Goal: Task Accomplishment & Management: Complete application form

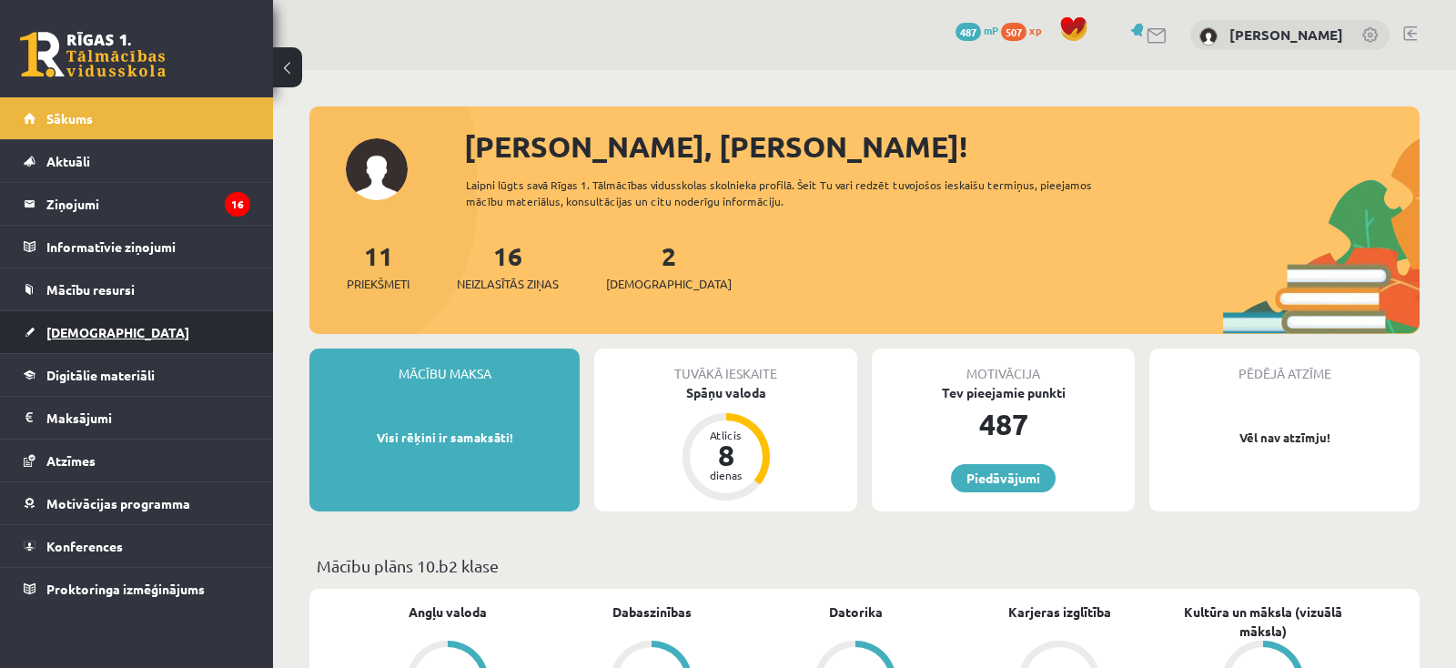
click at [88, 340] on link "[DEMOGRAPHIC_DATA]" at bounding box center [137, 332] width 227 height 42
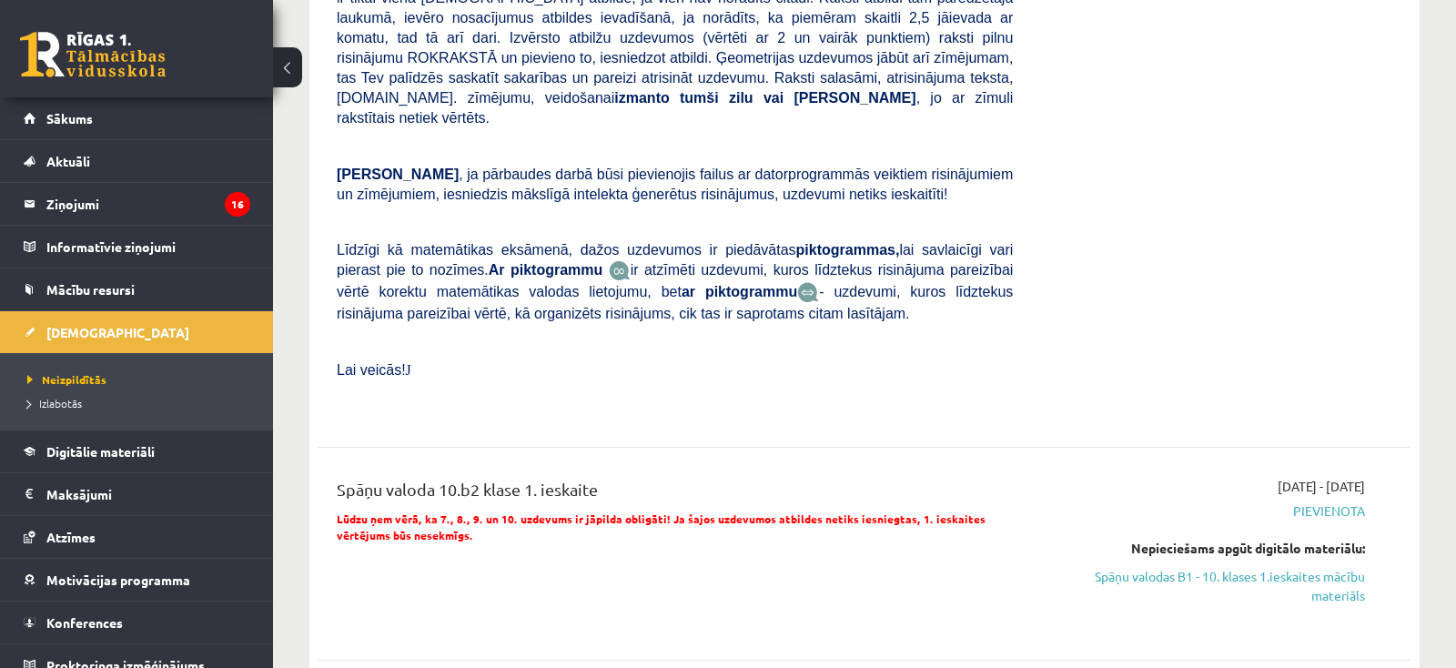
scroll to position [96, 0]
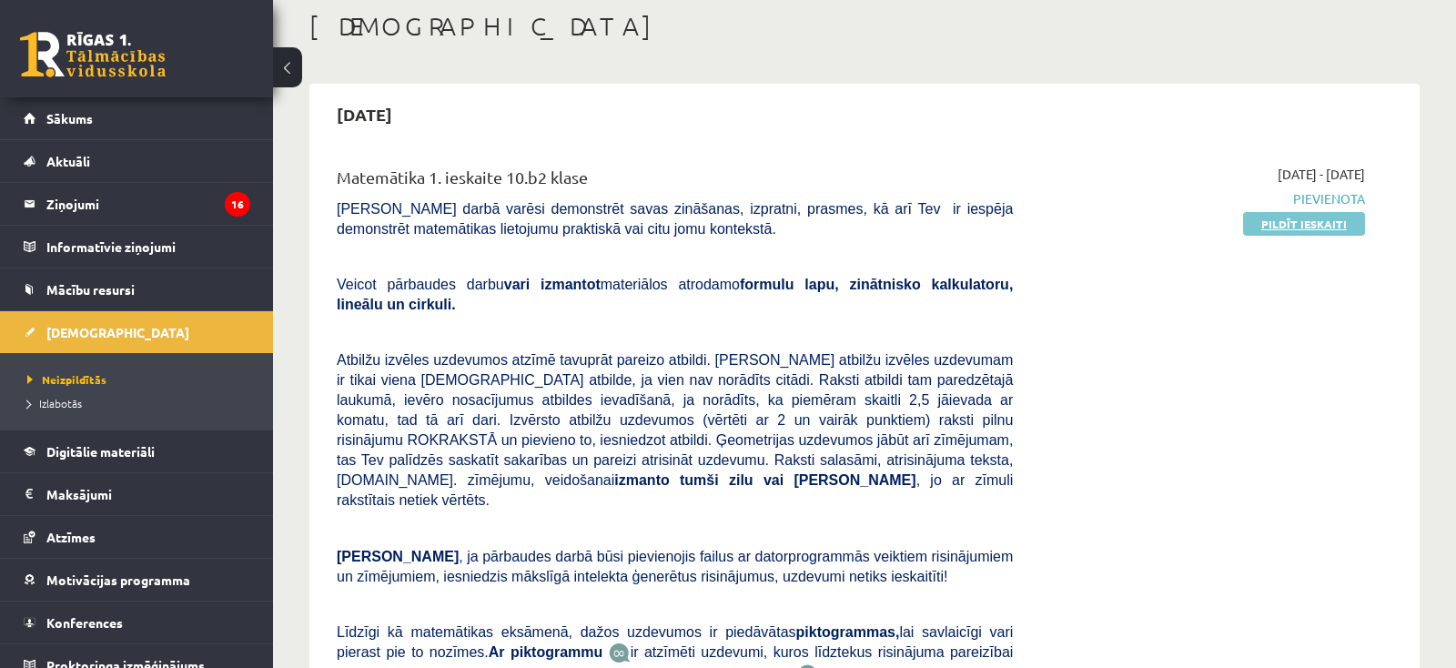
click at [1275, 223] on link "Pildīt ieskaiti" at bounding box center [1304, 224] width 122 height 24
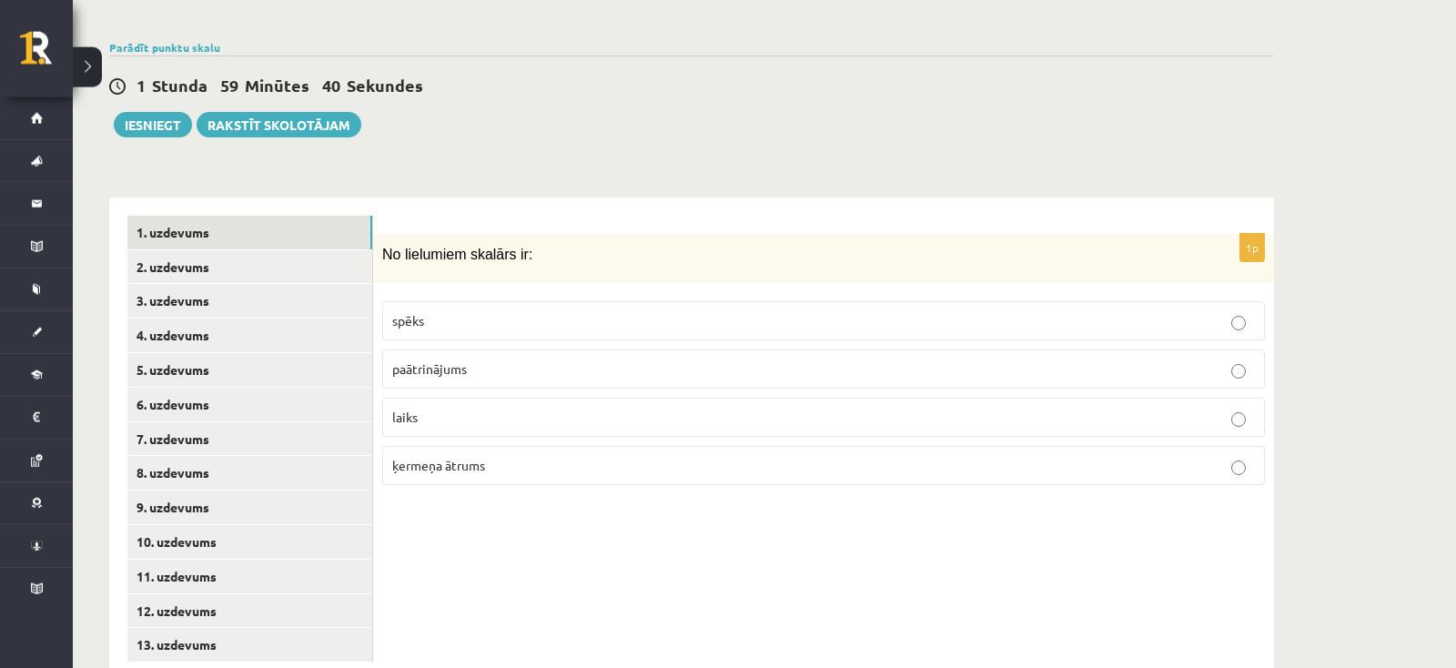
scroll to position [602, 0]
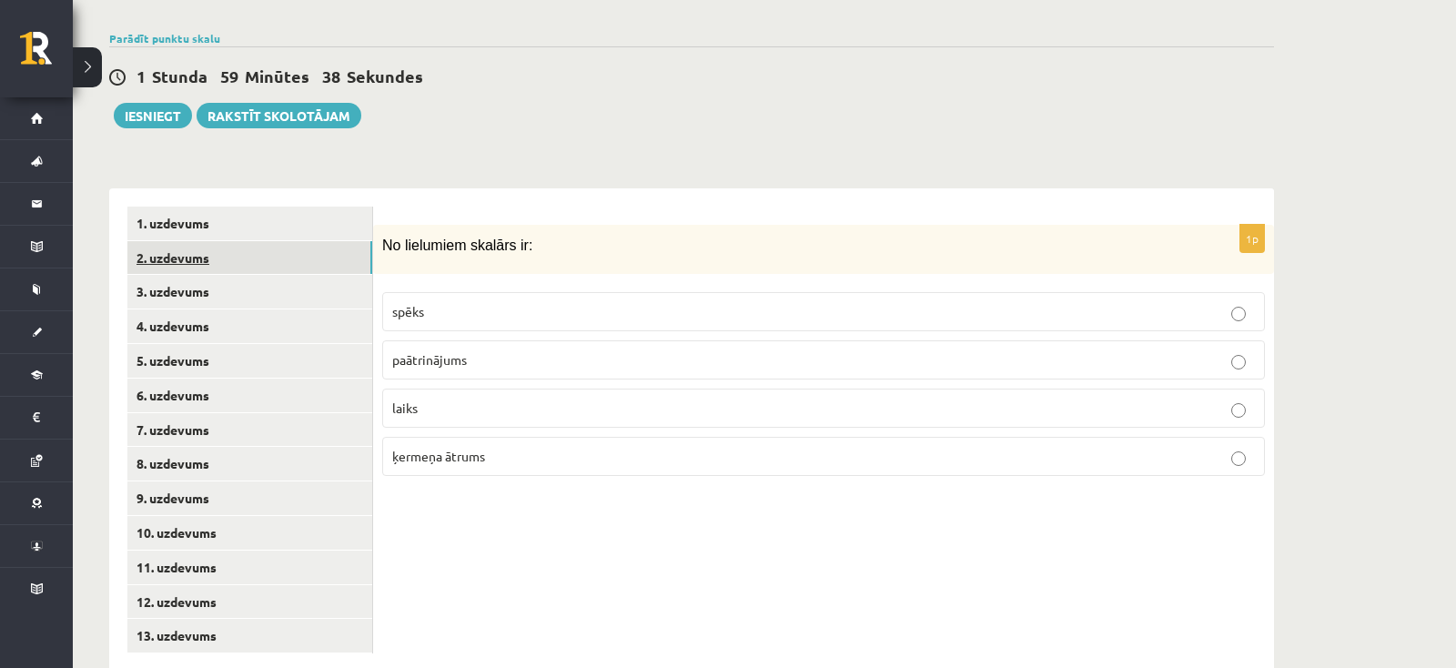
click at [185, 241] on link "2. uzdevums" at bounding box center [249, 258] width 245 height 34
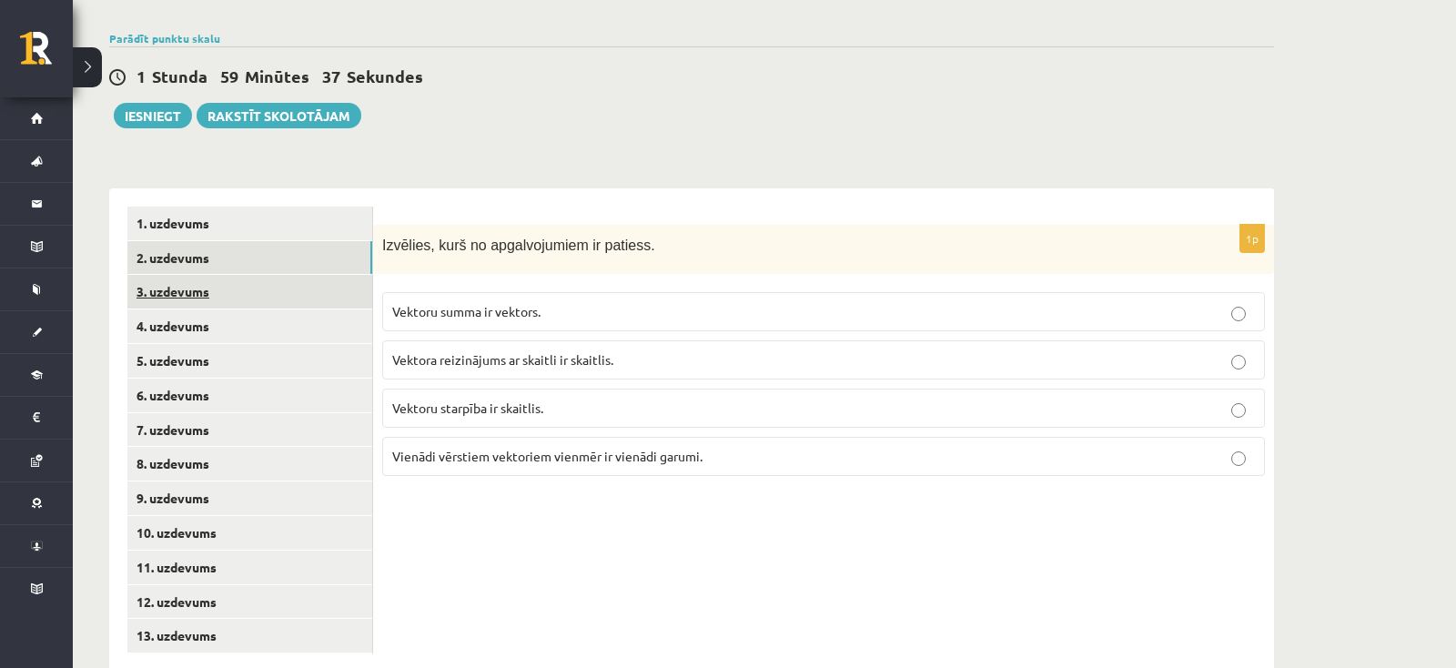
click at [198, 275] on link "3. uzdevums" at bounding box center [249, 292] width 245 height 34
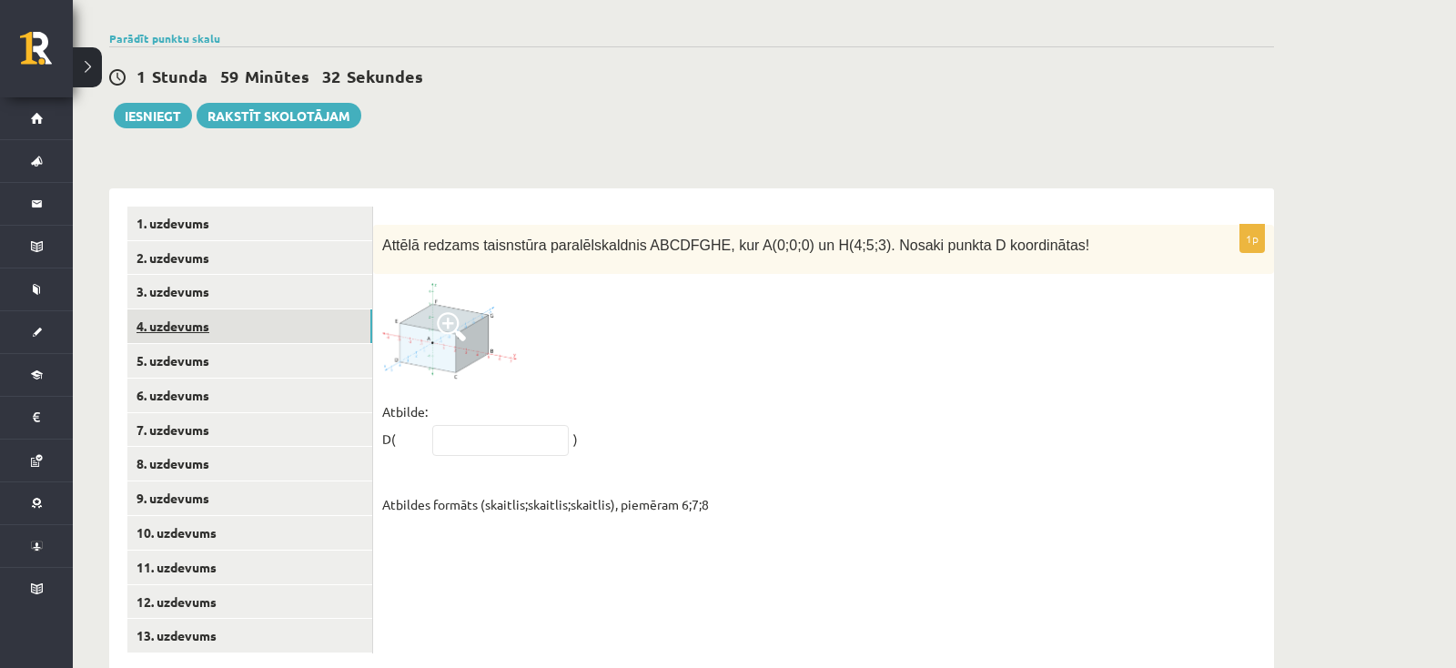
click at [201, 309] on link "4. uzdevums" at bounding box center [249, 326] width 245 height 34
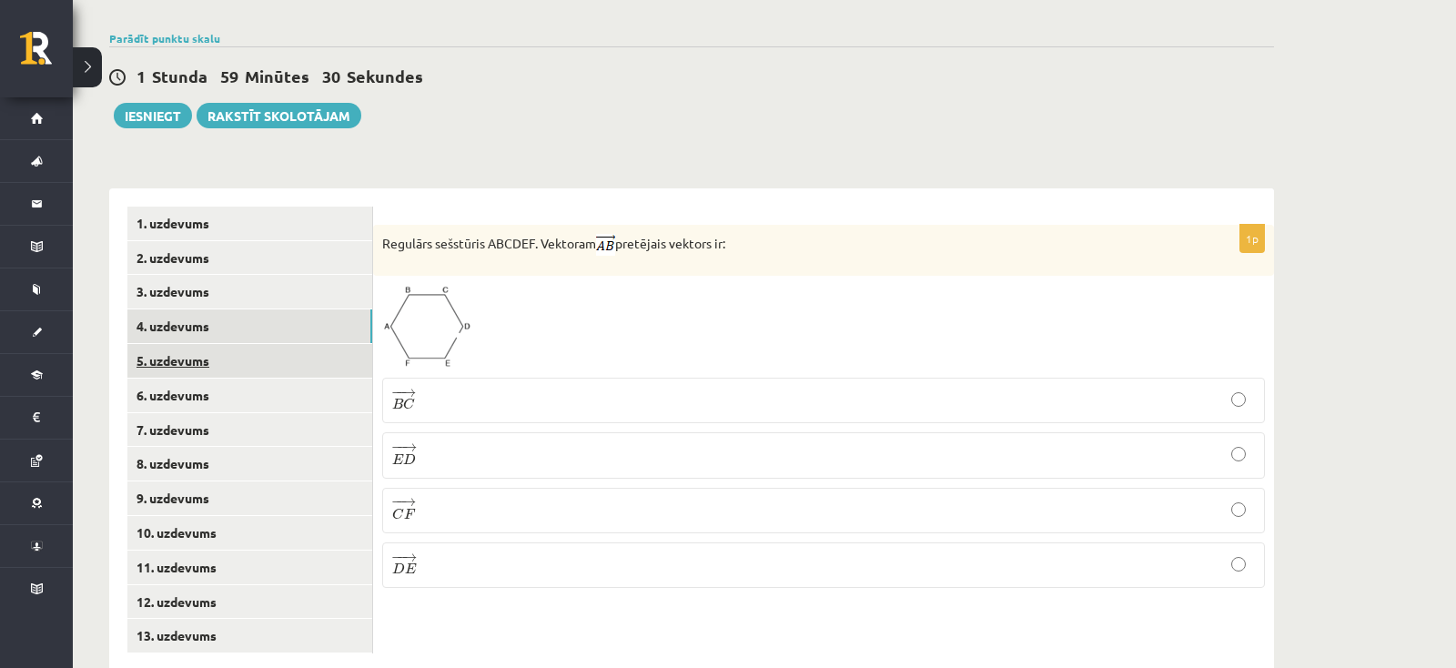
click at [198, 344] on link "5. uzdevums" at bounding box center [249, 361] width 245 height 34
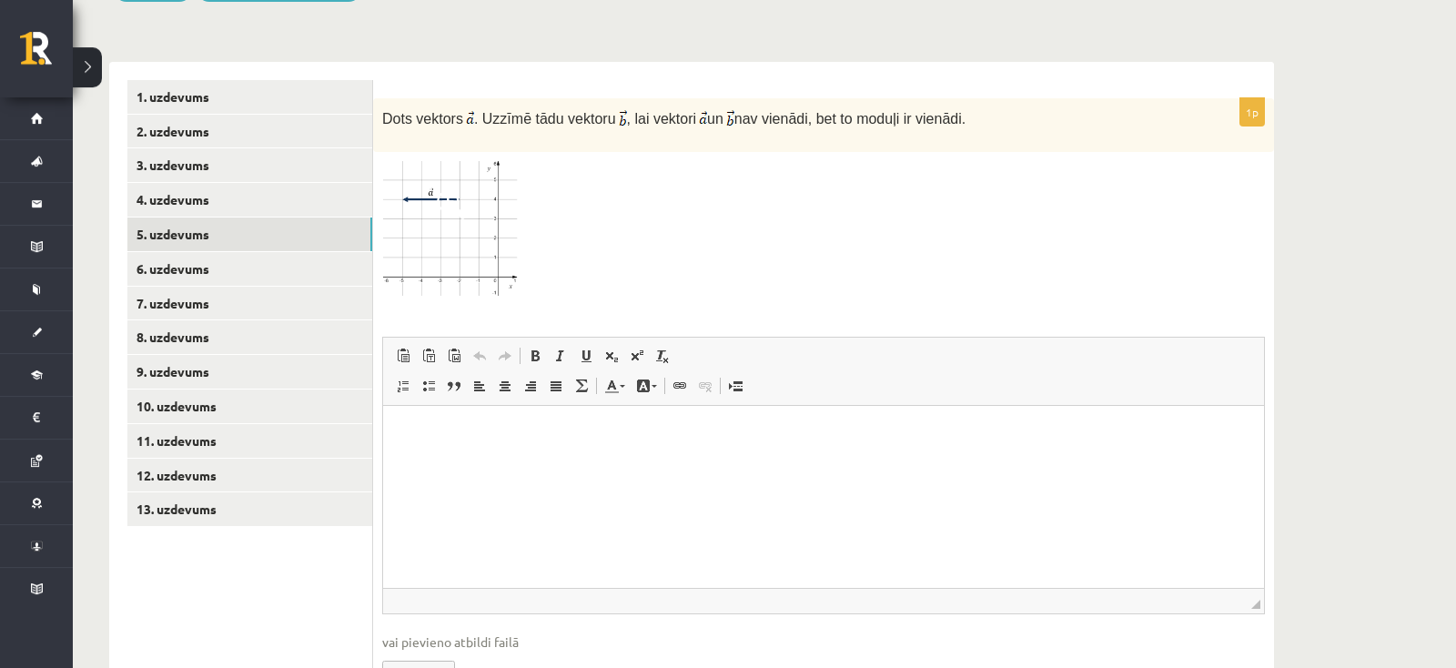
scroll to position [691, 0]
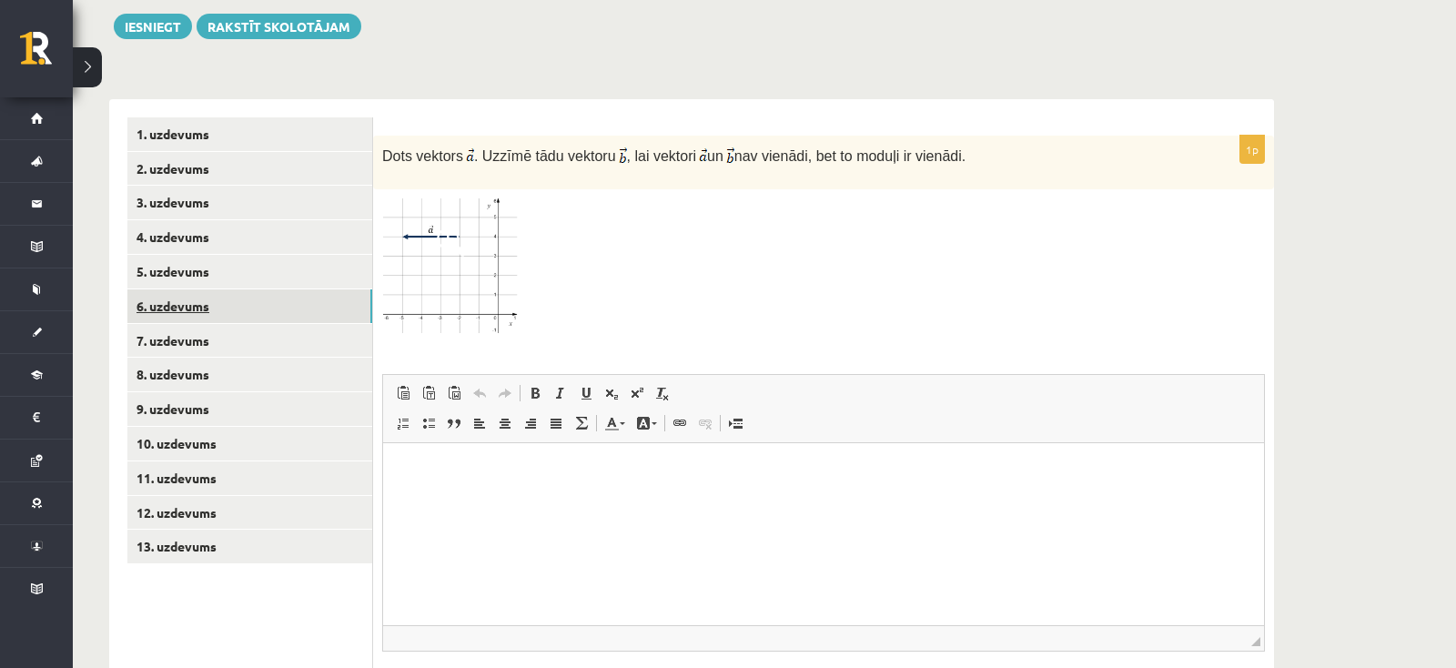
click at [169, 289] on link "6. uzdevums" at bounding box center [249, 306] width 245 height 34
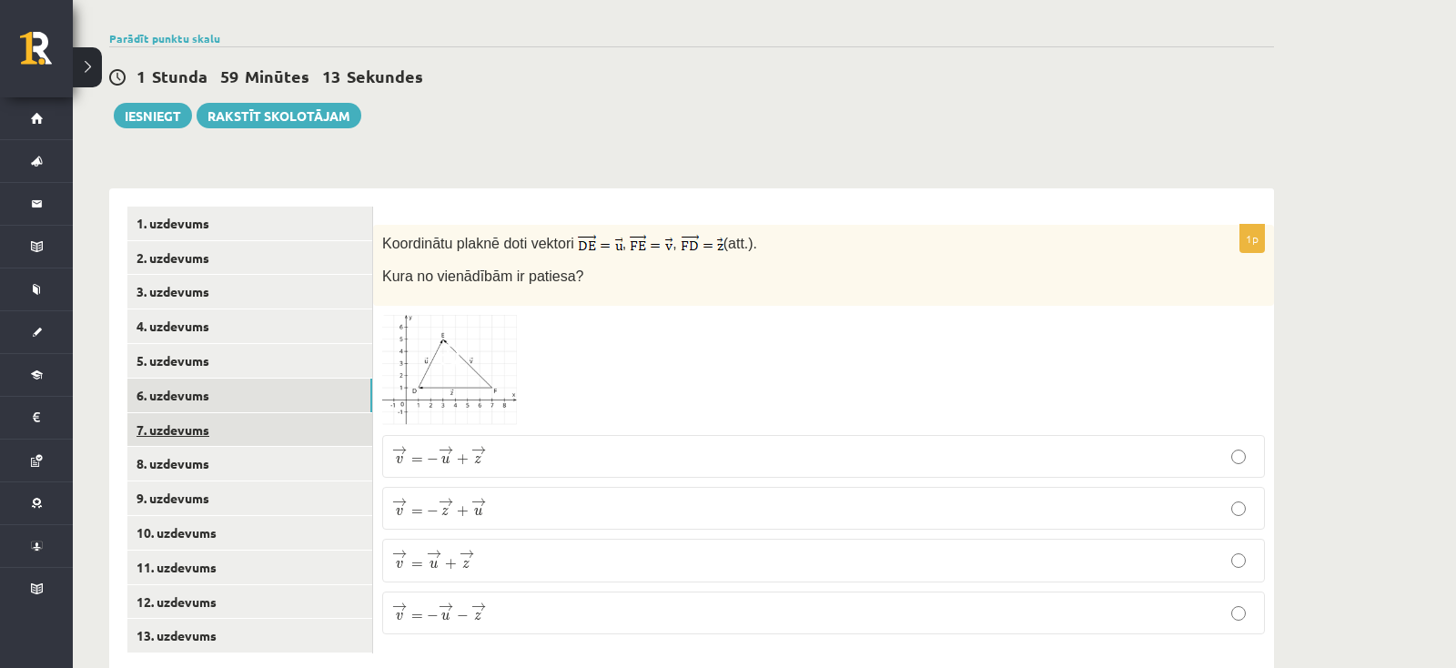
click at [218, 413] on link "7. uzdevums" at bounding box center [249, 430] width 245 height 34
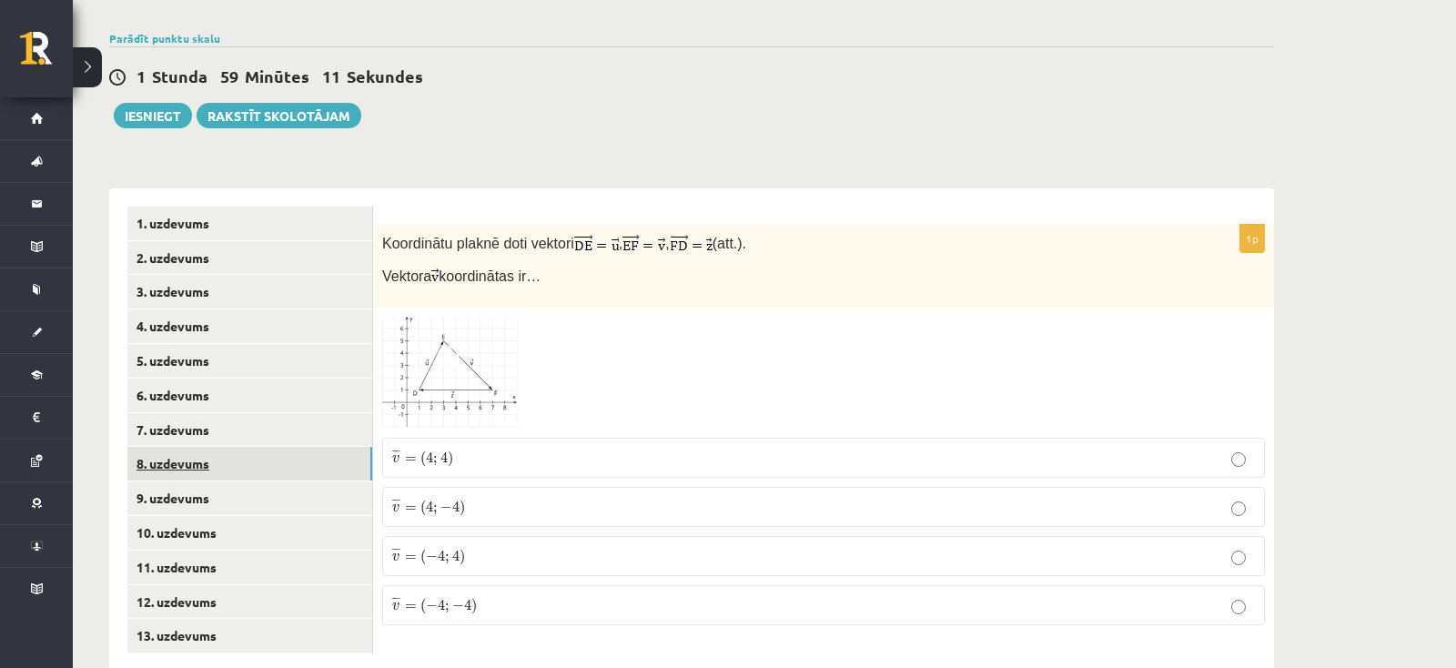
click at [193, 447] on link "8. uzdevums" at bounding box center [249, 464] width 245 height 34
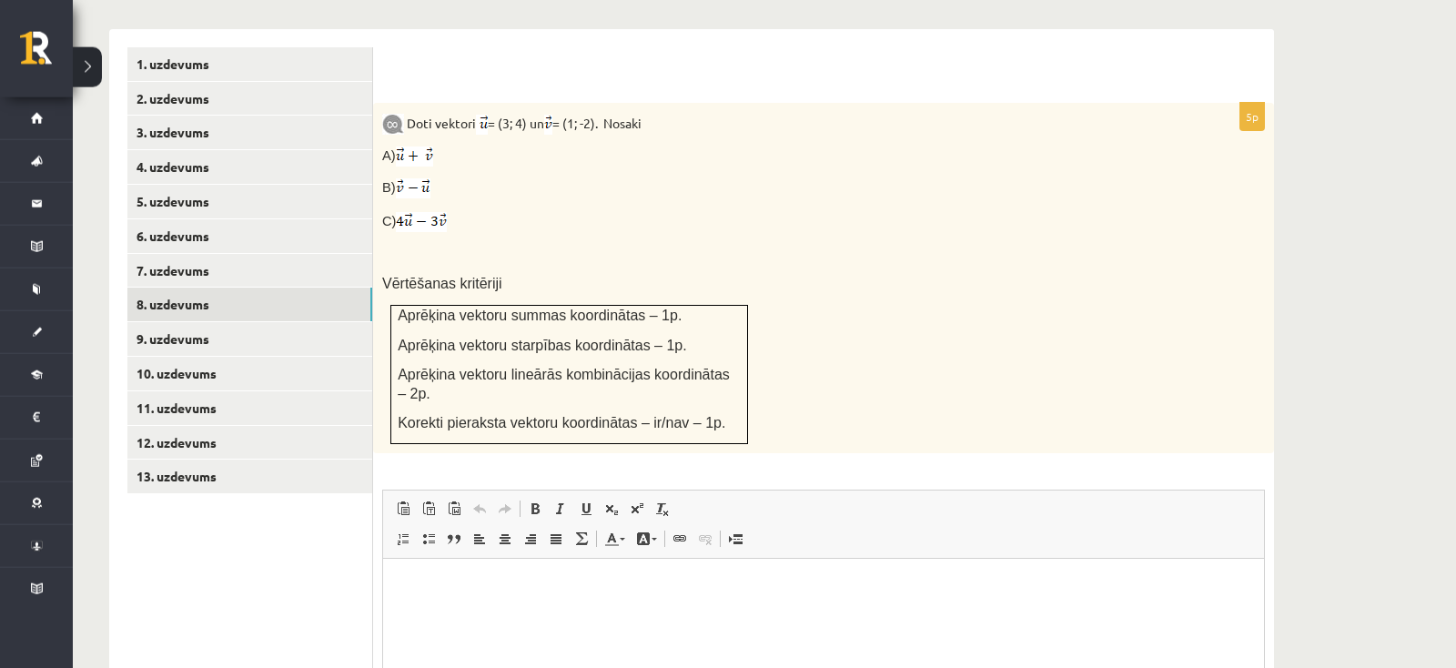
scroll to position [674, 0]
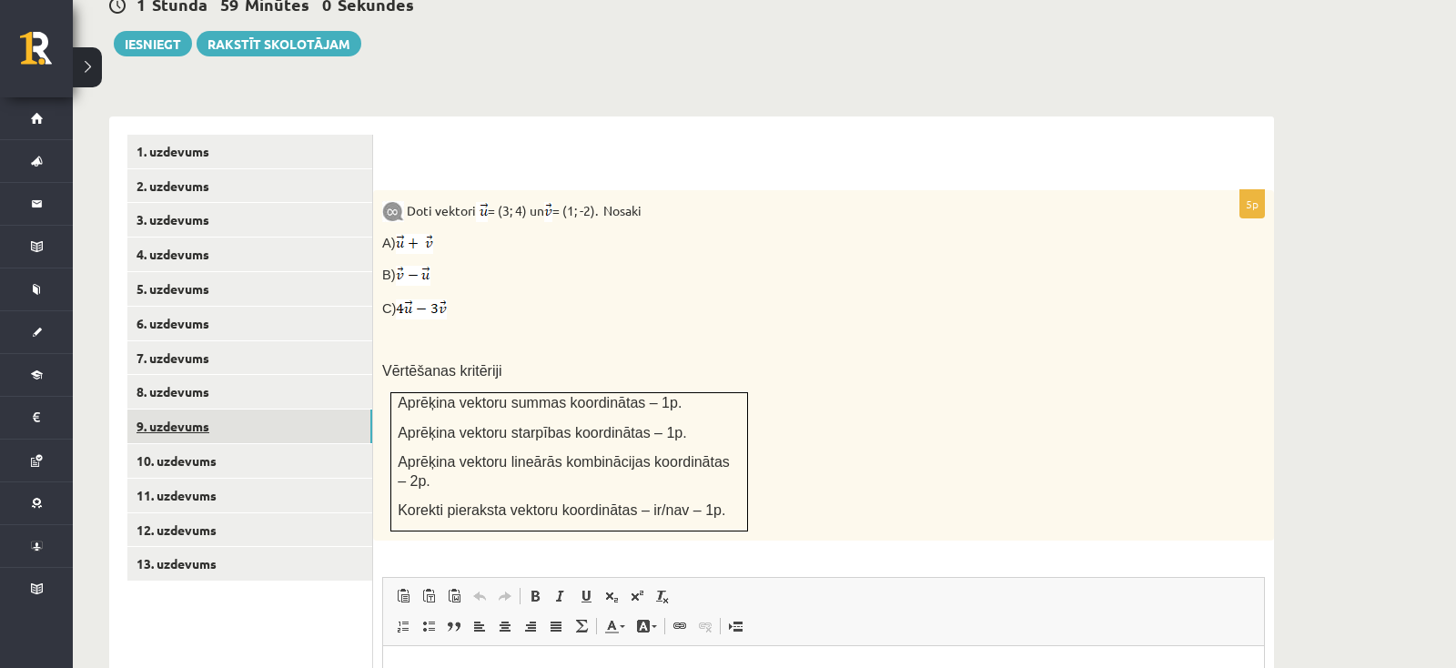
click at [203, 410] on link "9. uzdevums" at bounding box center [249, 427] width 245 height 34
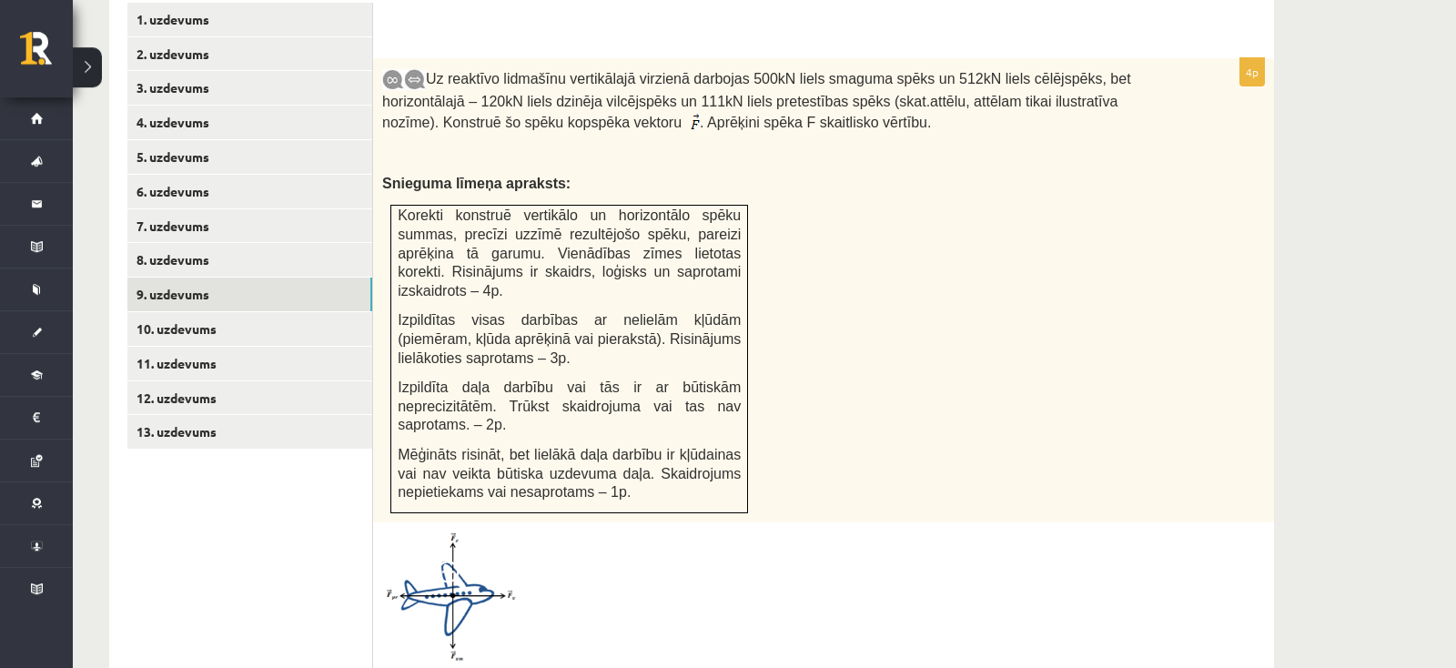
scroll to position [769, 0]
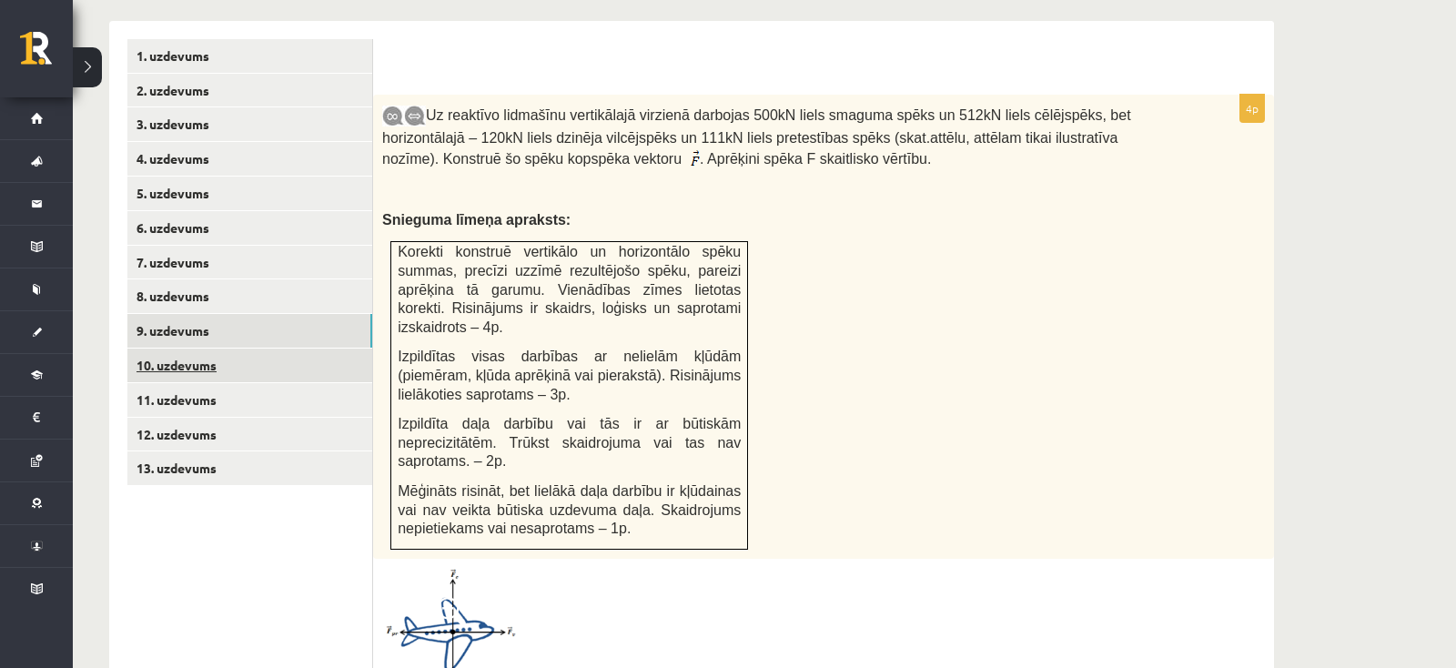
click at [186, 349] on link "10. uzdevums" at bounding box center [249, 366] width 245 height 34
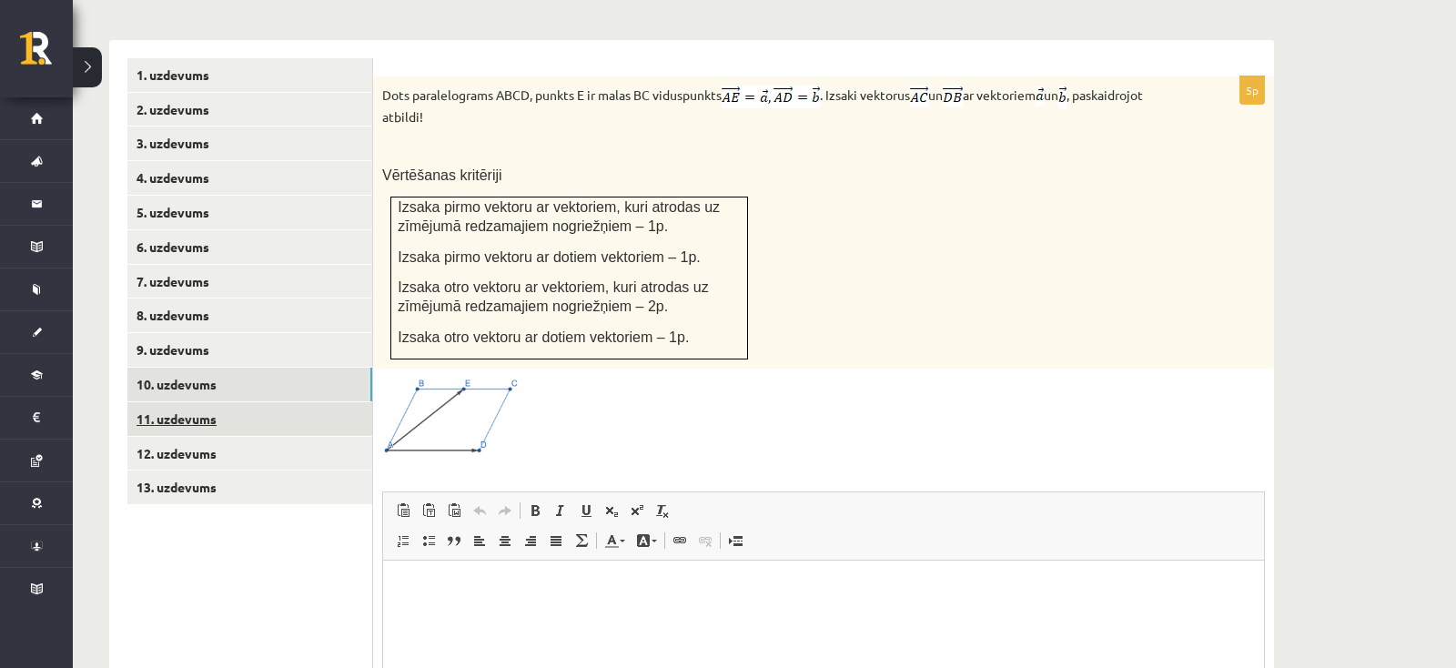
scroll to position [778, 0]
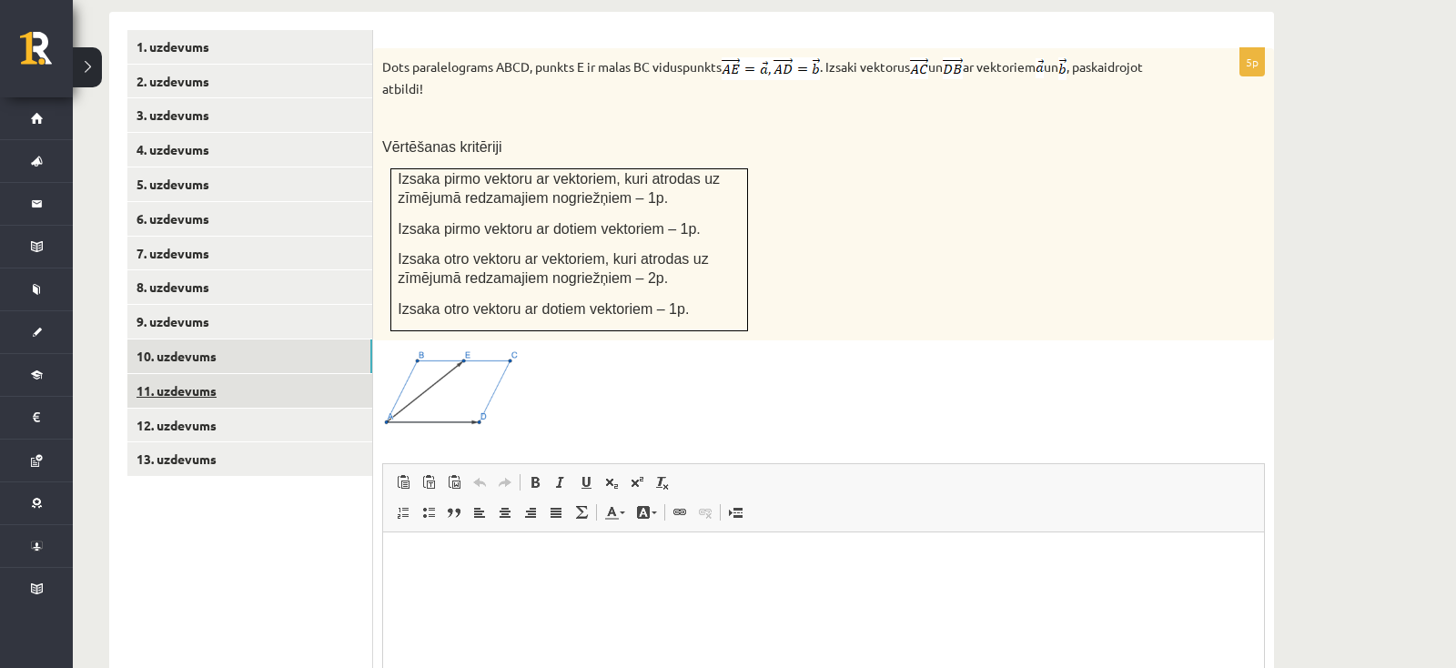
click at [188, 374] on link "11. uzdevums" at bounding box center [249, 391] width 245 height 34
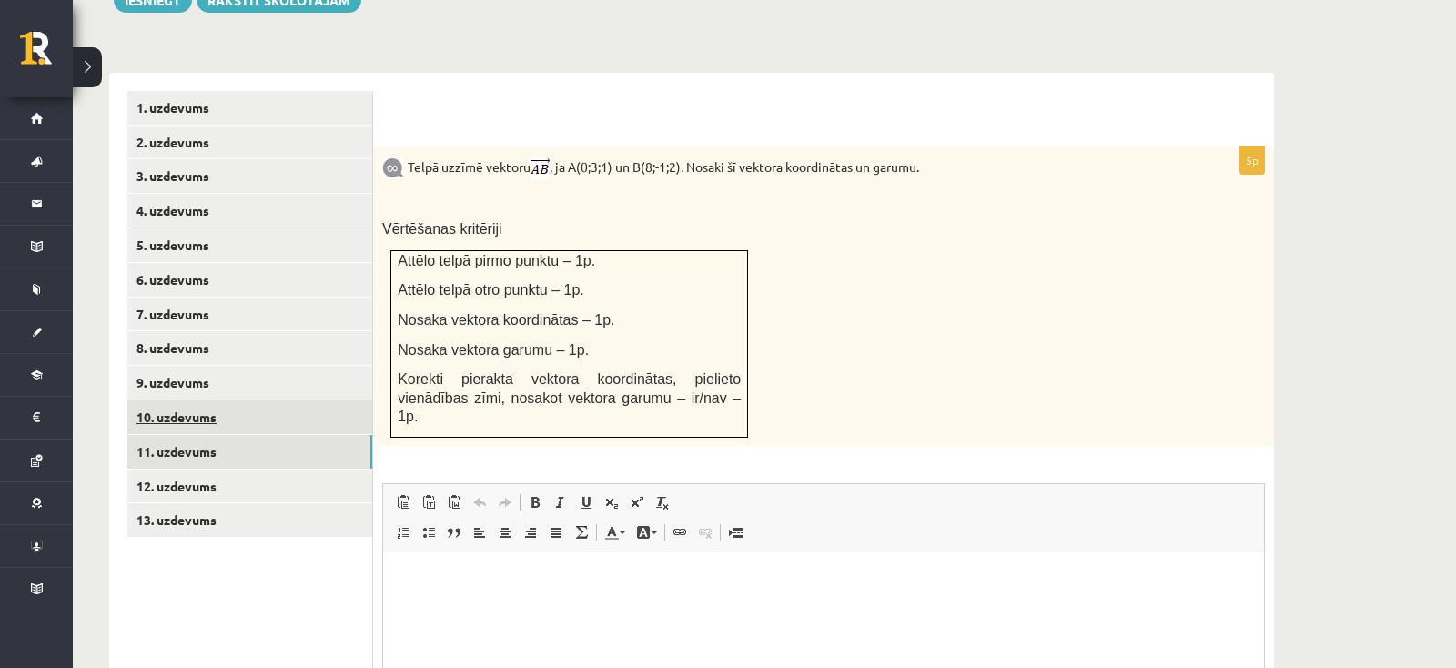
scroll to position [0, 0]
click at [185, 470] on link "12. uzdevums" at bounding box center [249, 487] width 245 height 34
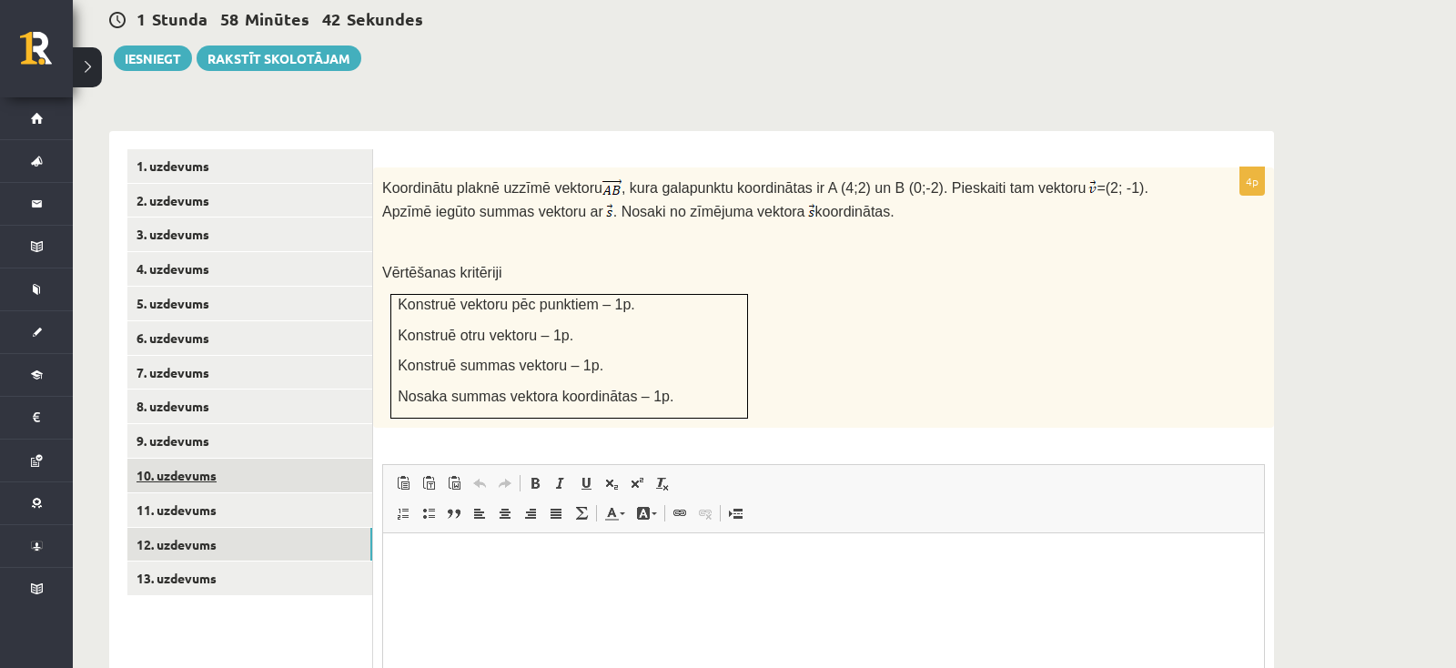
scroll to position [755, 0]
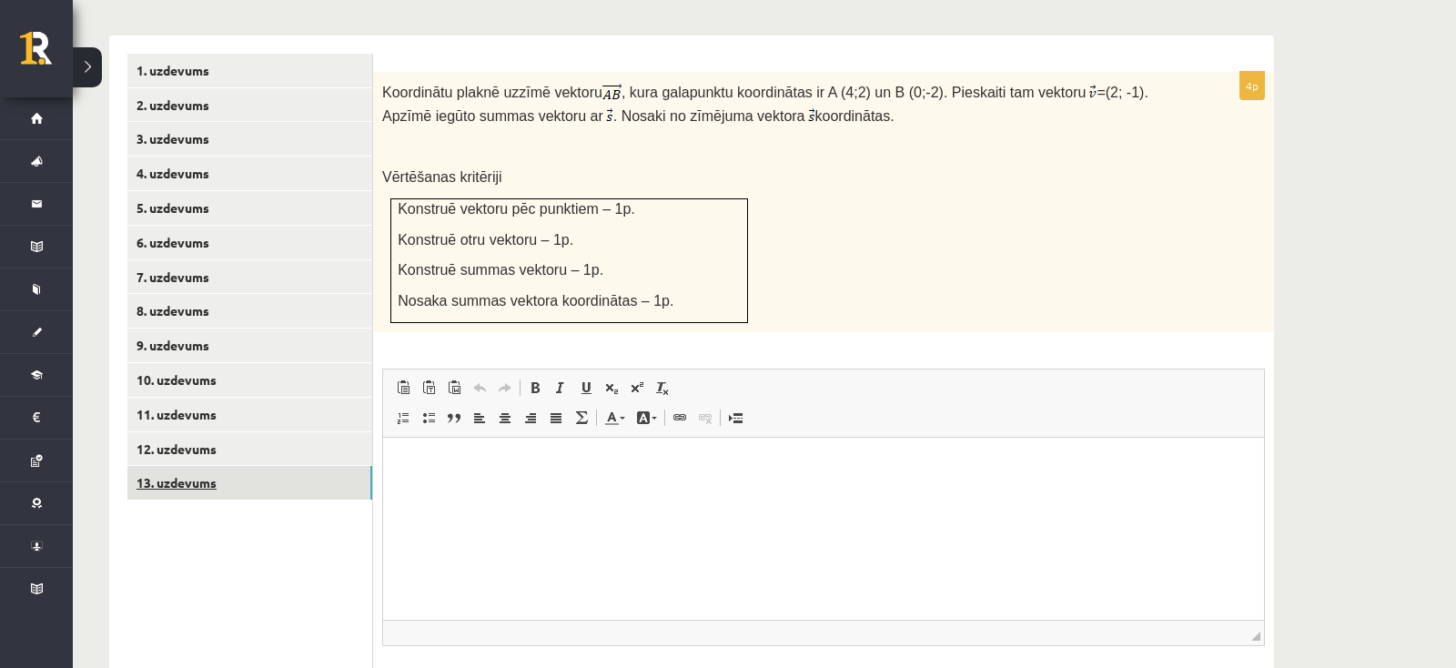
click at [187, 466] on link "13. uzdevums" at bounding box center [249, 483] width 245 height 34
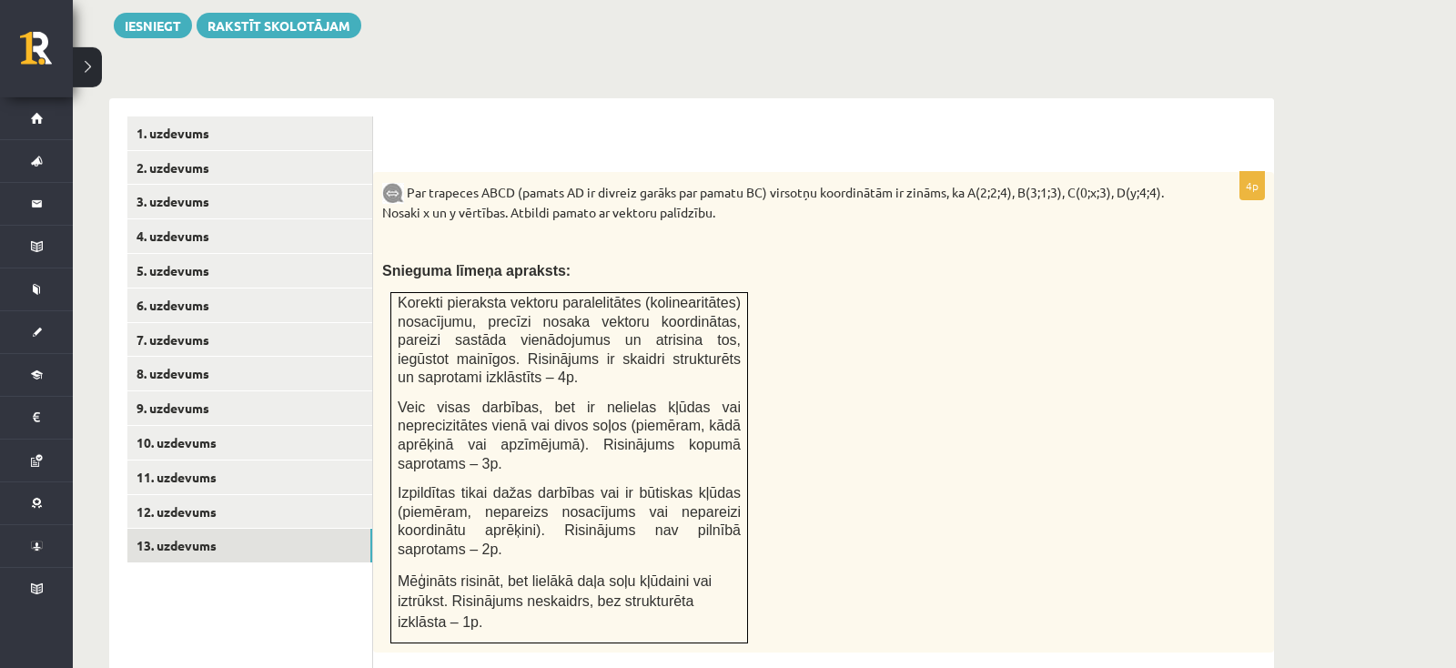
scroll to position [686, 0]
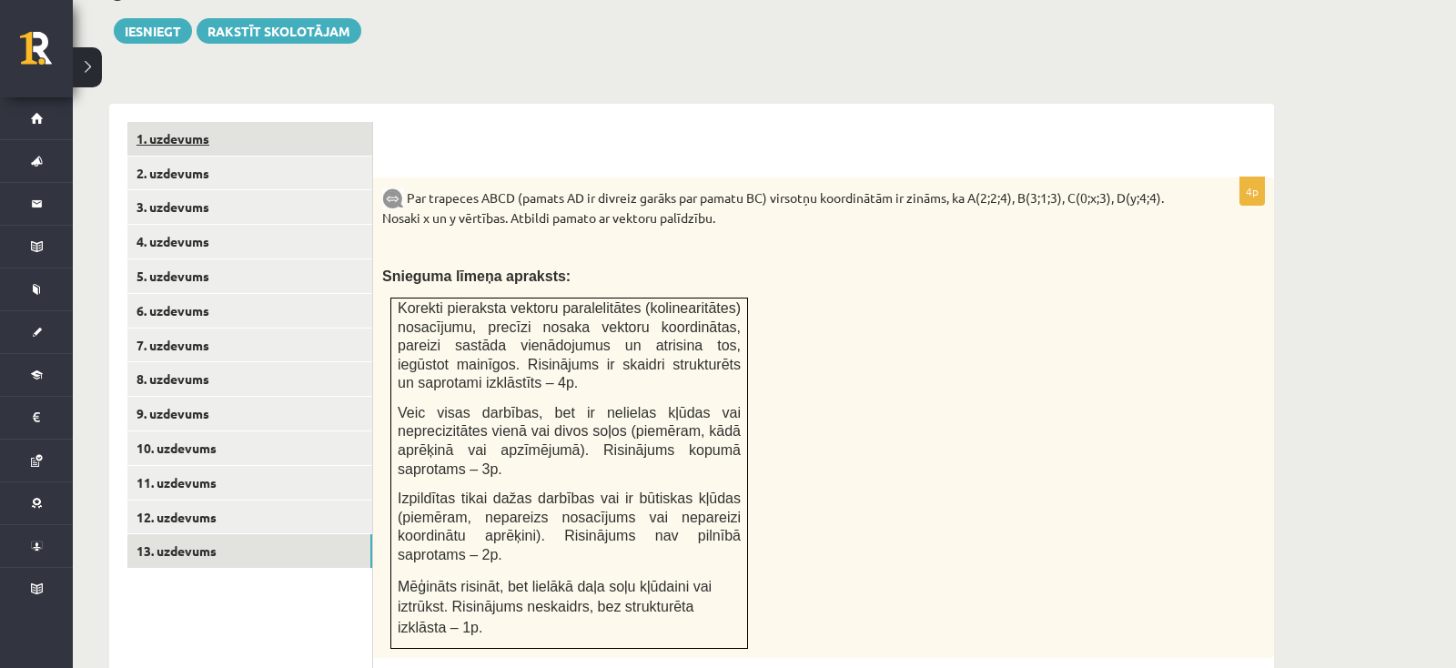
click at [187, 122] on link "1. uzdevums" at bounding box center [249, 139] width 245 height 34
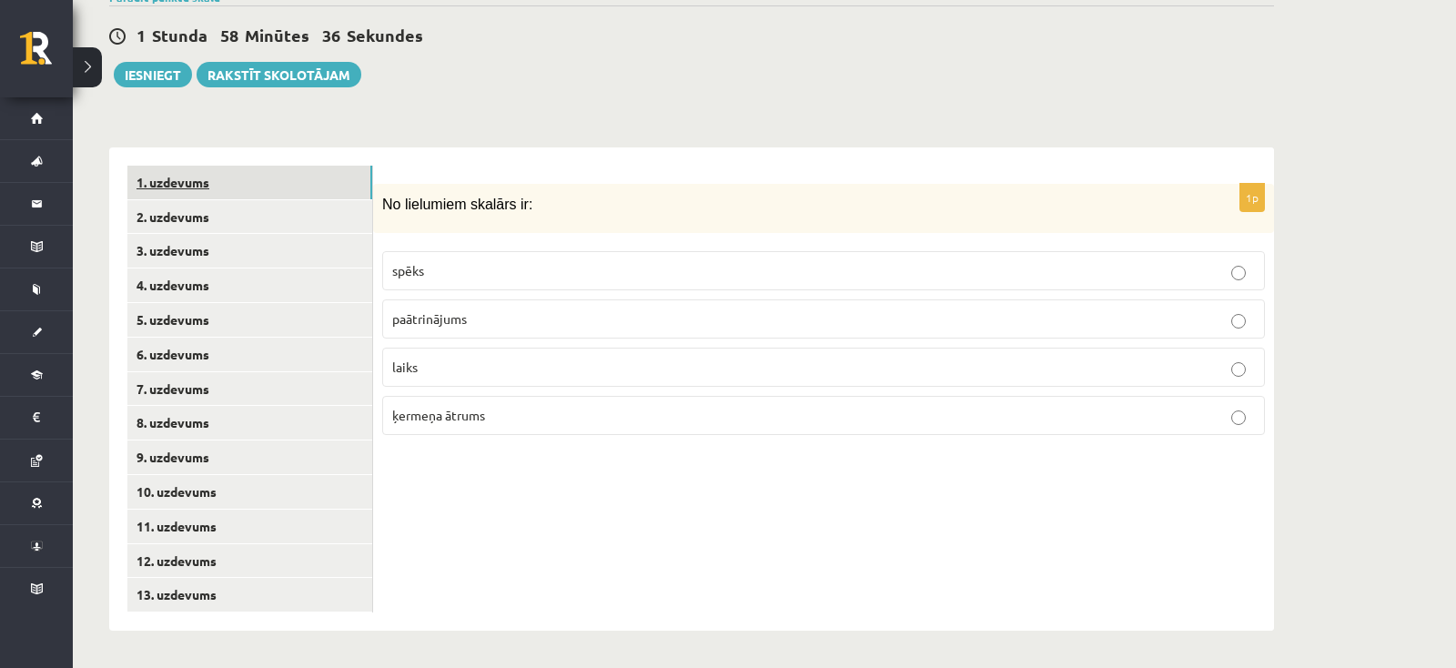
scroll to position [602, 0]
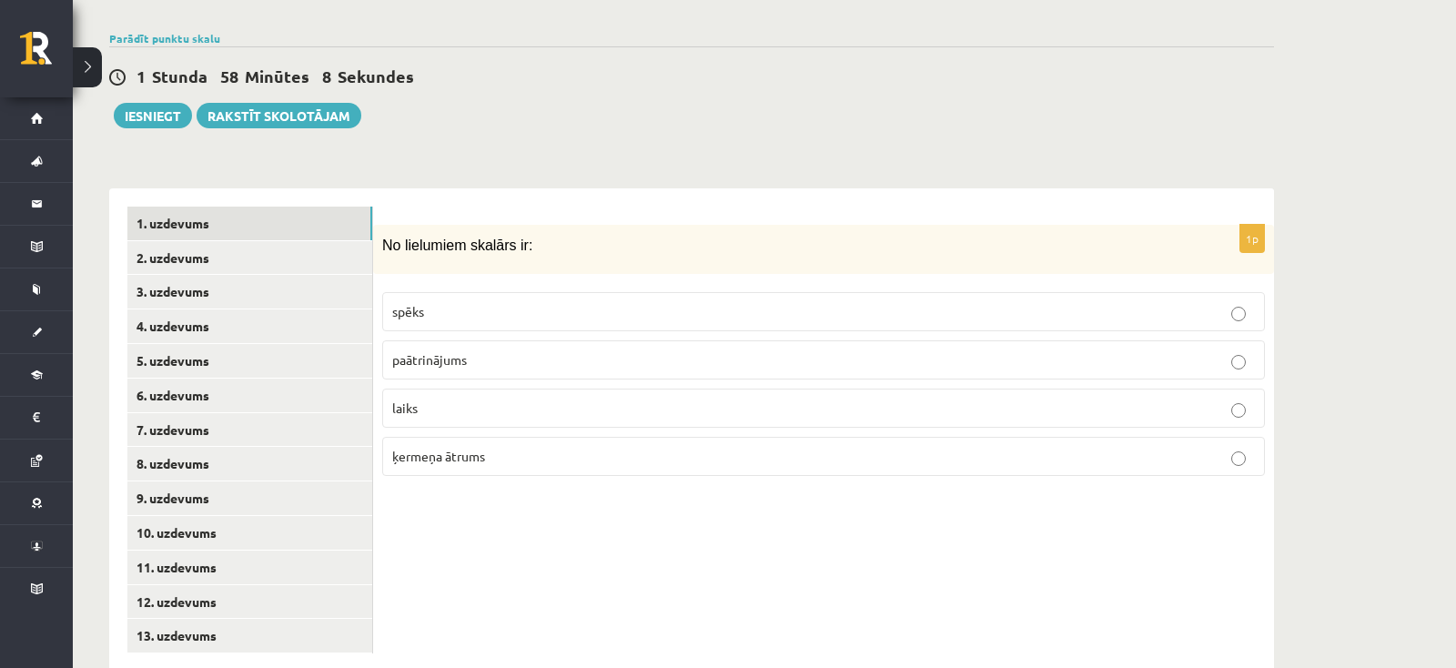
drag, startPoint x: 383, startPoint y: 206, endPoint x: 536, endPoint y: 410, distance: 255.6
click at [536, 275] on div "No lielumiem skalārs ir:" at bounding box center [823, 250] width 901 height 50
copy div "No lielumiem skalārs ir: spēks paātrinājums laiks ķermeņa ātrums"
click at [504, 459] on div "1p No lielumiem skalārs ir: spēks paātrinājums laiks ķermeņa ātrums" at bounding box center [823, 429] width 901 height 483
click at [445, 389] on label "laiks" at bounding box center [823, 408] width 883 height 39
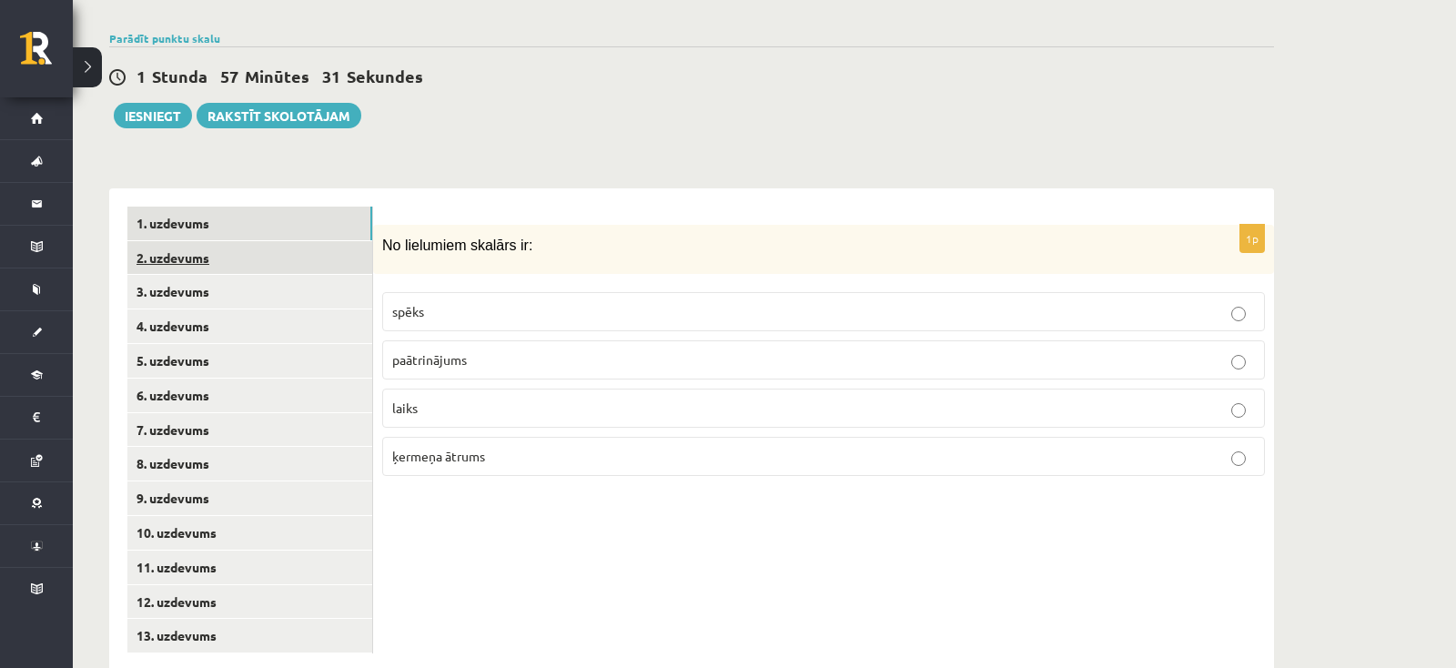
click at [180, 241] on link "2. uzdevums" at bounding box center [249, 258] width 245 height 34
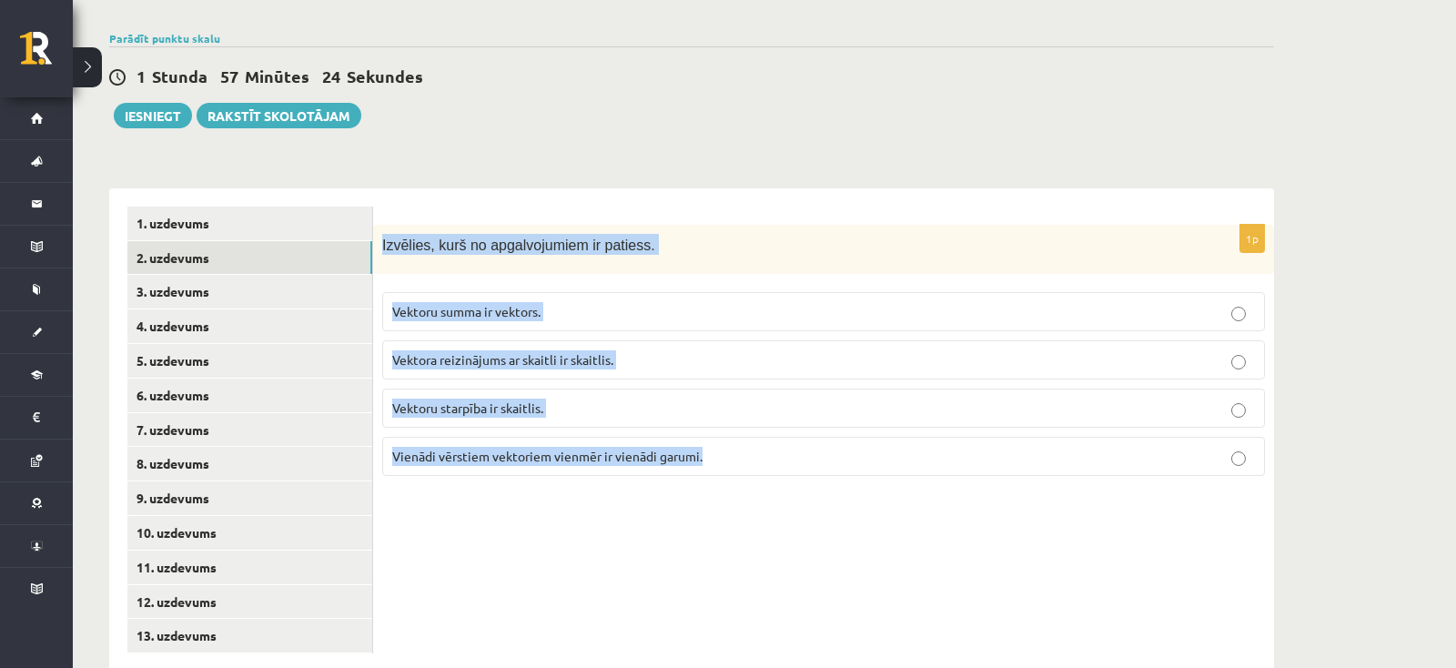
drag, startPoint x: 381, startPoint y: 204, endPoint x: 732, endPoint y: 415, distance: 409.1
click at [732, 275] on div "Izvēlies, kurš no apgalvojumiem ir patiess." at bounding box center [823, 250] width 901 height 50
copy div "Izvēlies, kurš no apgalvojumiem ir patiess. Vektoru summa ir vektors. Vektora r…"
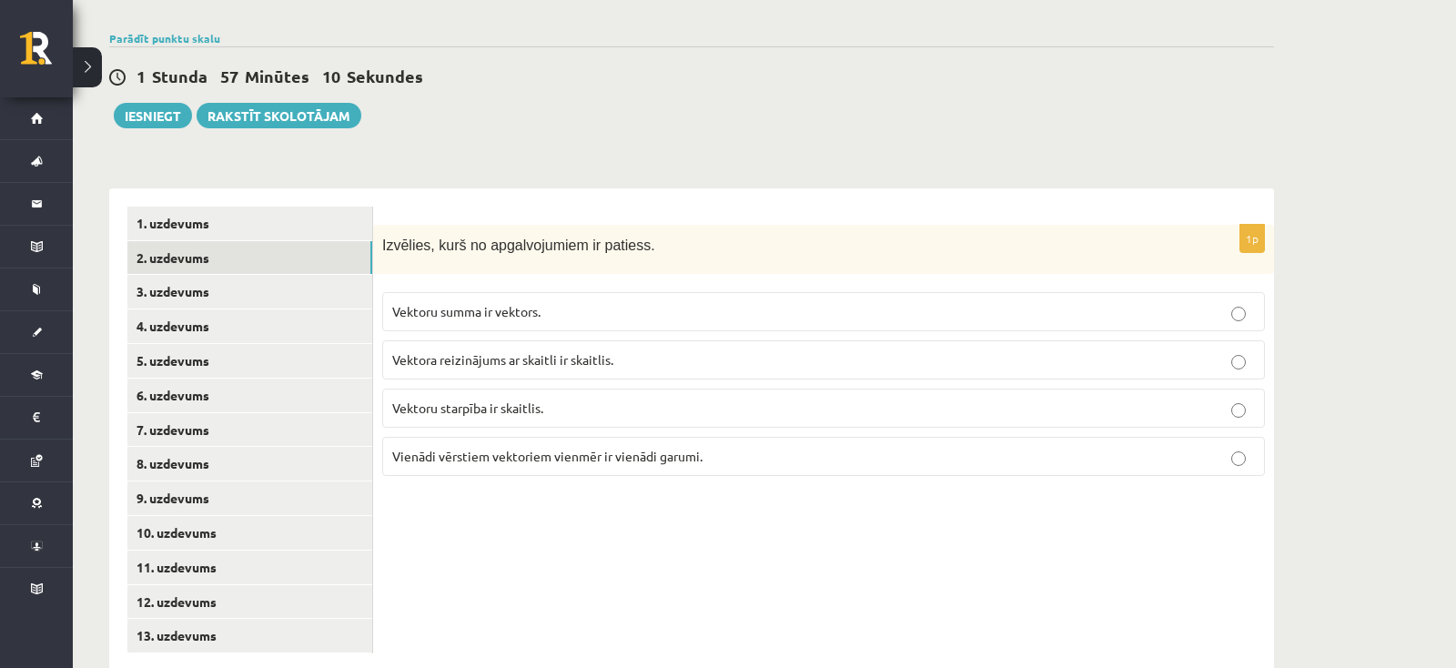
click at [562, 505] on div "1p Izvēlies, kurš no apgalvojumiem ir patiess. Vektoru summa ir vektors. Vektor…" at bounding box center [823, 429] width 901 height 483
click at [552, 302] on p "Vektoru summa ir vektors." at bounding box center [823, 311] width 863 height 19
click at [198, 275] on link "3. uzdevums" at bounding box center [249, 292] width 245 height 34
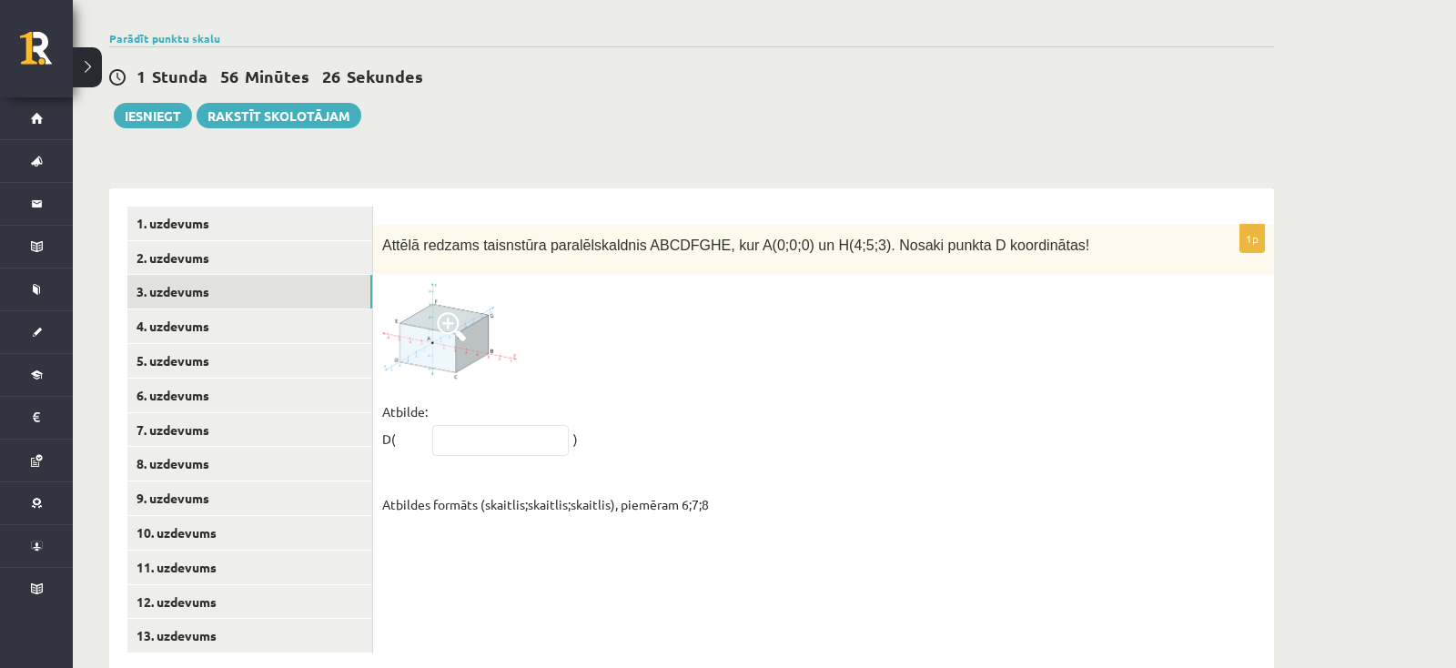
click at [465, 308] on img at bounding box center [450, 331] width 137 height 96
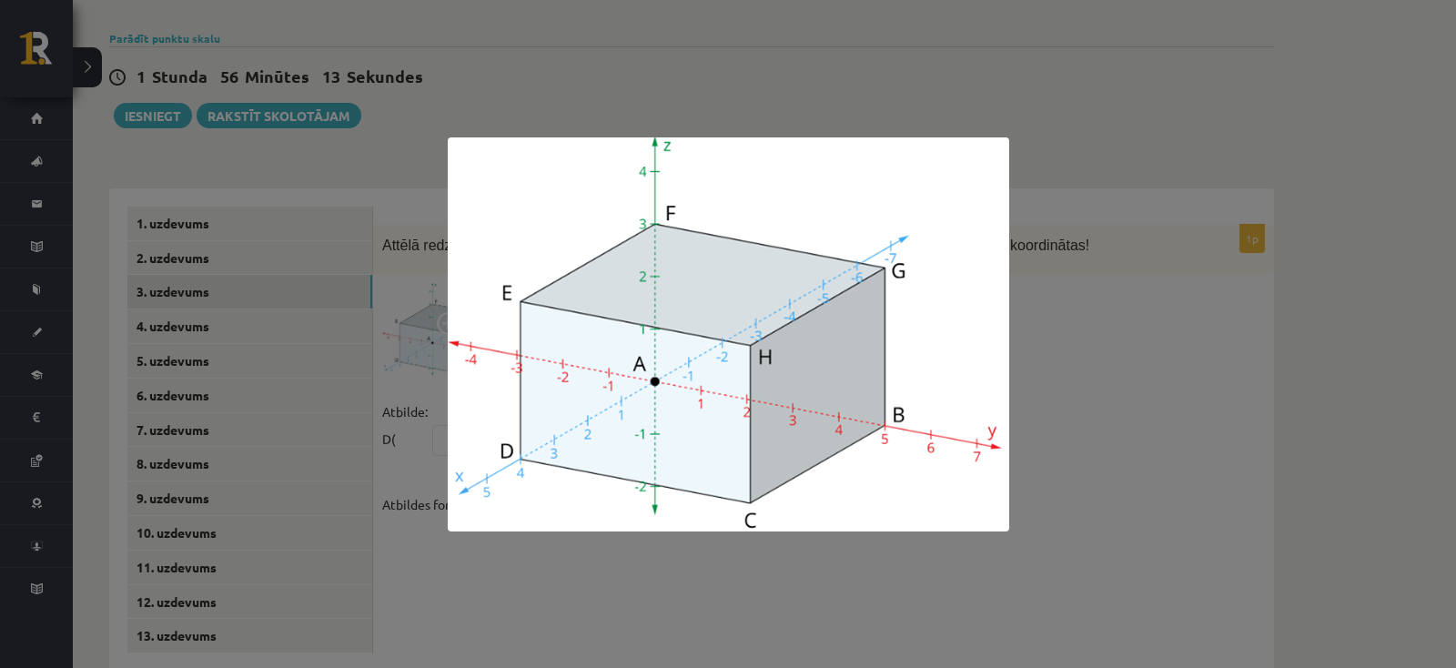
click at [1216, 221] on div at bounding box center [728, 334] width 1456 height 668
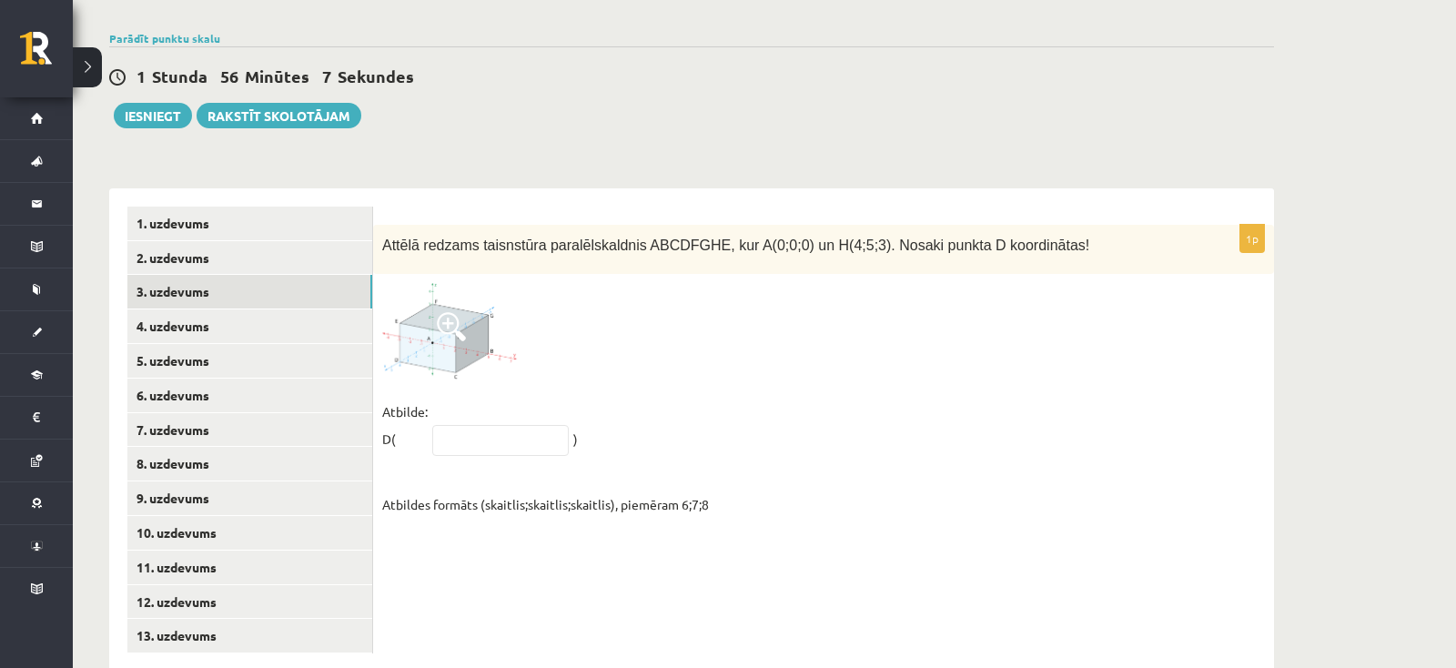
click at [493, 299] on img at bounding box center [450, 331] width 137 height 96
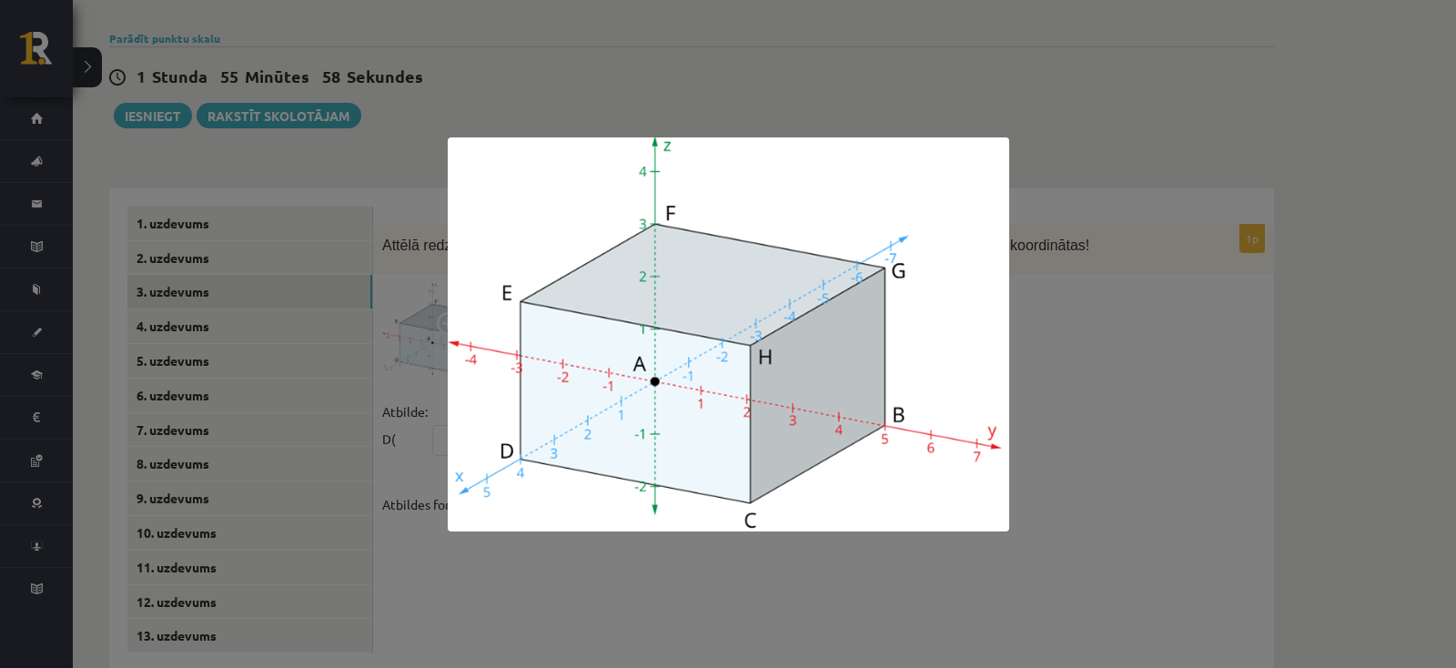
click at [1157, 398] on div at bounding box center [728, 334] width 1456 height 668
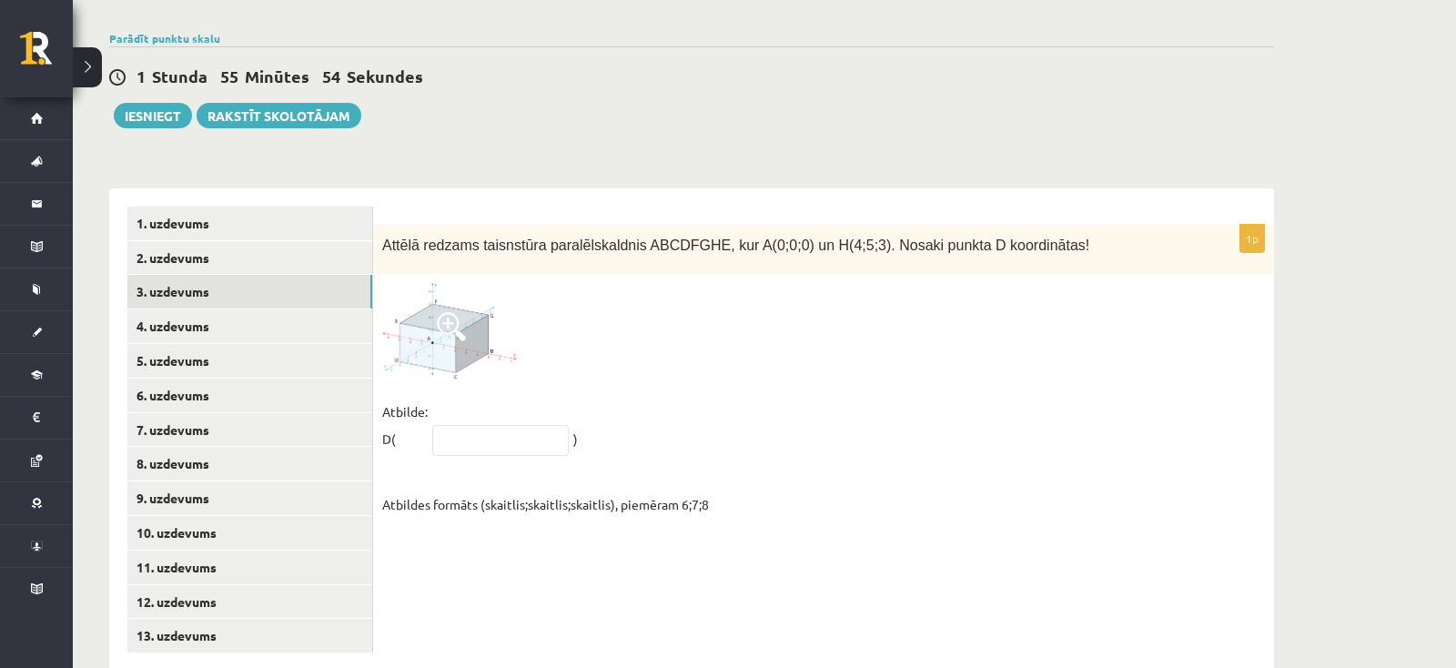
click at [482, 295] on img at bounding box center [450, 331] width 137 height 96
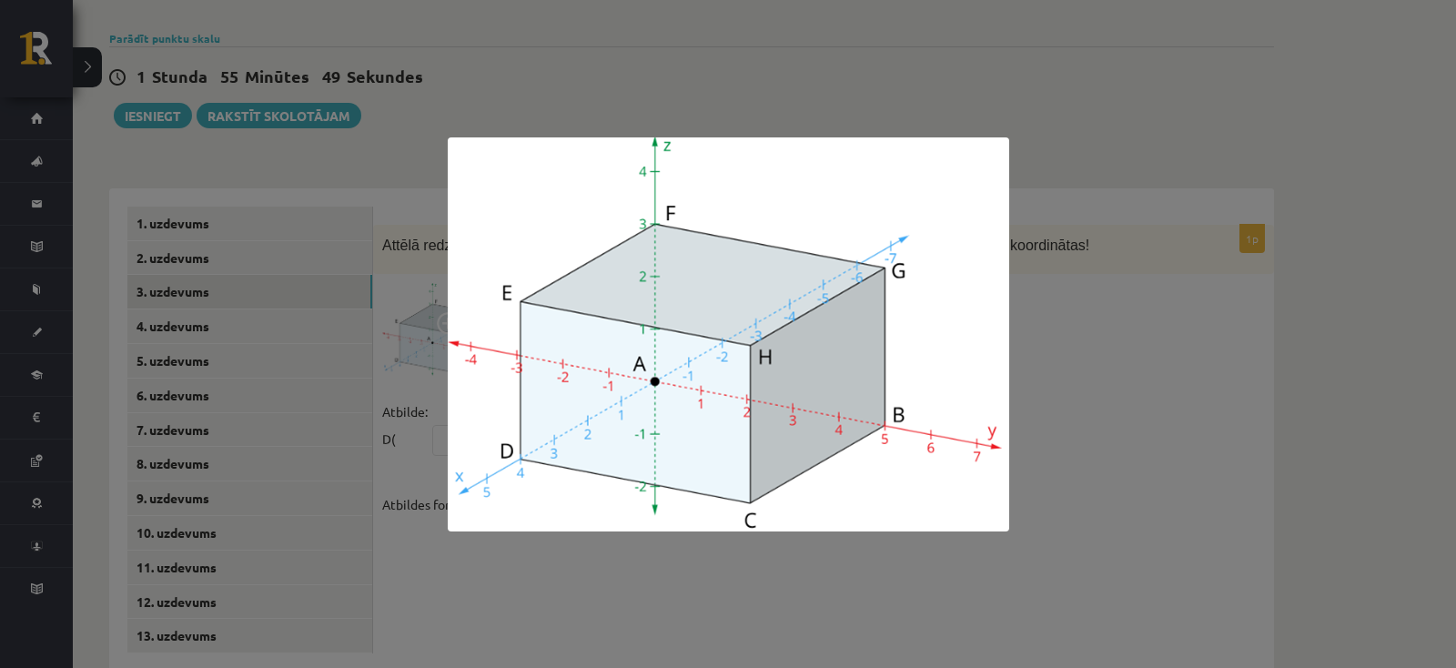
click at [1068, 391] on div at bounding box center [728, 334] width 1456 height 668
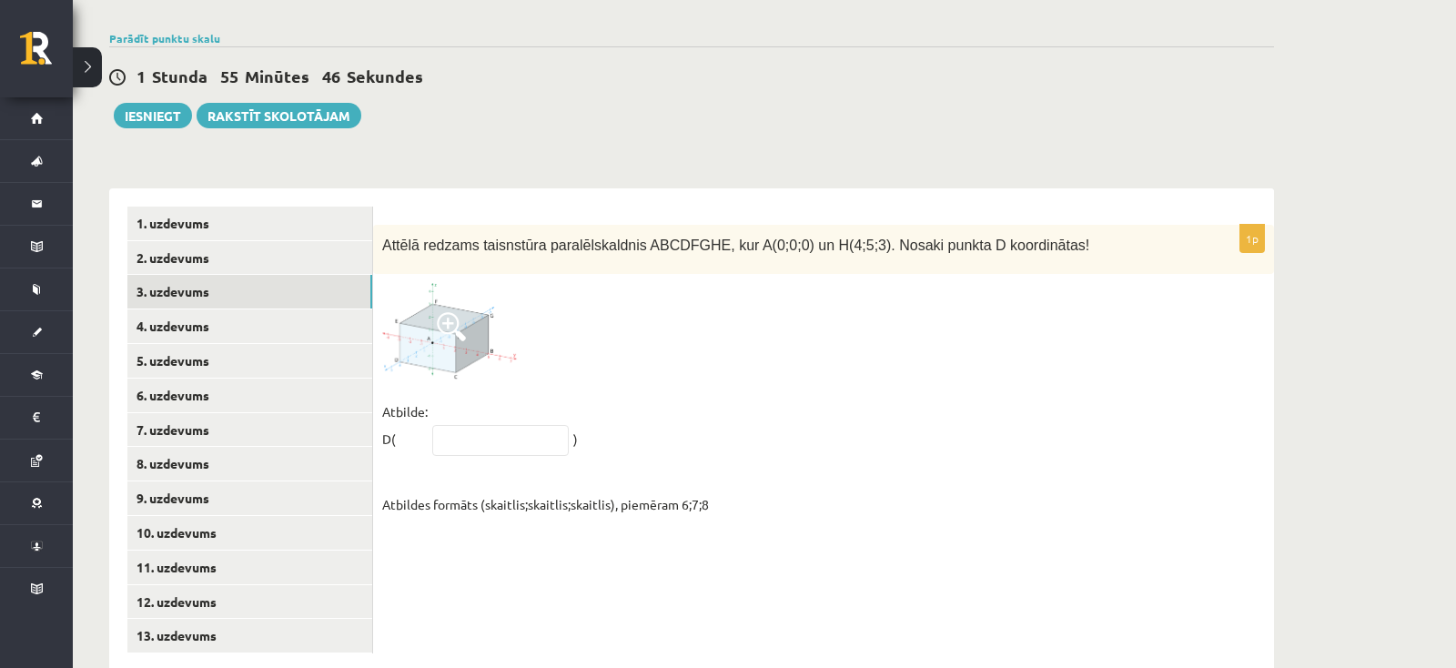
click at [471, 303] on img at bounding box center [450, 331] width 137 height 96
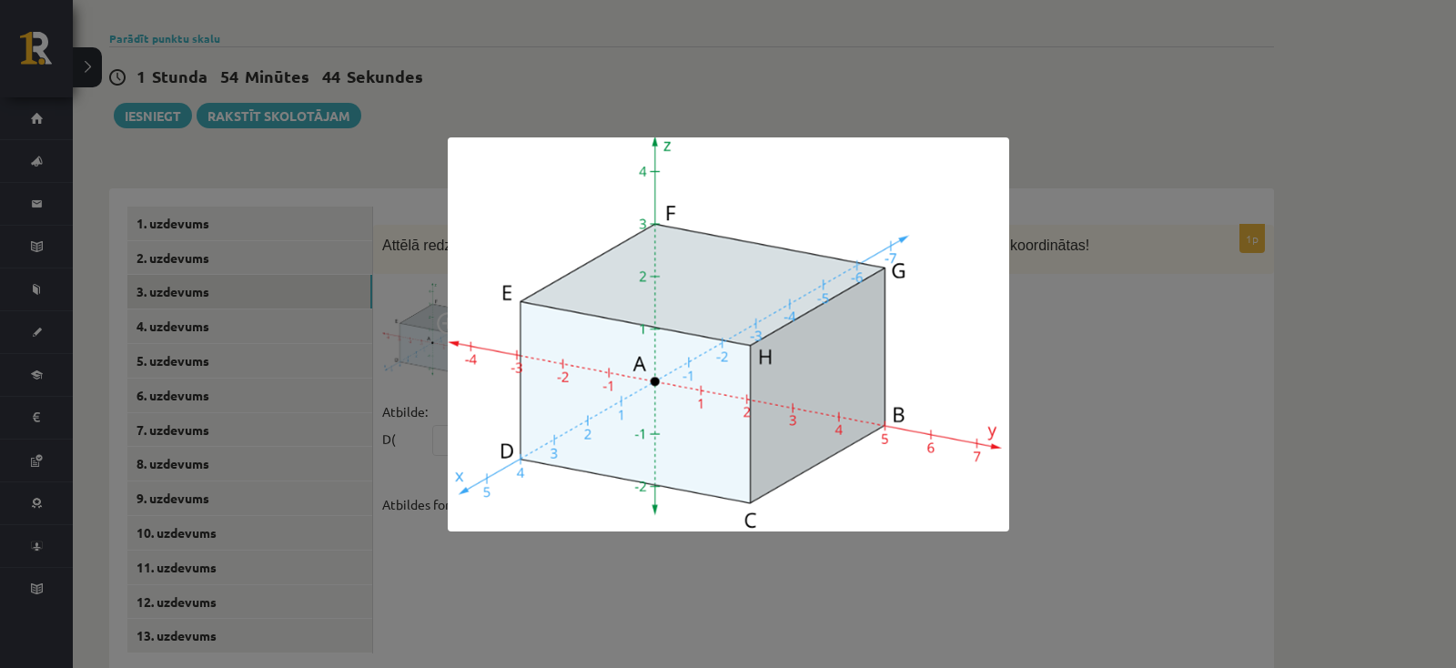
click at [1075, 410] on div at bounding box center [728, 334] width 1456 height 668
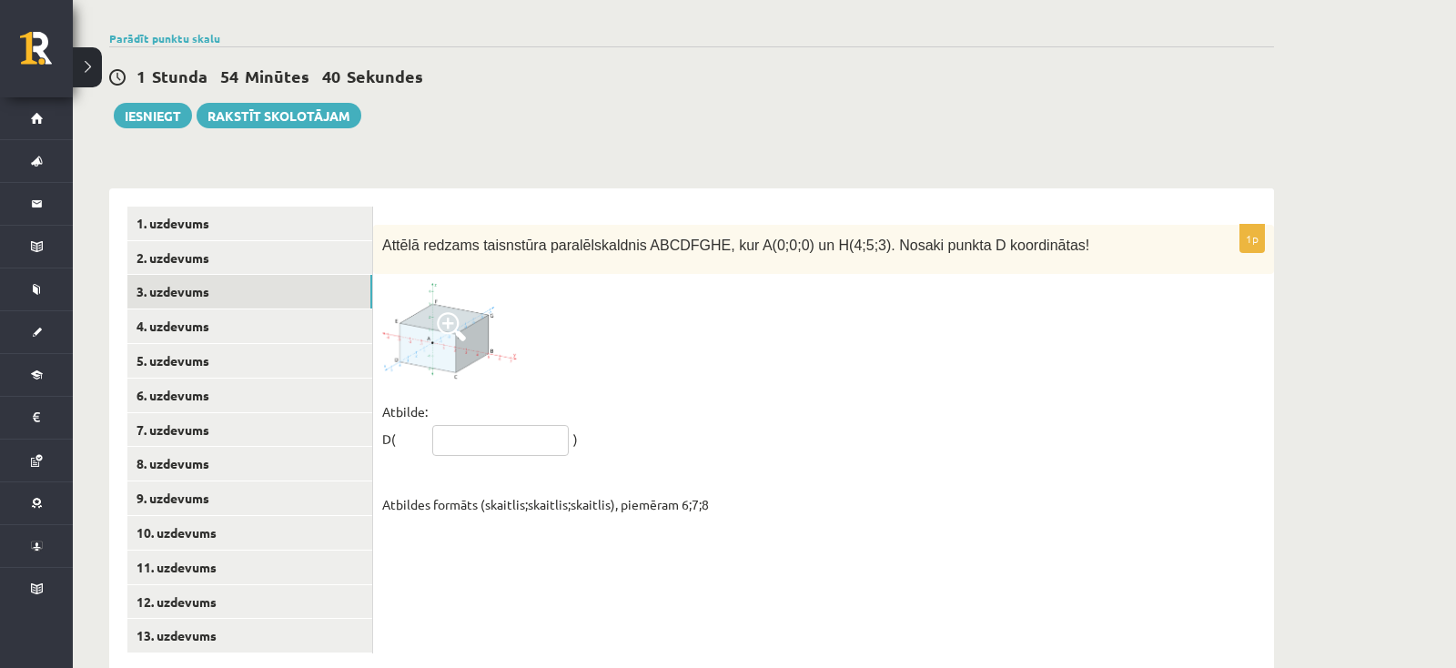
click at [470, 425] on input "text" at bounding box center [500, 440] width 137 height 31
click at [443, 316] on img at bounding box center [450, 331] width 137 height 96
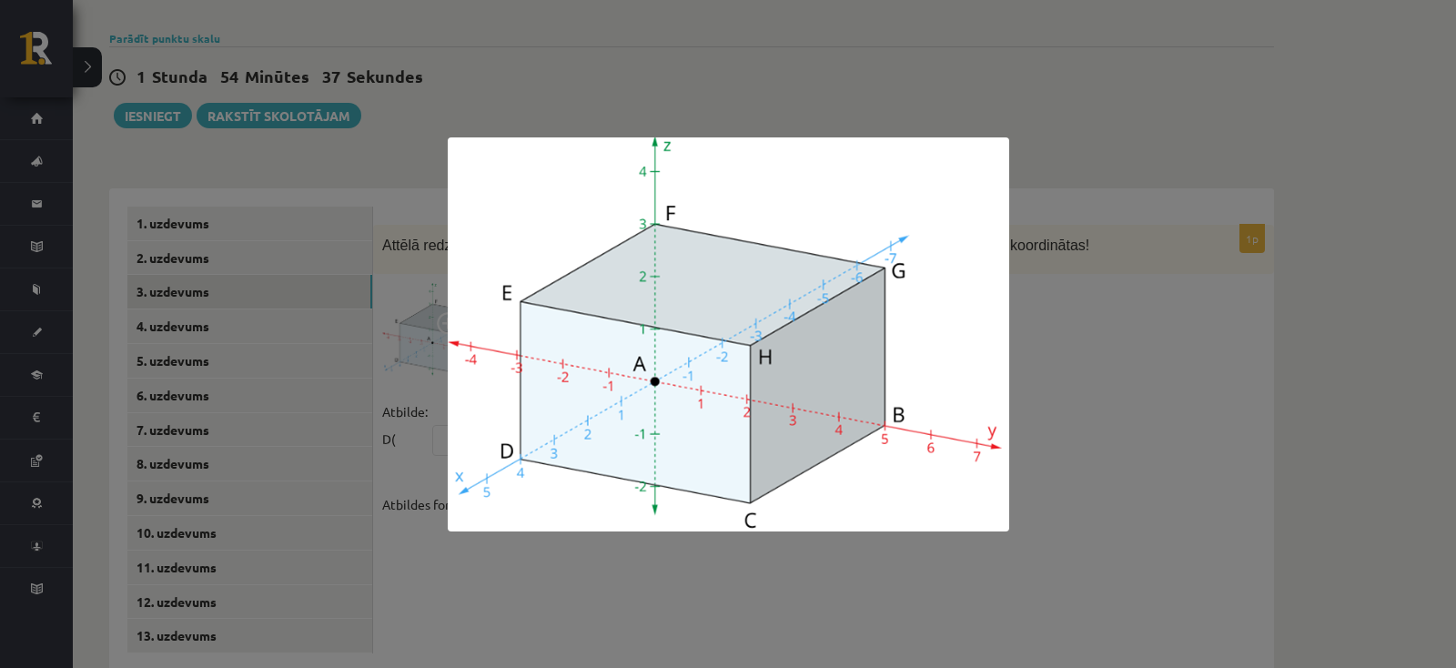
click at [1045, 375] on div at bounding box center [728, 334] width 1456 height 668
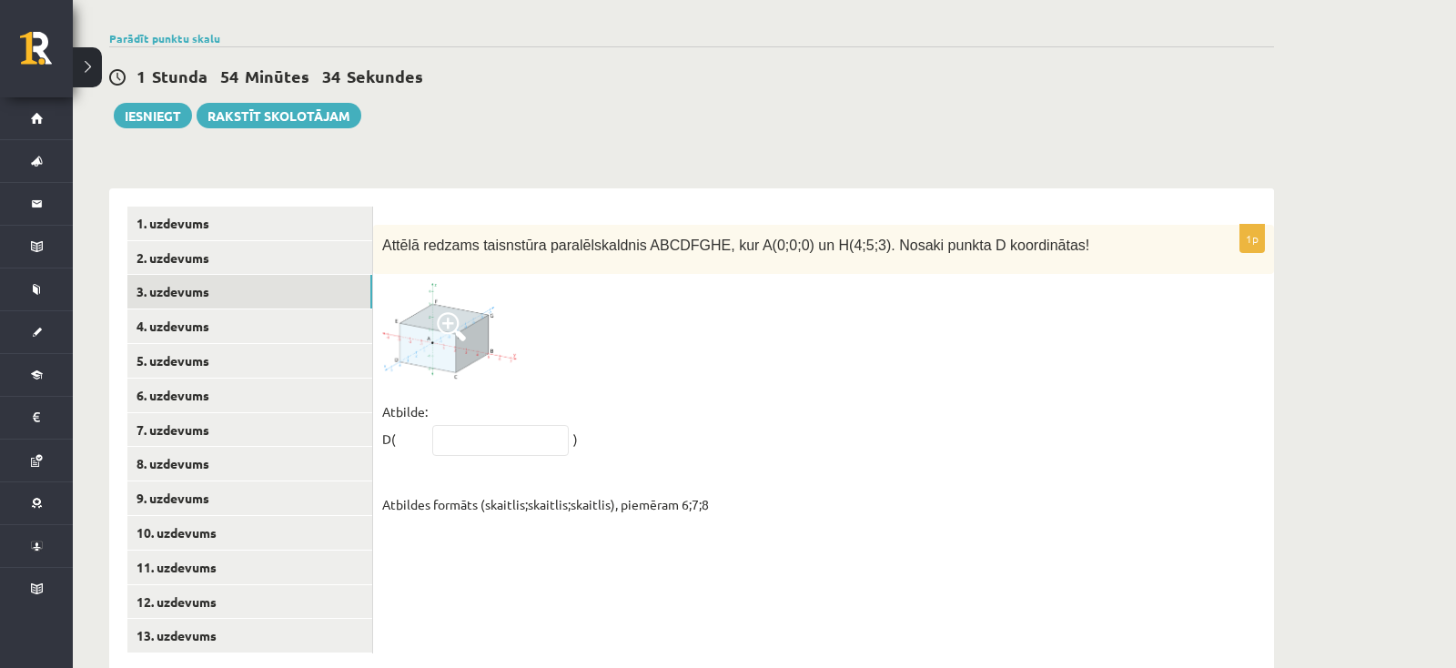
click at [447, 312] on span at bounding box center [451, 326] width 29 height 29
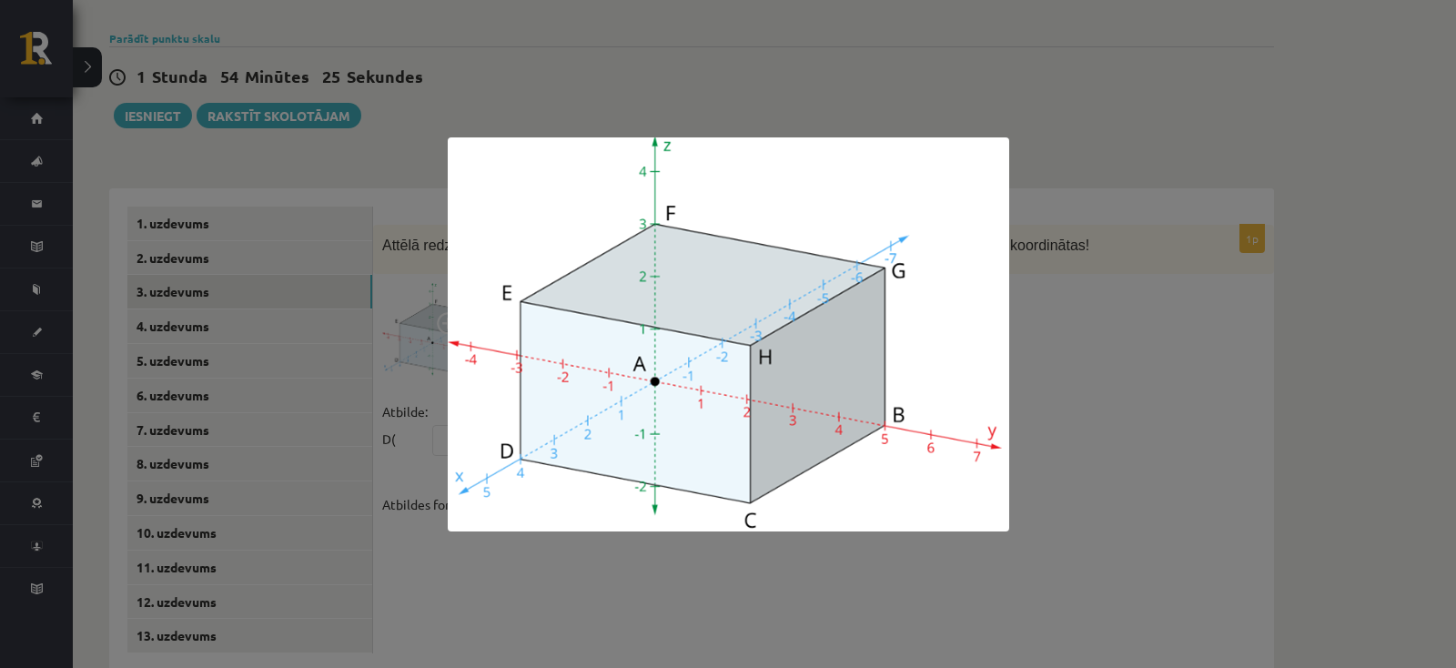
click at [582, 562] on div at bounding box center [728, 334] width 1456 height 668
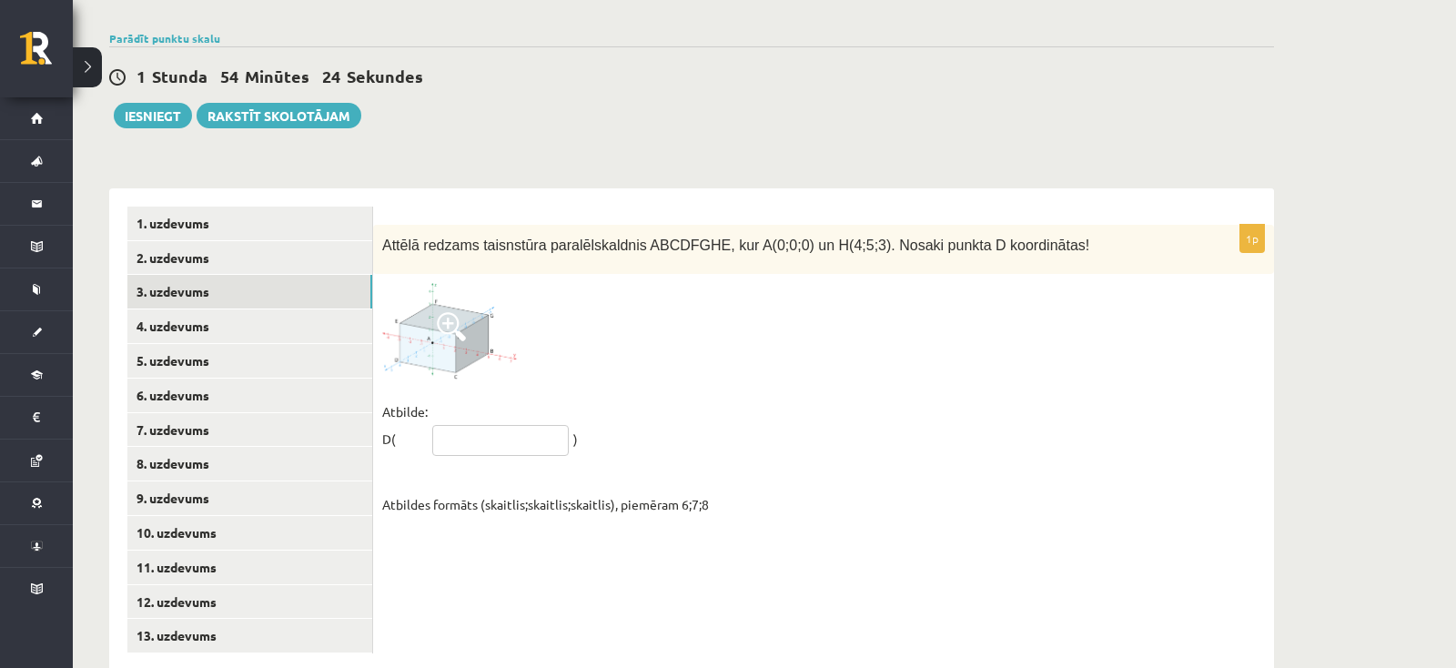
click at [448, 425] on input "text" at bounding box center [500, 440] width 137 height 31
click at [438, 305] on img at bounding box center [450, 331] width 137 height 96
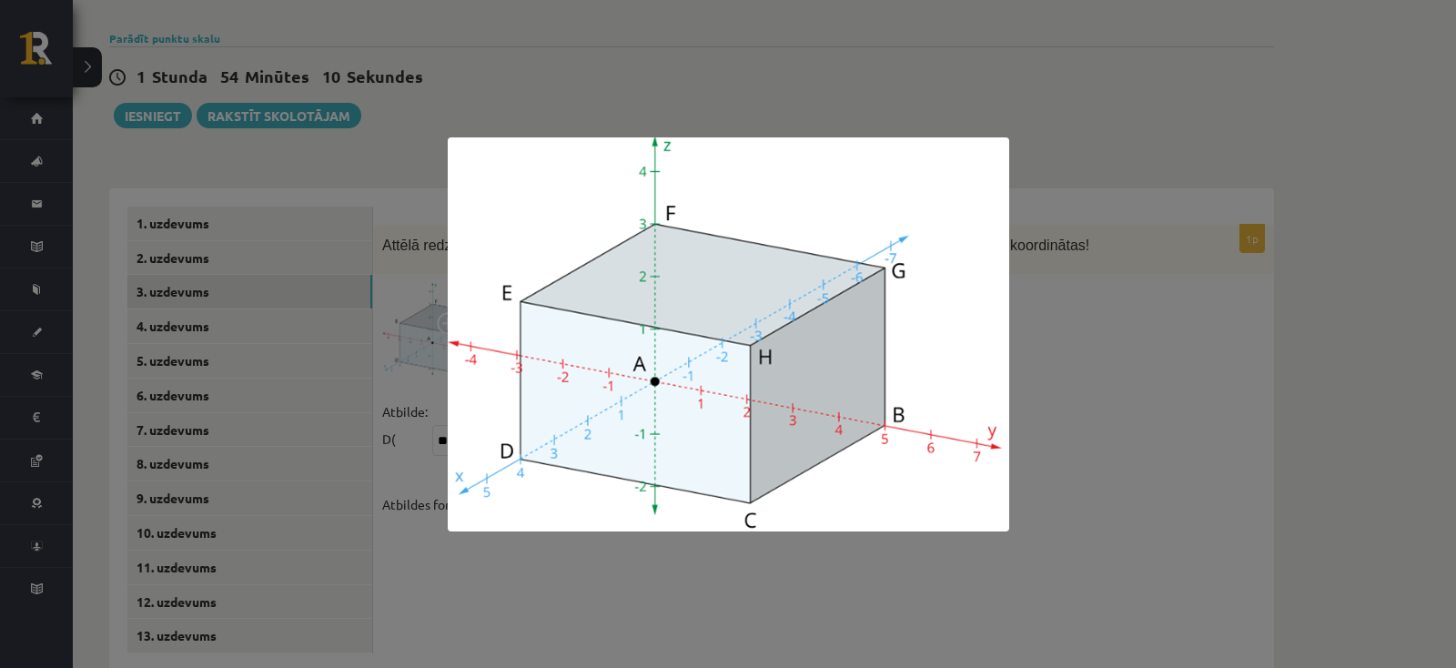
click at [558, 585] on div at bounding box center [728, 334] width 1456 height 668
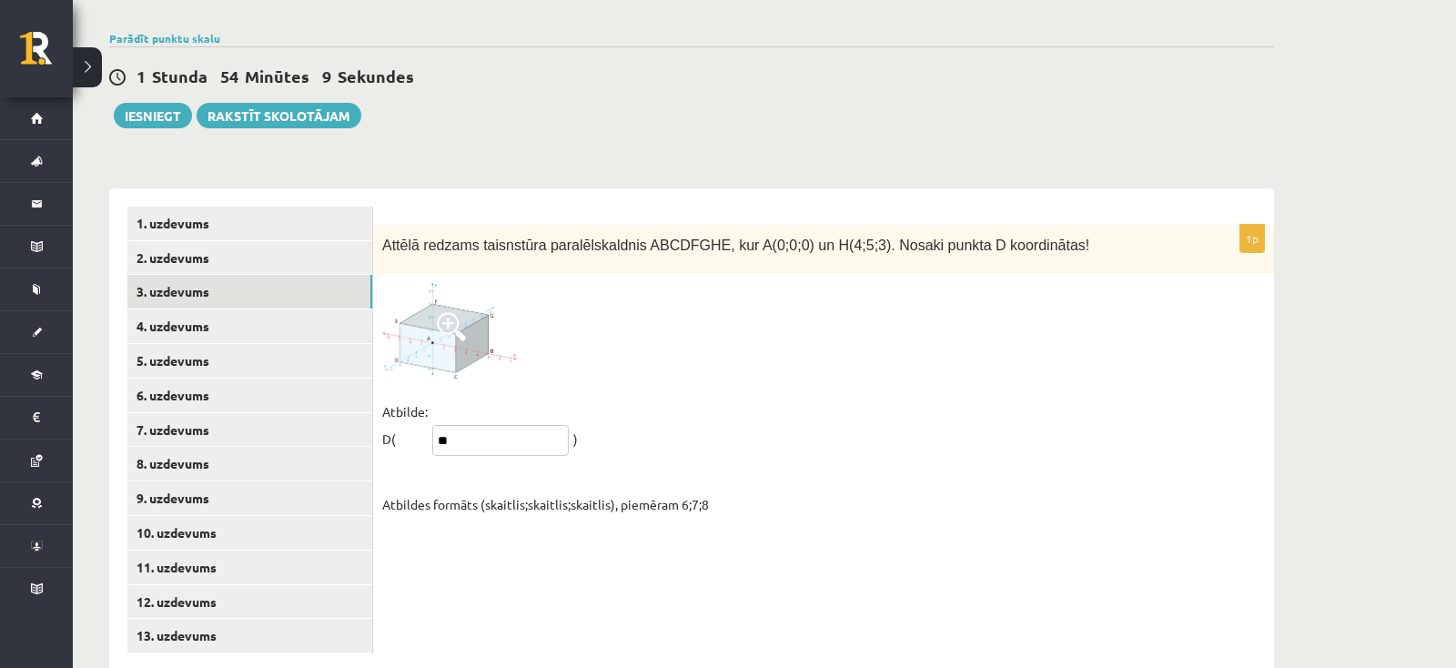
click at [491, 425] on input "**" at bounding box center [500, 440] width 137 height 31
click at [476, 306] on img at bounding box center [450, 331] width 137 height 96
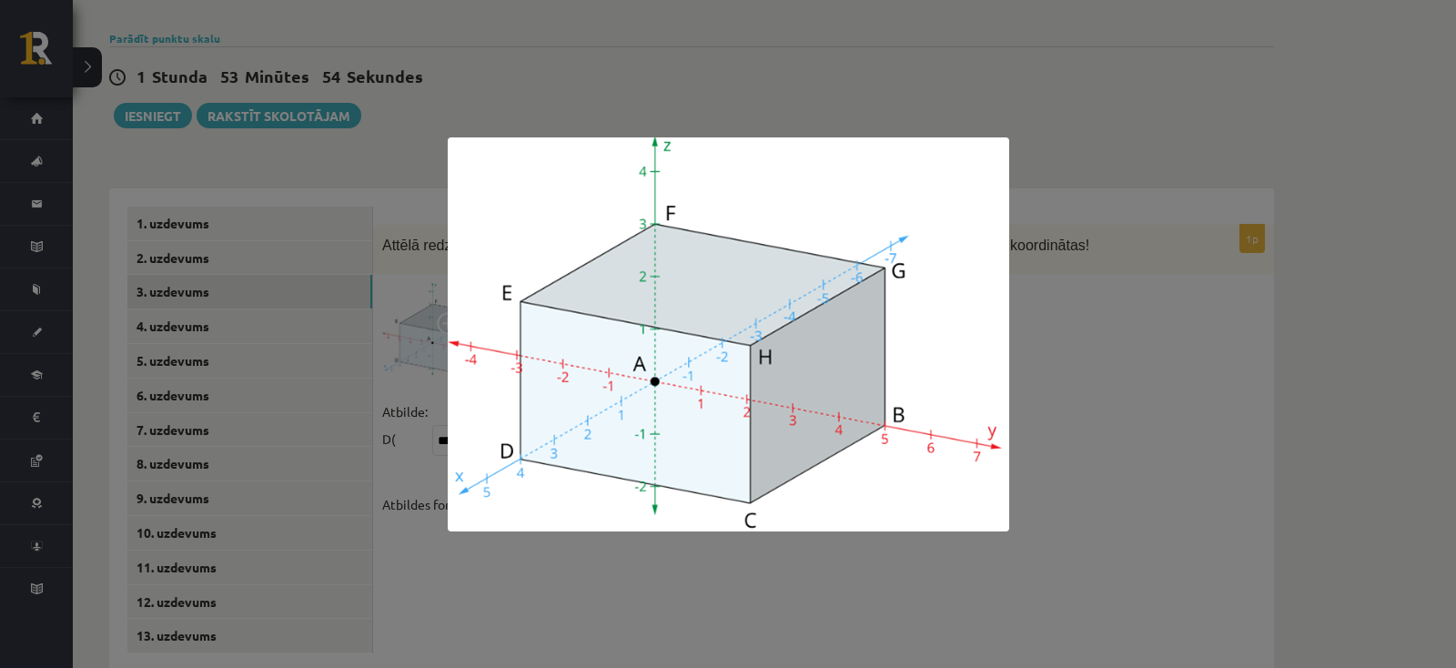
click at [542, 593] on div at bounding box center [728, 334] width 1456 height 668
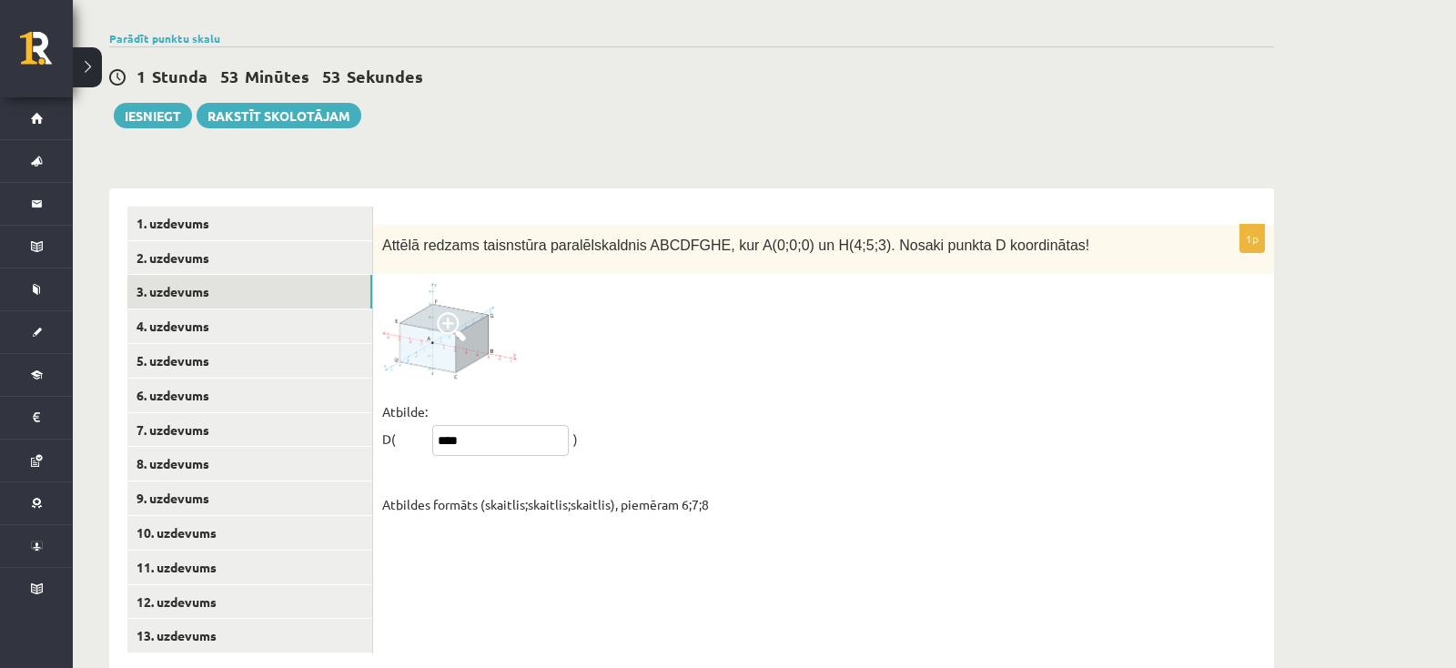
click at [510, 425] on input "****" at bounding box center [500, 440] width 137 height 31
type input "*****"
click at [561, 503] on div "1p Attēlā redzams taisnstūra paralēlskaldnis ABCDFGHE, kur A(0;0;0) un H(4;5;3)…" at bounding box center [823, 429] width 901 height 483
click at [541, 535] on div "1p Attēlā redzams taisnstūra paralēlskaldnis ABCDFGHE, kur A(0;0;0) un H(4;5;3)…" at bounding box center [823, 429] width 901 height 483
click at [513, 494] on div "1p Attēlā redzams taisnstūra paralēlskaldnis ABCDFGHE, kur A(0;0;0) un H(4;5;3)…" at bounding box center [823, 429] width 901 height 483
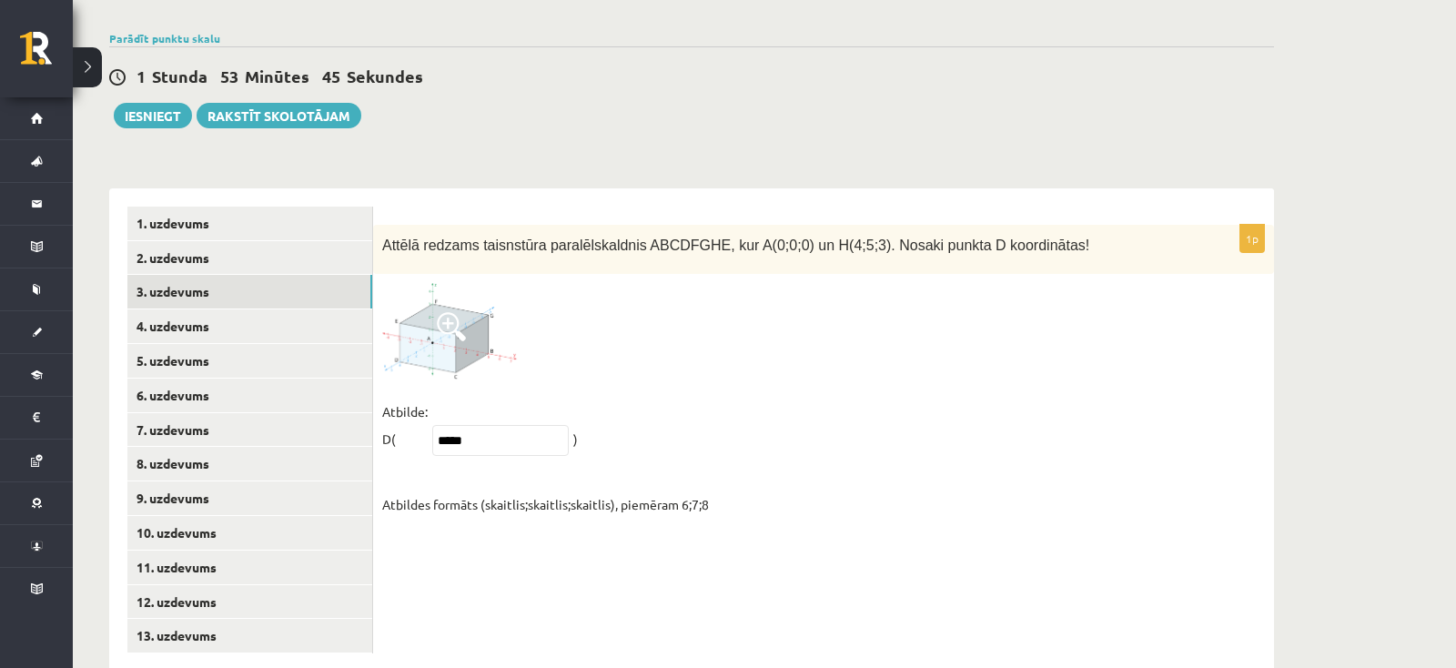
click at [623, 283] on div at bounding box center [823, 331] width 883 height 96
click at [176, 309] on link "4. uzdevums" at bounding box center [249, 326] width 245 height 34
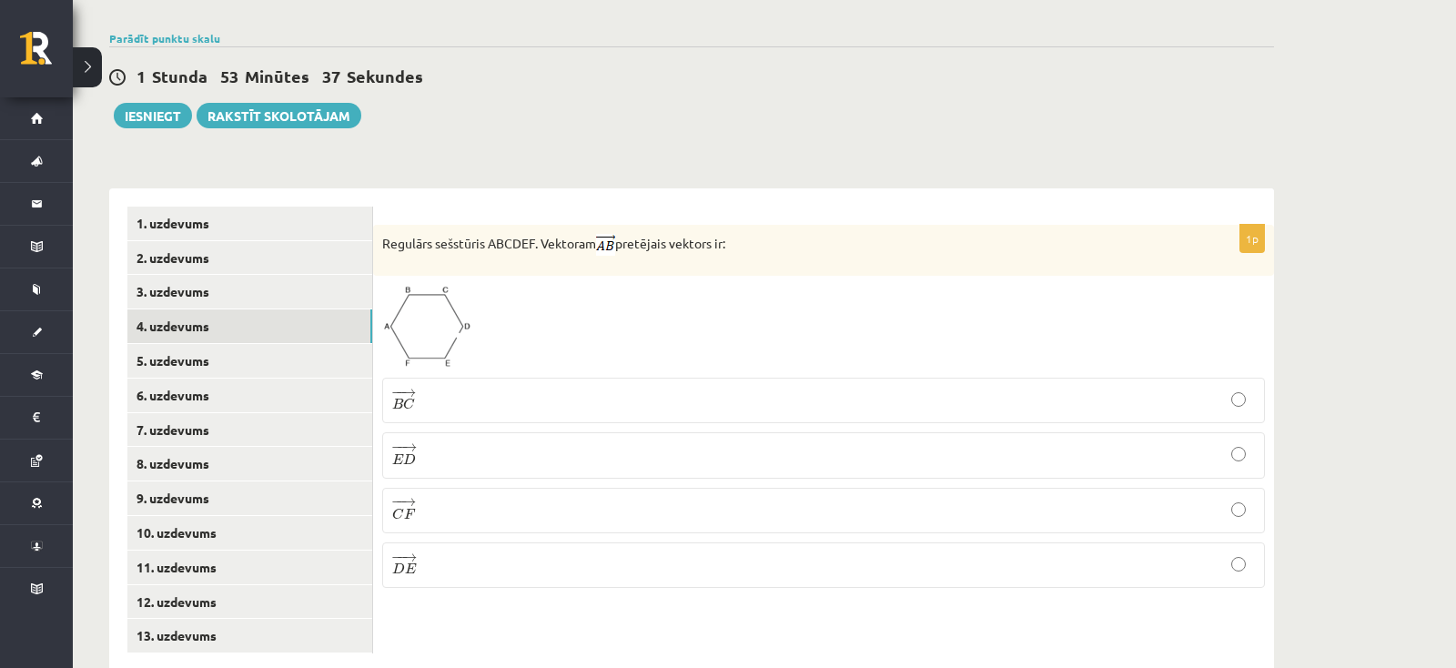
click at [432, 285] on img at bounding box center [426, 327] width 89 height 84
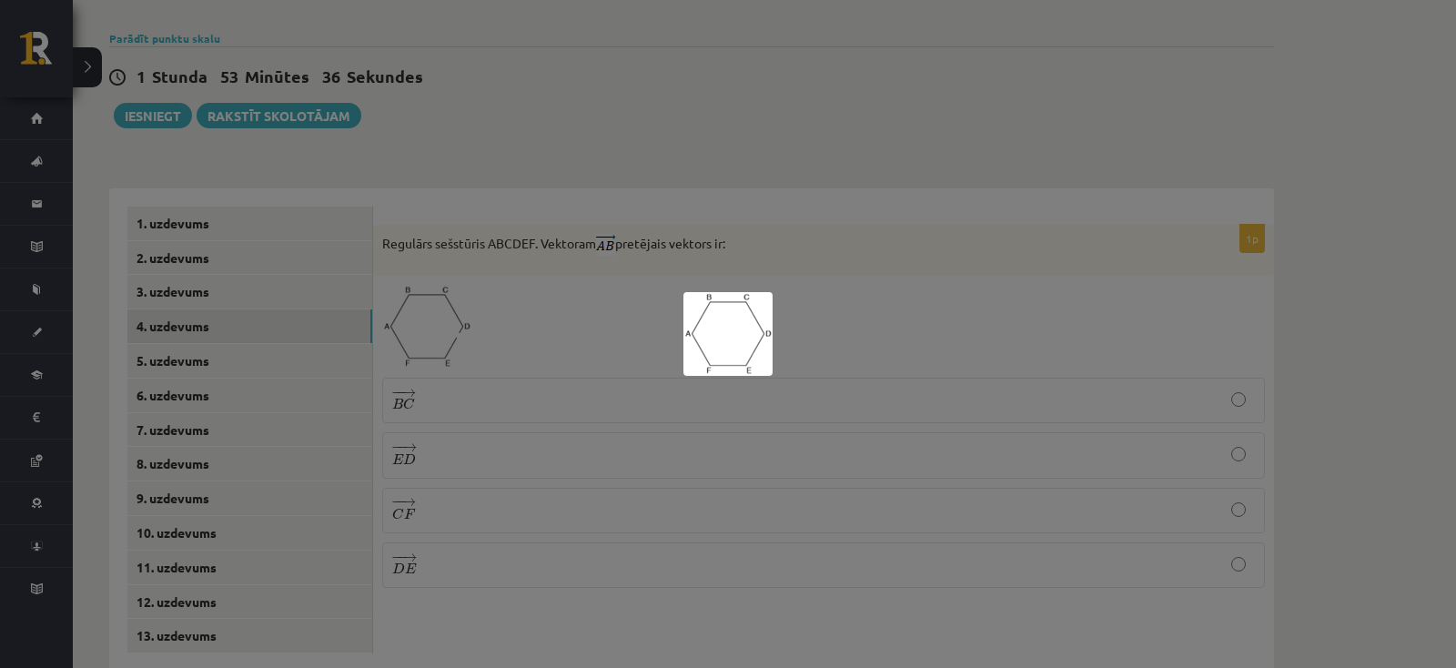
click at [902, 332] on div at bounding box center [728, 334] width 1456 height 668
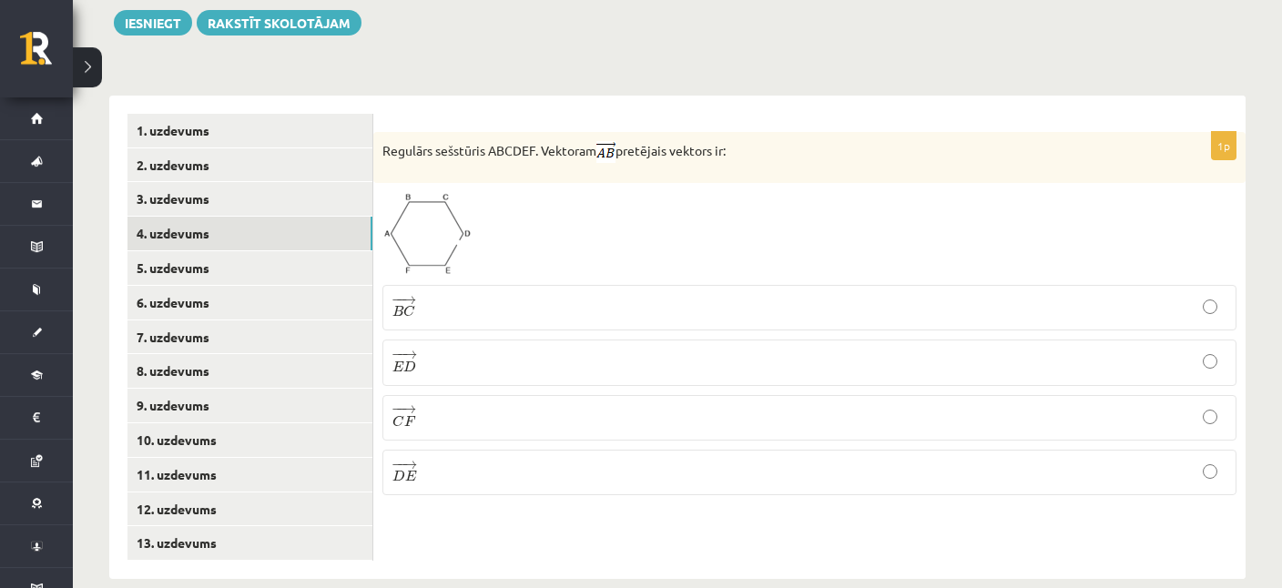
scroll to position [702, 0]
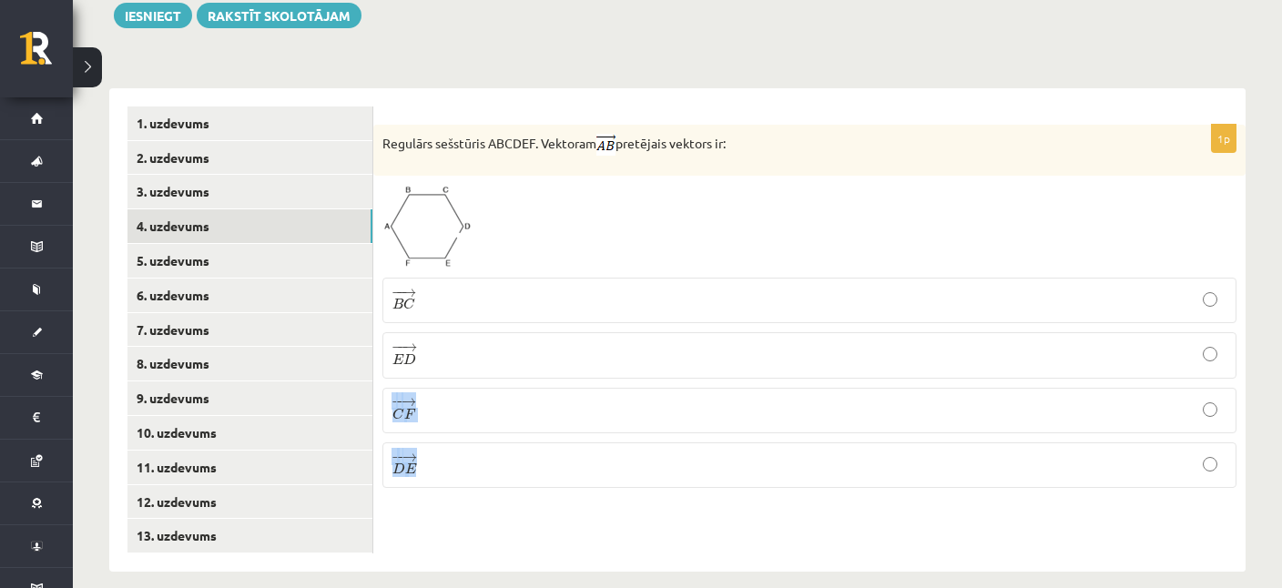
drag, startPoint x: 382, startPoint y: 126, endPoint x: 530, endPoint y: 454, distance: 360.1
click at [530, 176] on div "Regulārs sešstūris ABCDEF. Vektoram pretējais vektors ir:" at bounding box center [809, 150] width 872 height 51
copy fieldset "− − → C F C F → − − → D E"
click at [410, 542] on div "1p Regulārs sešstūris ABCDEF. Vektoram pretējais vektors ir: − − → B C B C → − …" at bounding box center [809, 329] width 872 height 483
click at [440, 452] on p "− − → D E D E →" at bounding box center [809, 464] width 834 height 25
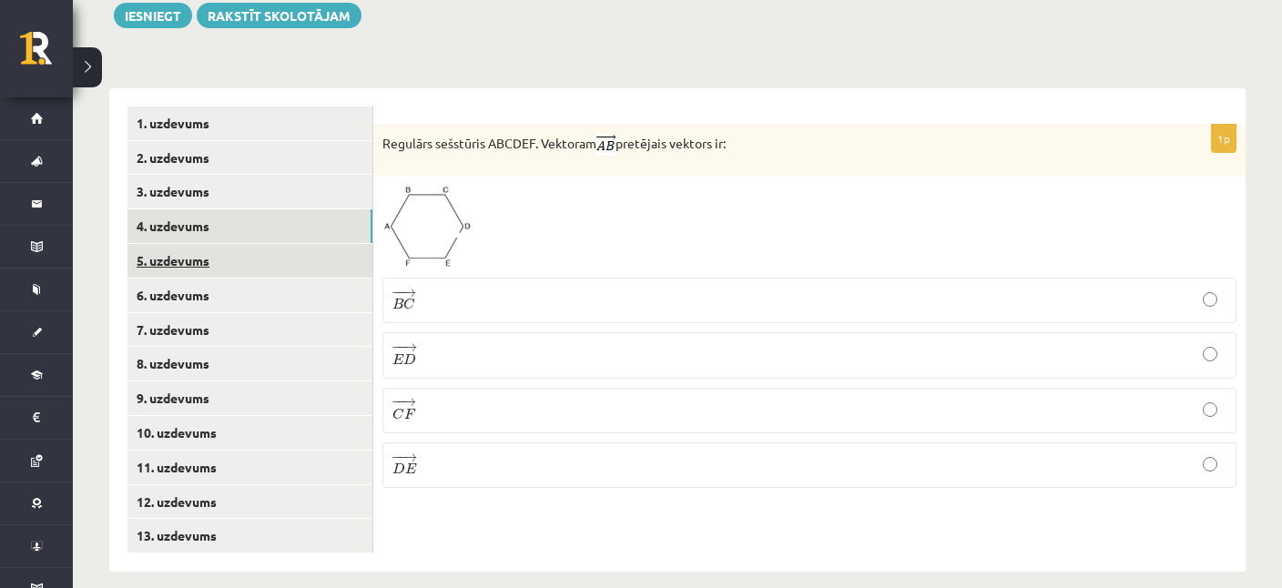
click at [181, 244] on link "5. uzdevums" at bounding box center [249, 261] width 245 height 34
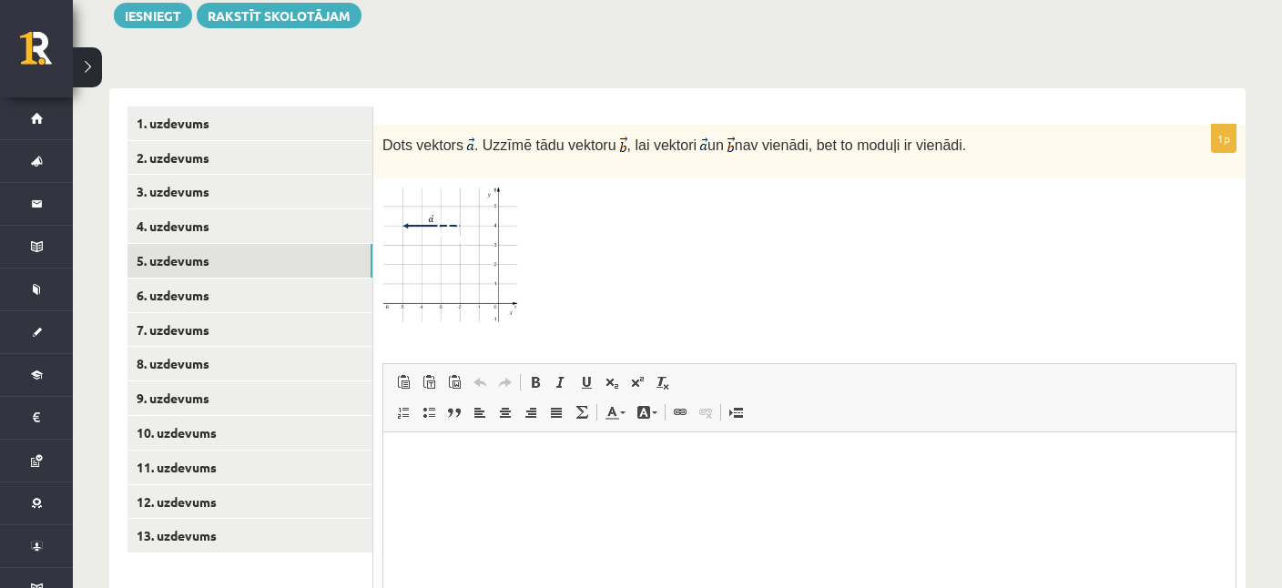
drag, startPoint x: 383, startPoint y: 121, endPoint x: 955, endPoint y: 120, distance: 571.6
click at [955, 134] on p "Dots vektors . Uzzīmē tādu vektoru , lai vektori un nav vienādi, bet to moduļi …" at bounding box center [763, 146] width 763 height 25
copy p "Dots vektors . Uzzīmē tādu vektoru , lai vektori un nav vienādi, bet to moduļi …"
click at [726, 237] on div at bounding box center [809, 256] width 854 height 139
click at [460, 234] on img at bounding box center [450, 256] width 137 height 139
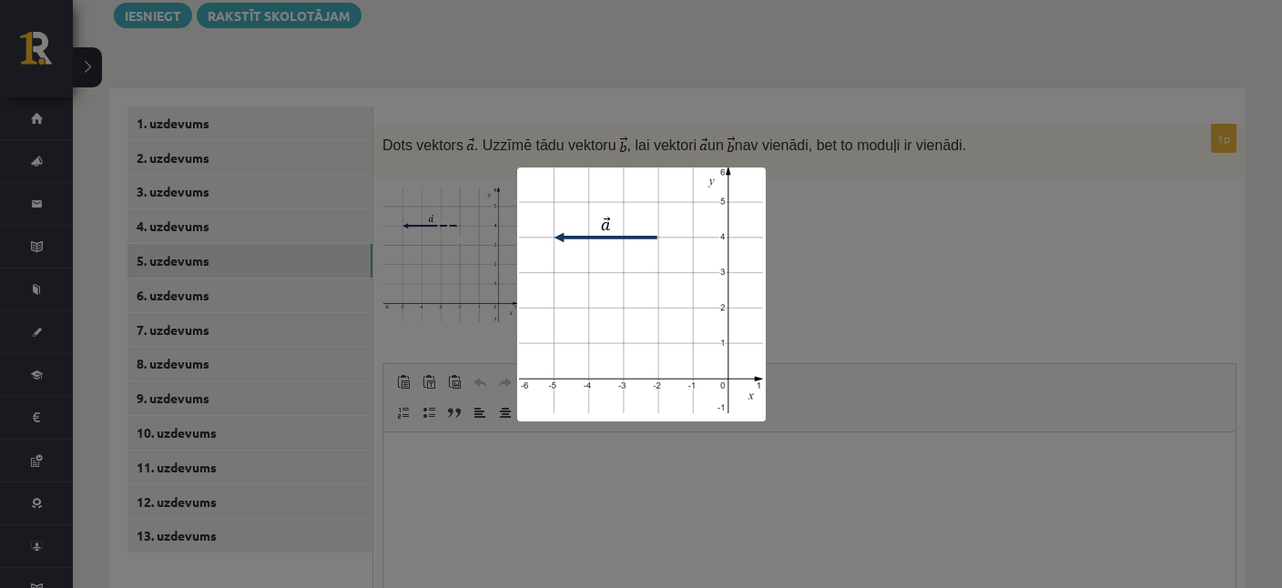
click at [968, 317] on div at bounding box center [641, 294] width 1282 height 588
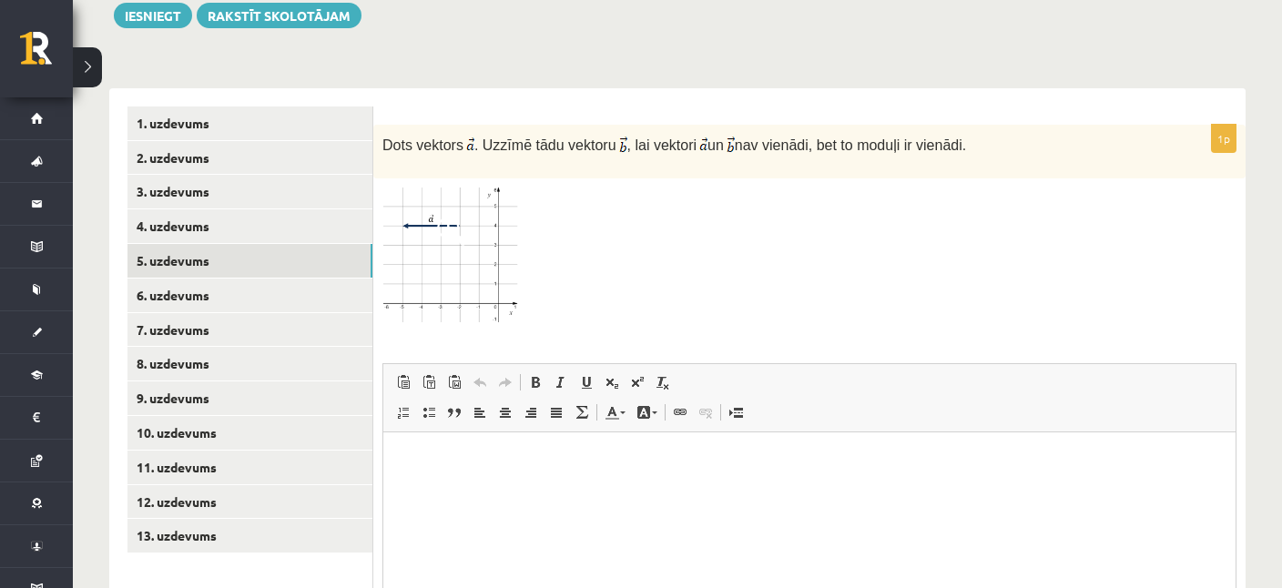
click at [474, 230] on img at bounding box center [450, 256] width 137 height 139
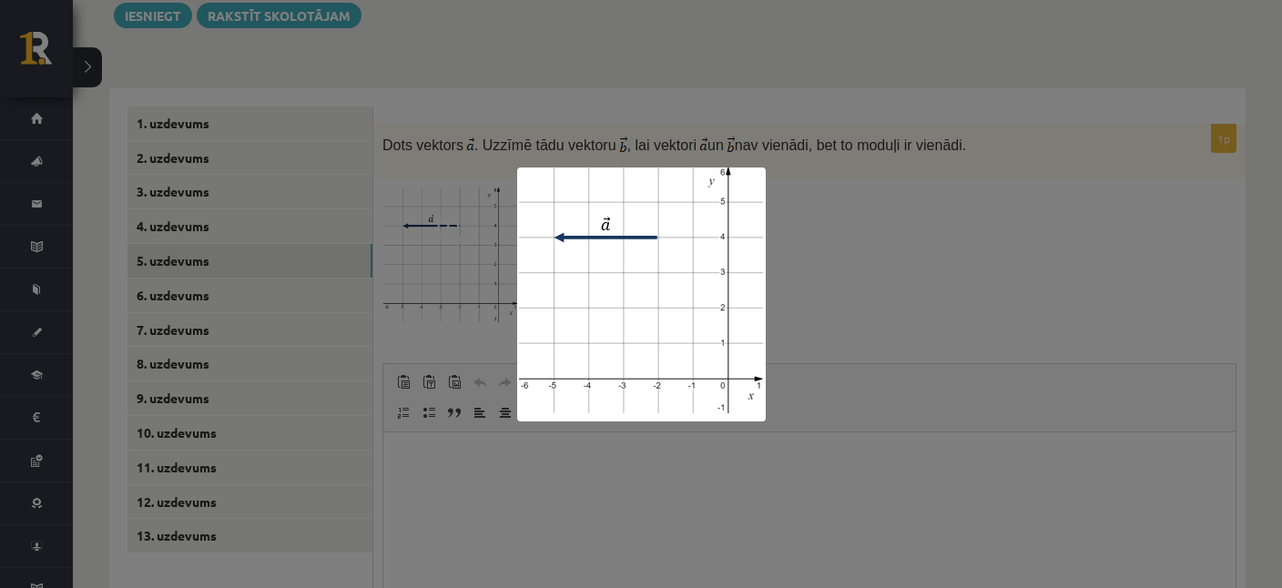
click at [906, 230] on div at bounding box center [641, 294] width 1282 height 588
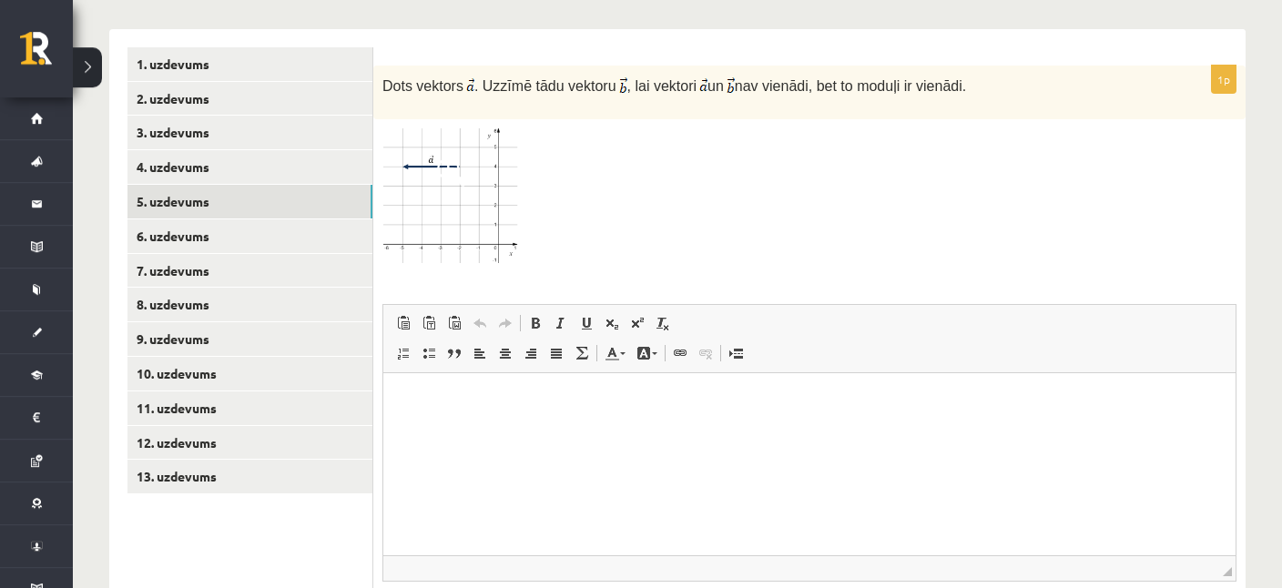
scroll to position [798, 0]
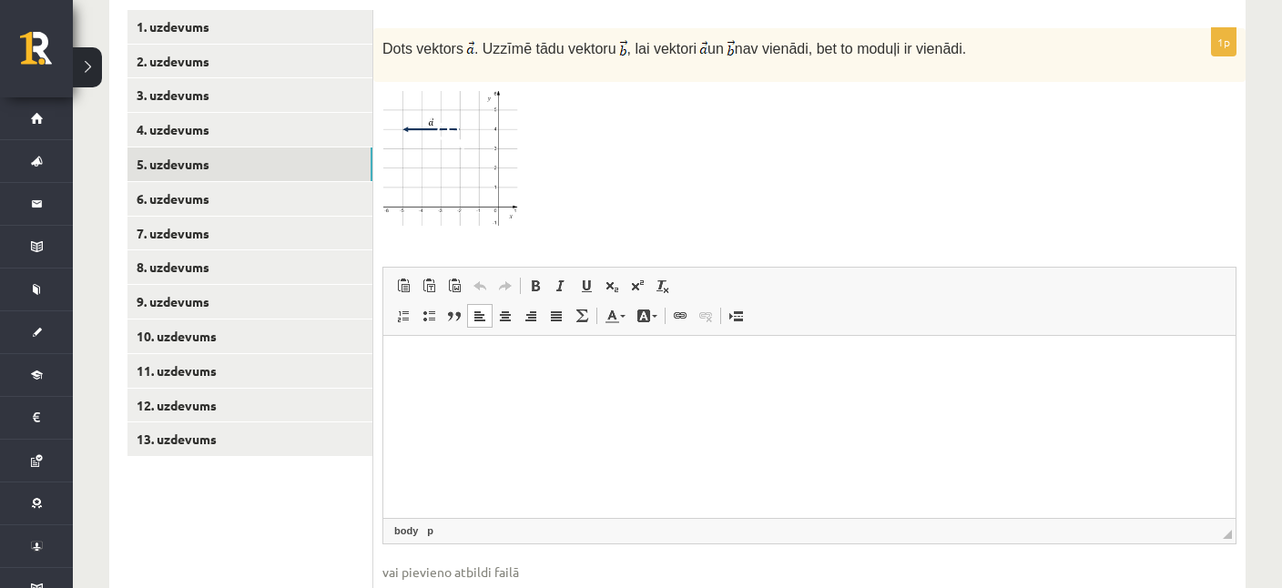
click at [615, 449] on html at bounding box center [809, 426] width 852 height 182
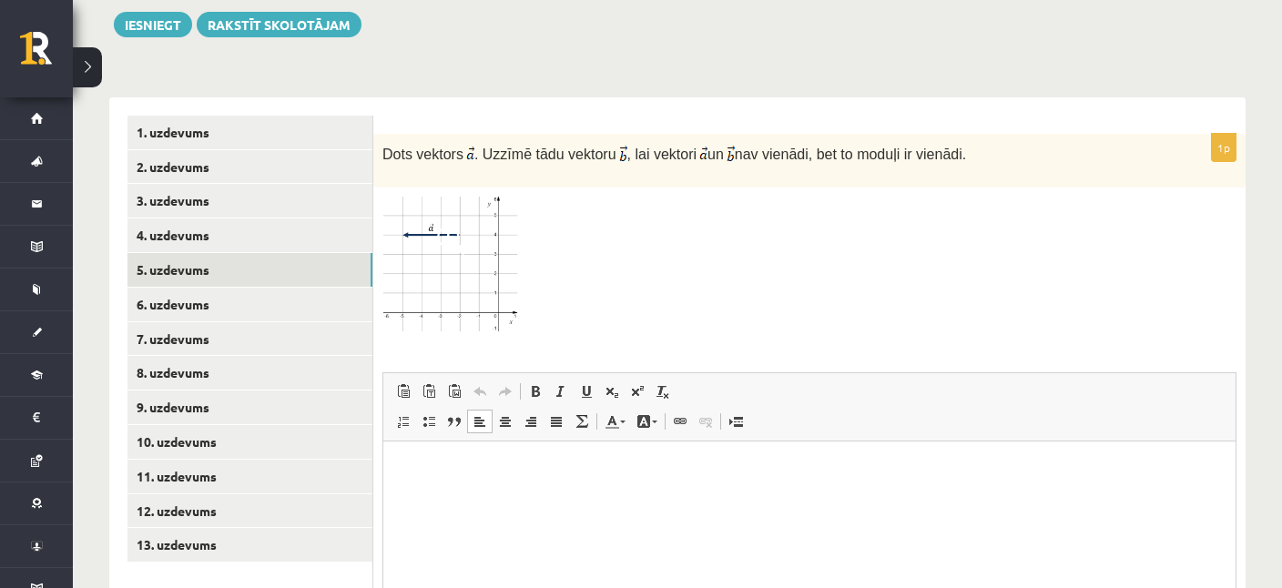
scroll to position [789, 0]
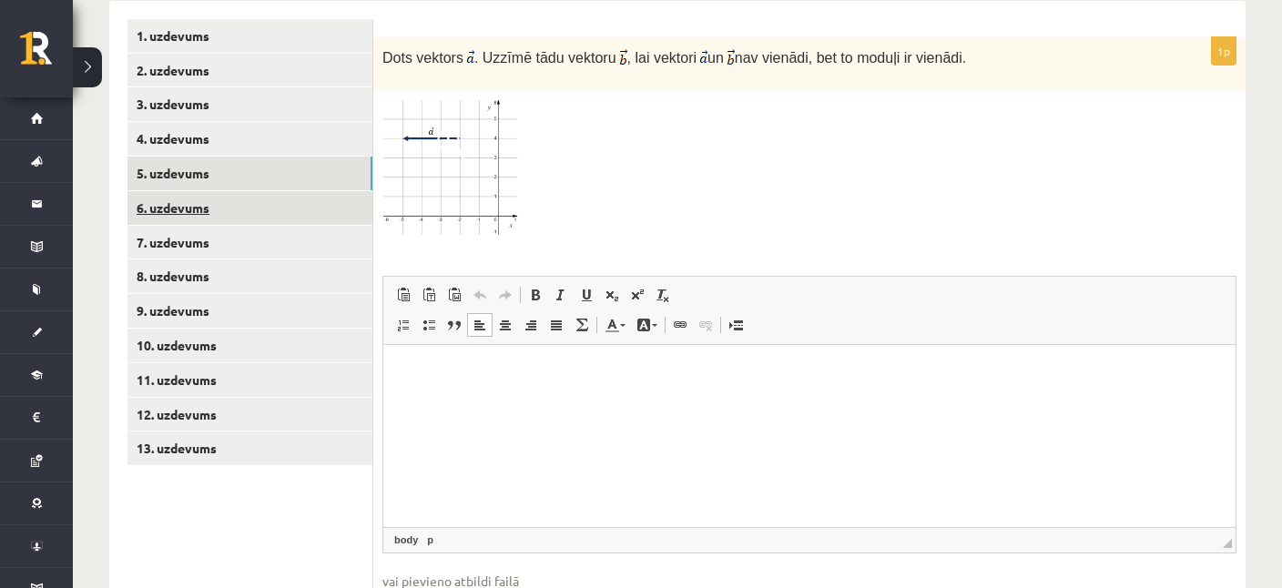
click at [177, 191] on link "6. uzdevums" at bounding box center [249, 208] width 245 height 34
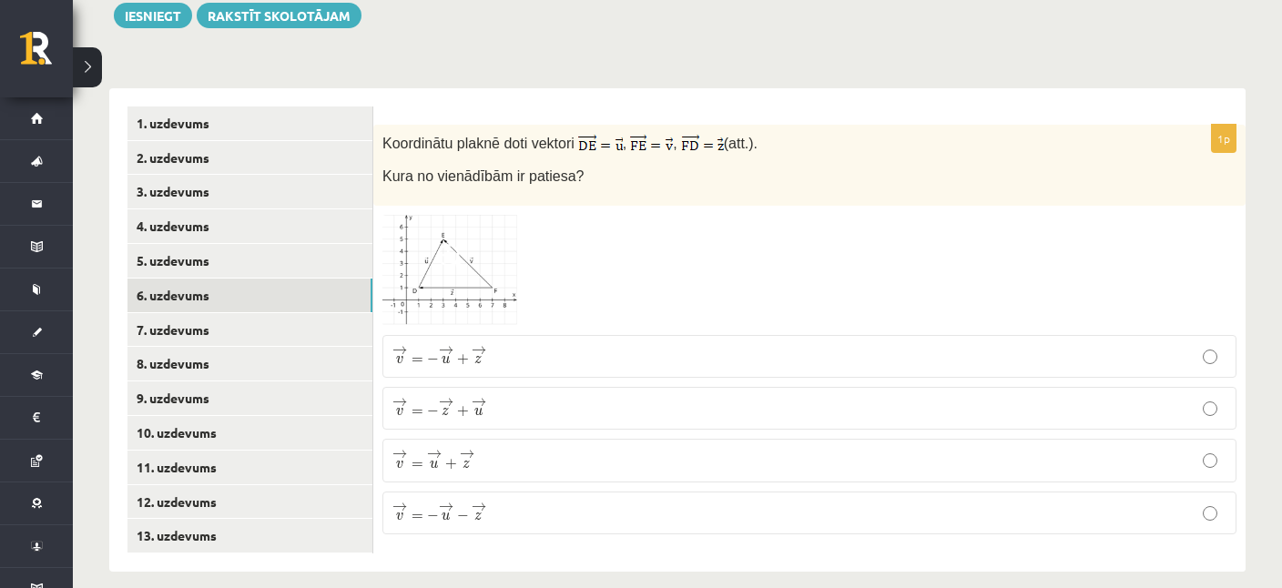
click at [457, 244] on span at bounding box center [451, 258] width 29 height 29
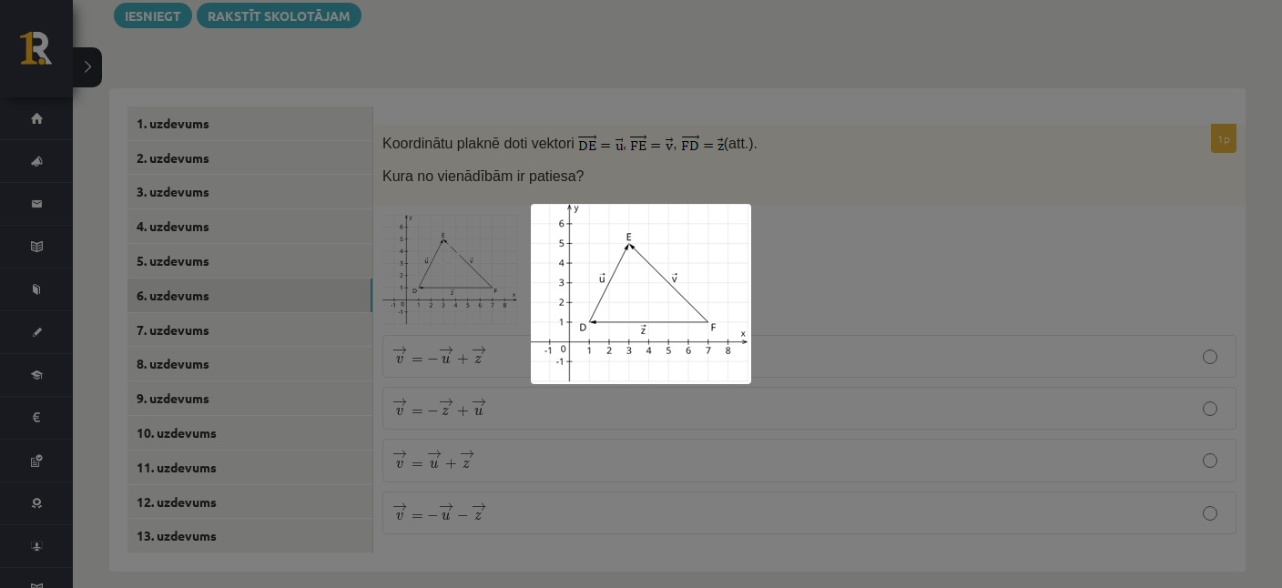
click at [587, 453] on div at bounding box center [641, 294] width 1282 height 588
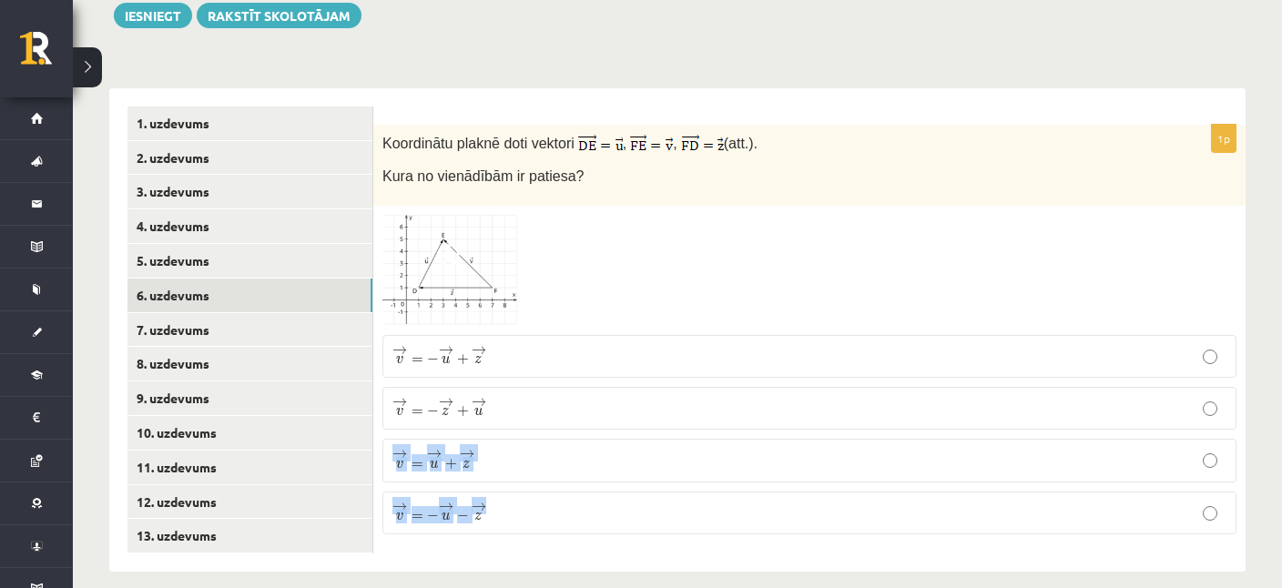
drag, startPoint x: 382, startPoint y: 117, endPoint x: 537, endPoint y: 487, distance: 400.6
click at [537, 206] on div "Koordinātu plaknē doti vektori , , (att.). Kura no vienādībām ir patiesa?" at bounding box center [809, 165] width 872 height 81
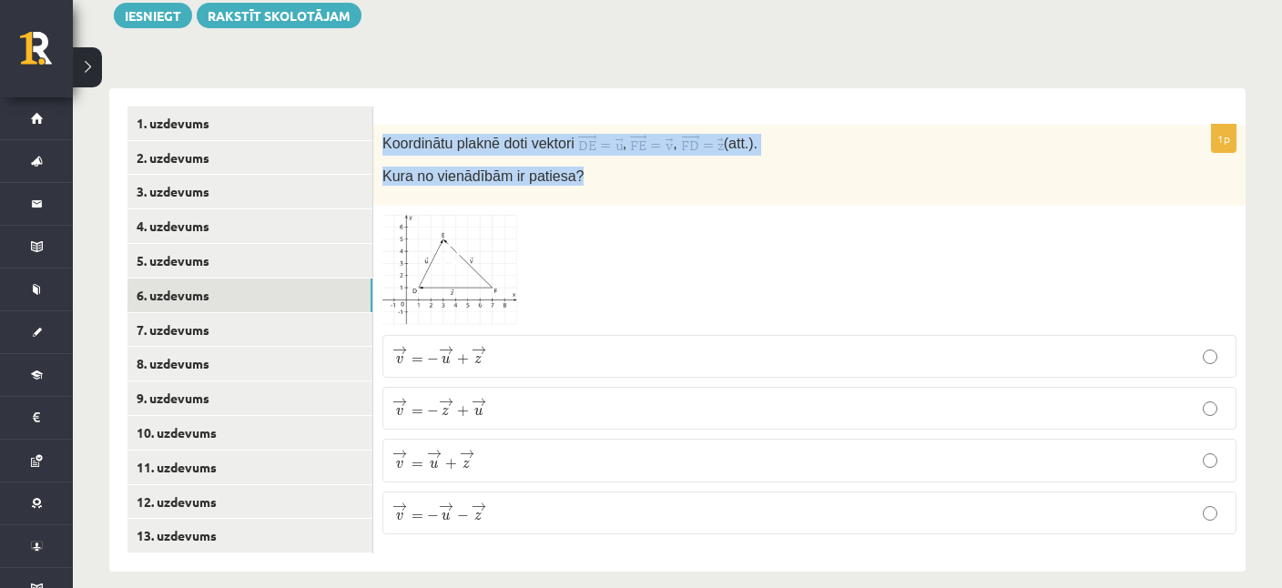
drag, startPoint x: 381, startPoint y: 127, endPoint x: 594, endPoint y: 167, distance: 216.7
click at [594, 167] on div "Koordinātu plaknē doti vektori , , (att.). Kura no vienādībām ir patiesa?" at bounding box center [809, 165] width 872 height 81
copy div "Koordinātu plaknē doti vektori , , (att.). Kura no vienādībām ir patiesa?"
click at [998, 242] on div at bounding box center [809, 271] width 854 height 112
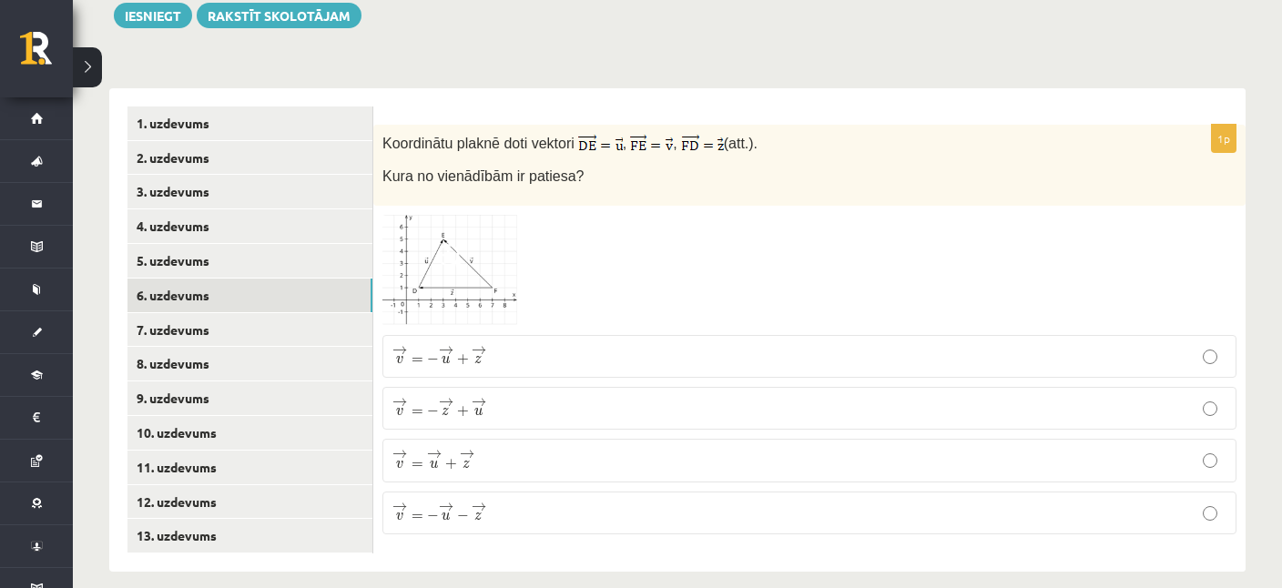
click at [474, 250] on img at bounding box center [450, 271] width 137 height 112
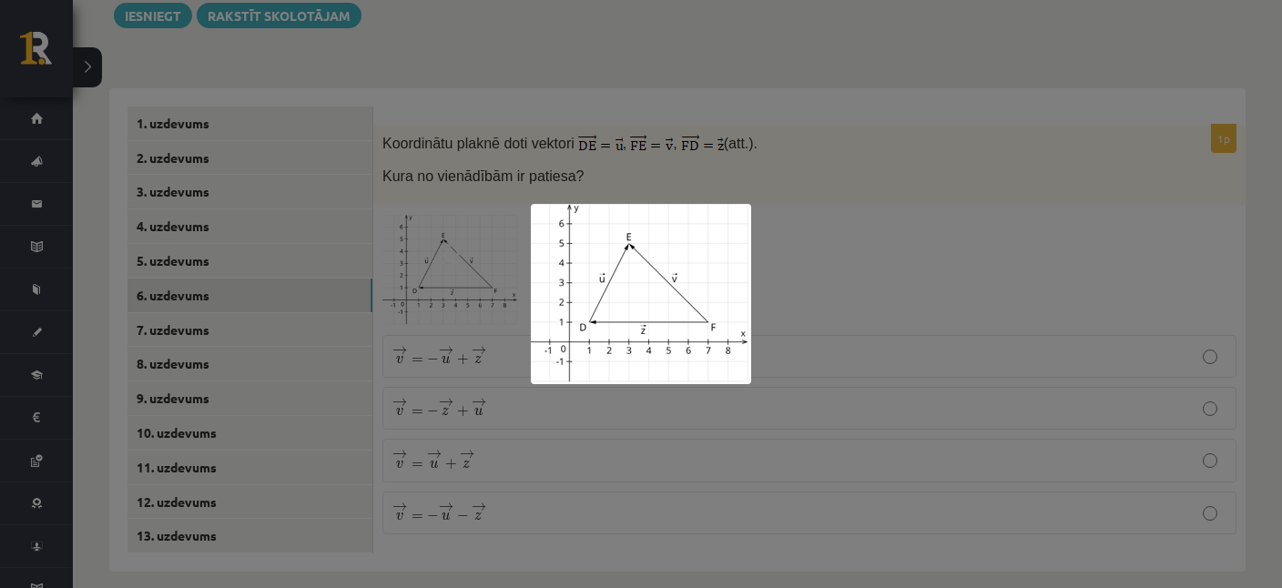
click at [948, 442] on div at bounding box center [641, 294] width 1282 height 588
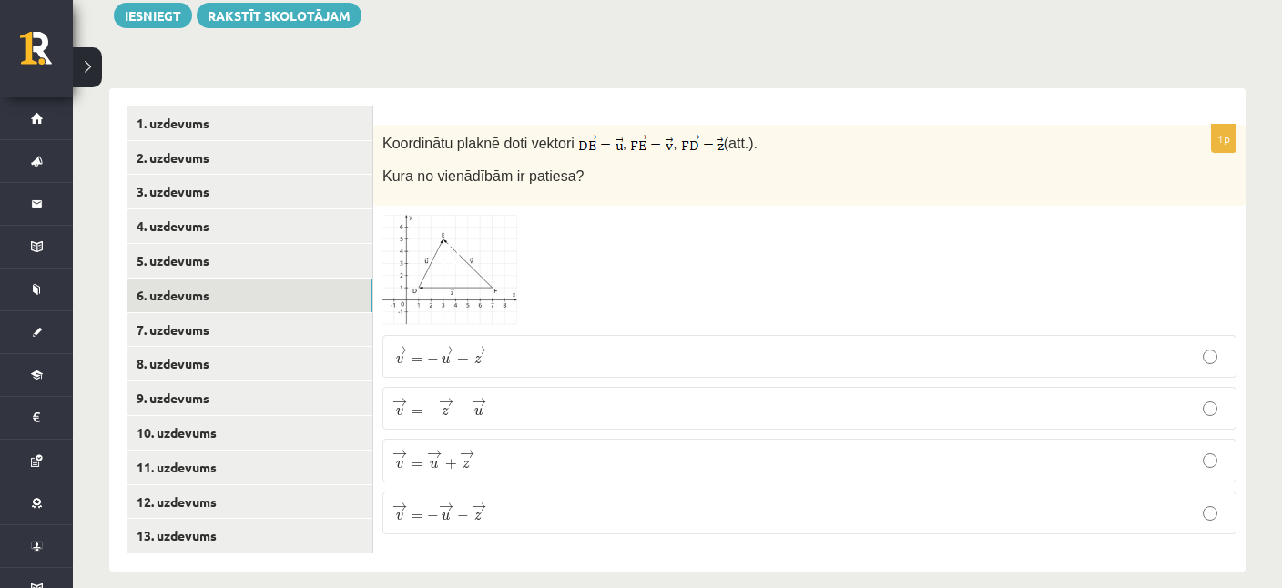
click at [494, 449] on p "→ v = → u + → z v → = u → + z →" at bounding box center [809, 460] width 834 height 23
click at [422, 219] on img at bounding box center [450, 271] width 137 height 112
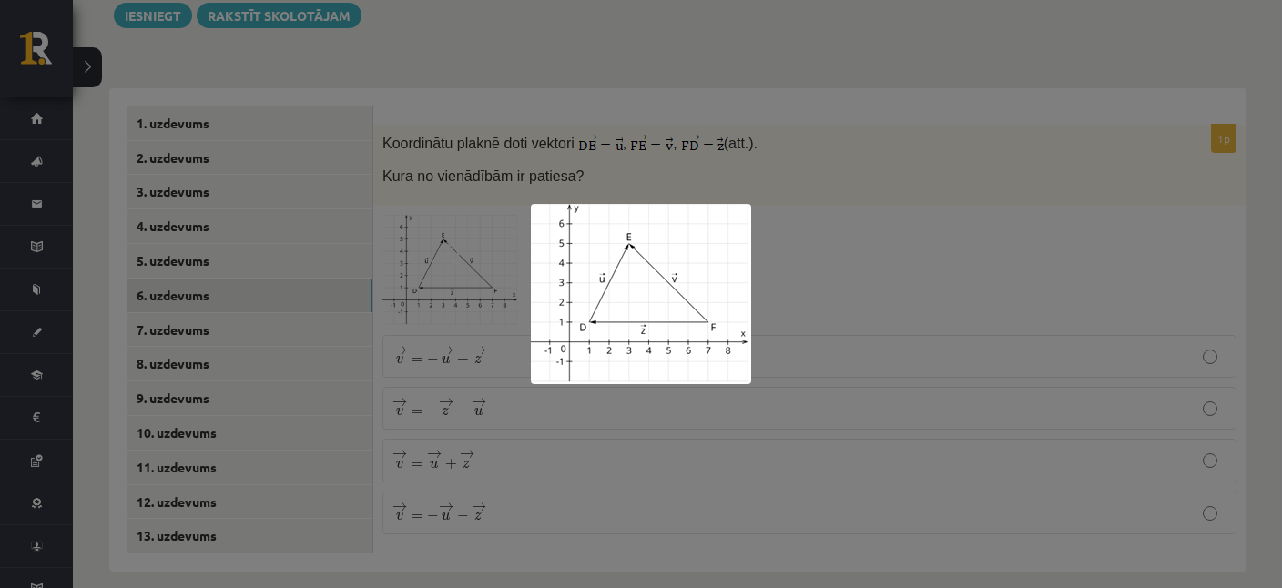
click at [567, 101] on div at bounding box center [641, 294] width 1282 height 588
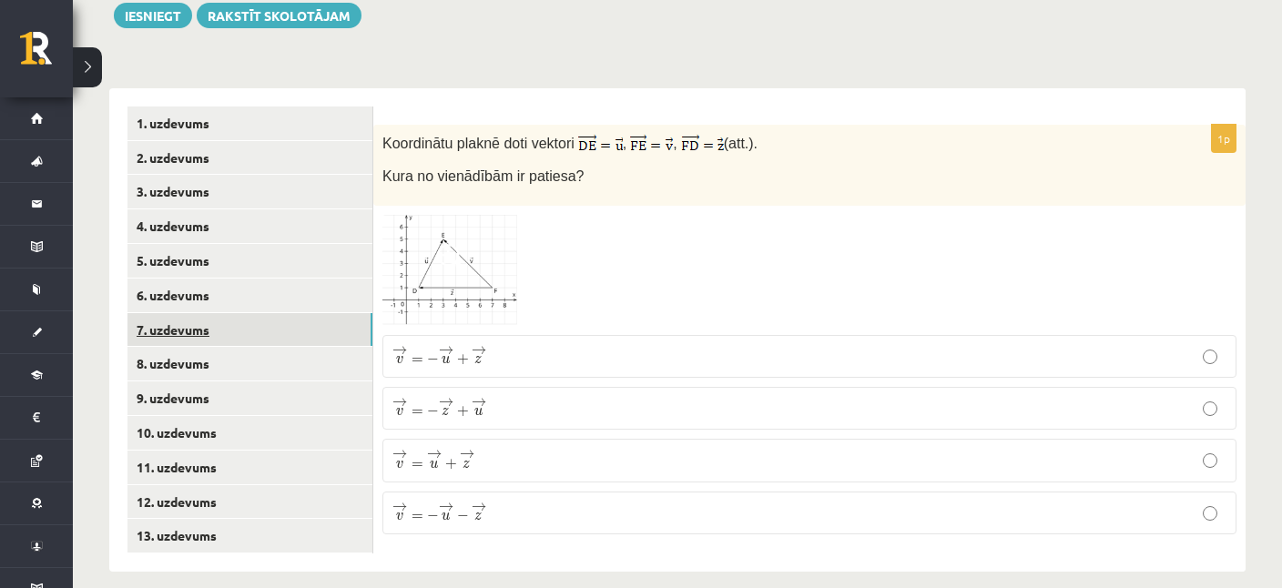
click at [202, 313] on link "7. uzdevums" at bounding box center [249, 330] width 245 height 34
click at [454, 246] on span at bounding box center [451, 260] width 29 height 29
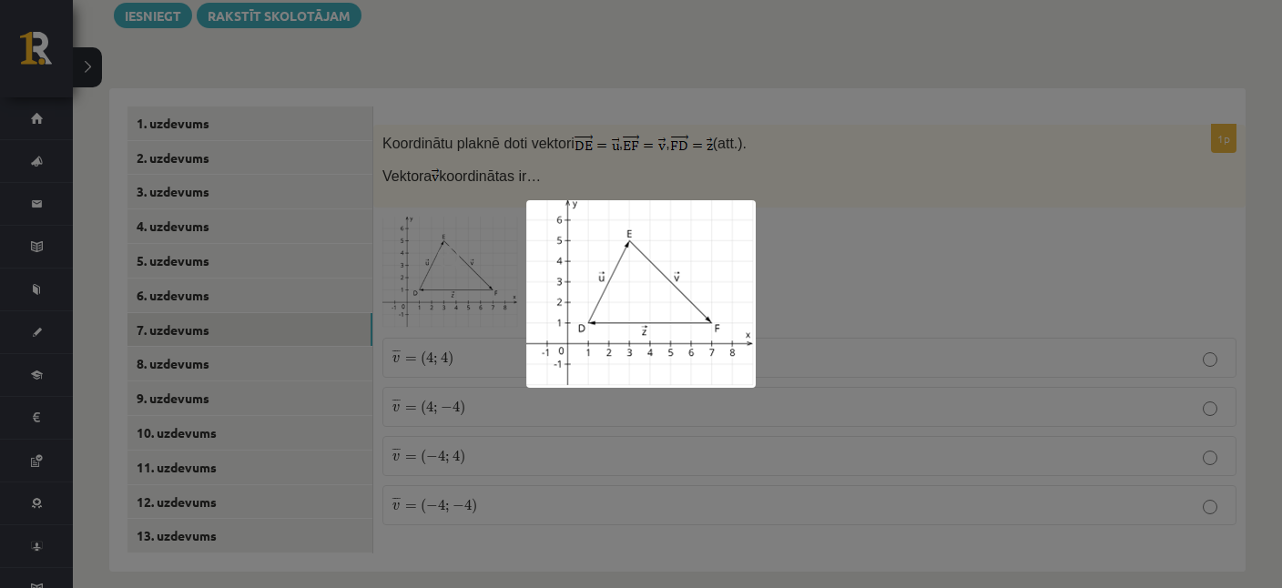
click at [865, 352] on div at bounding box center [641, 294] width 1282 height 588
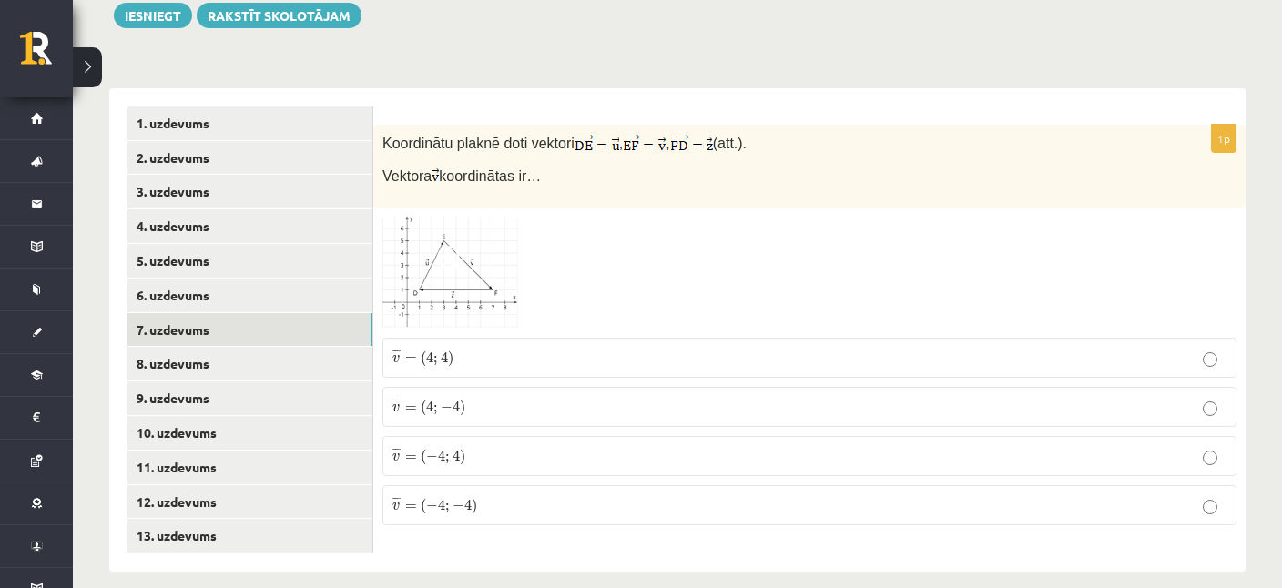
click at [460, 257] on img at bounding box center [450, 273] width 137 height 112
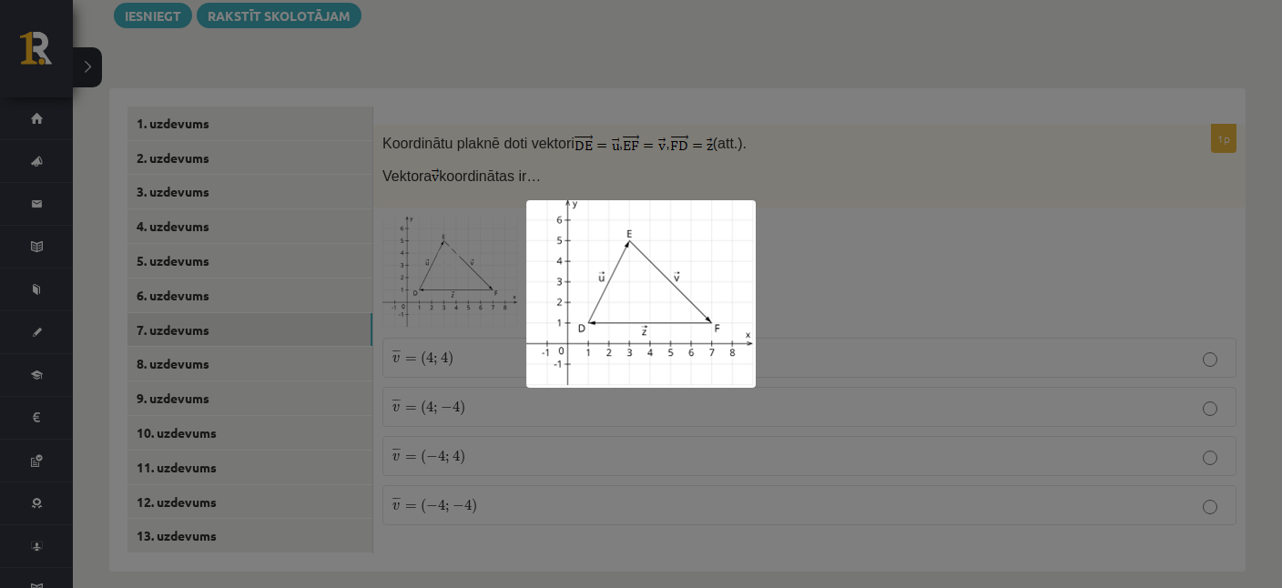
click at [547, 467] on div at bounding box center [641, 294] width 1282 height 588
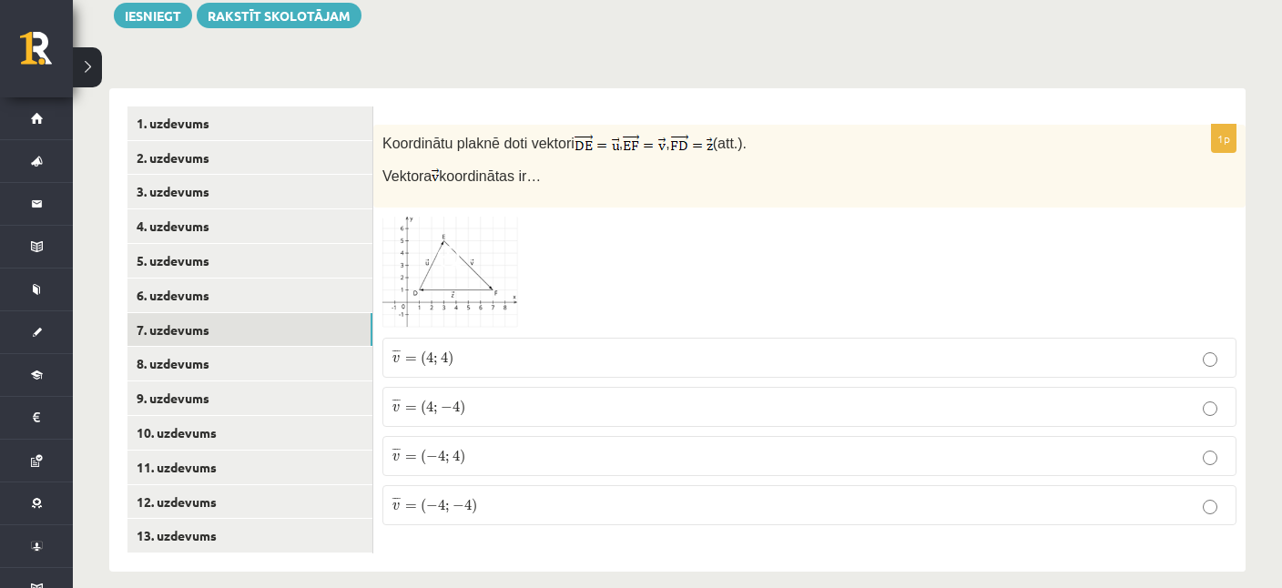
click at [468, 256] on img at bounding box center [450, 273] width 137 height 112
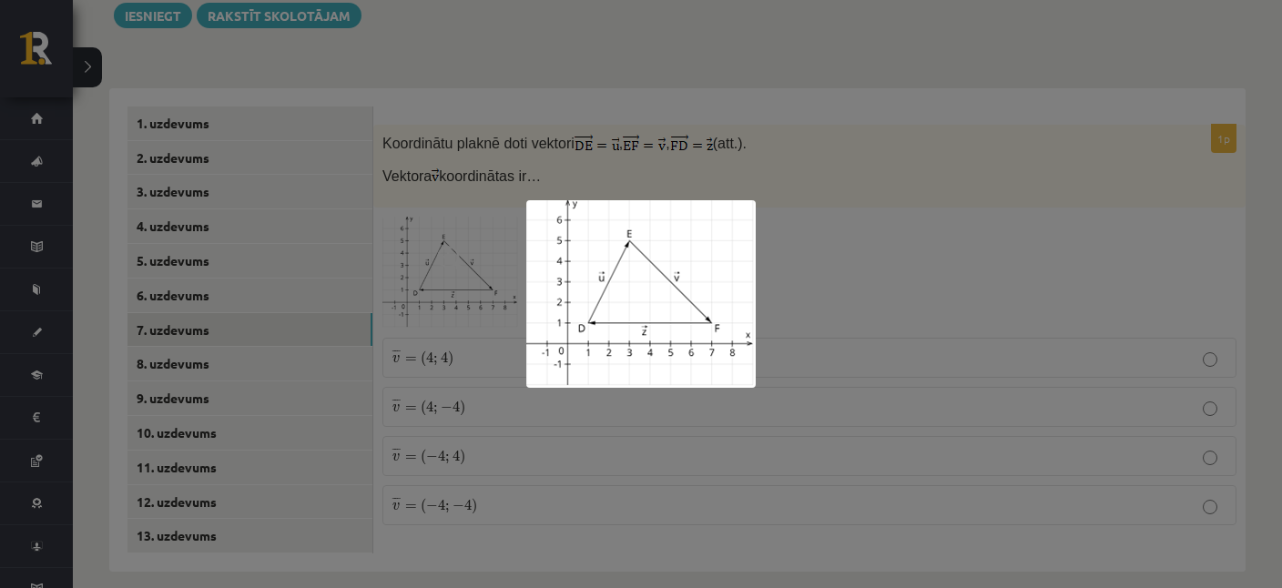
click at [848, 400] on div at bounding box center [641, 294] width 1282 height 588
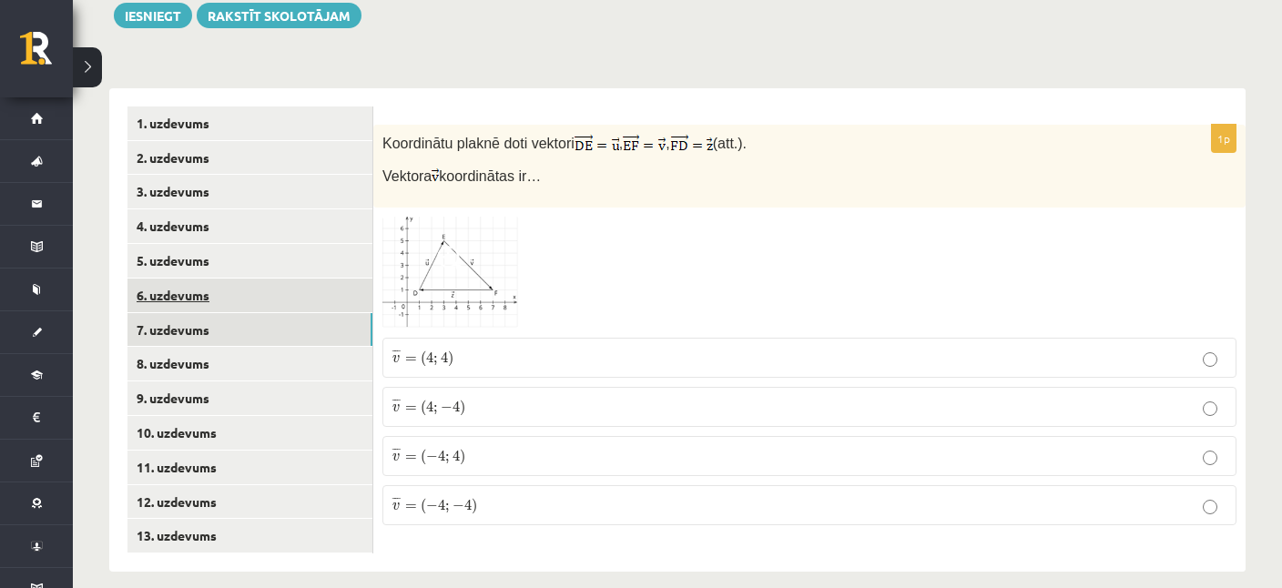
click at [169, 279] on link "6. uzdevums" at bounding box center [249, 296] width 245 height 34
click at [164, 313] on link "7. uzdevums" at bounding box center [249, 330] width 245 height 34
click at [445, 251] on span at bounding box center [451, 260] width 29 height 29
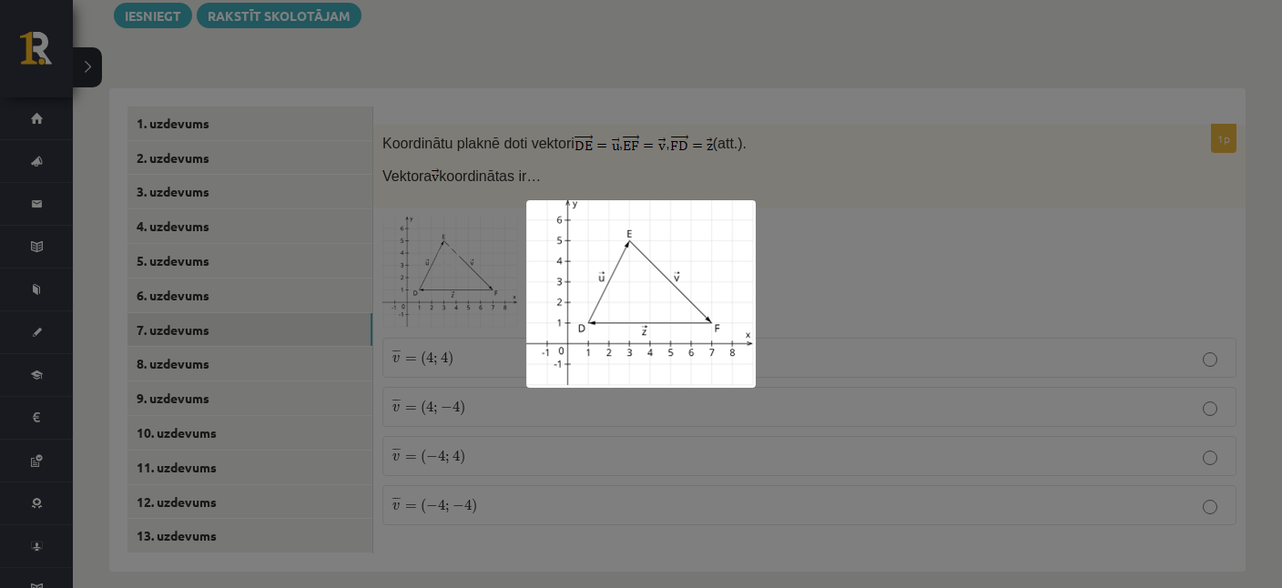
click at [820, 413] on div at bounding box center [641, 294] width 1282 height 588
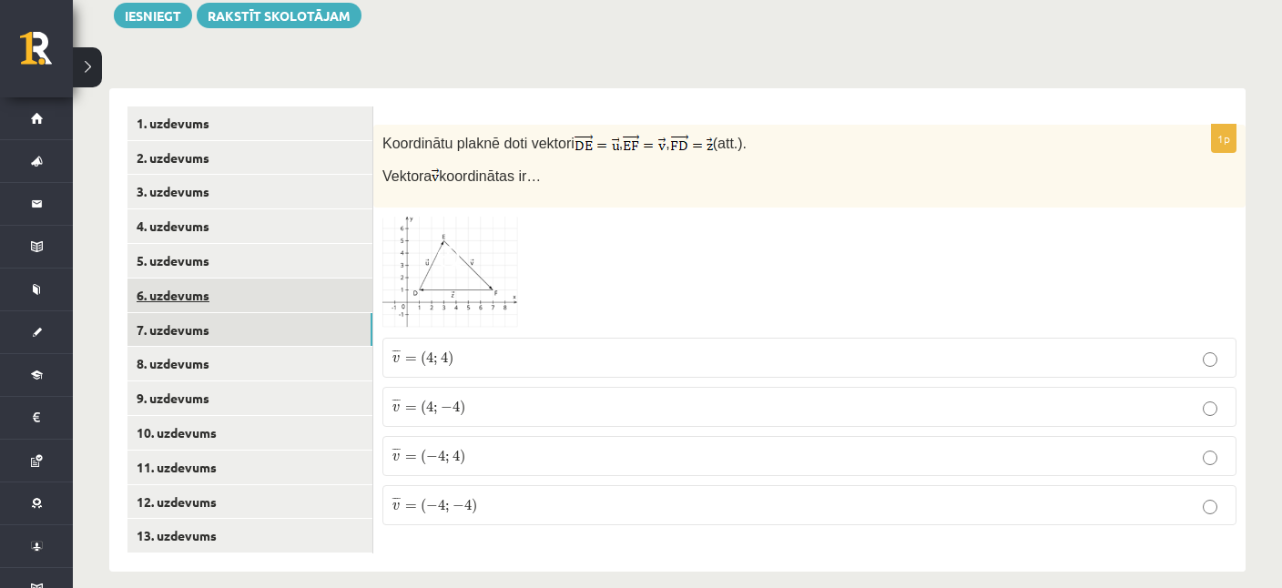
click at [196, 279] on link "6. uzdevums" at bounding box center [249, 296] width 245 height 34
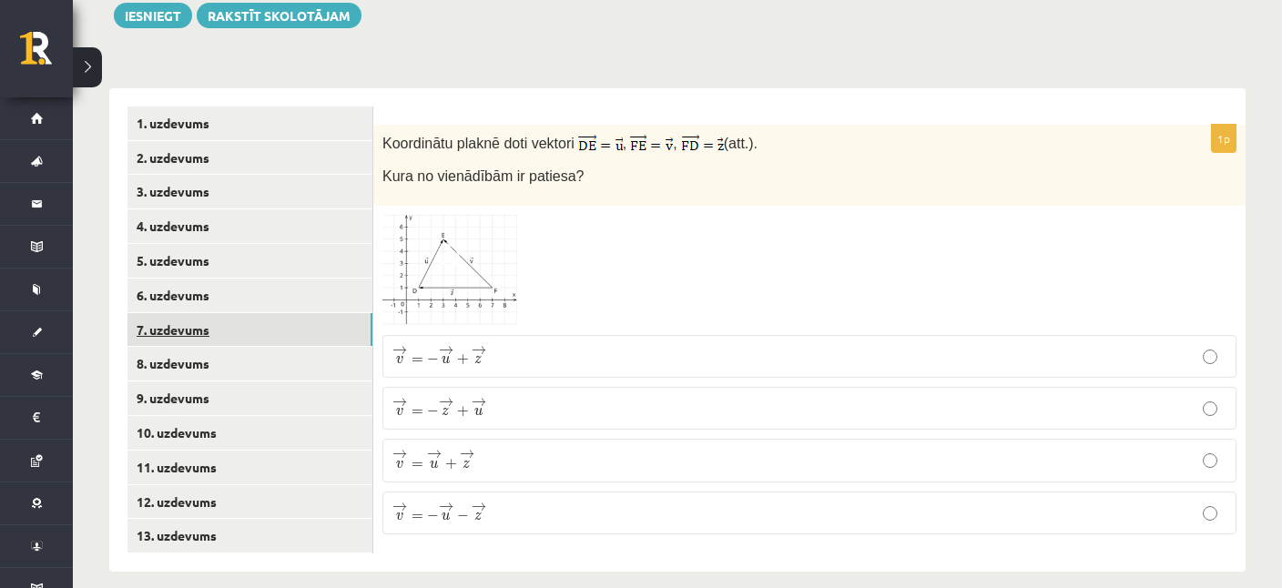
click at [183, 313] on link "7. uzdevums" at bounding box center [249, 330] width 245 height 34
click at [470, 255] on img at bounding box center [450, 273] width 137 height 112
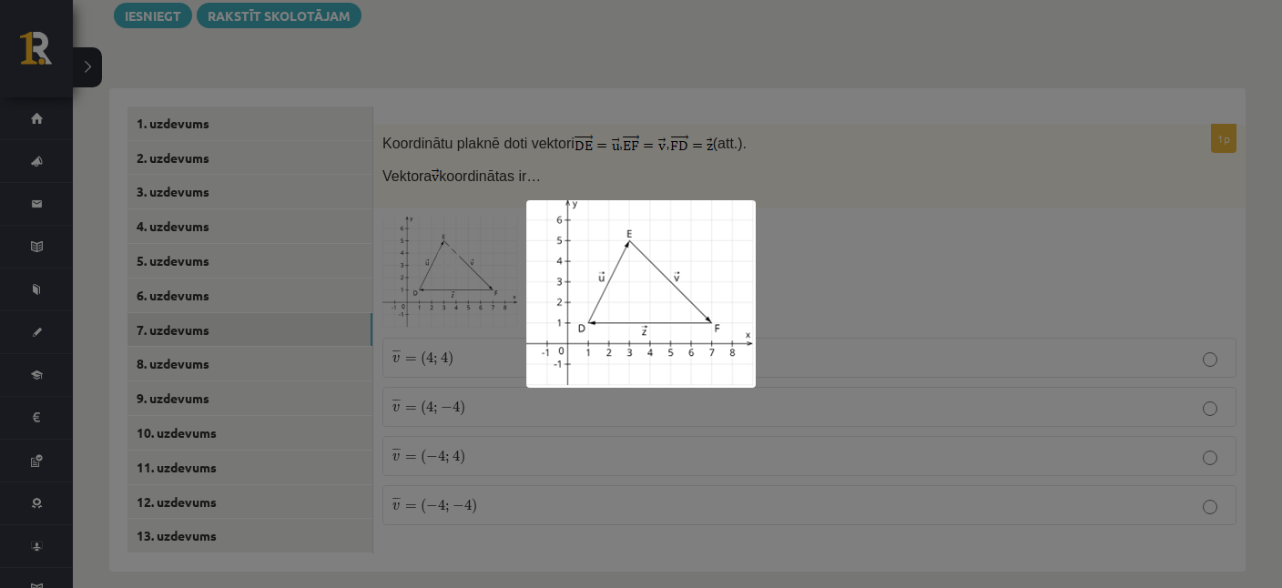
click at [837, 227] on div at bounding box center [641, 294] width 1282 height 588
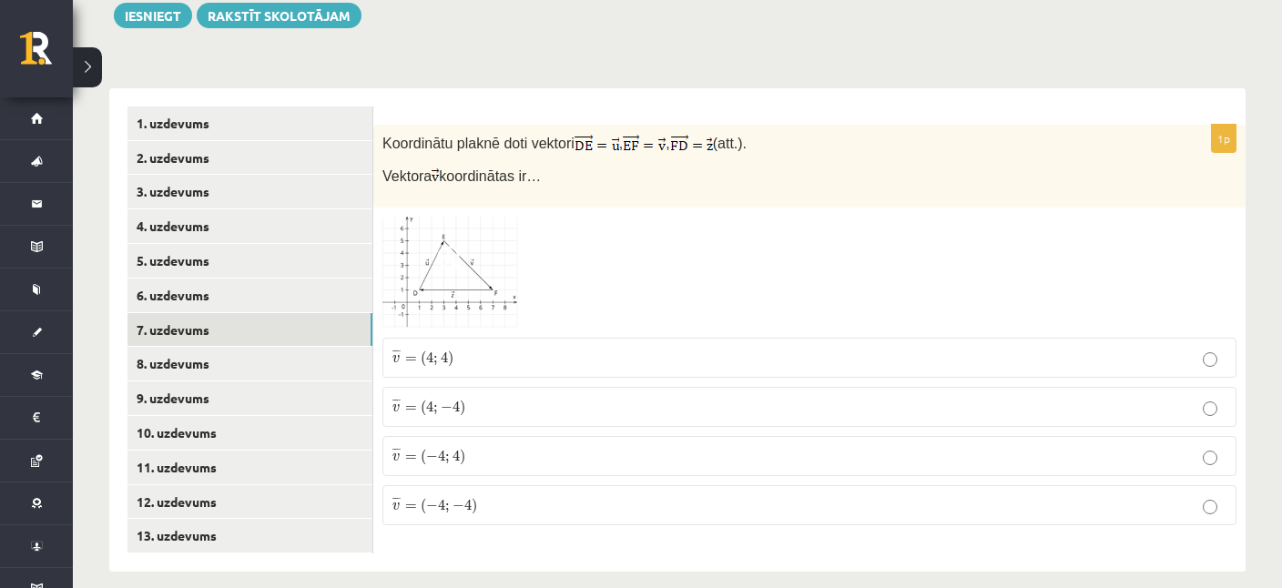
click at [487, 258] on img at bounding box center [450, 273] width 137 height 112
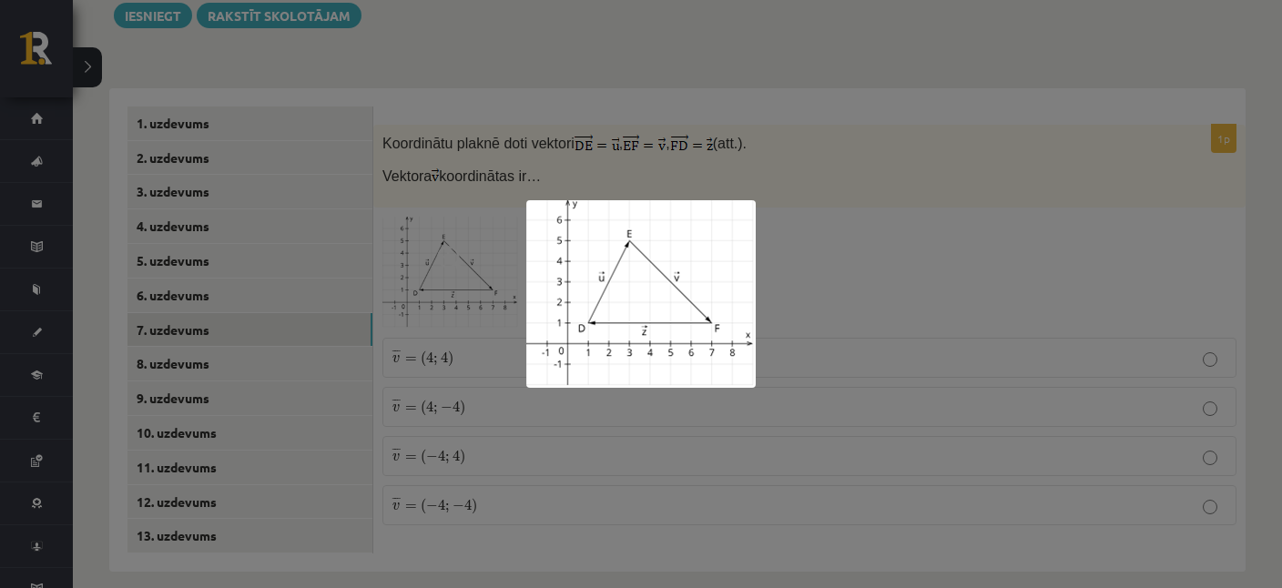
click at [927, 396] on div at bounding box center [641, 294] width 1282 height 588
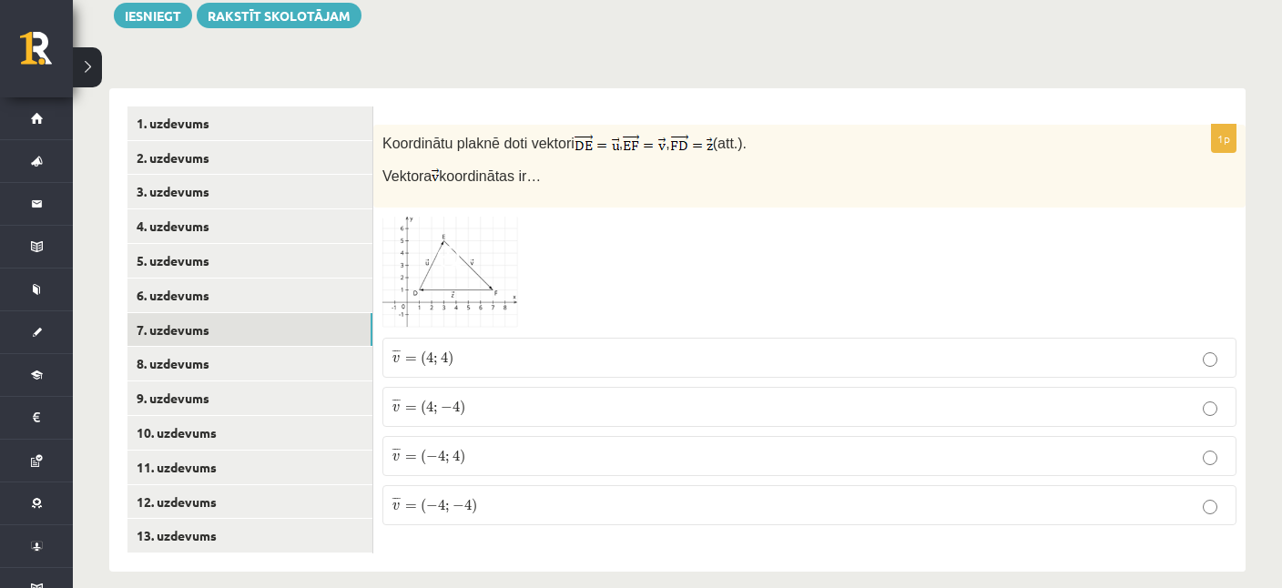
click at [459, 221] on img at bounding box center [450, 273] width 137 height 112
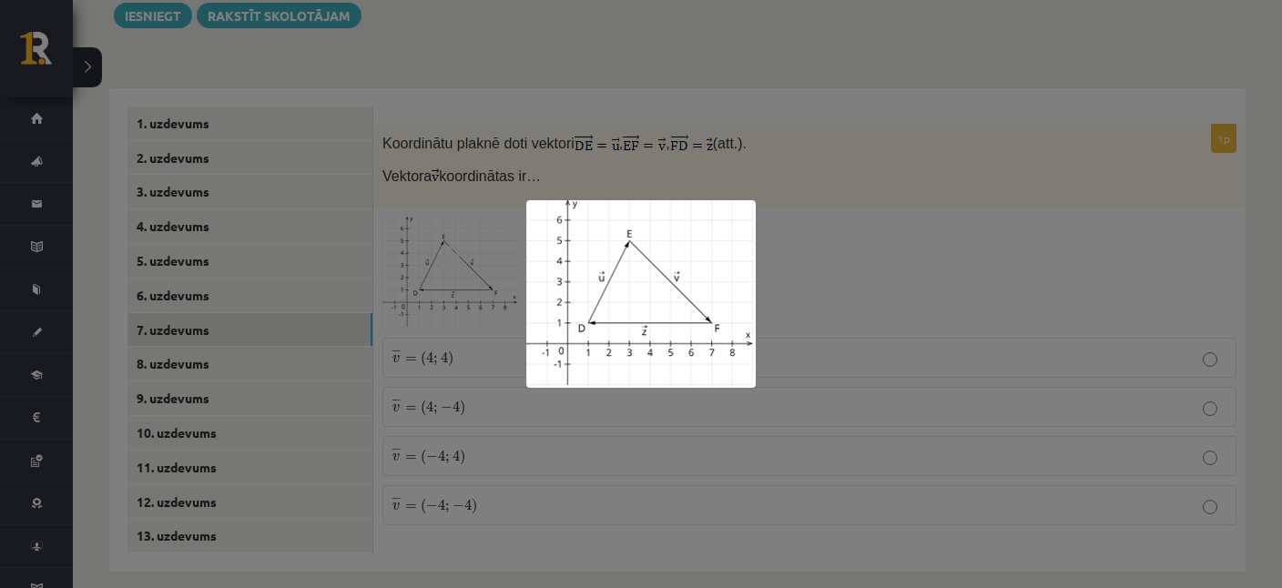
click at [720, 436] on div at bounding box center [641, 294] width 1282 height 588
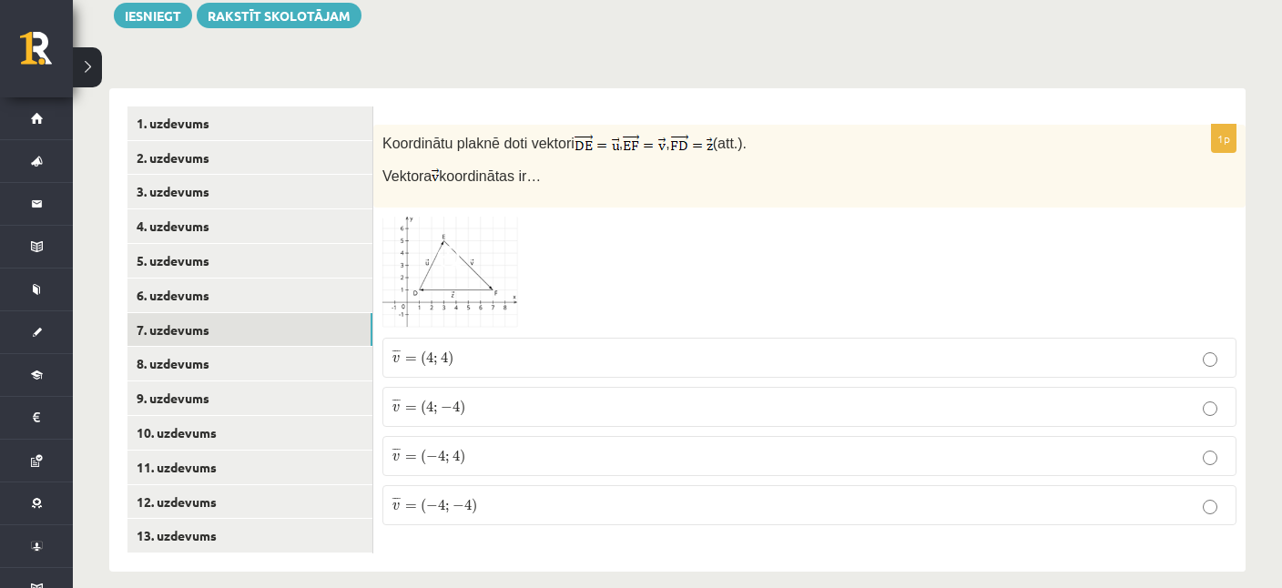
click at [481, 397] on p "¯ ¯ ¯ v = ( 4 ; − 4 ) v ¯ = ( 4 ; − 4 )" at bounding box center [809, 407] width 834 height 20
click at [458, 246] on span at bounding box center [451, 260] width 29 height 29
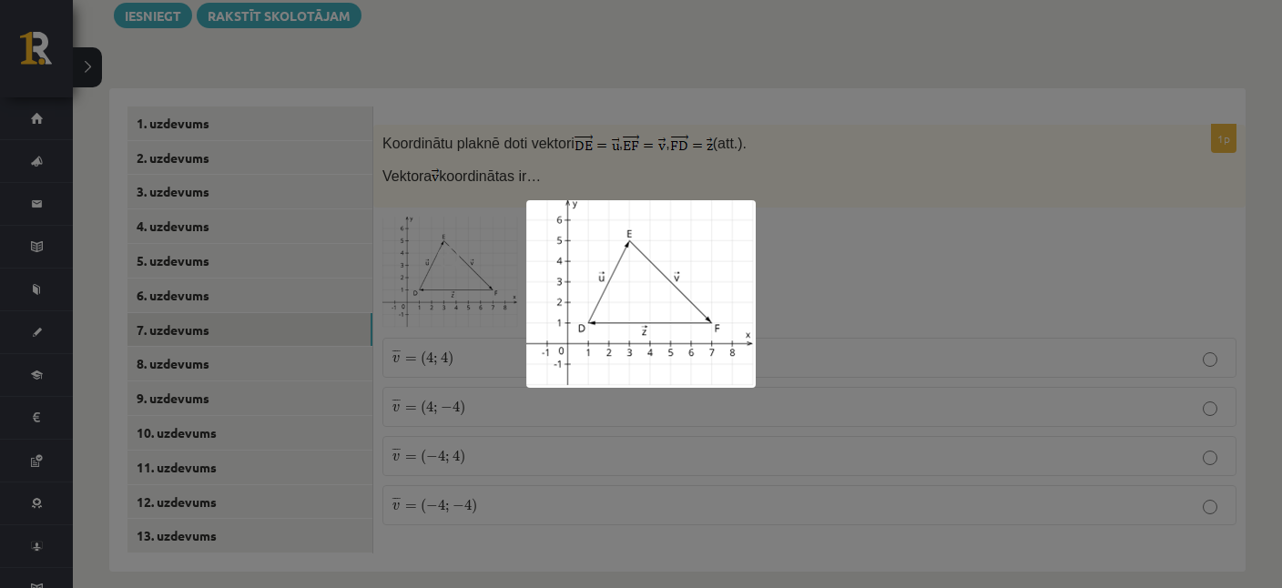
click at [882, 287] on div at bounding box center [641, 294] width 1282 height 588
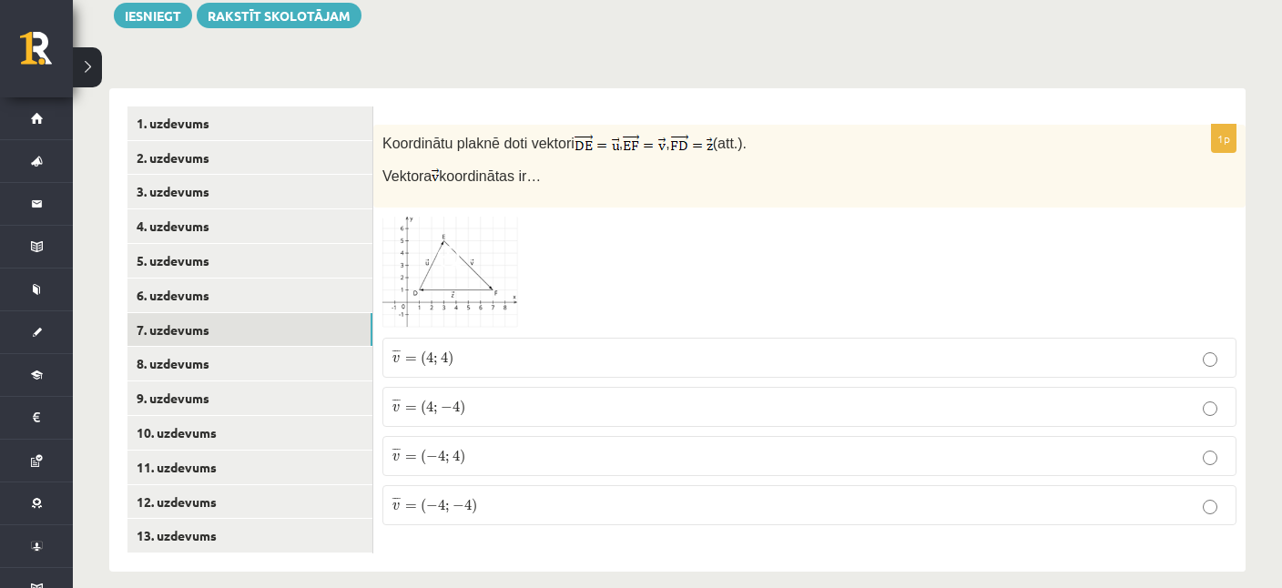
click at [460, 246] on span at bounding box center [451, 260] width 29 height 29
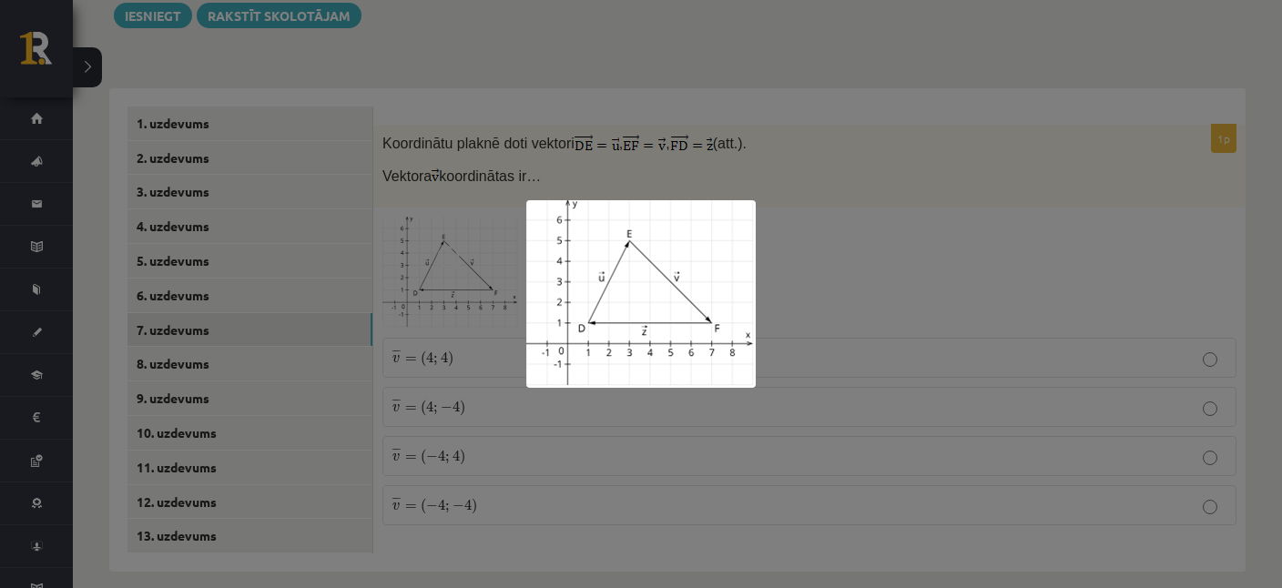
click at [775, 127] on div at bounding box center [641, 294] width 1282 height 588
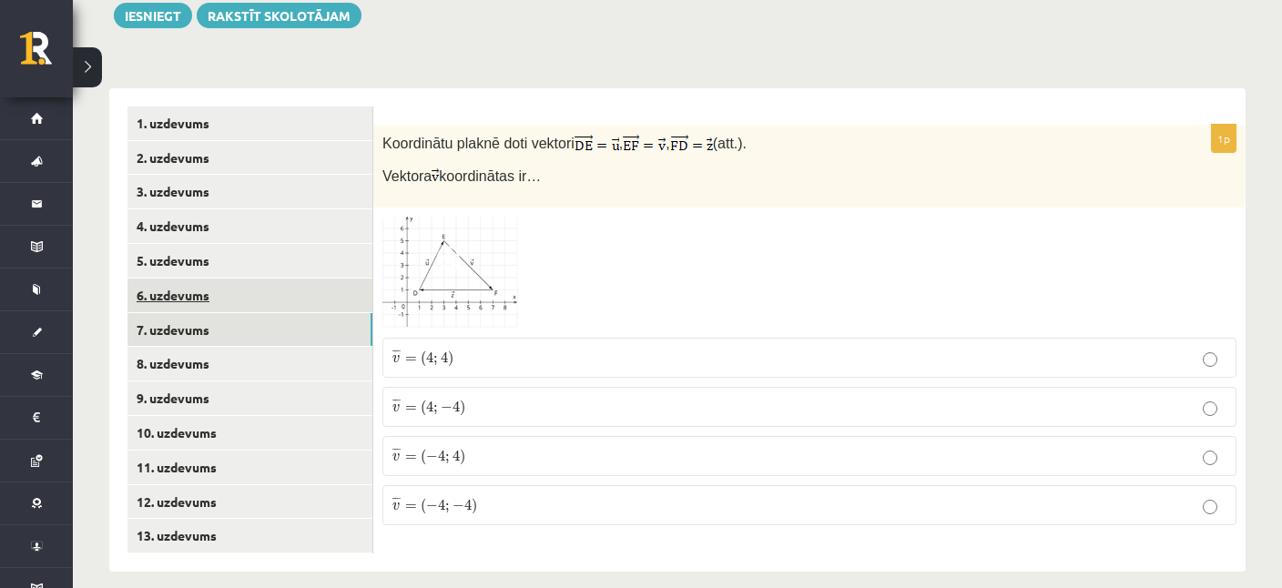
click at [174, 279] on link "6. uzdevums" at bounding box center [249, 296] width 245 height 34
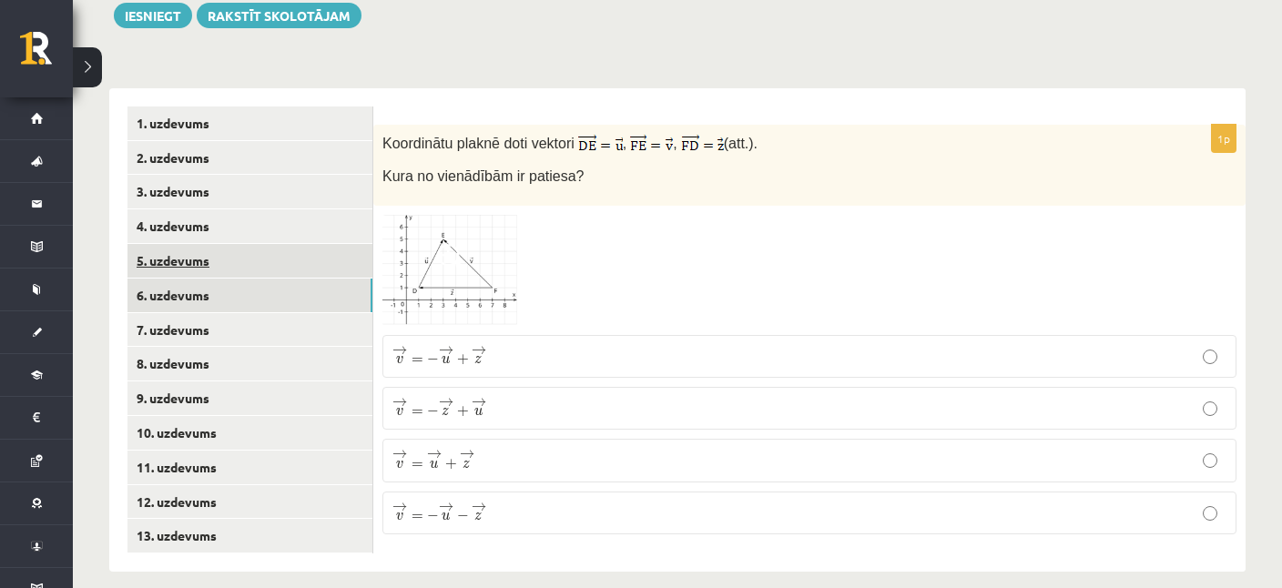
click at [176, 247] on link "5. uzdevums" at bounding box center [249, 261] width 245 height 34
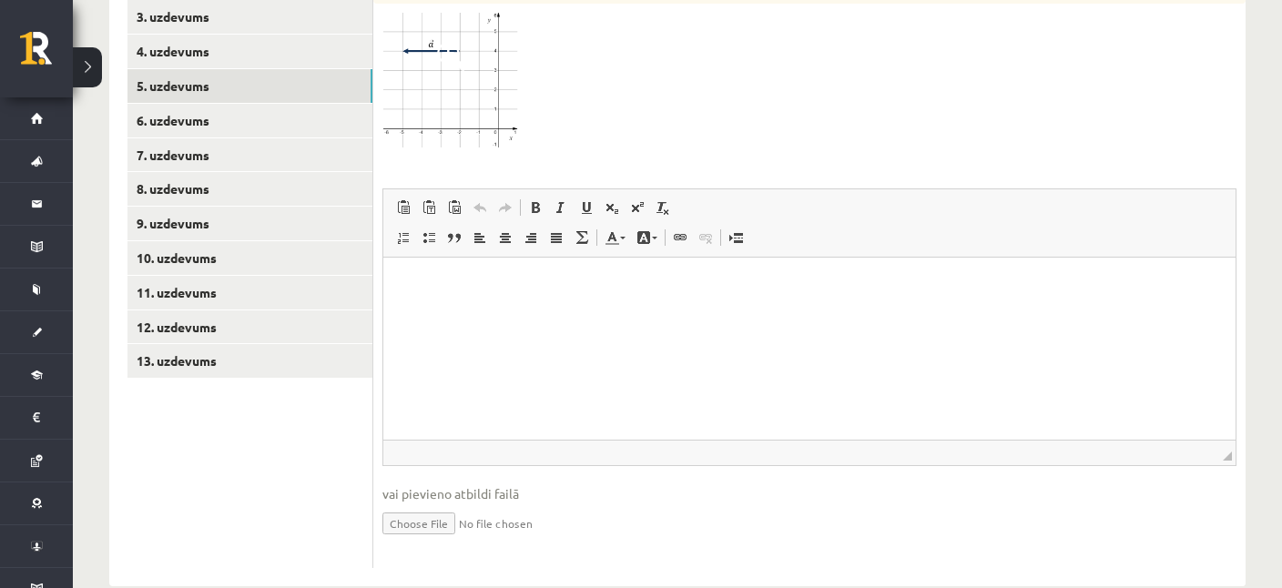
scroll to position [886, 0]
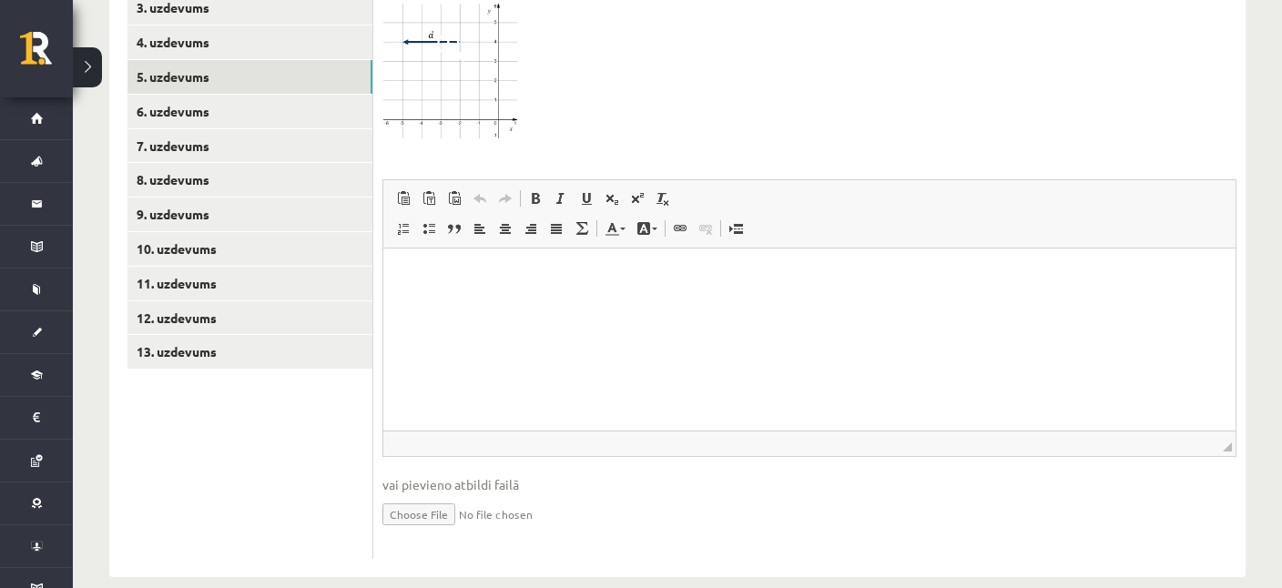
click at [506, 329] on html at bounding box center [809, 339] width 852 height 182
click at [421, 494] on input "file" at bounding box center [809, 512] width 854 height 37
click at [225, 417] on ul "1. uzdevums 2. uzdevums 3. uzdevums 4. uzdevums 5. uzdevums 6. uzdevums 7. uzde…" at bounding box center [250, 241] width 246 height 636
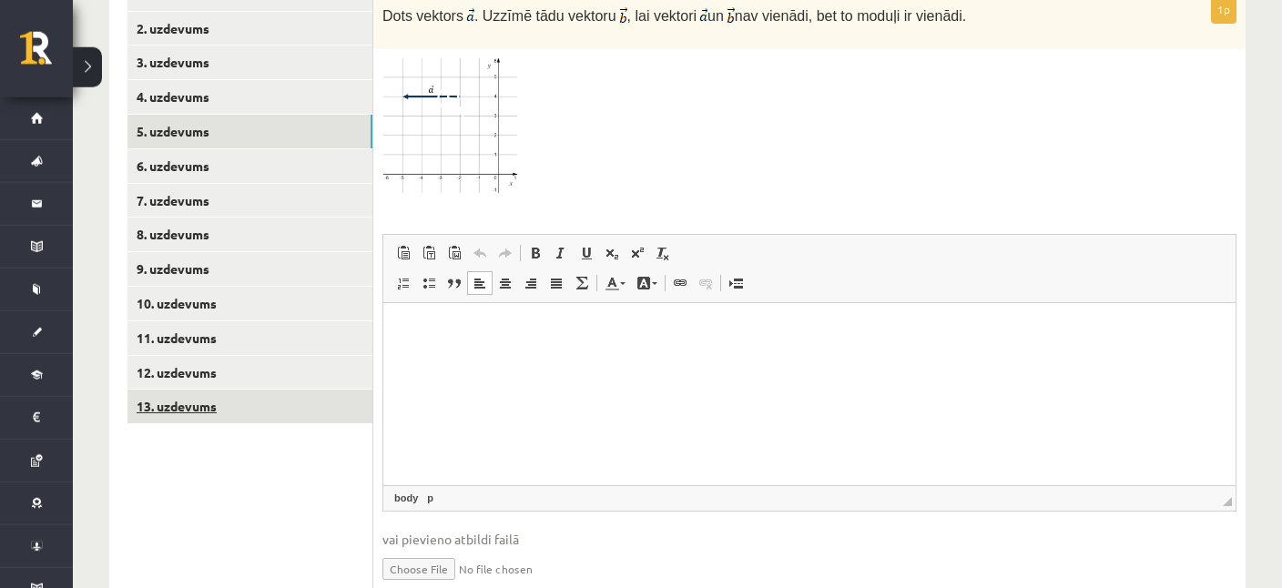
scroll to position [789, 0]
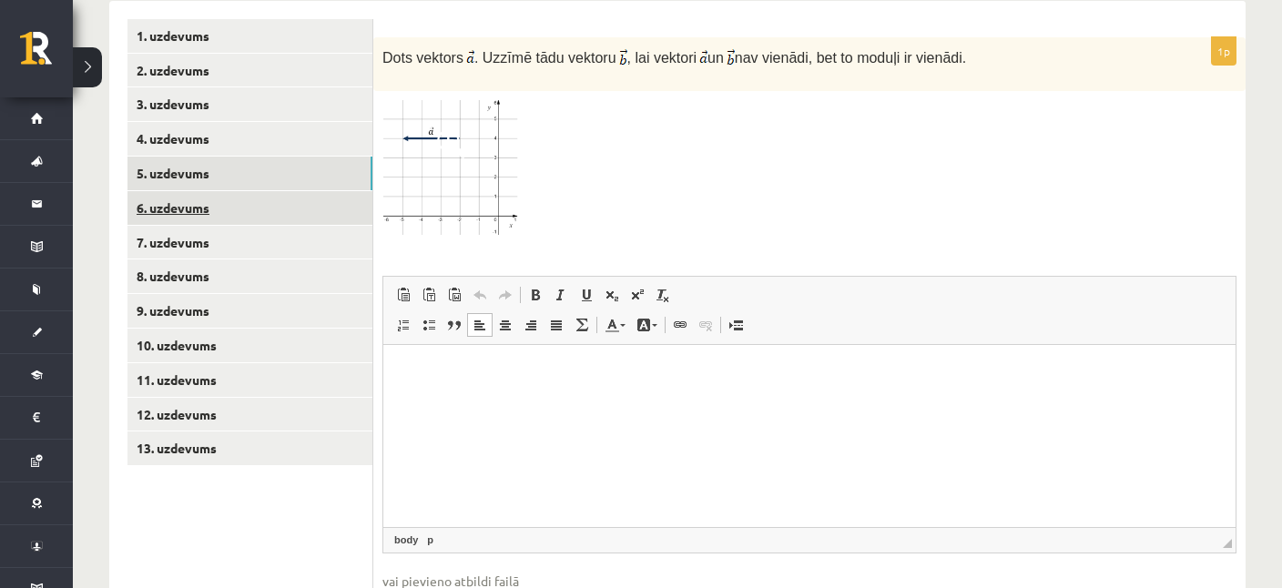
click at [179, 196] on link "6. uzdevums" at bounding box center [249, 208] width 245 height 34
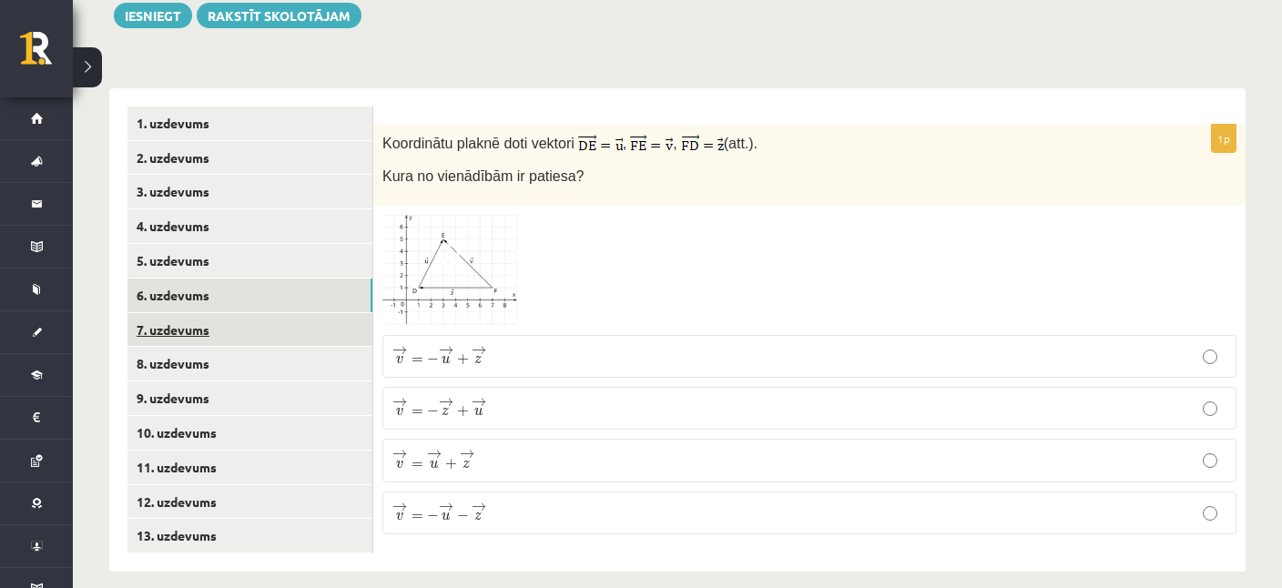
click at [174, 313] on link "7. uzdevums" at bounding box center [249, 330] width 245 height 34
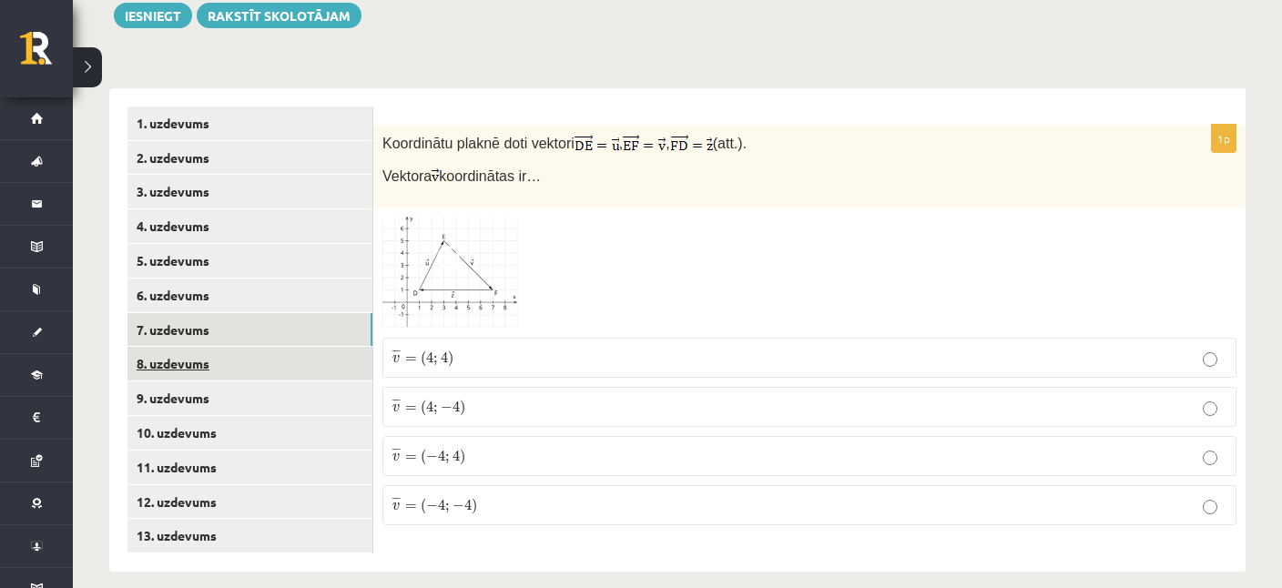
click at [188, 348] on link "8. uzdevums" at bounding box center [249, 364] width 245 height 34
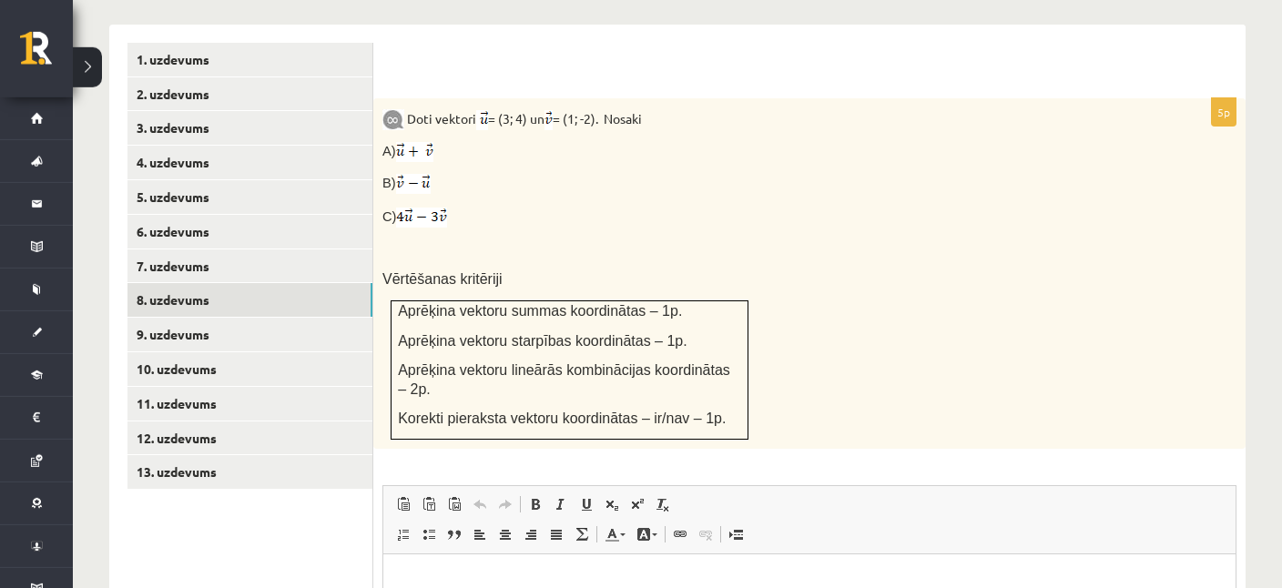
scroll to position [765, 0]
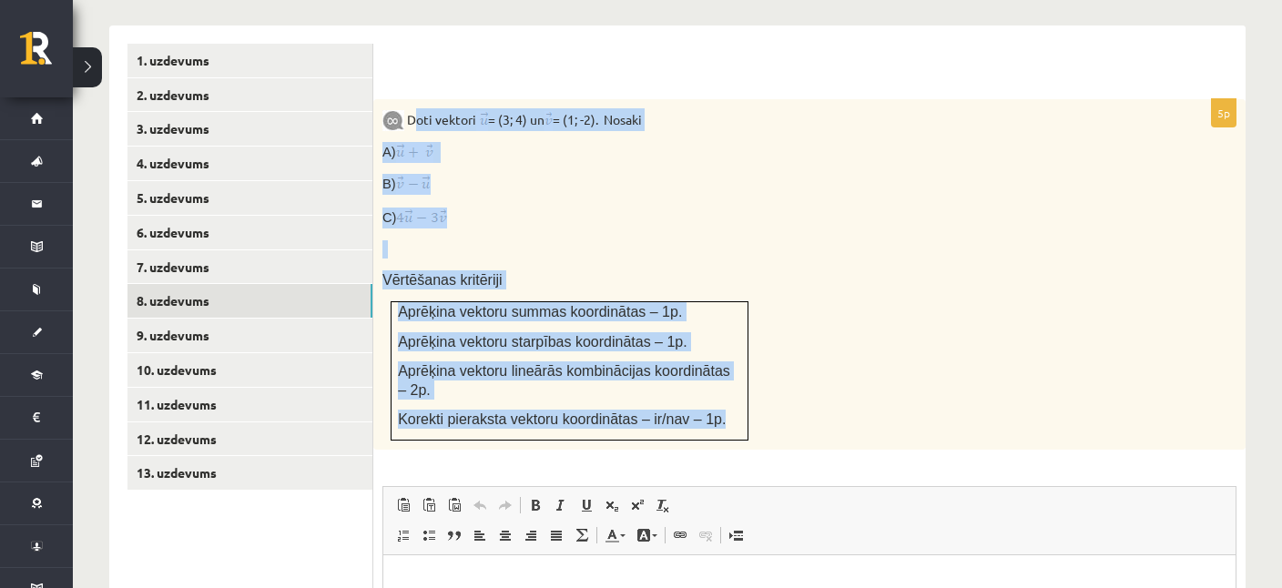
drag, startPoint x: 411, startPoint y: 102, endPoint x: 743, endPoint y: 393, distance: 441.1
click at [743, 393] on div "Doti vektori = (3; 4) un = (1; -2). Nosaki A) B) C) Vērtēšanas kritēriji Aprēķi…" at bounding box center [809, 274] width 872 height 350
copy div "Doti vektori = (3; 4) un = (1; -2). Nosaki A) B) C) Vērtēšanas kritēriji Aprēķi…"
click at [722, 208] on p "C)" at bounding box center [763, 218] width 763 height 21
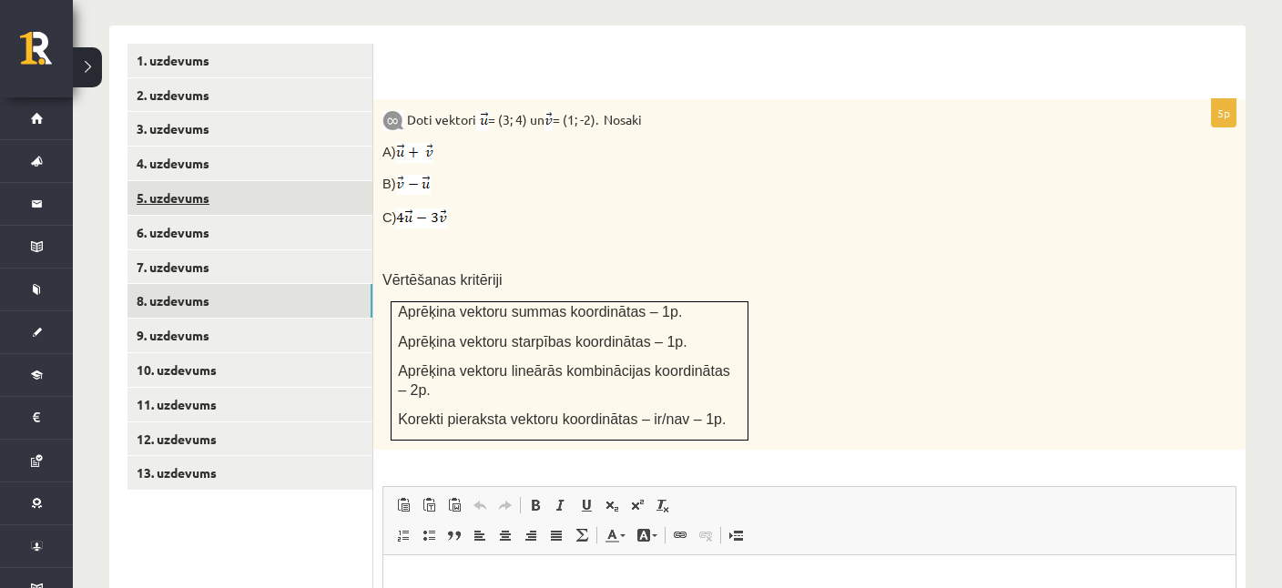
click at [171, 185] on link "5. uzdevums" at bounding box center [249, 198] width 245 height 34
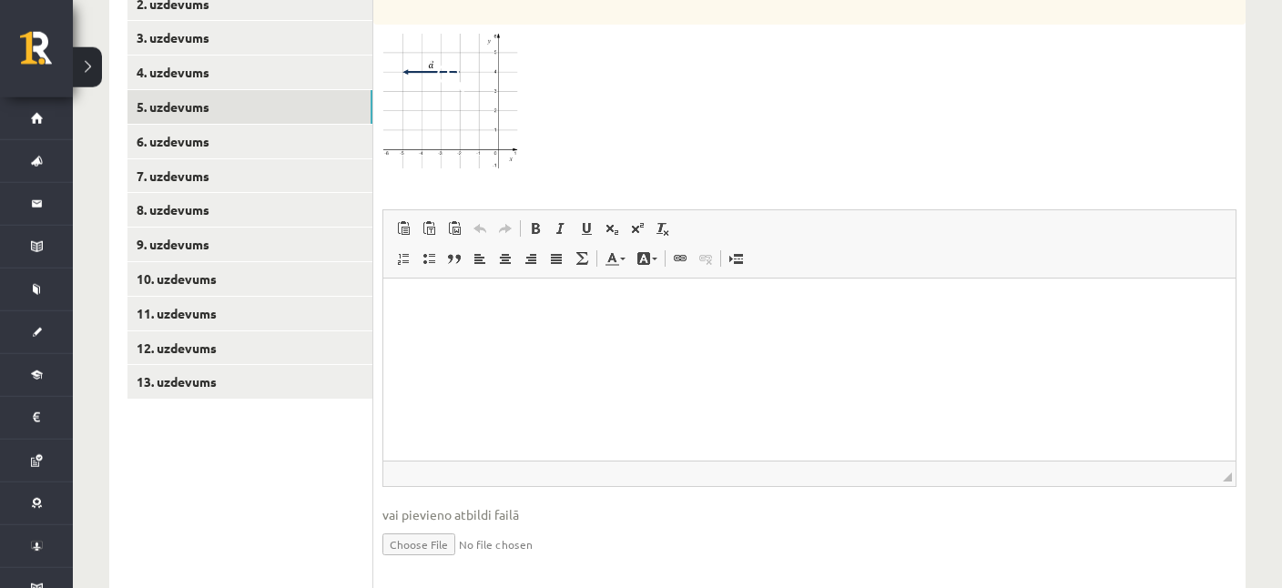
scroll to position [886, 0]
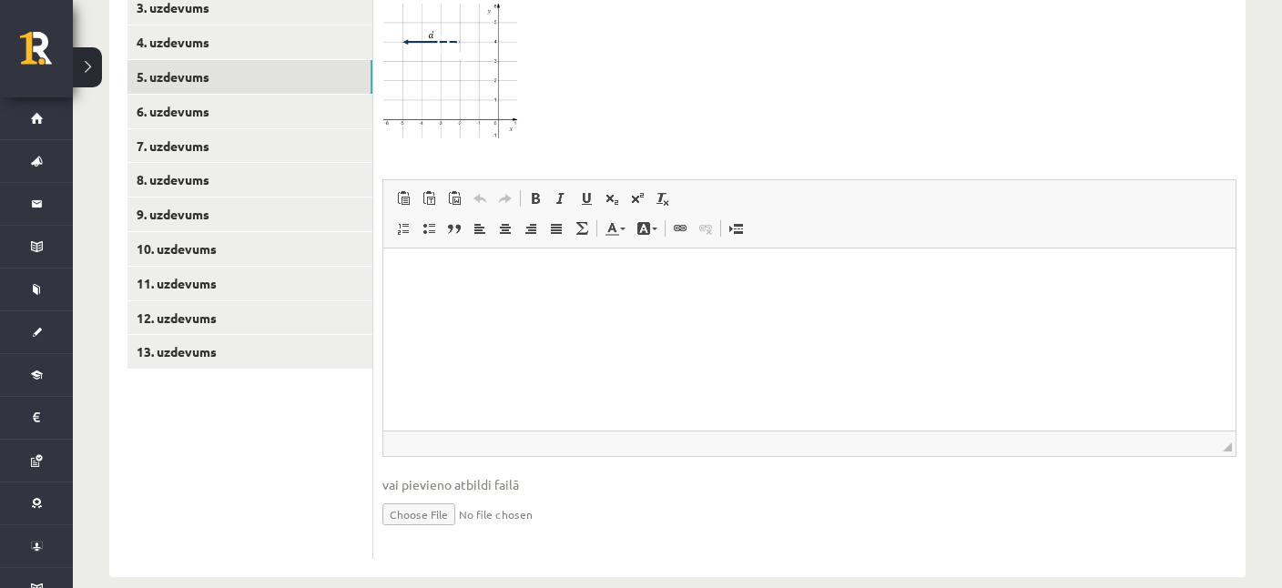
click at [421, 494] on input "file" at bounding box center [809, 512] width 854 height 37
type input "**********"
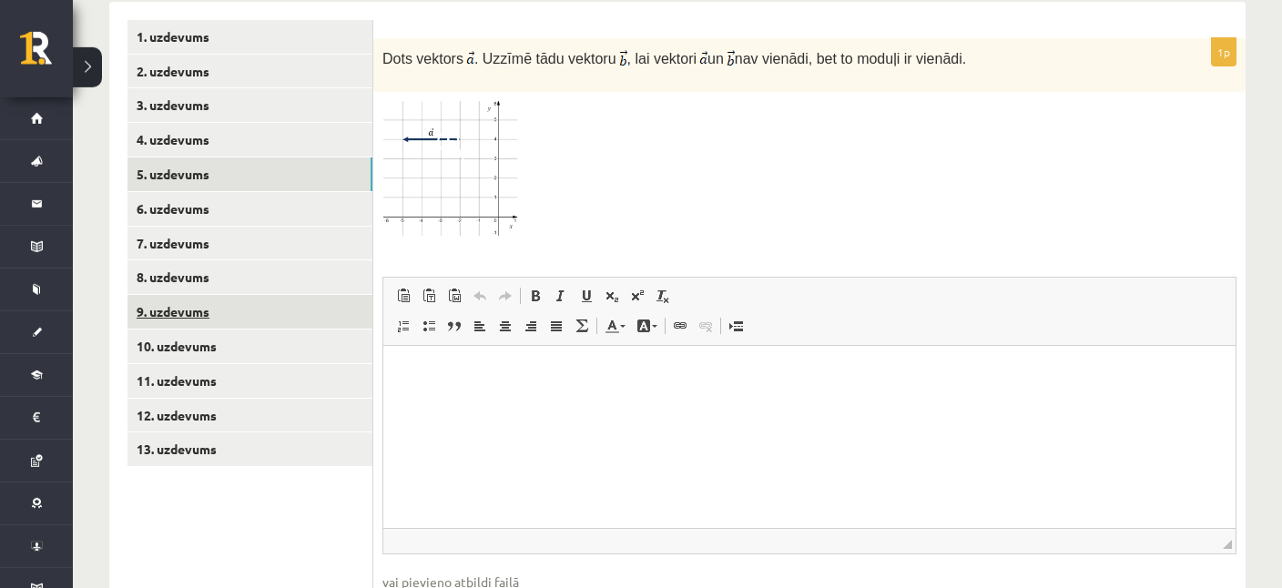
scroll to position [789, 0]
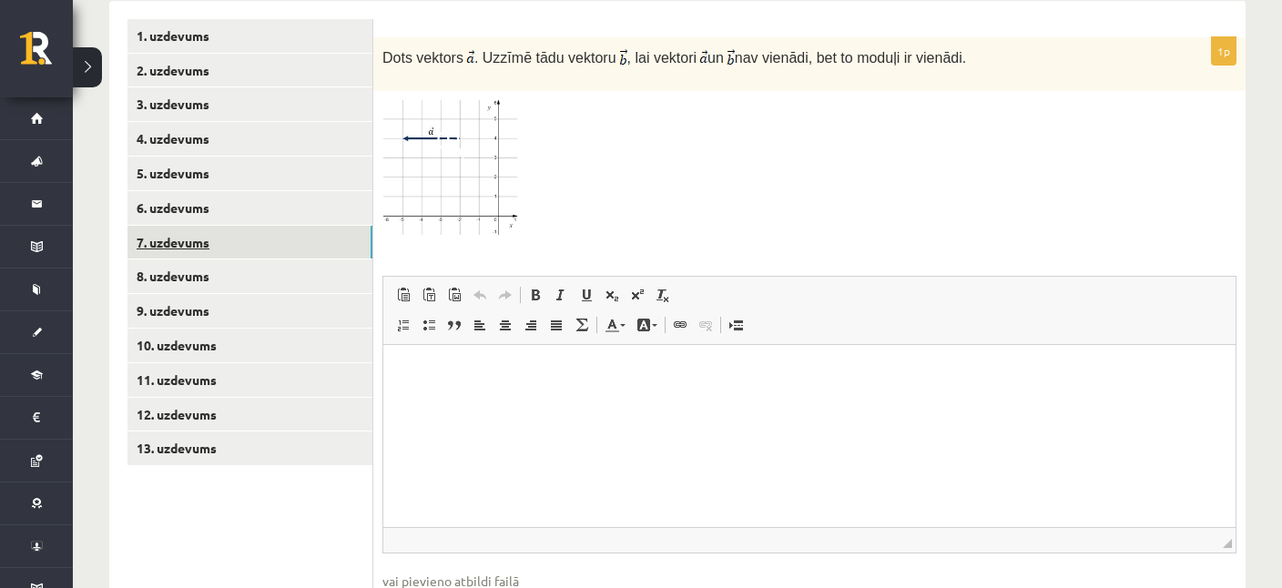
click at [182, 226] on link "7. uzdevums" at bounding box center [249, 243] width 245 height 34
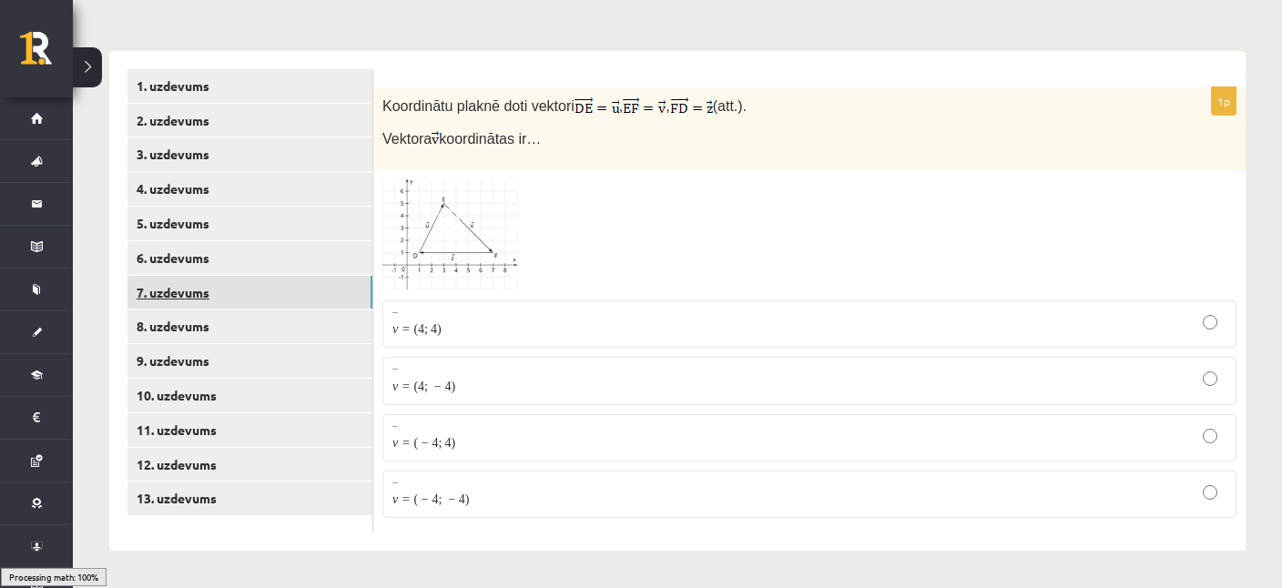
scroll to position [702, 0]
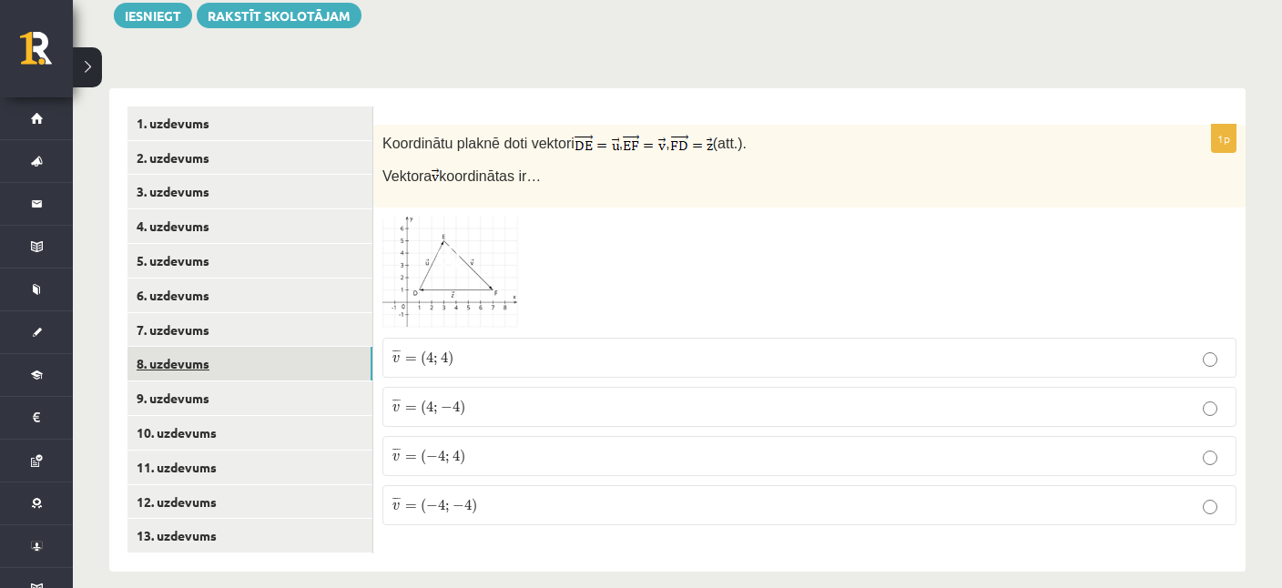
click at [184, 347] on link "8. uzdevums" at bounding box center [249, 364] width 245 height 34
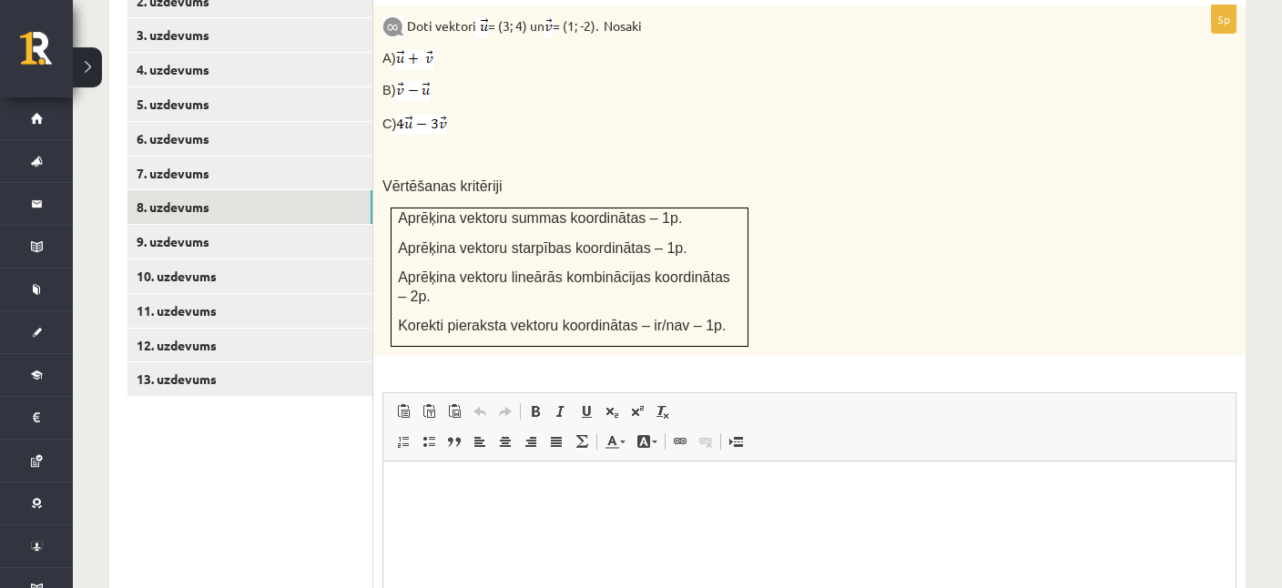
scroll to position [894, 0]
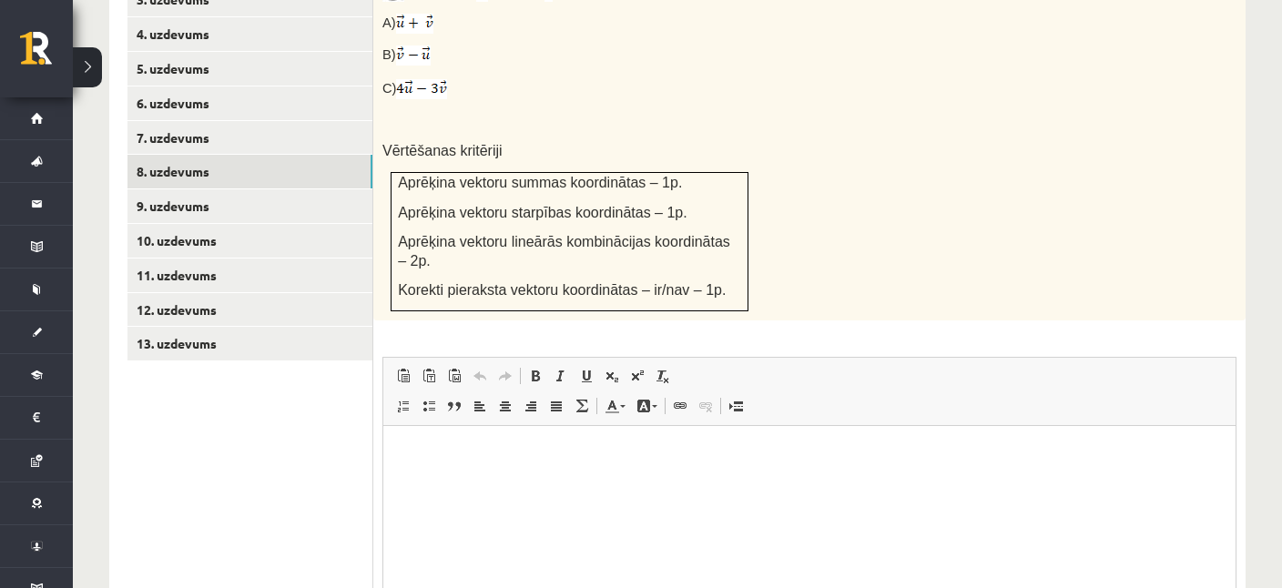
click at [562, 459] on p "Editor, wiswyg-editor-user-answer-47433814907580" at bounding box center [809, 453] width 816 height 19
click at [431, 456] on p "*******" at bounding box center [809, 453] width 816 height 19
click at [420, 460] on p "******" at bounding box center [809, 453] width 816 height 19
click at [410, 456] on p "*****" at bounding box center [809, 453] width 816 height 19
click at [406, 458] on p "***" at bounding box center [809, 453] width 816 height 19
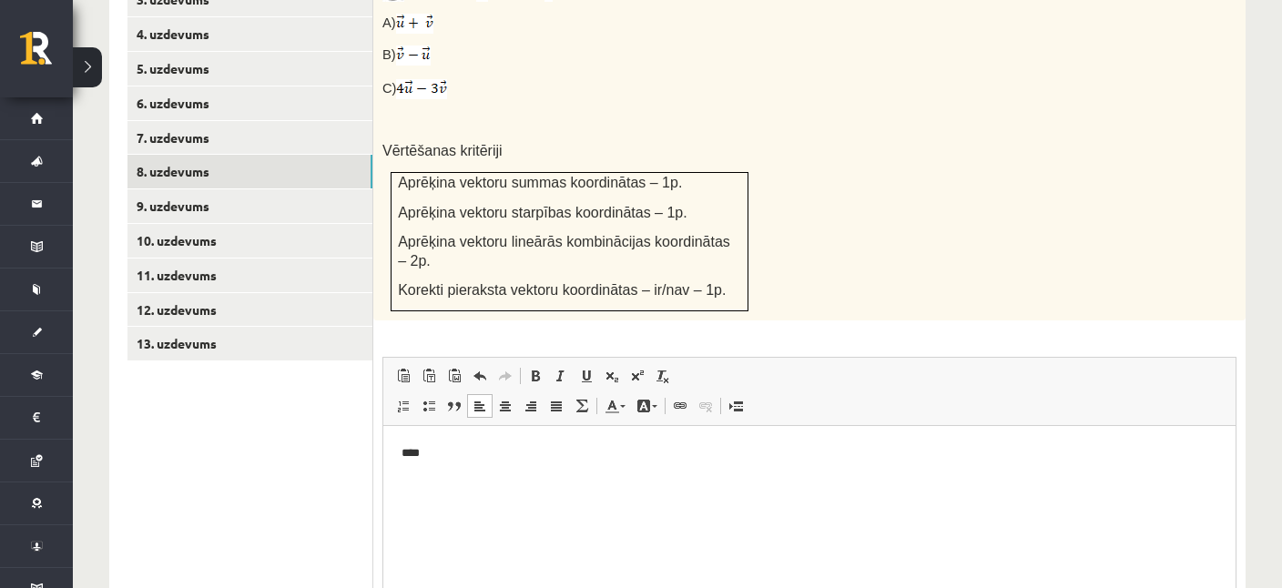
click at [451, 445] on p "****" at bounding box center [809, 453] width 816 height 19
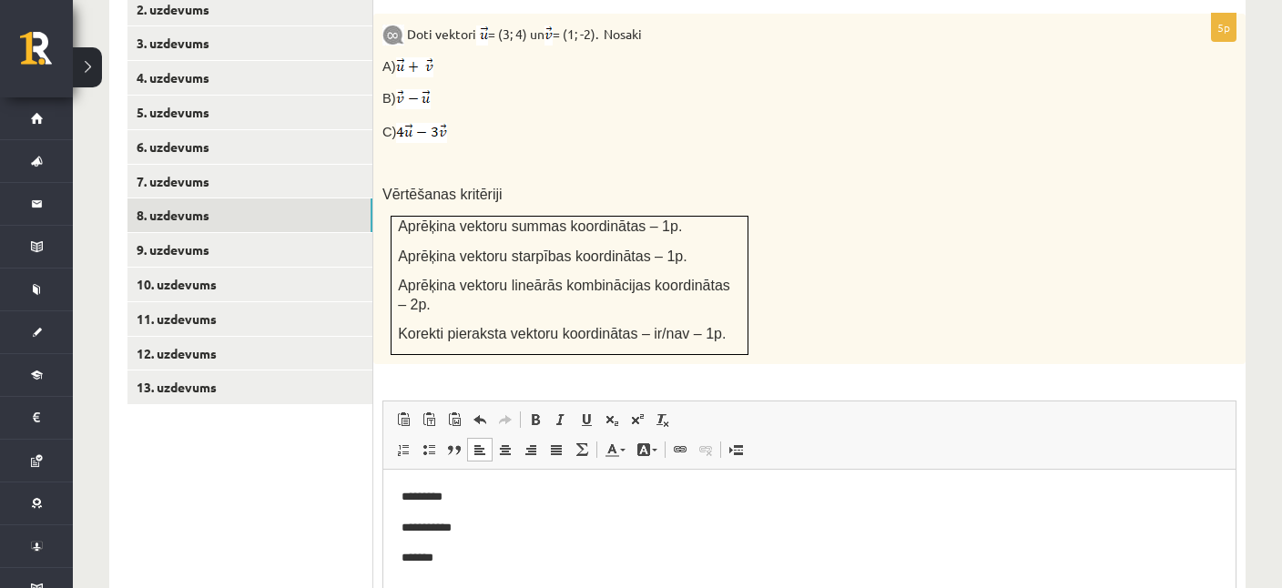
scroll to position [957, 0]
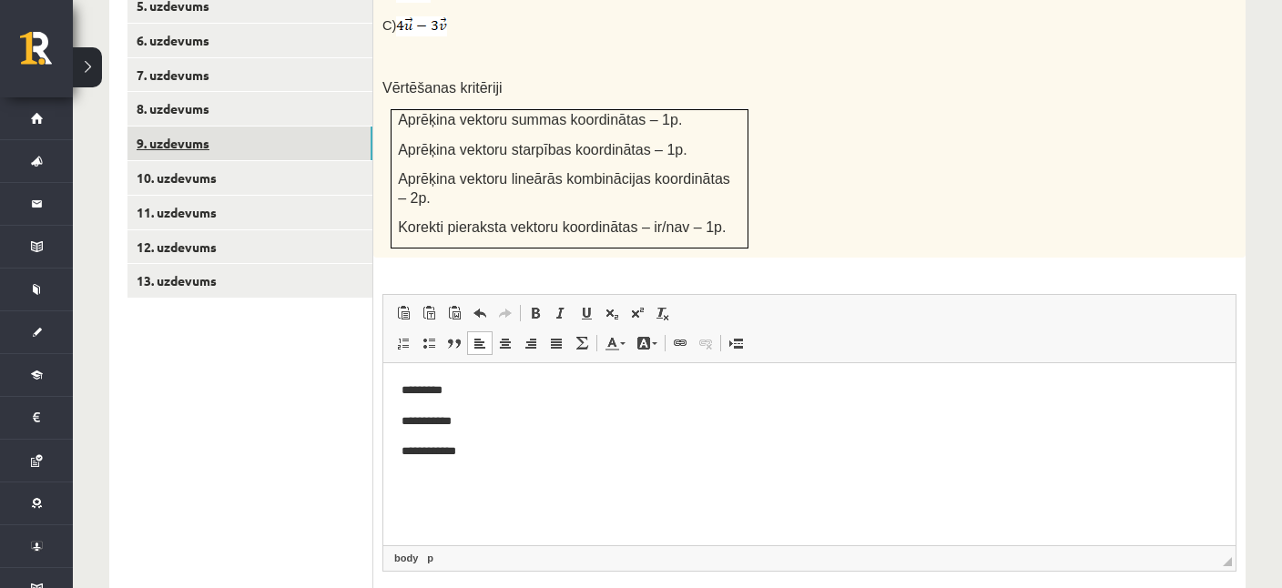
click at [205, 127] on link "9. uzdevums" at bounding box center [249, 144] width 245 height 34
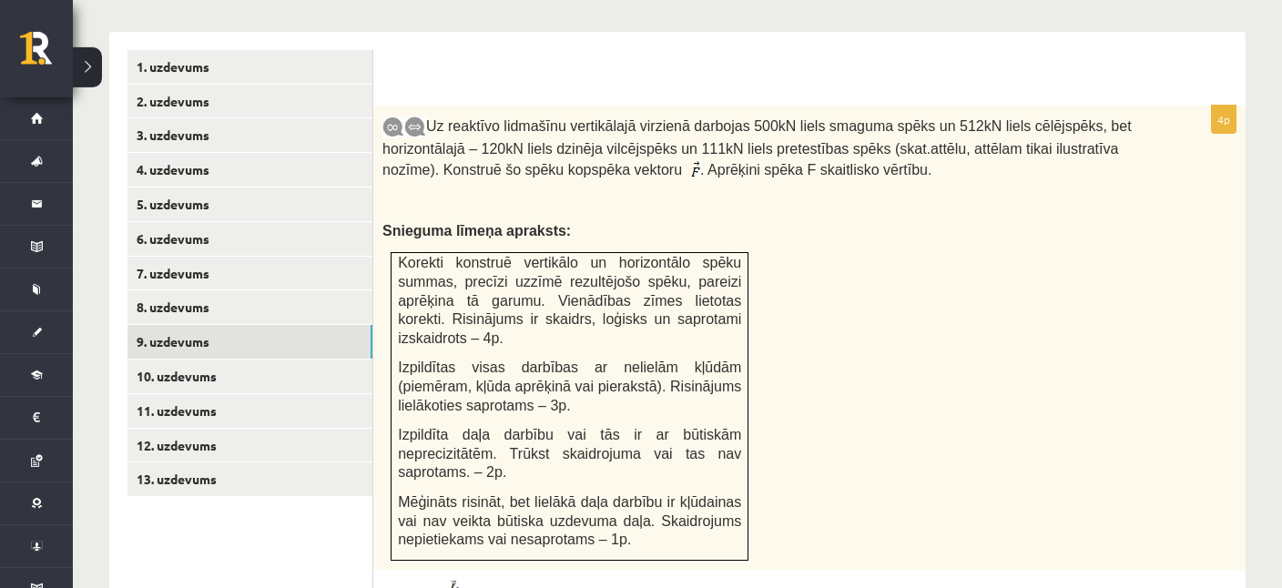
scroll to position [727, 0]
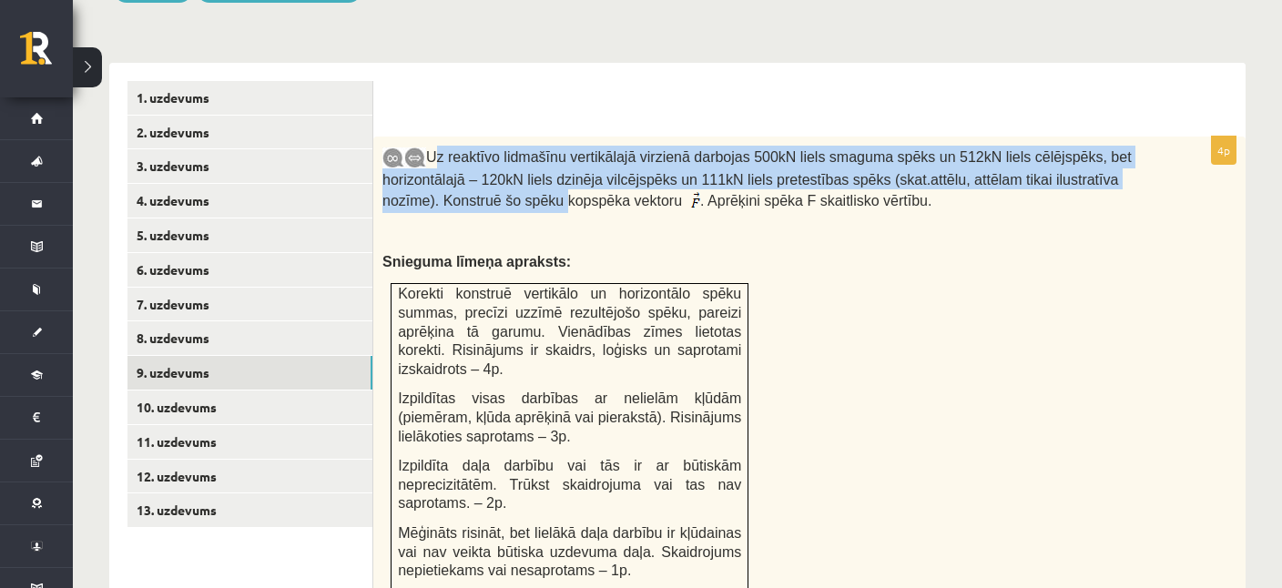
drag, startPoint x: 429, startPoint y: 130, endPoint x: 487, endPoint y: 174, distance: 72.8
click at [487, 174] on span "Uz reaktīvo lidmašīnu vertikālajā virzienā darbojas 500kN liels smaguma spēks u…" at bounding box center [756, 178] width 749 height 59
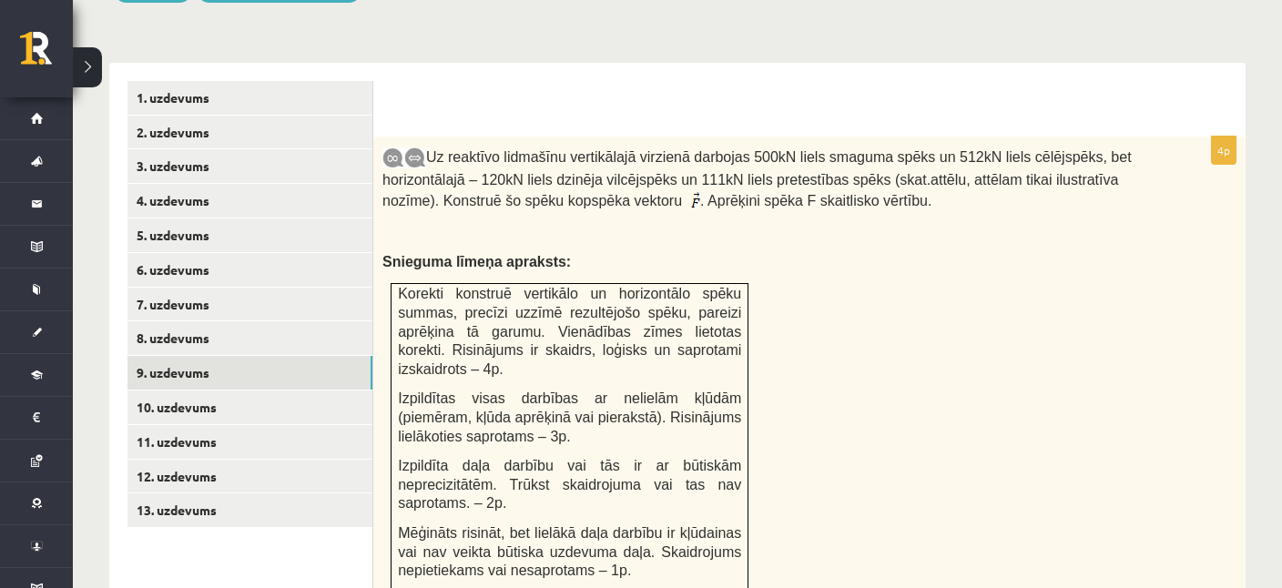
click at [393, 147] on img at bounding box center [393, 157] width 22 height 21
click at [417, 147] on img at bounding box center [415, 157] width 22 height 21
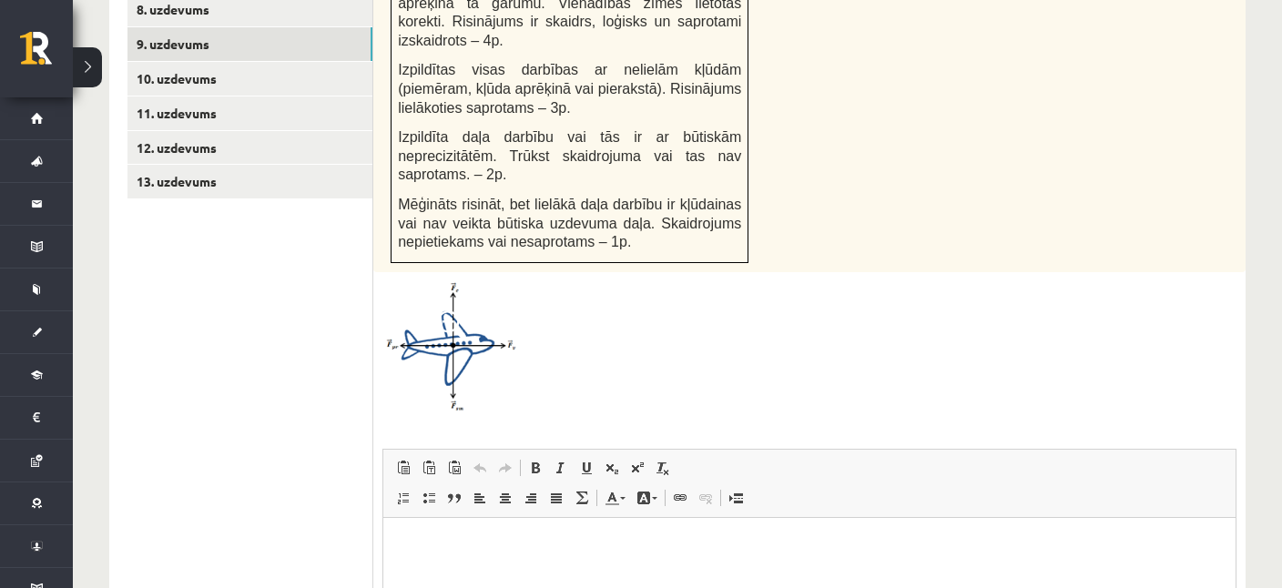
scroll to position [1103, 0]
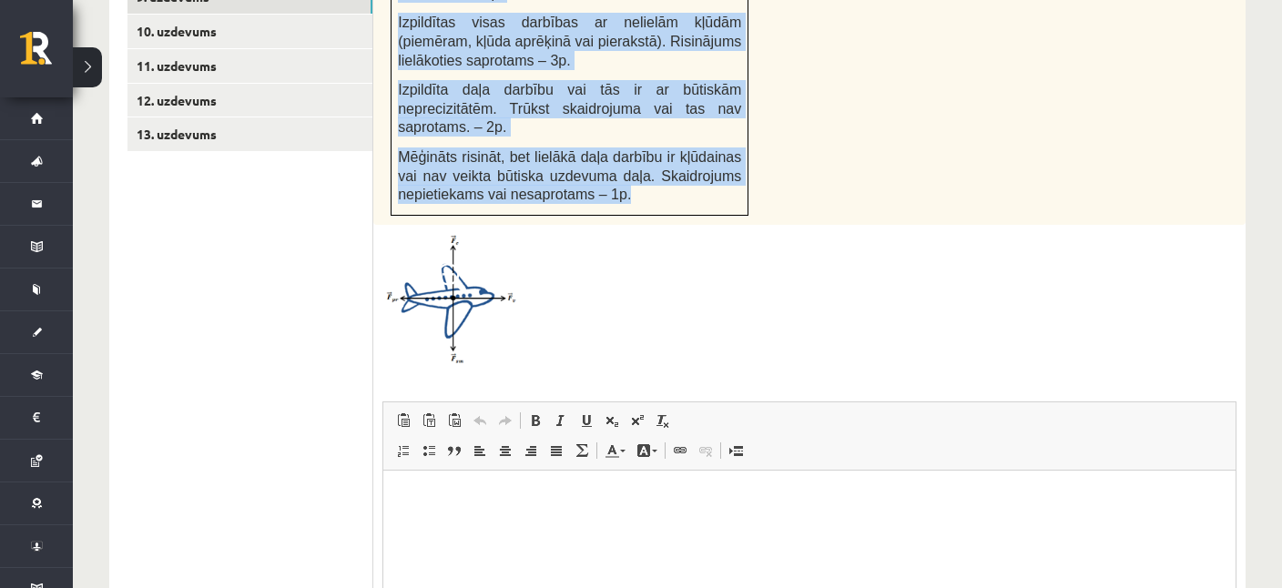
drag, startPoint x: 431, startPoint y: 129, endPoint x: 712, endPoint y: 153, distance: 282.2
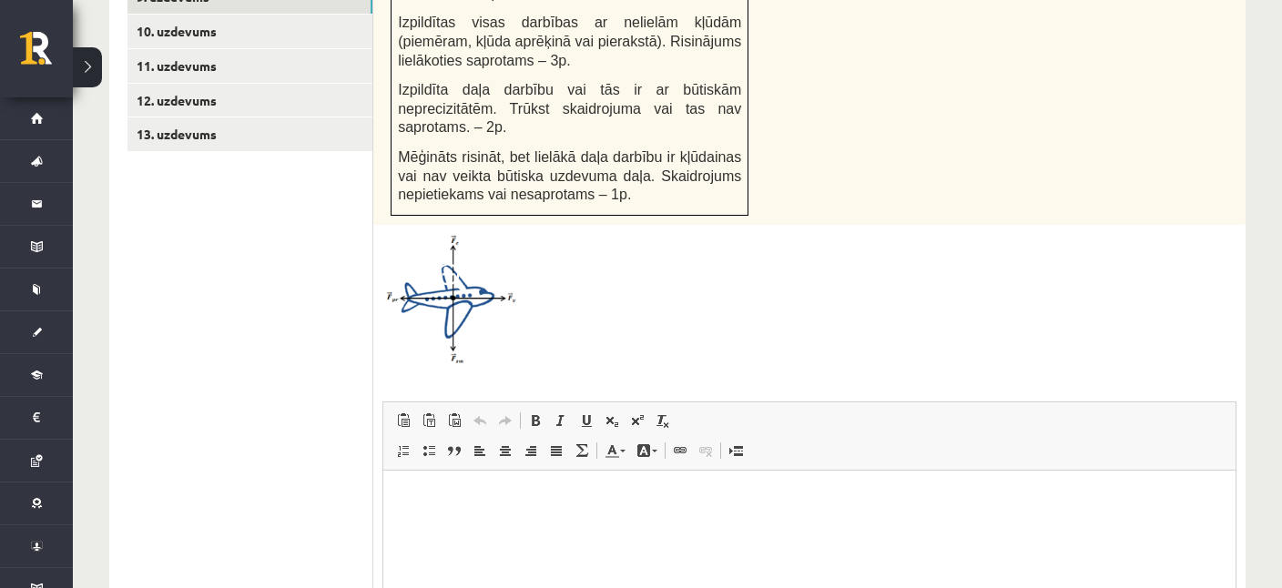
click at [345, 207] on ul "1. uzdevums 2. uzdevums 3. uzdevums 4. uzdevums 5. uzdevums 6. uzdevums 7. uzde…" at bounding box center [250, 243] width 246 height 1076
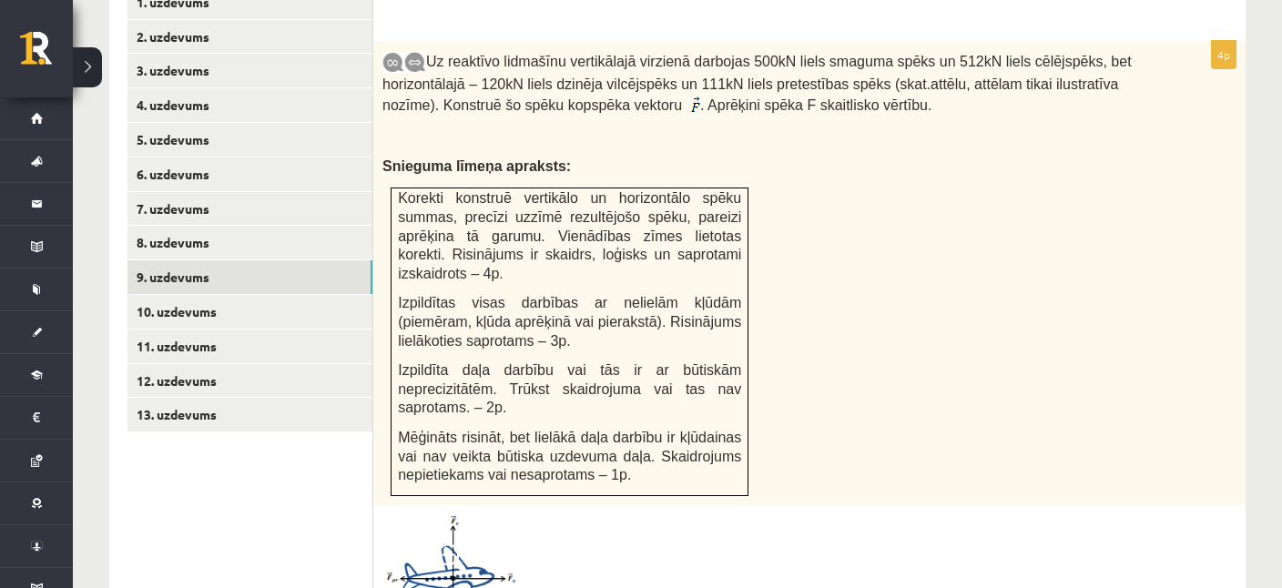
scroll to position [727, 0]
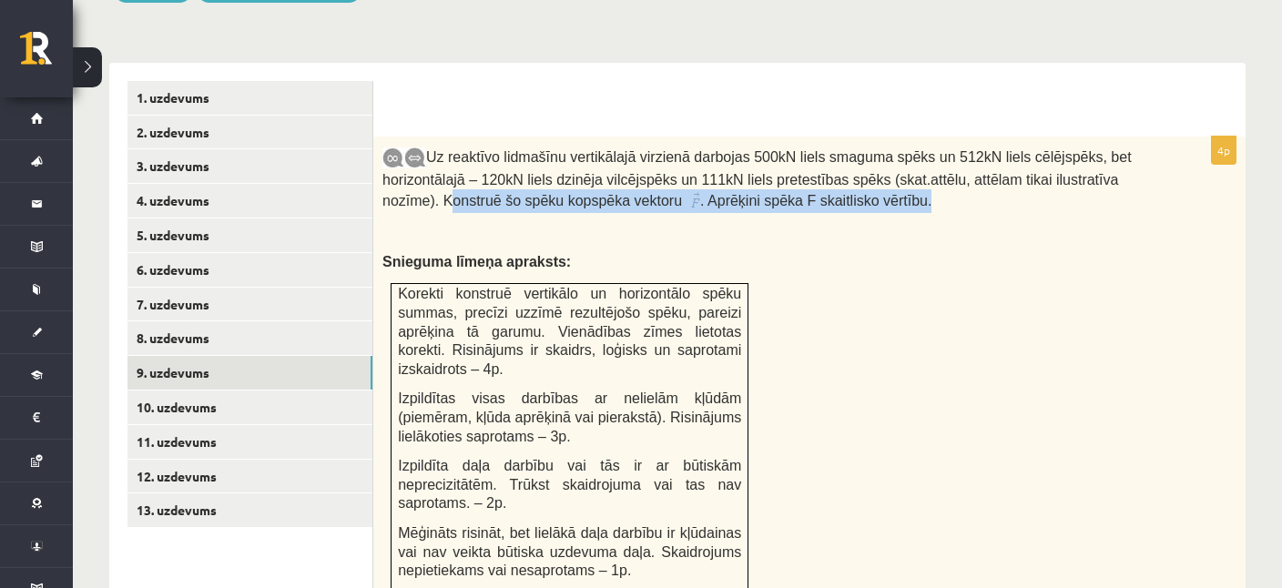
drag, startPoint x: 384, startPoint y: 176, endPoint x: 837, endPoint y: 187, distance: 453.4
click at [837, 187] on p "Uz reaktīvo lidmašīnu vertikālajā virzienā darbojas 500kN liels smaguma spēks u…" at bounding box center [763, 179] width 763 height 67
copy p "Konstruē šo spēku kopspēka vektoru . Aprēķini spēka F skaitlisko vērtību."
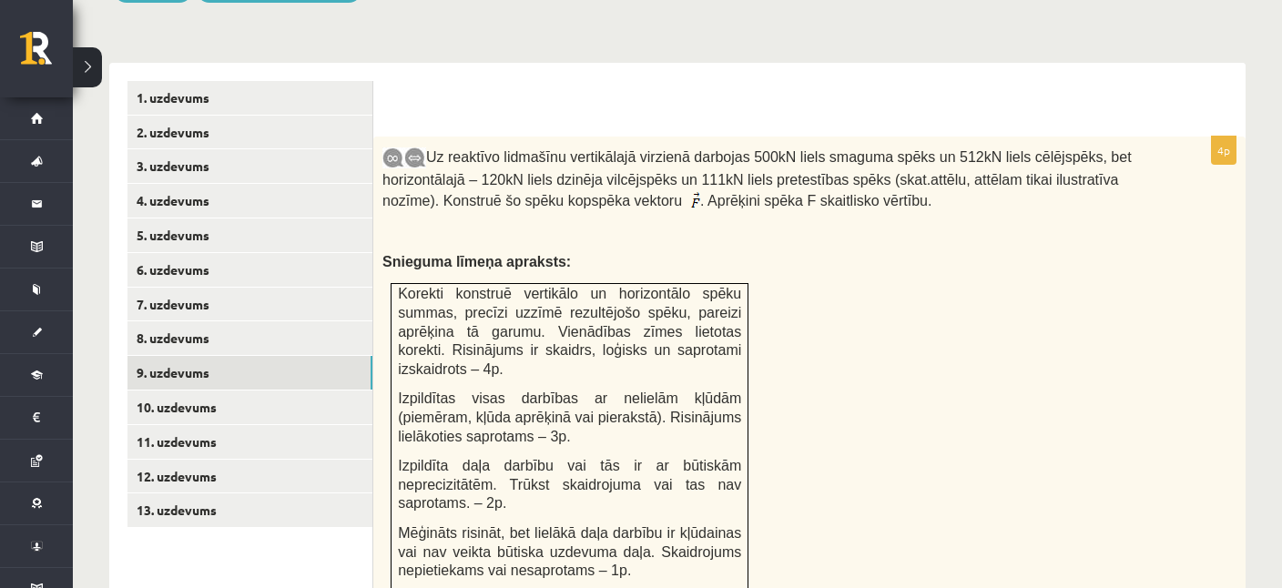
click at [861, 252] on p "Snieguma līmeņa apraksts:" at bounding box center [763, 261] width 763 height 19
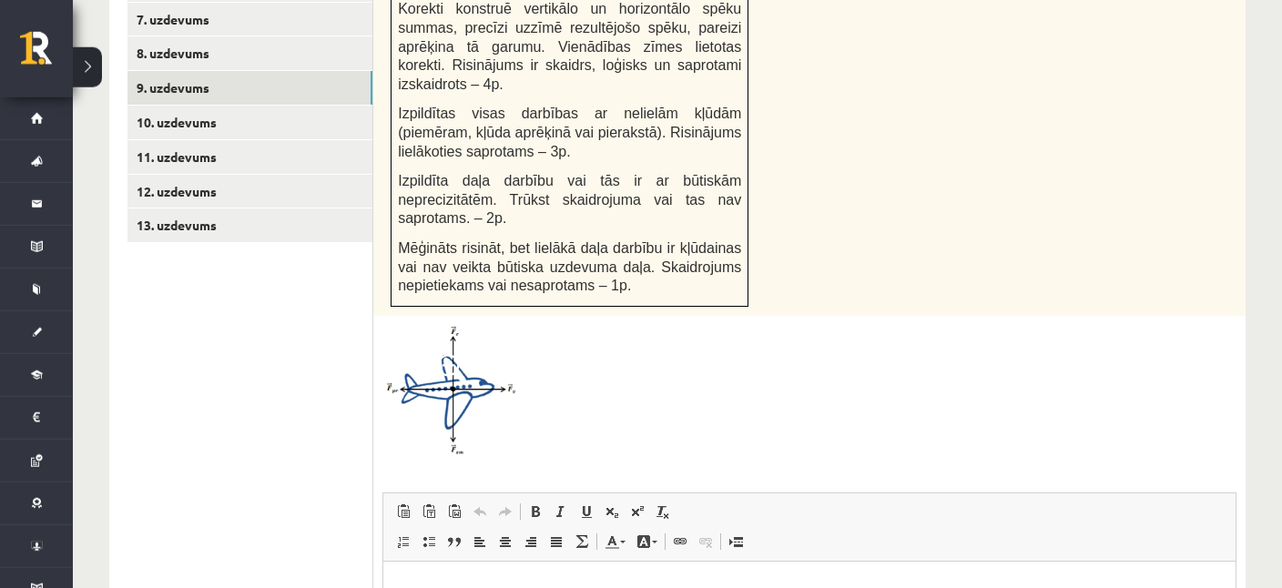
scroll to position [1016, 0]
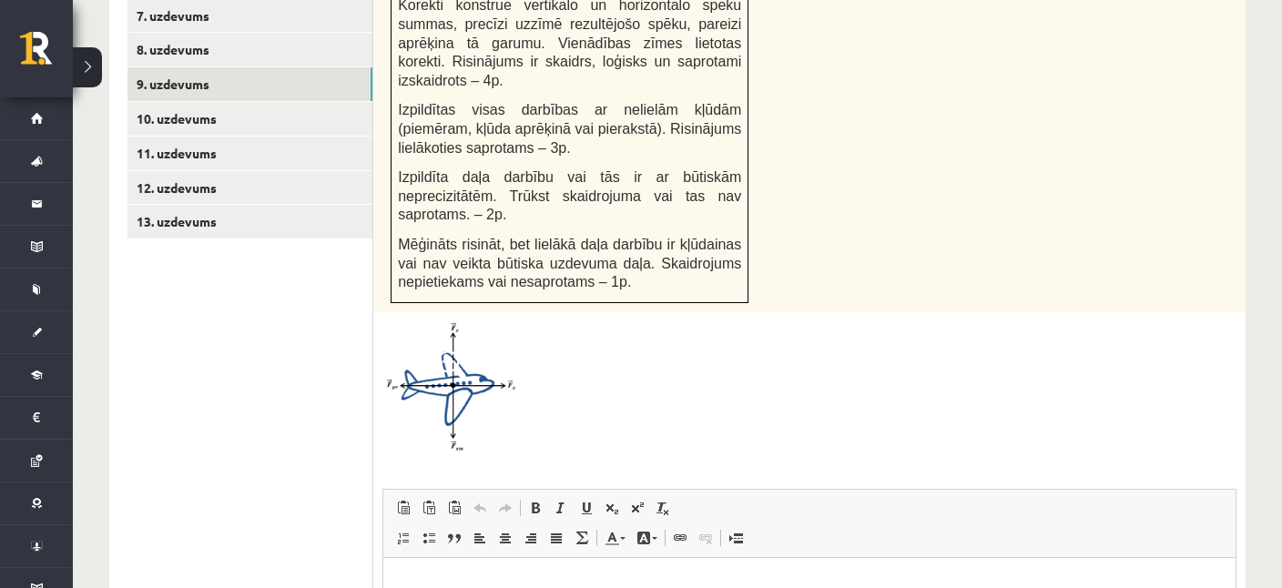
click at [241, 317] on ul "1. uzdevums 2. uzdevums 3. uzdevums 4. uzdevums 5. uzdevums 6. uzdevums 7. uzde…" at bounding box center [250, 330] width 246 height 1076
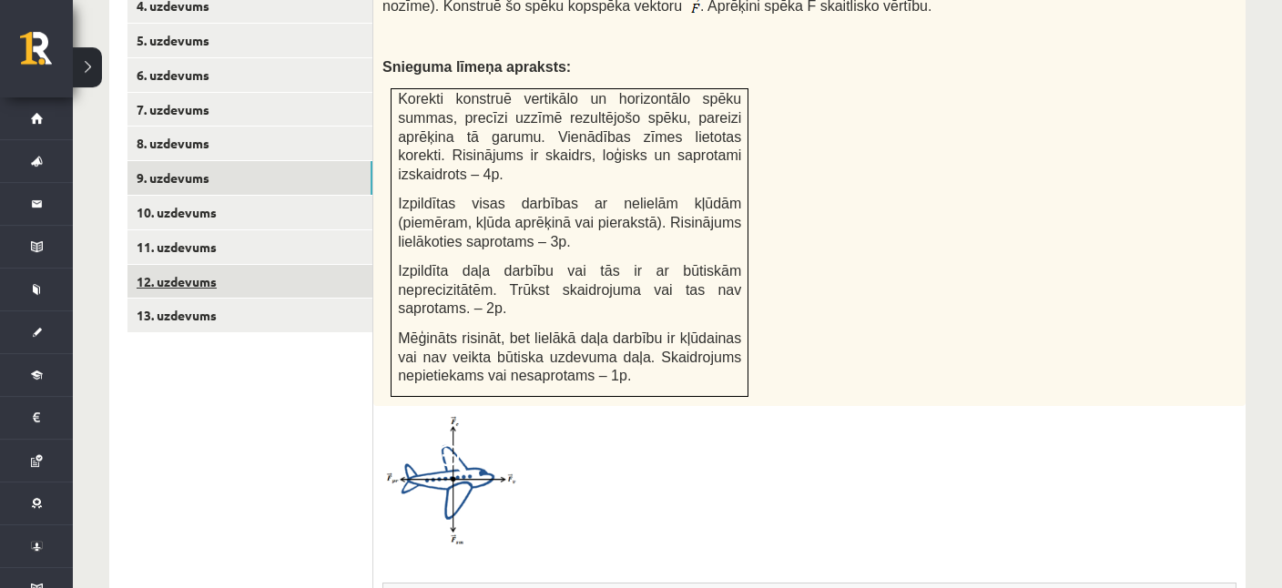
scroll to position [919, 0]
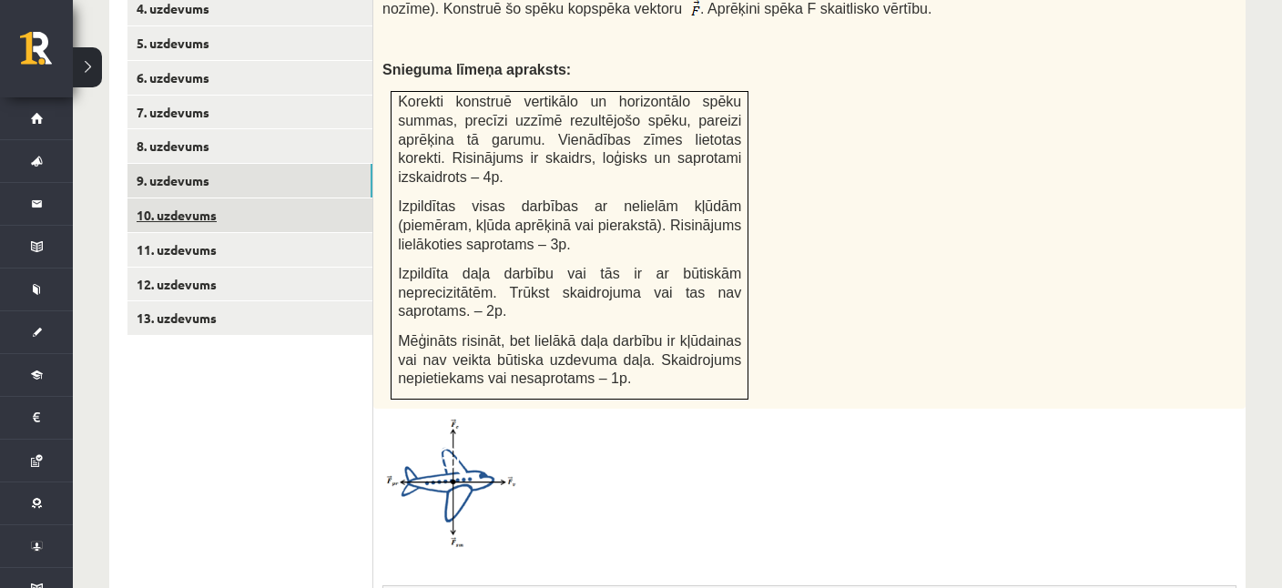
click at [190, 201] on link "10. uzdevums" at bounding box center [249, 215] width 245 height 34
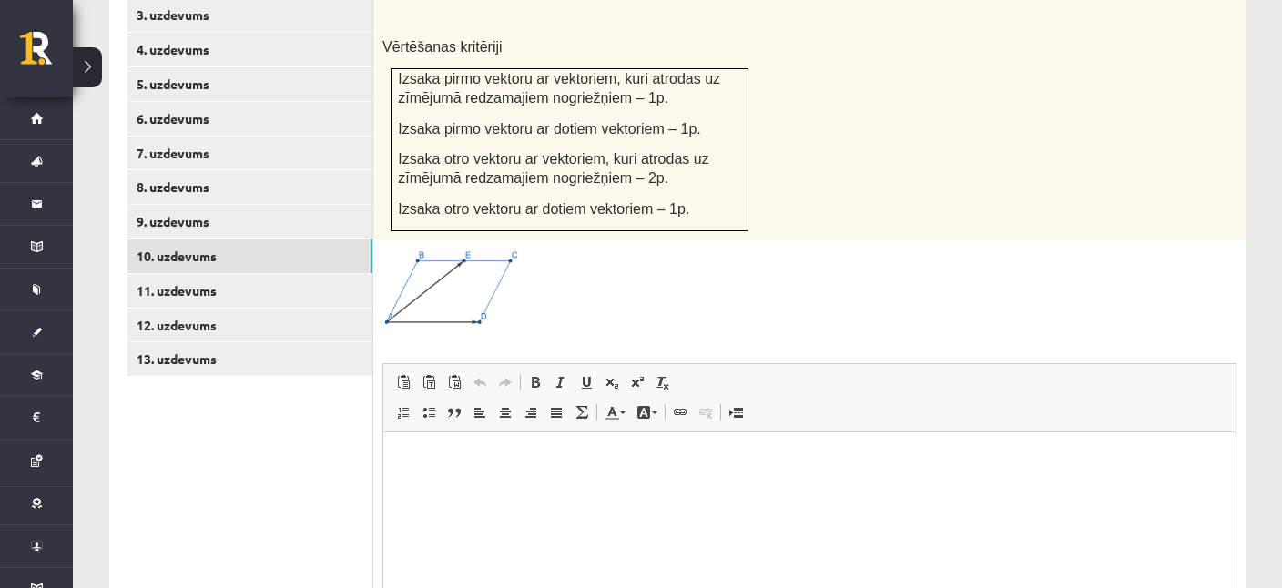
scroll to position [0, 0]
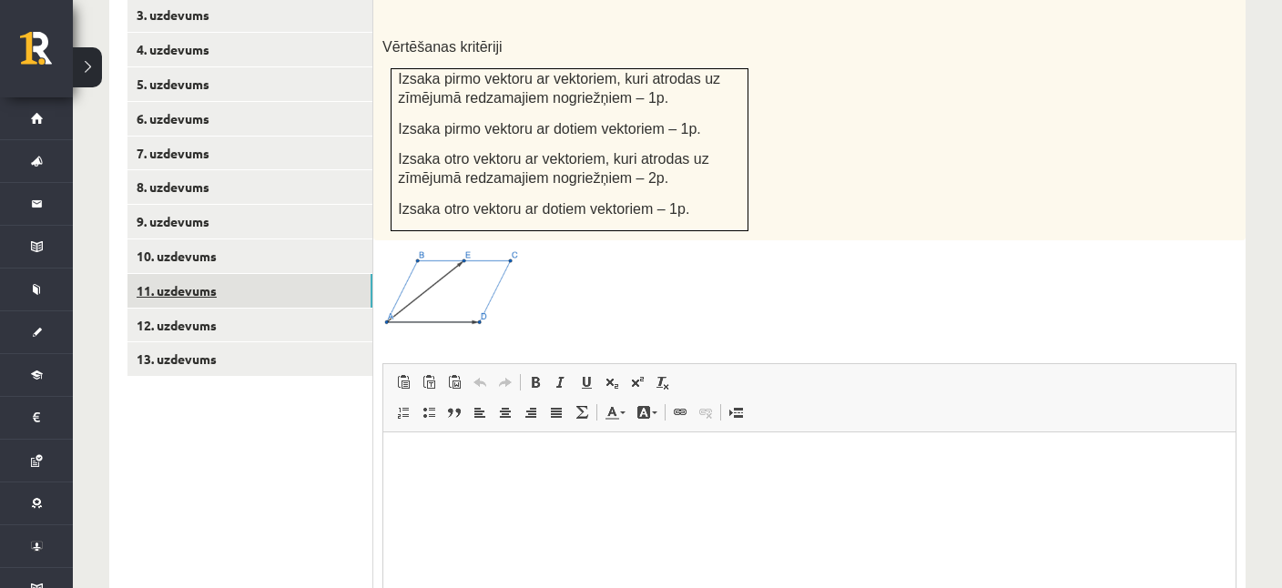
click at [173, 281] on link "11. uzdevums" at bounding box center [249, 291] width 245 height 34
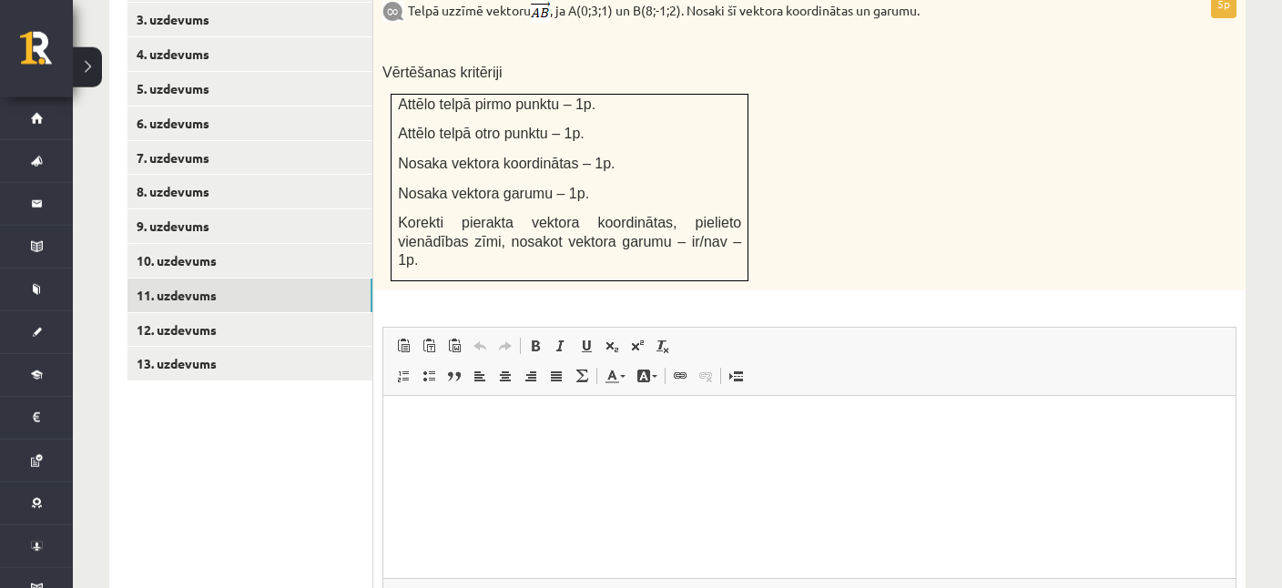
scroll to position [913, 0]
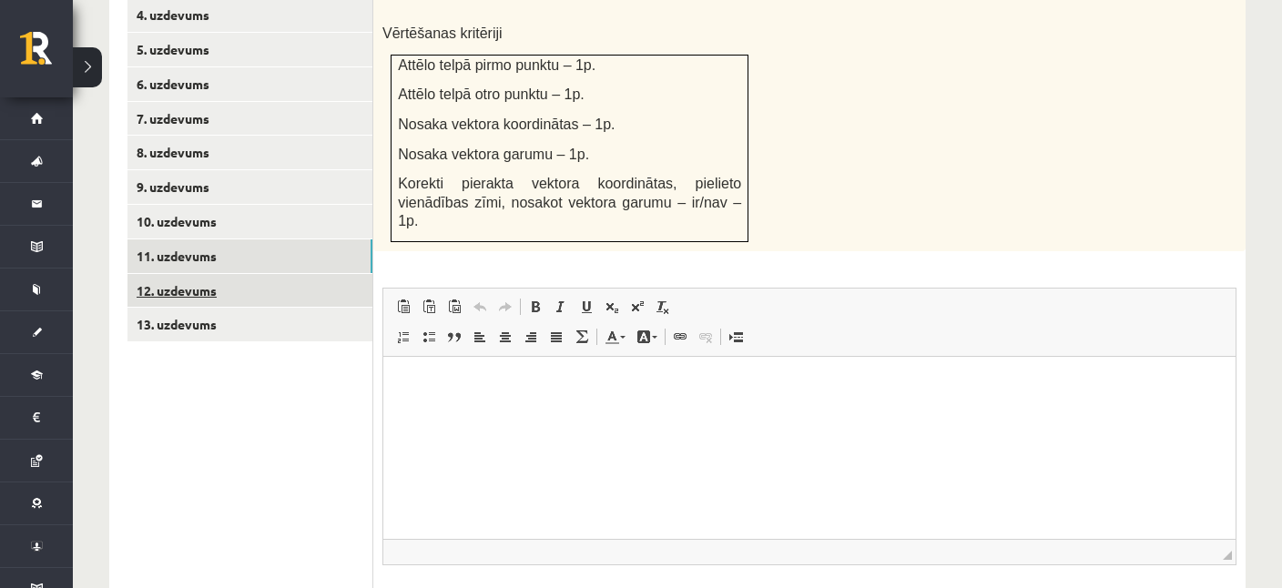
click at [179, 274] on link "12. uzdevums" at bounding box center [249, 291] width 245 height 34
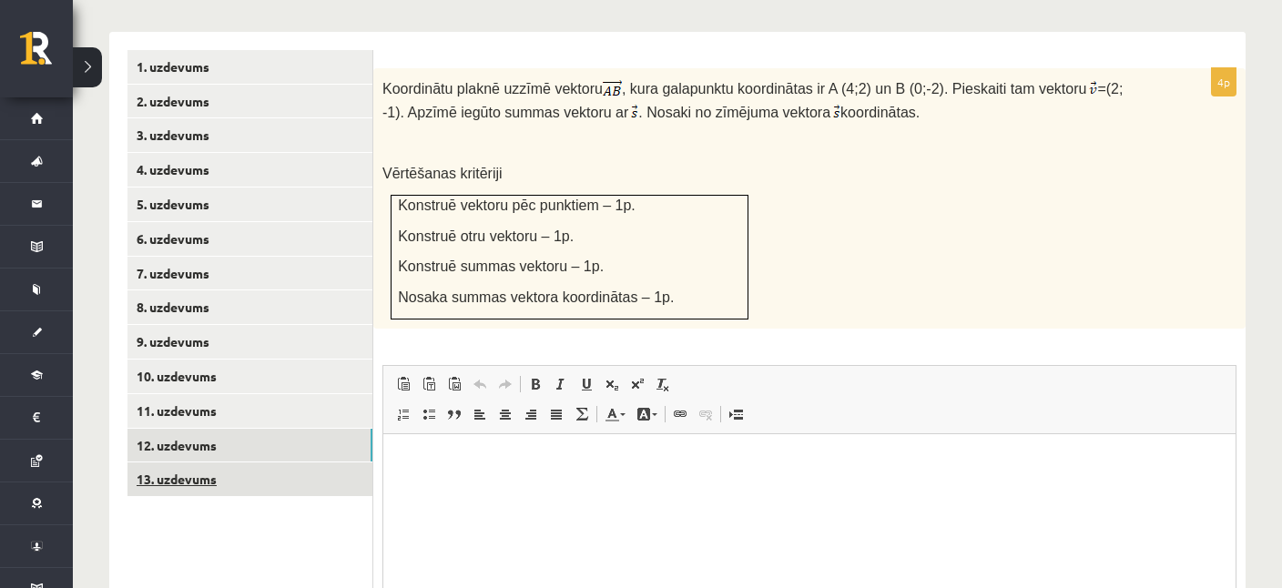
scroll to position [0, 0]
click at [167, 462] on link "13. uzdevums" at bounding box center [249, 479] width 245 height 34
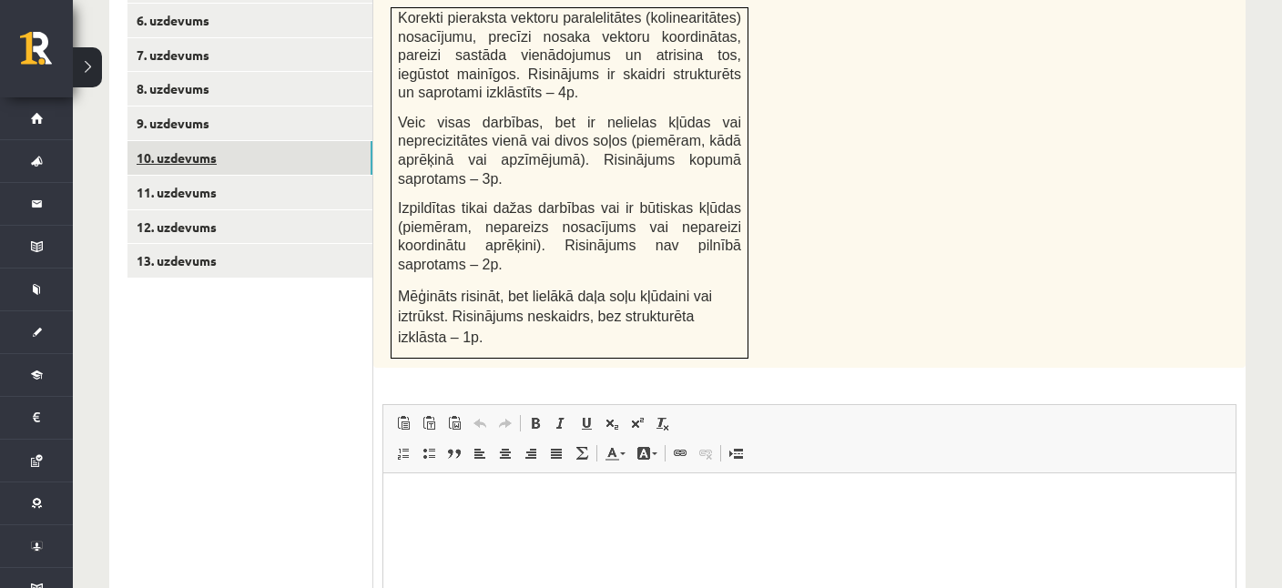
click at [187, 145] on link "10. uzdevums" at bounding box center [249, 158] width 245 height 34
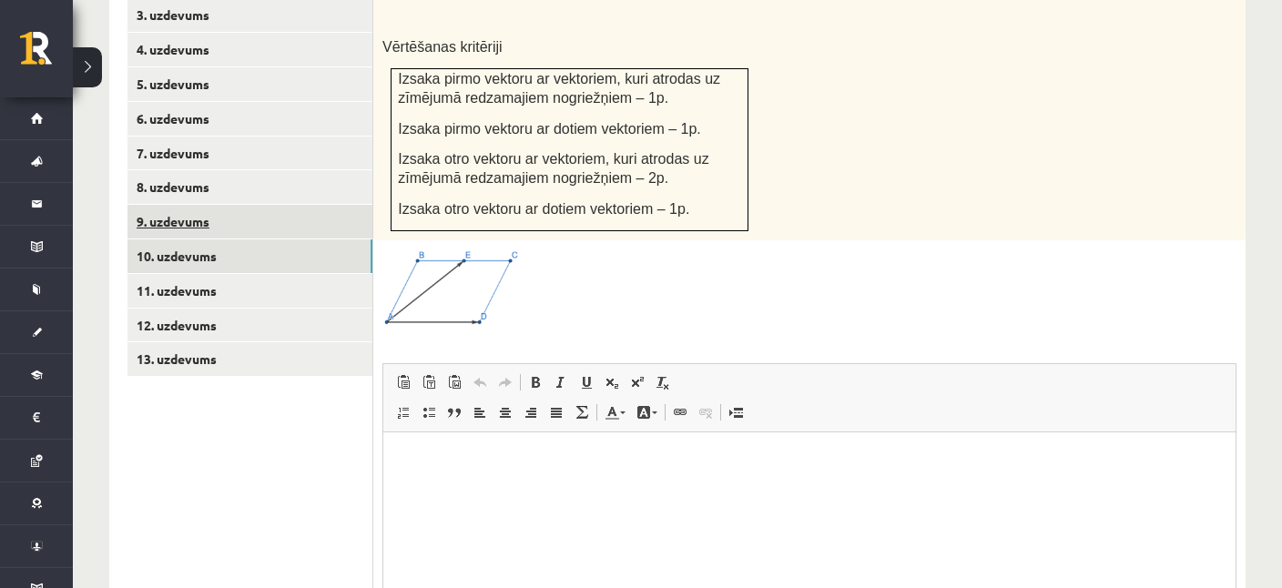
click at [183, 205] on link "9. uzdevums" at bounding box center [249, 222] width 245 height 34
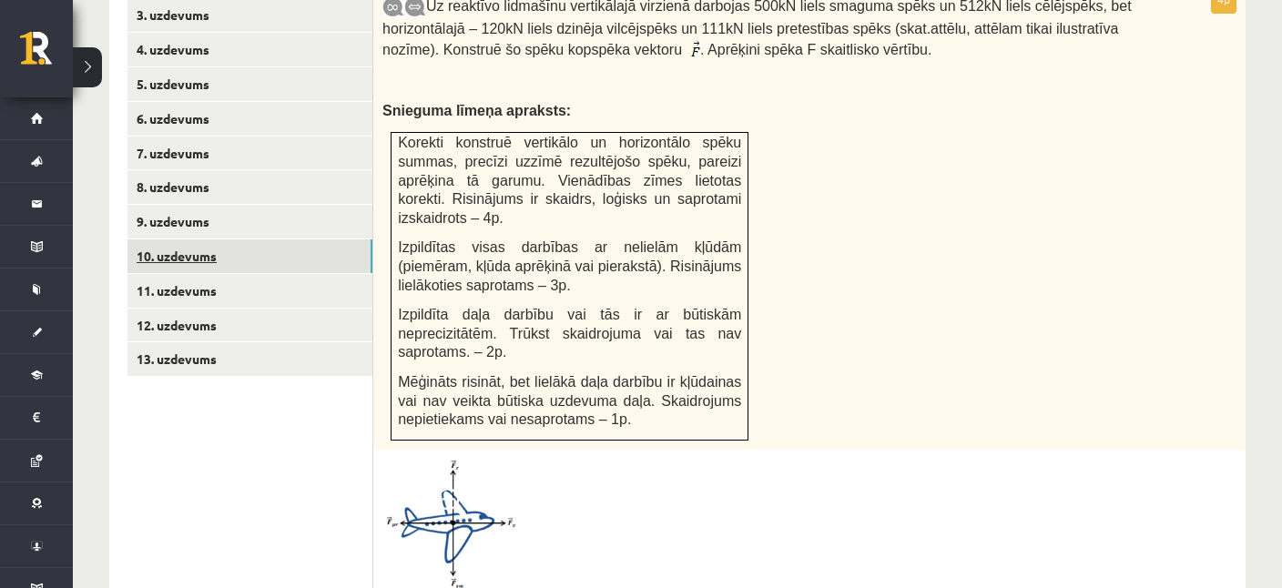
click at [179, 241] on link "10. uzdevums" at bounding box center [249, 256] width 245 height 34
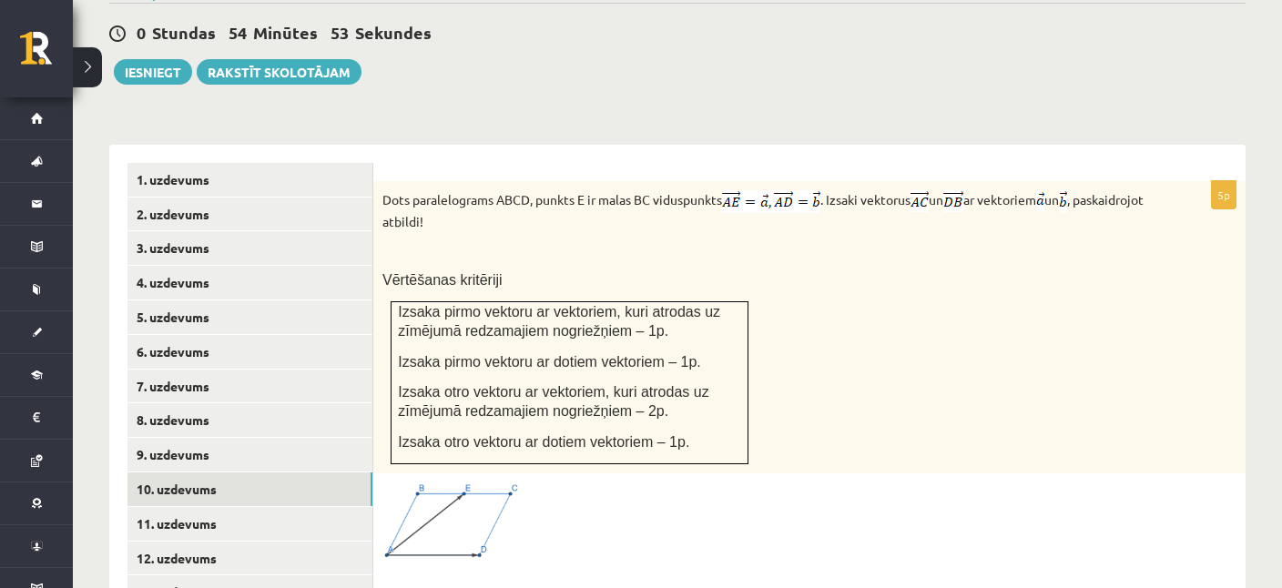
scroll to position [685, 0]
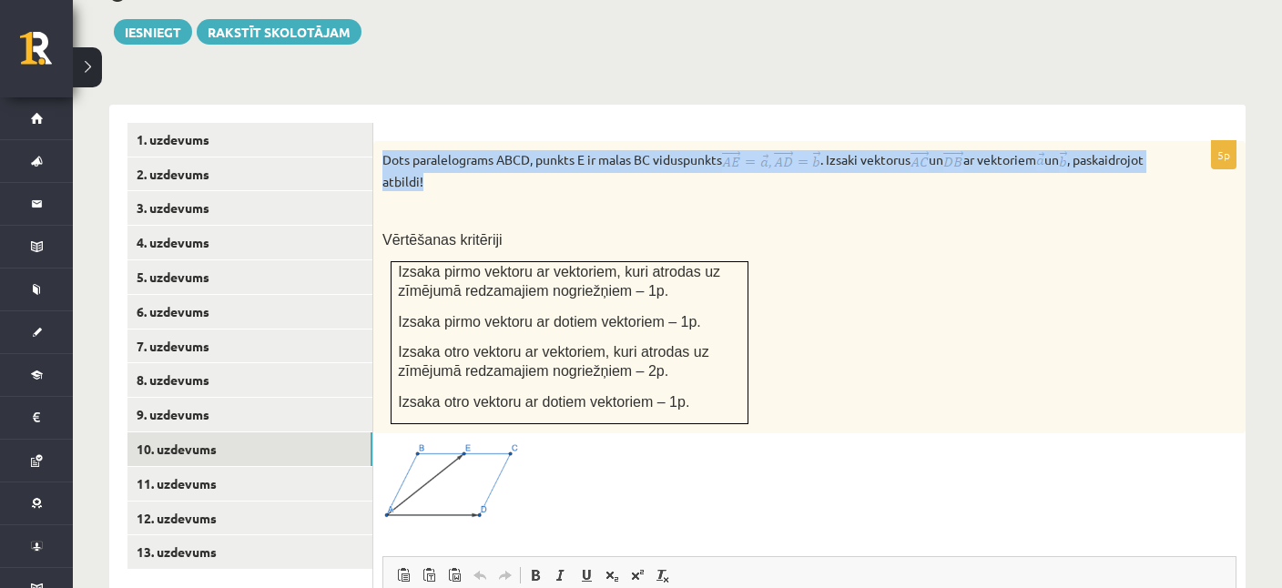
drag, startPoint x: 381, startPoint y: 139, endPoint x: 513, endPoint y: 169, distance: 135.3
click at [513, 169] on div "Dots paralelograms ABCD, punkts E ir malas BC viduspunkts . Izsaki vektorus un …" at bounding box center [809, 287] width 872 height 292
copy p "Dots paralelograms ABCD, punkts E ir malas BC viduspunkts . Izsaki vektorus un …"
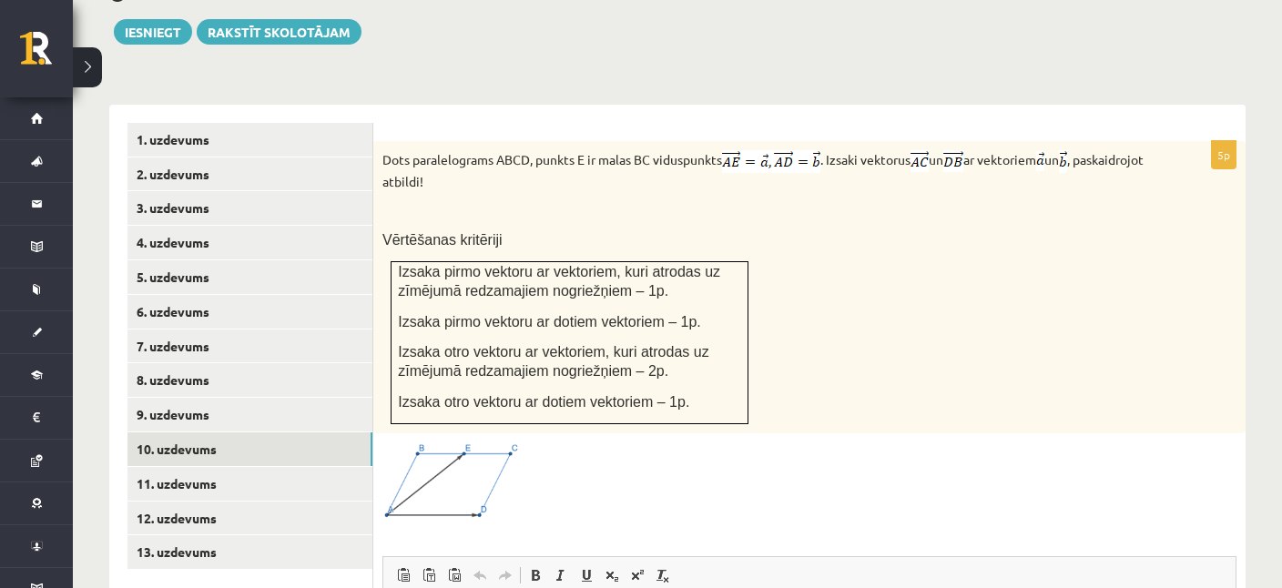
click at [611, 201] on p at bounding box center [763, 210] width 763 height 18
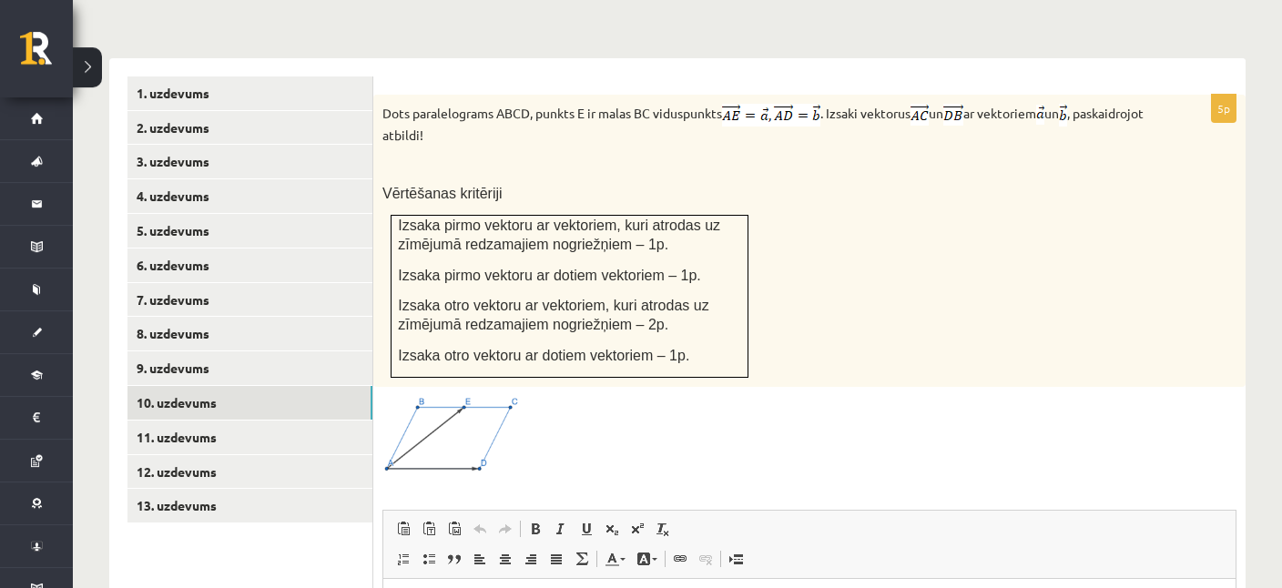
scroll to position [782, 0]
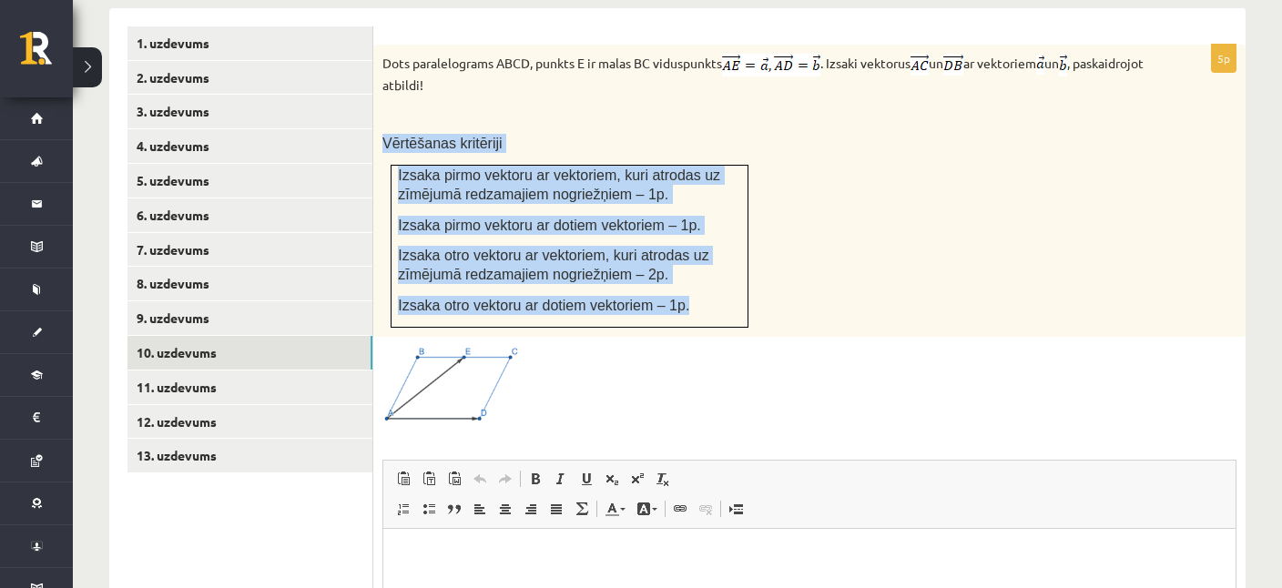
drag, startPoint x: 381, startPoint y: 124, endPoint x: 682, endPoint y: 291, distance: 343.9
click at [682, 291] on div "Dots paralelograms ABCD, punkts E ir malas BC viduspunkts . Izsaki vektorus un …" at bounding box center [809, 191] width 872 height 292
copy div "Vērtēšanas kritēriji Izsaka pirmo vektoru ar vektoriem, kuri atrodas uz zīmējum…"
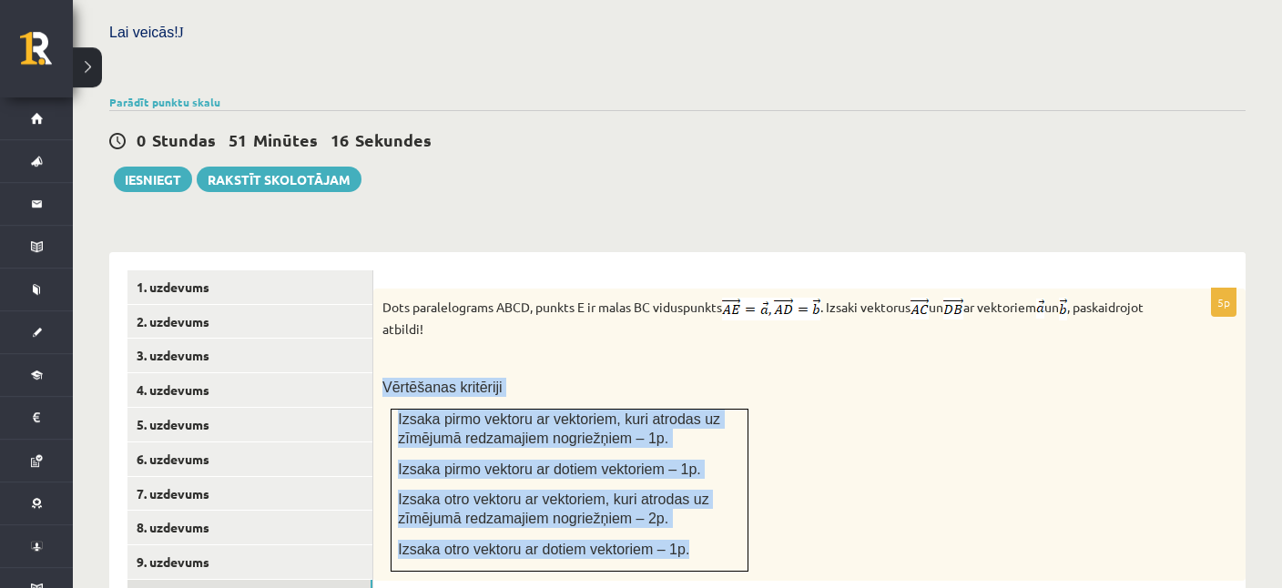
scroll to position [493, 0]
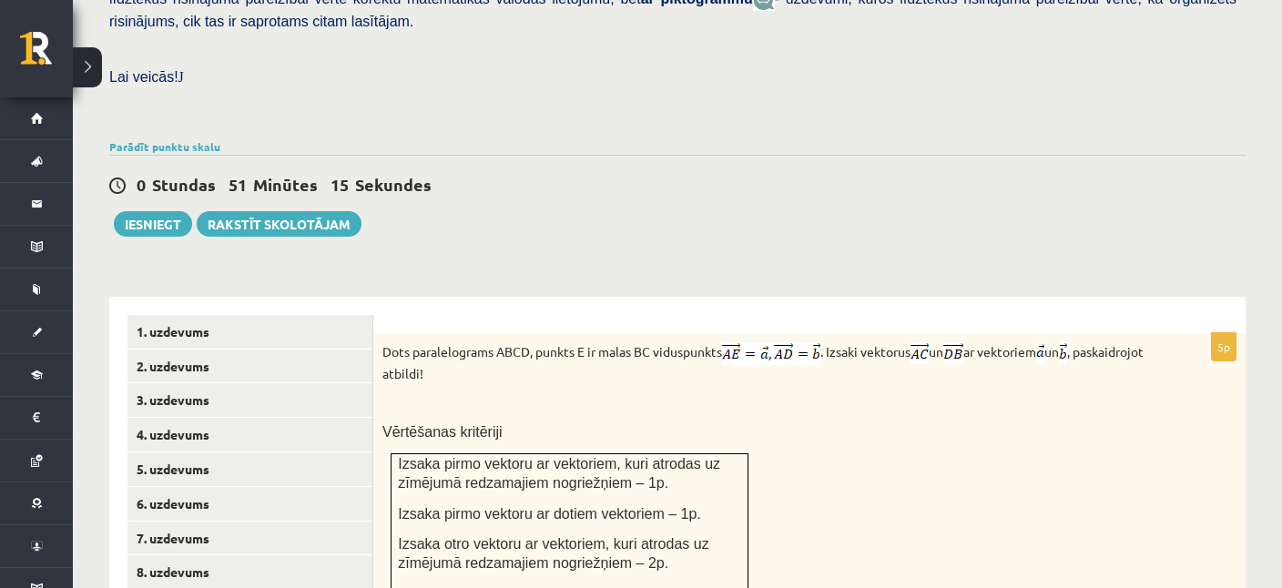
click at [620, 174] on div "0 Stundas 51 Minūtes 15 Sekundes" at bounding box center [677, 186] width 1136 height 24
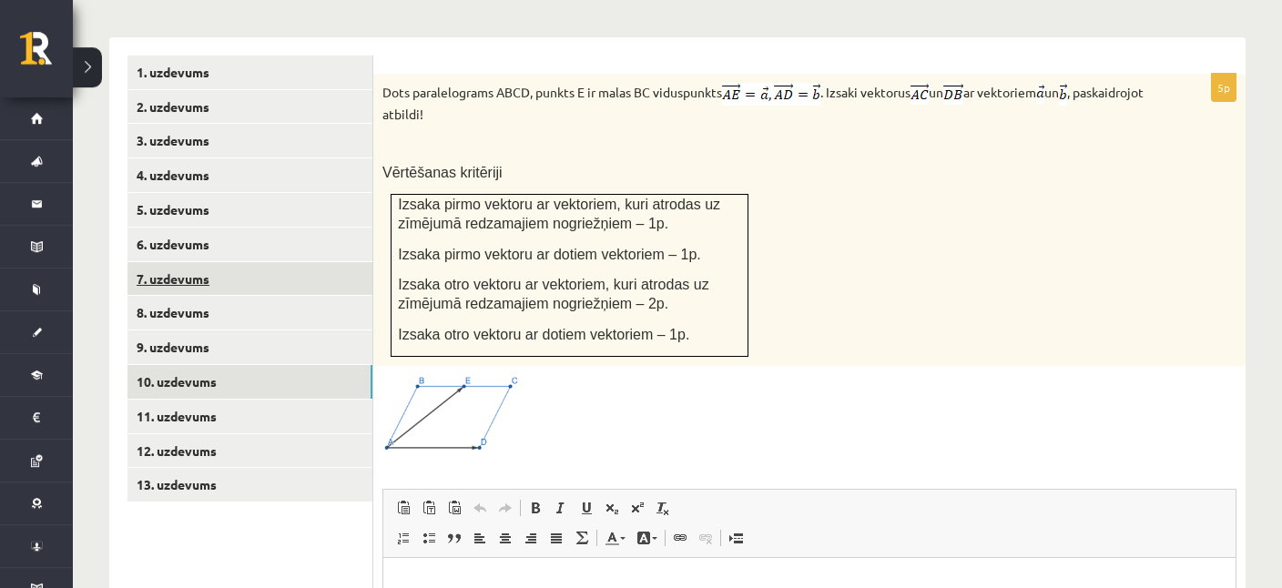
scroll to position [782, 0]
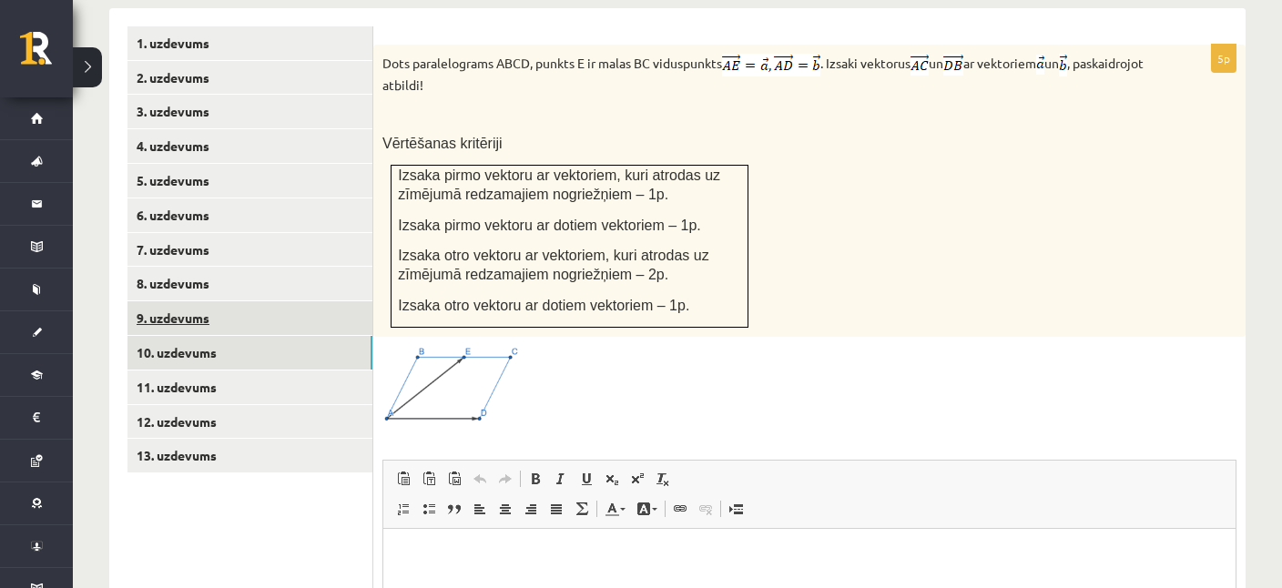
click at [164, 301] on link "9. uzdevums" at bounding box center [249, 318] width 245 height 34
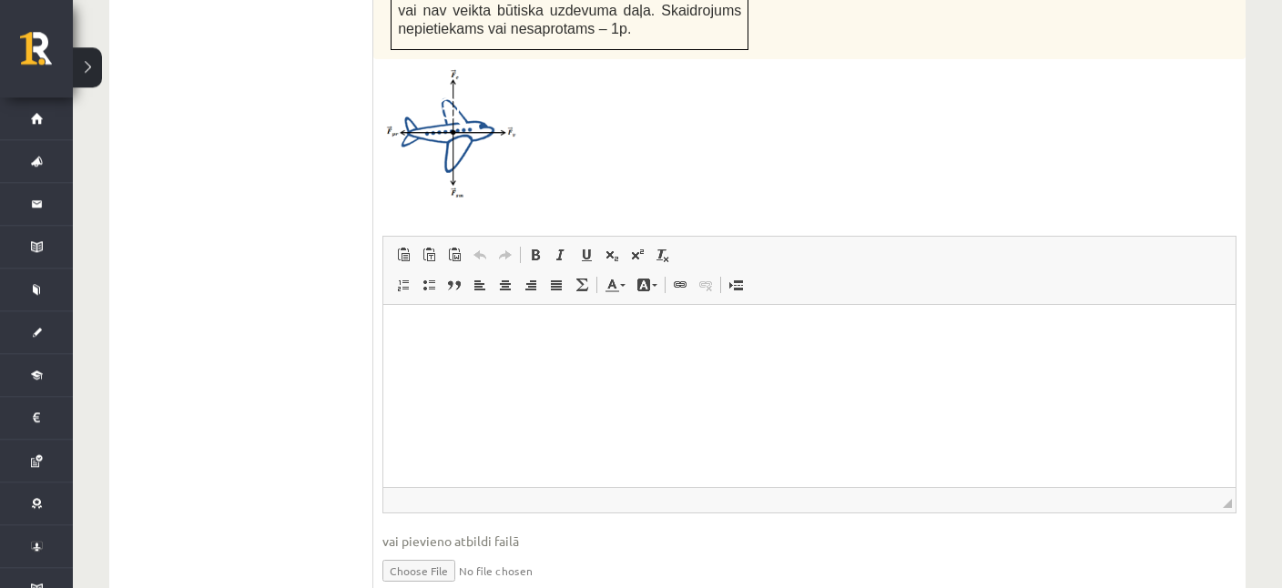
scroll to position [1303, 0]
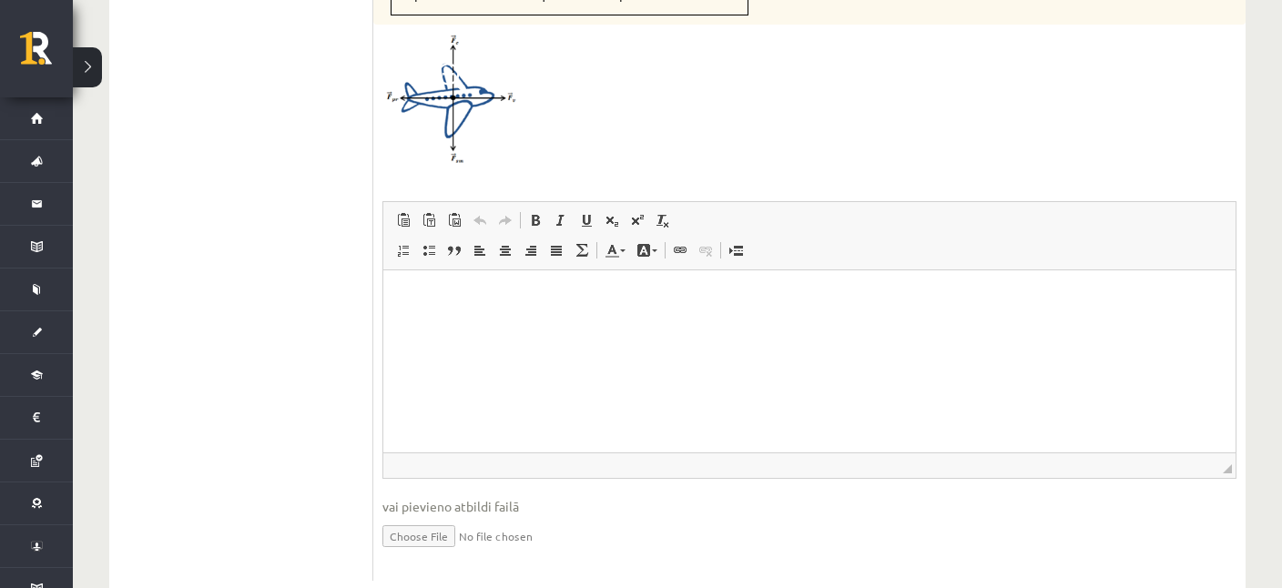
click at [415, 516] on input "file" at bounding box center [809, 534] width 854 height 37
type input "**********"
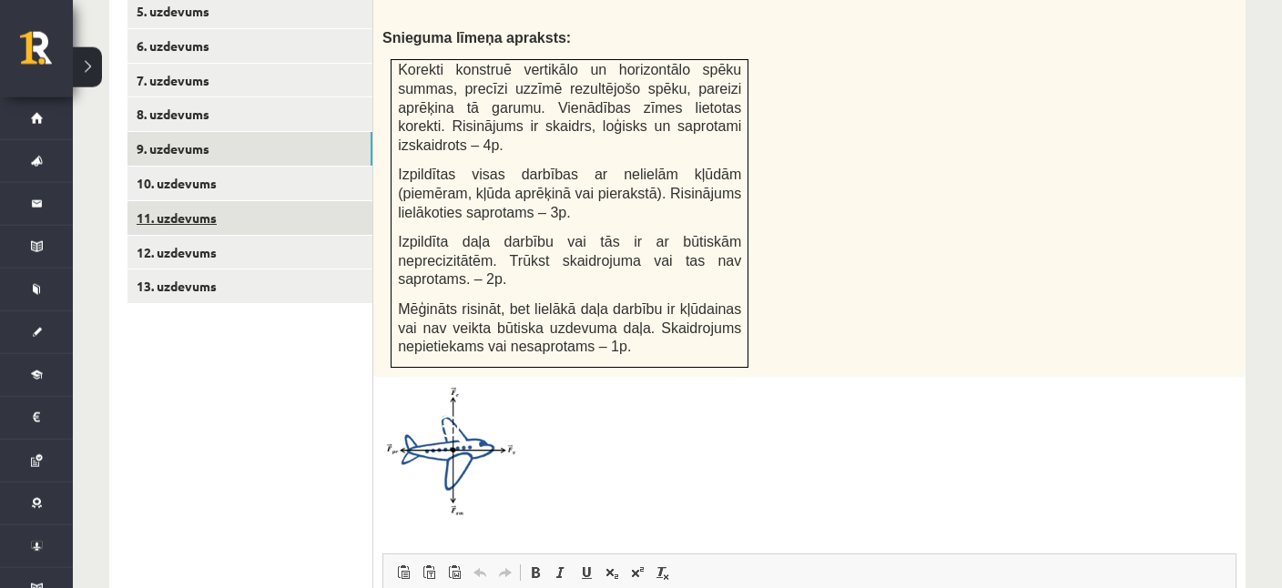
scroll to position [919, 0]
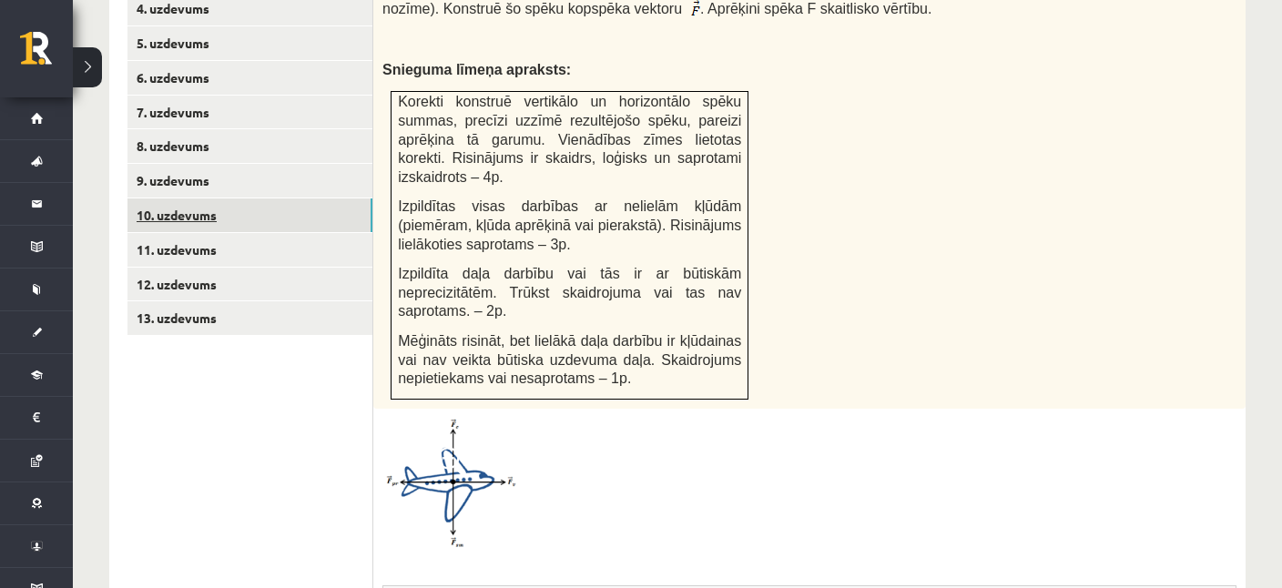
click at [187, 198] on link "10. uzdevums" at bounding box center [249, 215] width 245 height 34
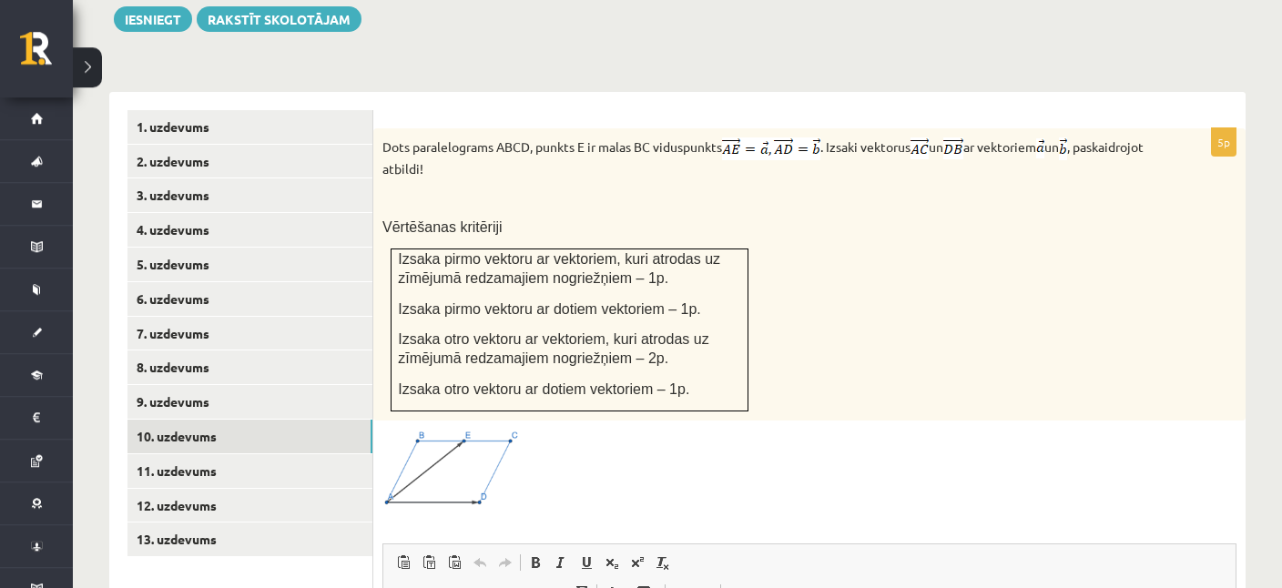
scroll to position [685, 0]
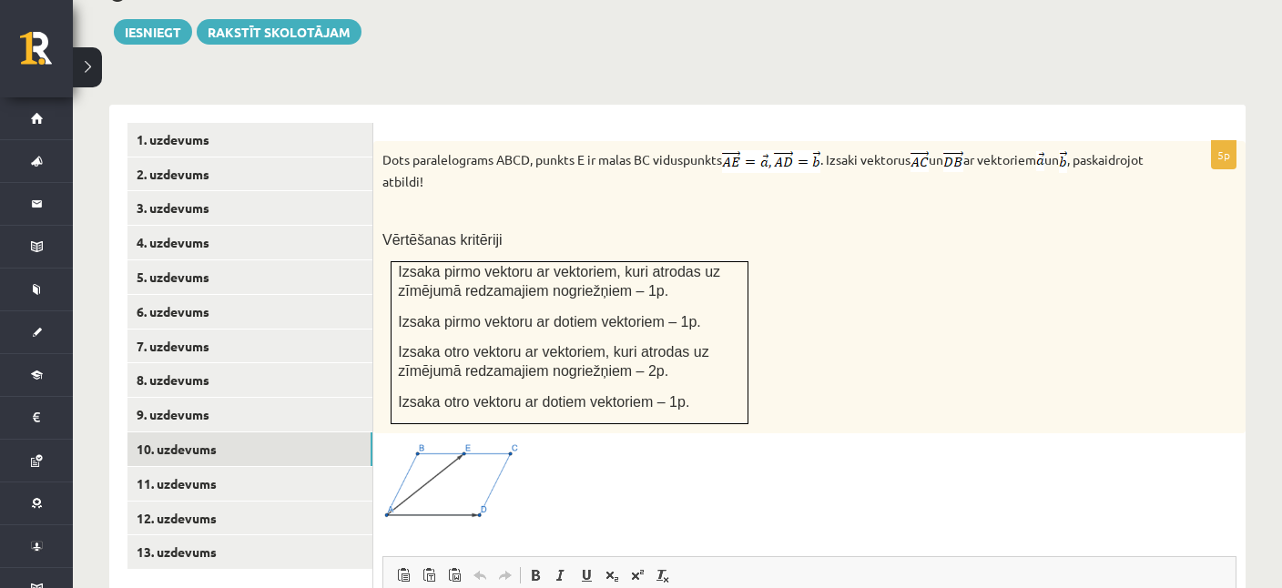
click at [474, 442] on img at bounding box center [450, 481] width 137 height 78
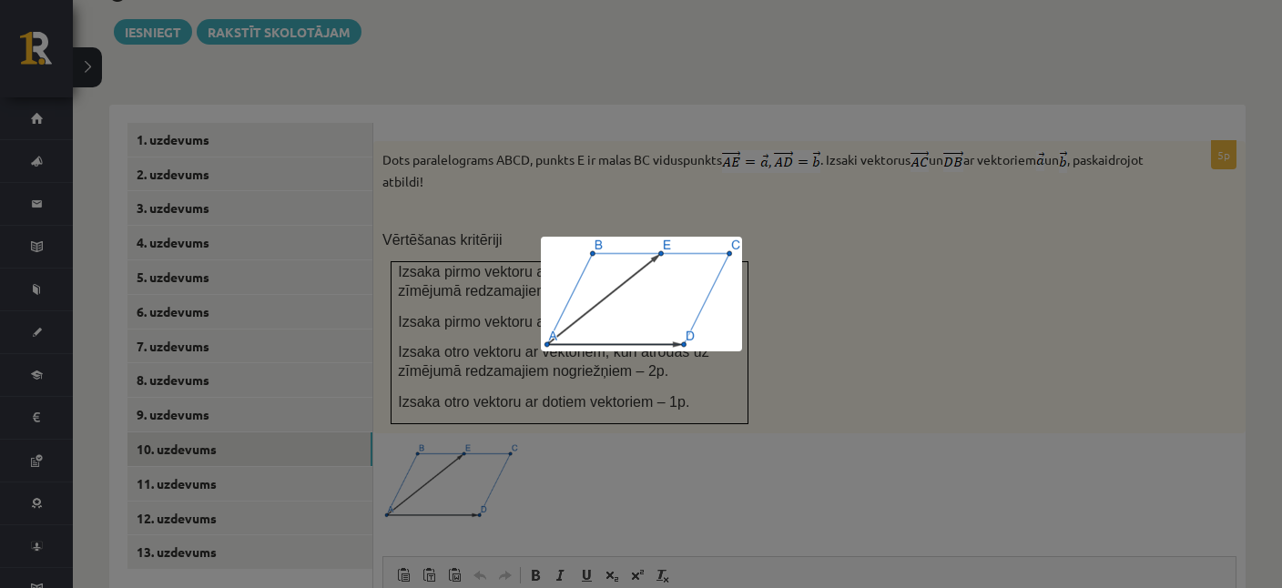
click at [887, 269] on div at bounding box center [641, 294] width 1282 height 588
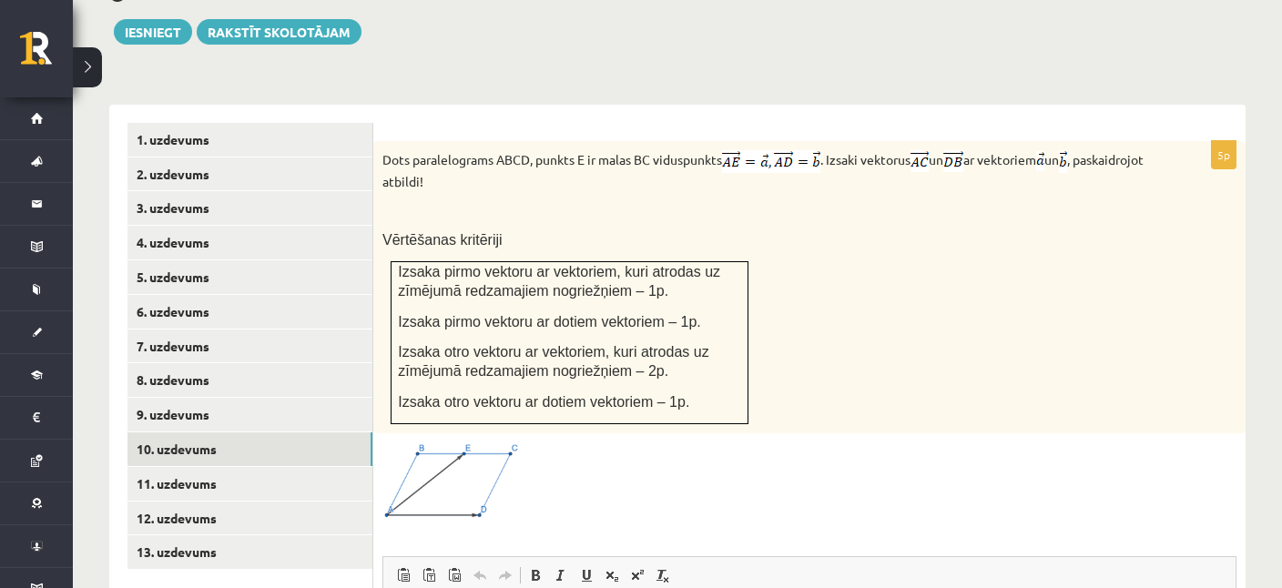
click at [455, 444] on img at bounding box center [450, 481] width 137 height 78
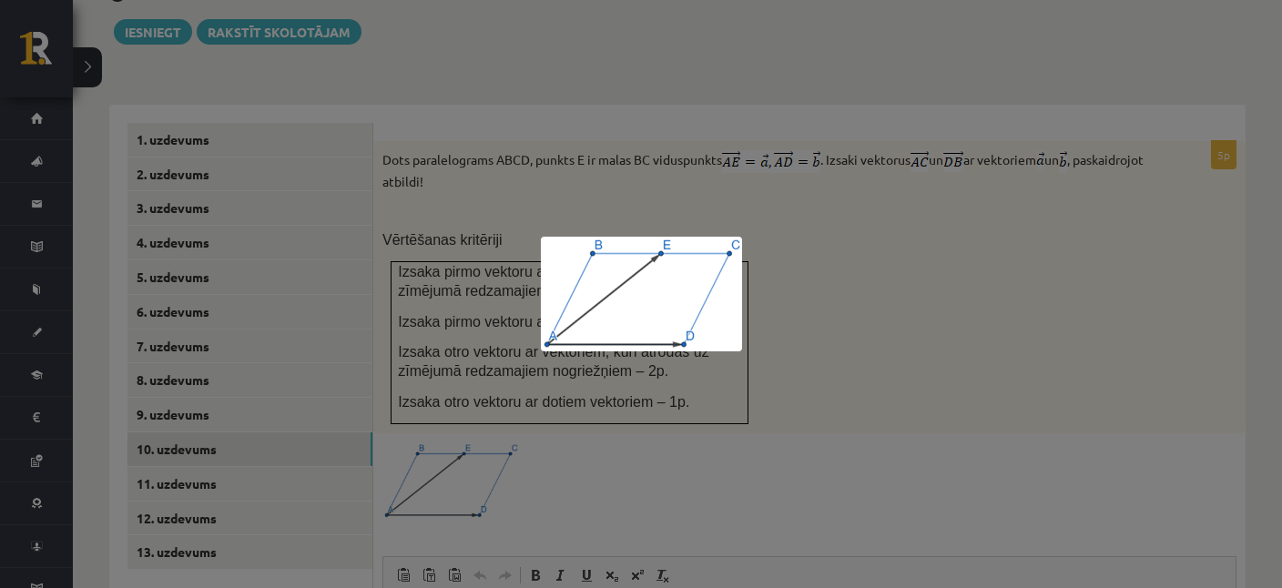
click at [863, 261] on div at bounding box center [641, 294] width 1282 height 588
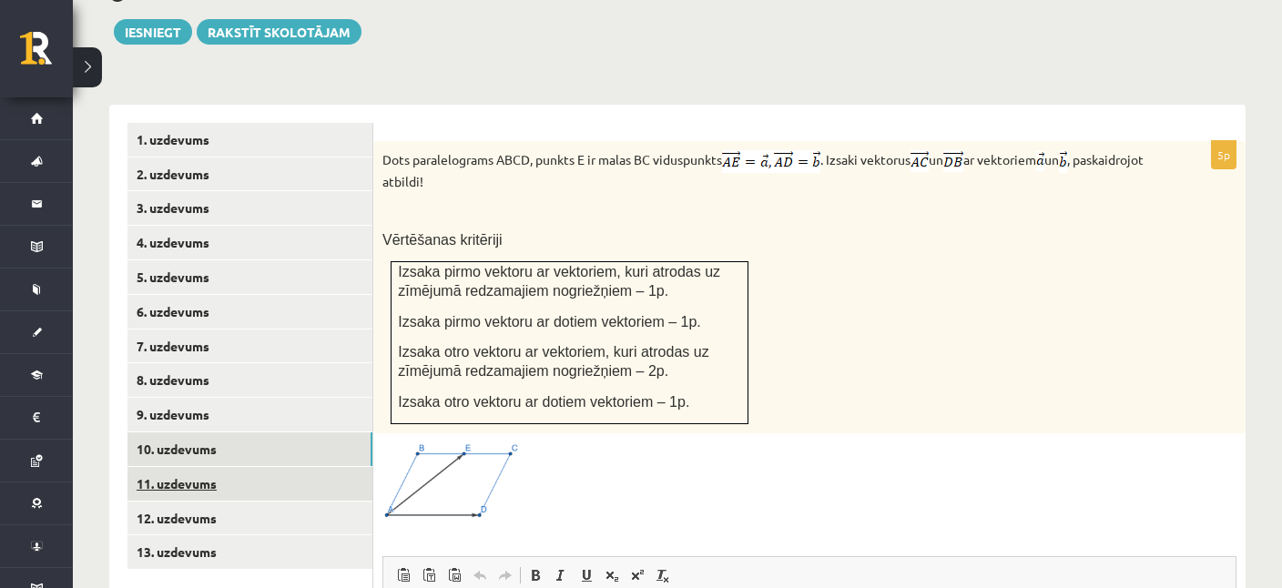
click at [188, 467] on link "11. uzdevums" at bounding box center [249, 484] width 245 height 34
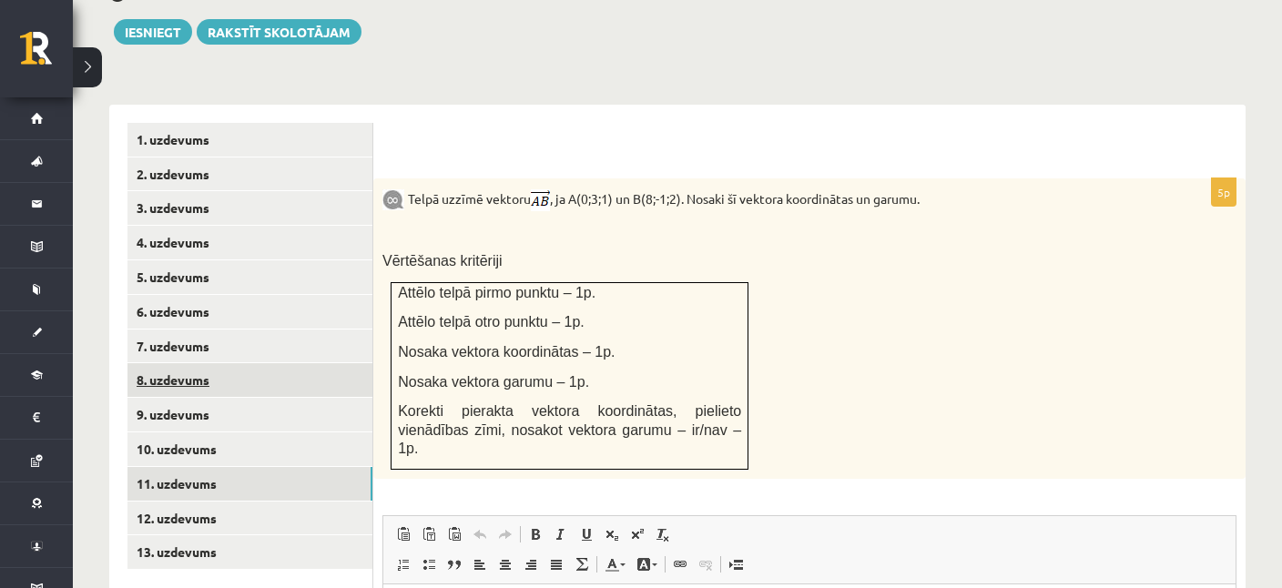
scroll to position [0, 0]
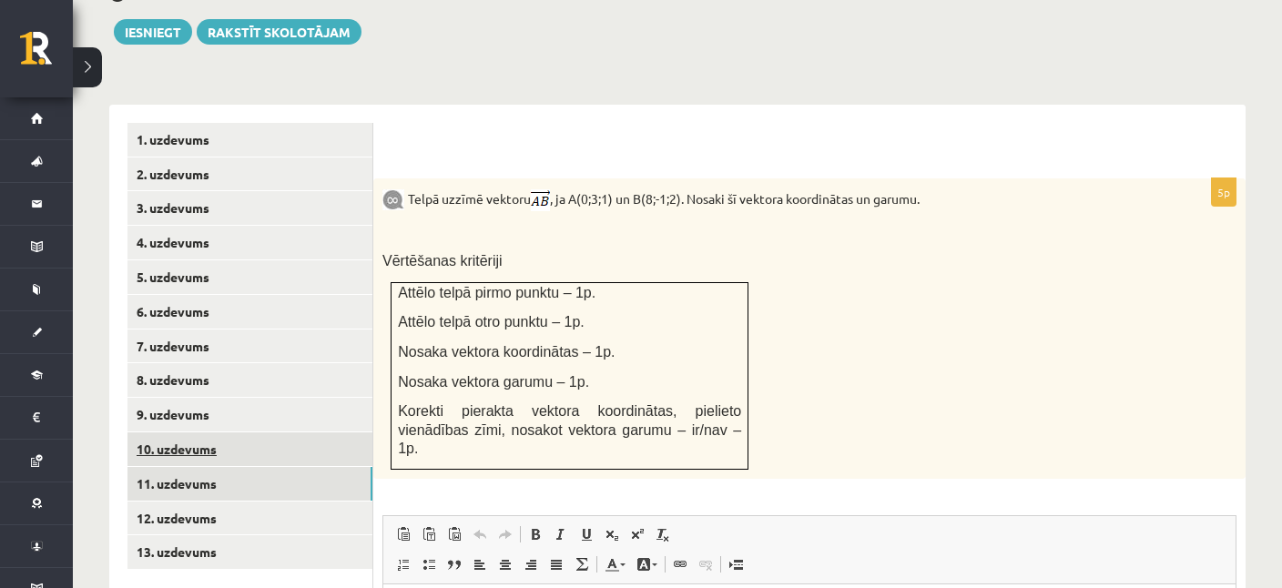
click at [194, 432] on link "10. uzdevums" at bounding box center [249, 449] width 245 height 34
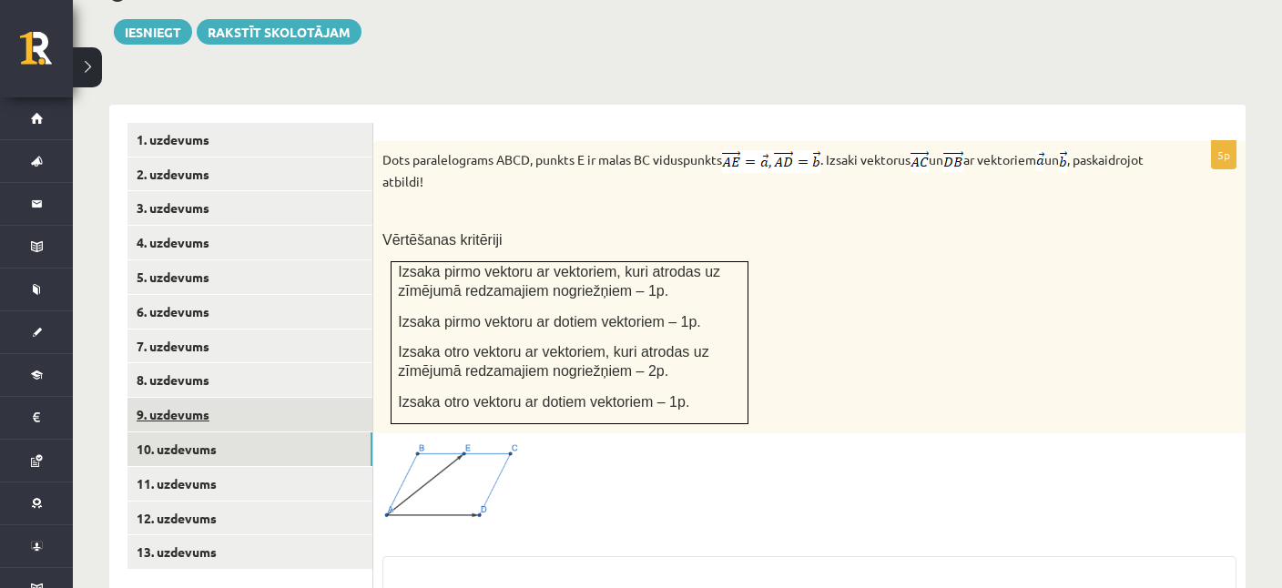
click at [169, 398] on link "9. uzdevums" at bounding box center [249, 415] width 245 height 34
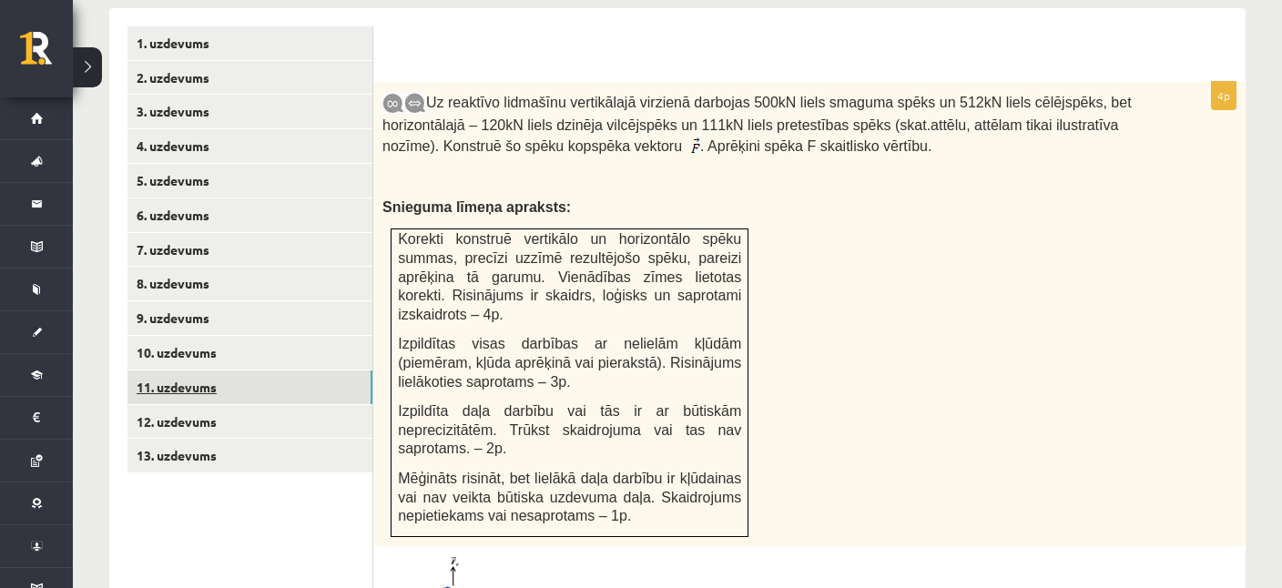
click at [194, 370] on link "11. uzdevums" at bounding box center [249, 387] width 245 height 34
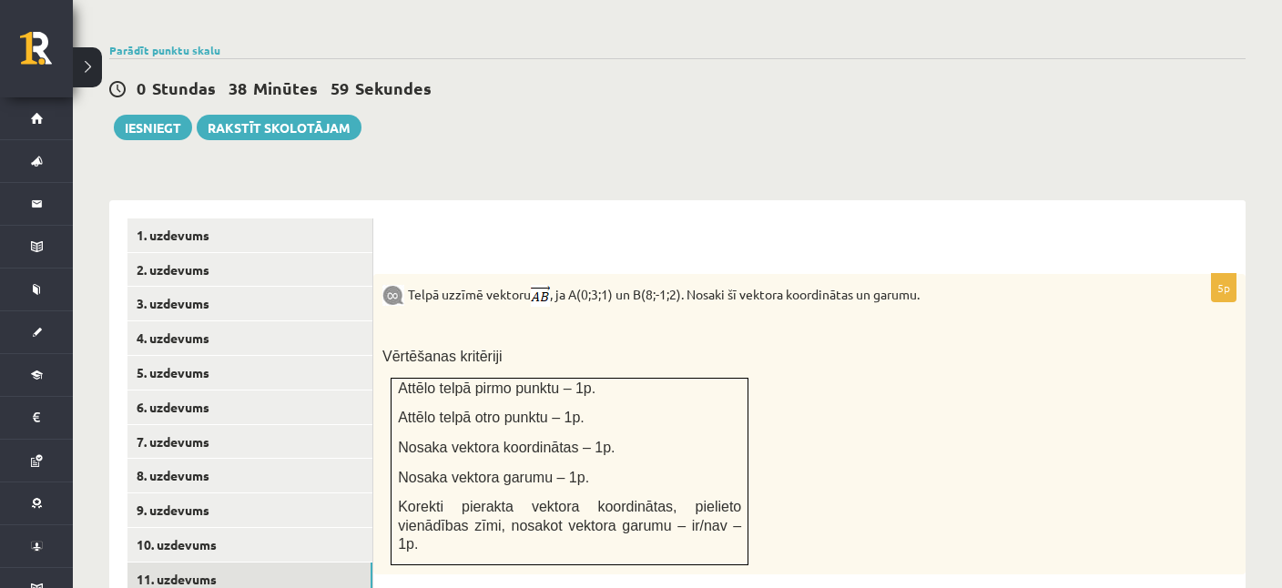
scroll to position [685, 0]
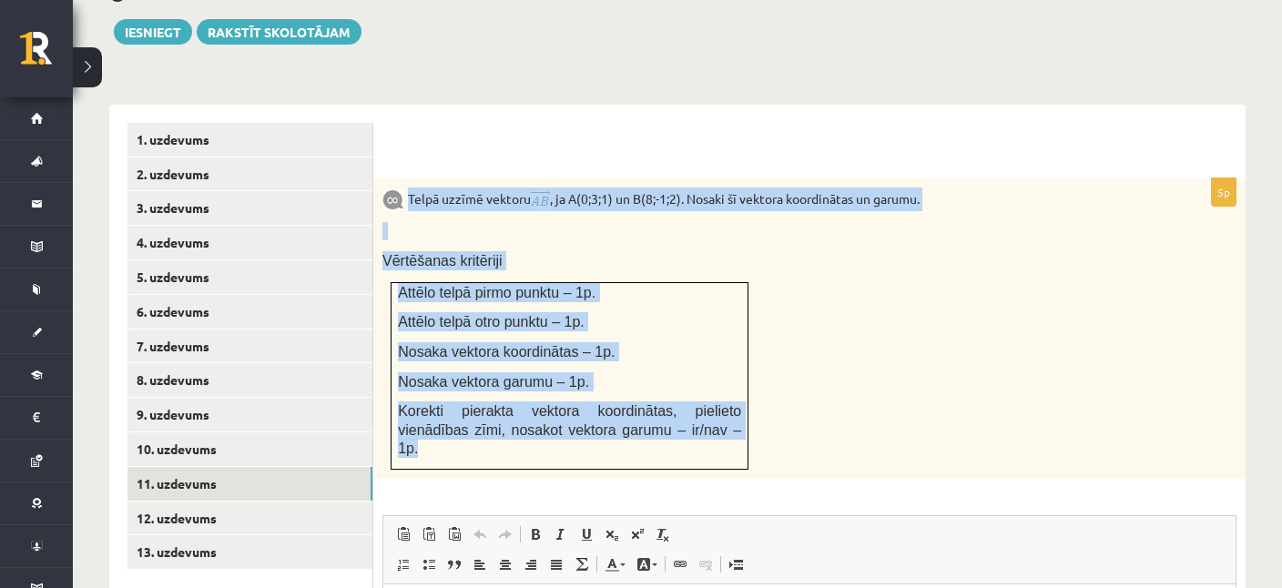
drag, startPoint x: 410, startPoint y: 171, endPoint x: 740, endPoint y: 425, distance: 416.7
click at [740, 425] on div "Telpā uzzīmē vektoru , ja A(0;3;1) un B(8;-1;2). Nosaki šī vektora koordinātas …" at bounding box center [809, 328] width 872 height 300
copy div "Telpā uzzīmē vektoru , ja A(0;3;1) un B(8;-1;2). Nosaki šī vektora koordinātas …"
click at [818, 324] on div "Telpā uzzīmē vektoru , ja A(0;3;1) un B(8;-1;2). Nosaki šī vektora koordinātas …" at bounding box center [809, 328] width 872 height 300
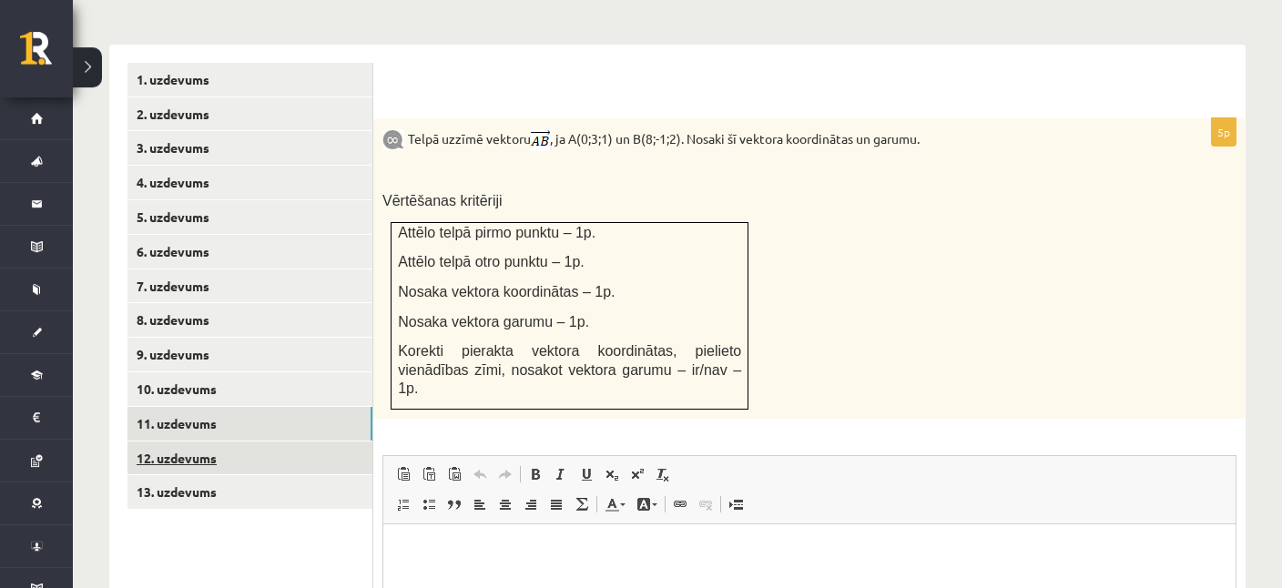
scroll to position [782, 0]
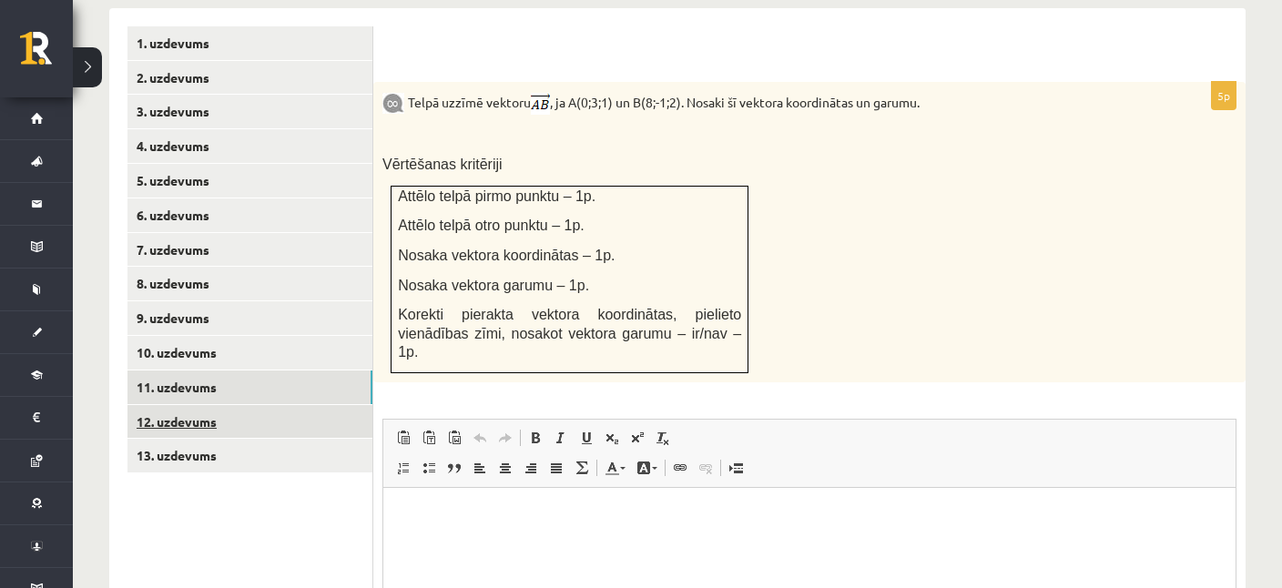
click at [173, 405] on link "12. uzdevums" at bounding box center [249, 422] width 245 height 34
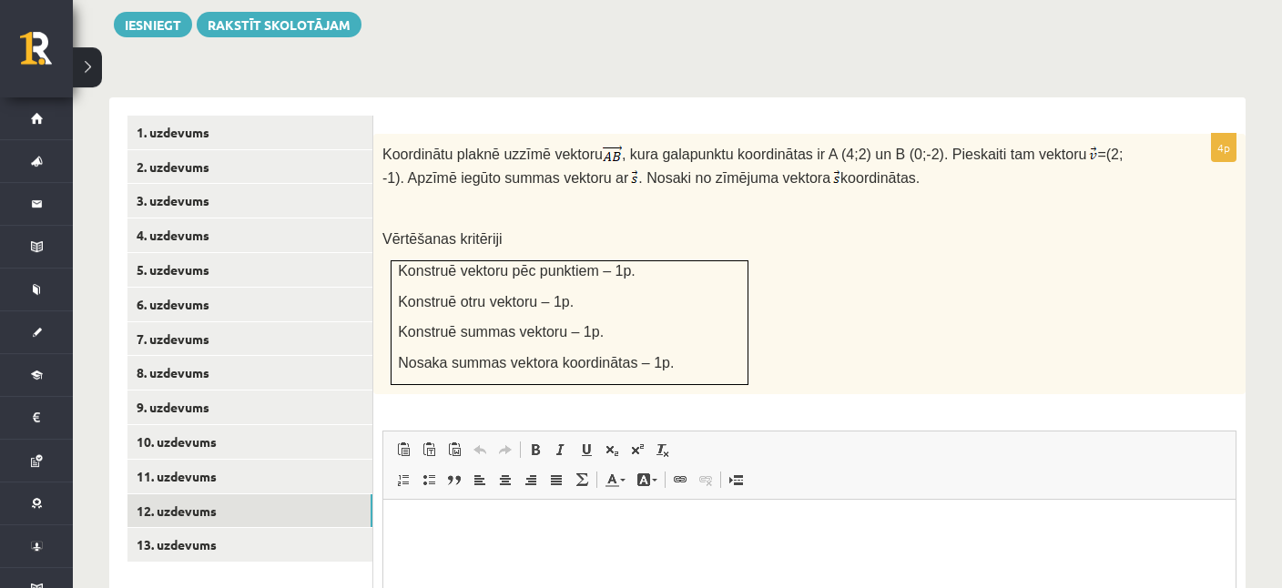
scroll to position [662, 0]
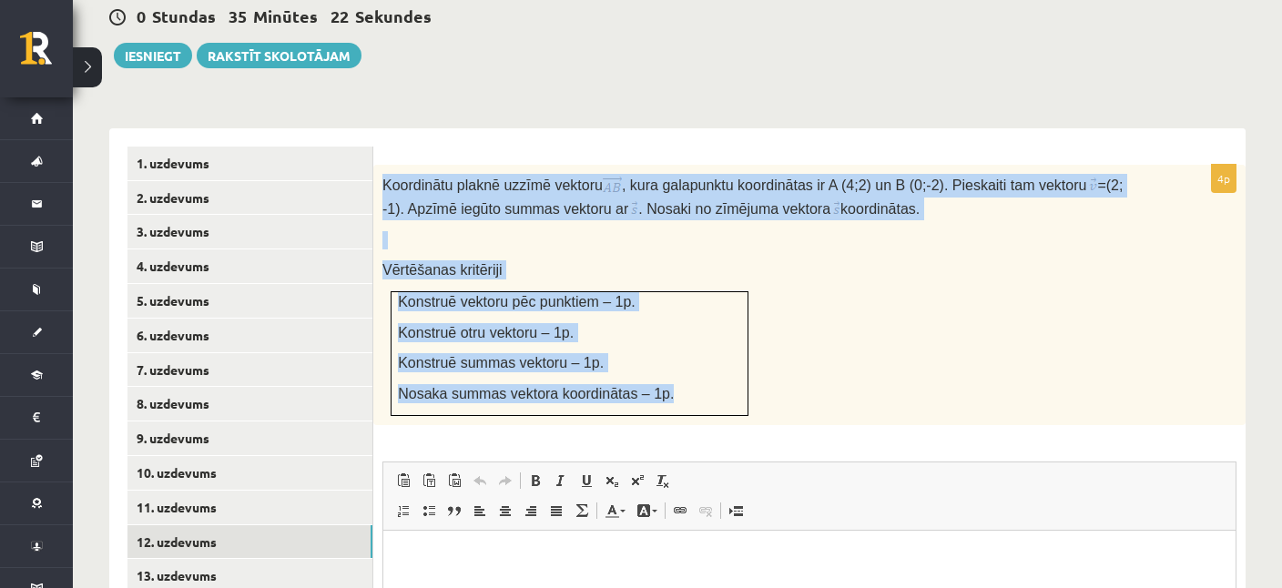
drag, startPoint x: 381, startPoint y: 162, endPoint x: 683, endPoint y: 391, distance: 378.6
click at [683, 391] on div "Koordinātu plaknē uzzīmē vektoru , kura galapunktu koordinātas ir A (4;2) un B …" at bounding box center [809, 295] width 872 height 260
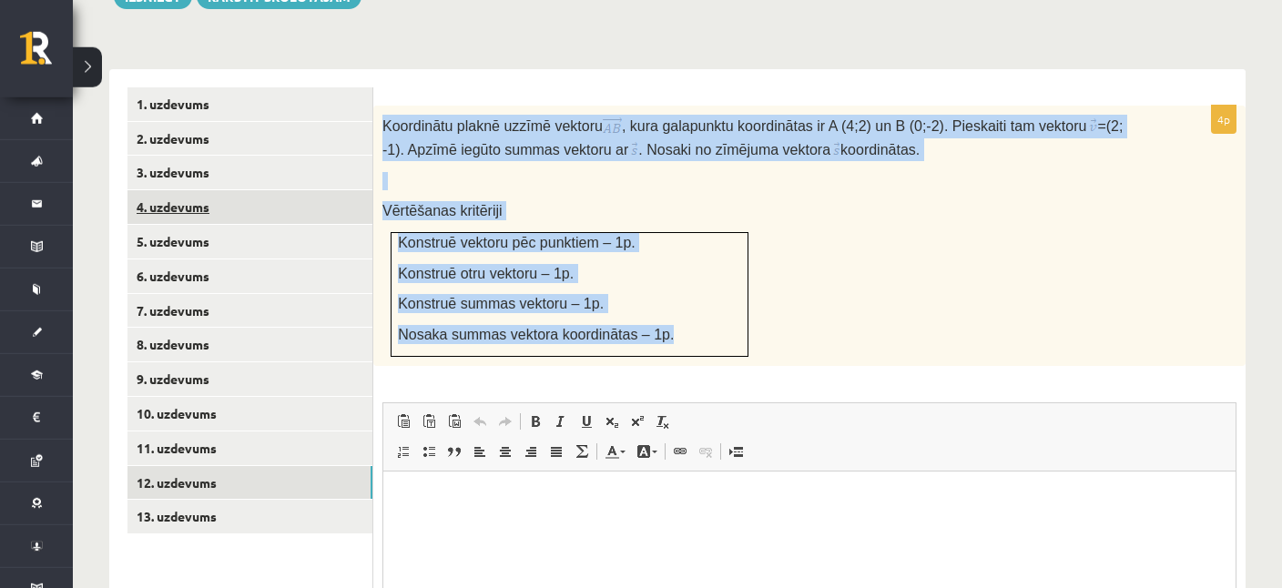
scroll to position [758, 0]
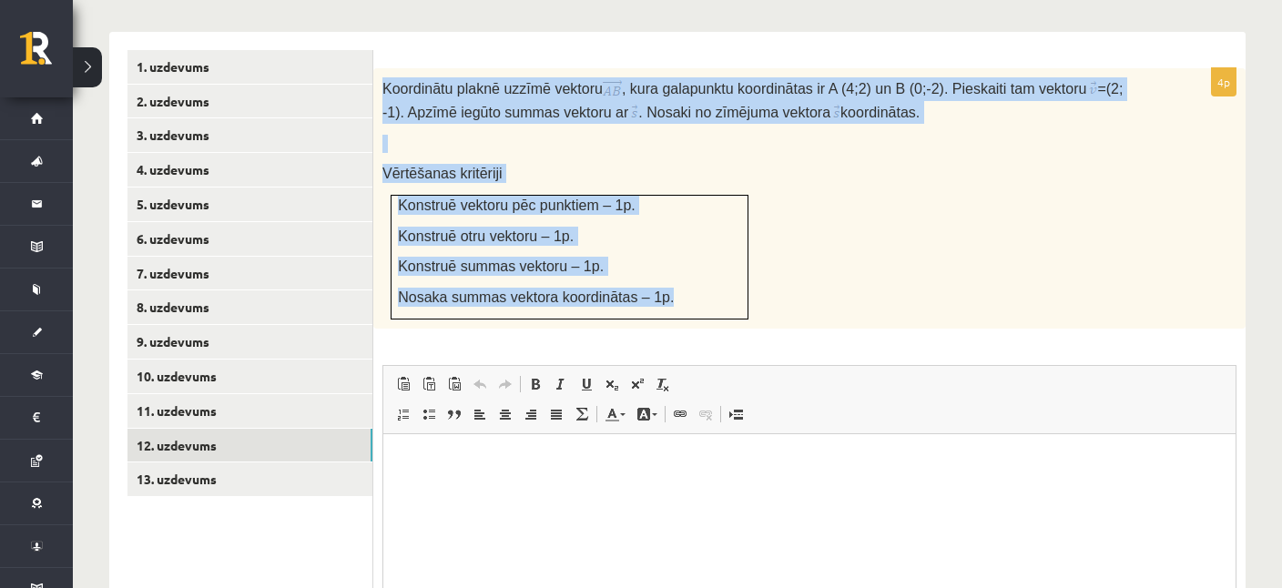
click at [852, 286] on div "Koordinātu plaknē uzzīmē vektoru , kura galapunktu koordinātas ir A (4;2) un B …" at bounding box center [809, 198] width 872 height 260
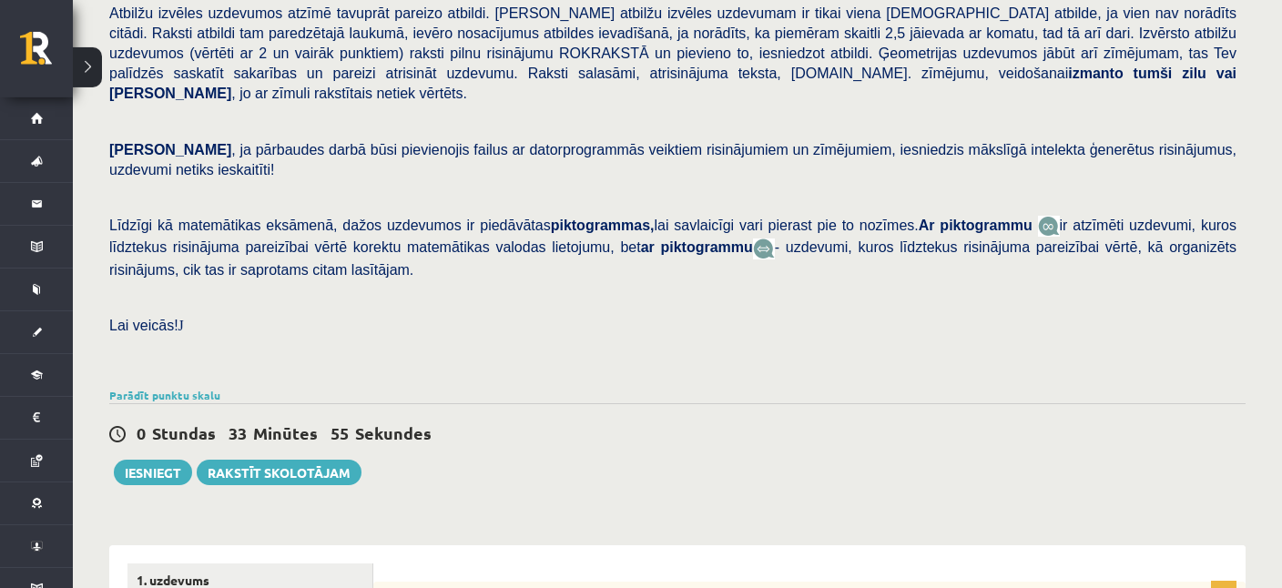
scroll to position [278, 0]
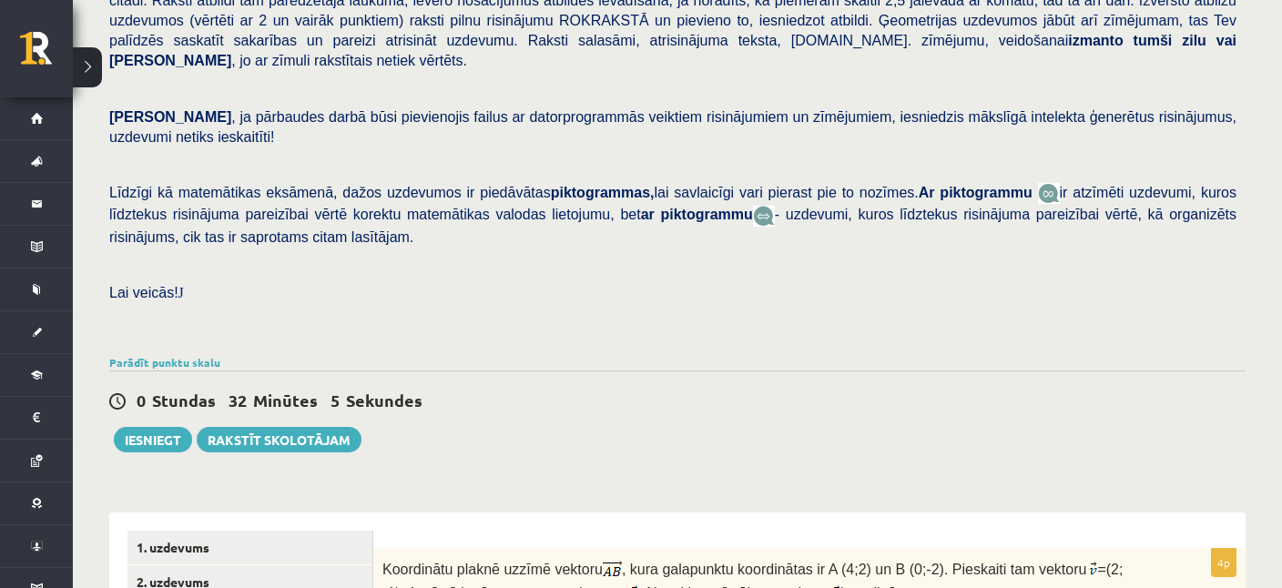
click at [516, 354] on div "Parādīt punktu skalu Atzīme No Līdz 1 0 6 2 7 10 3 11 13 4 14 16 5 17 20 6 21 2…" at bounding box center [677, 362] width 1136 height 16
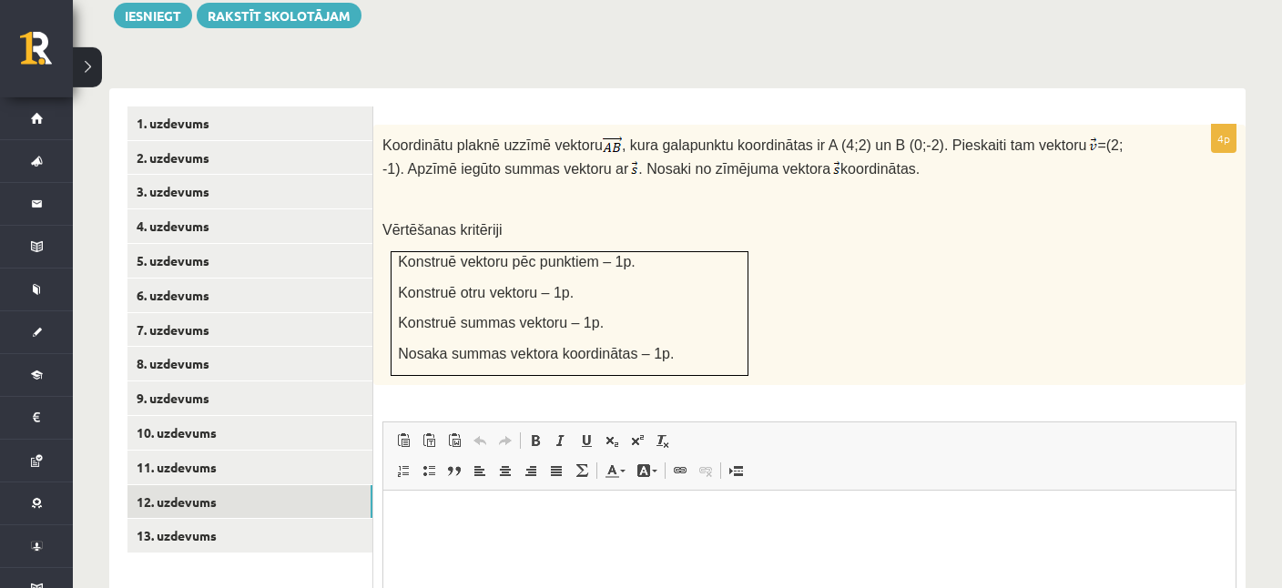
scroll to position [758, 0]
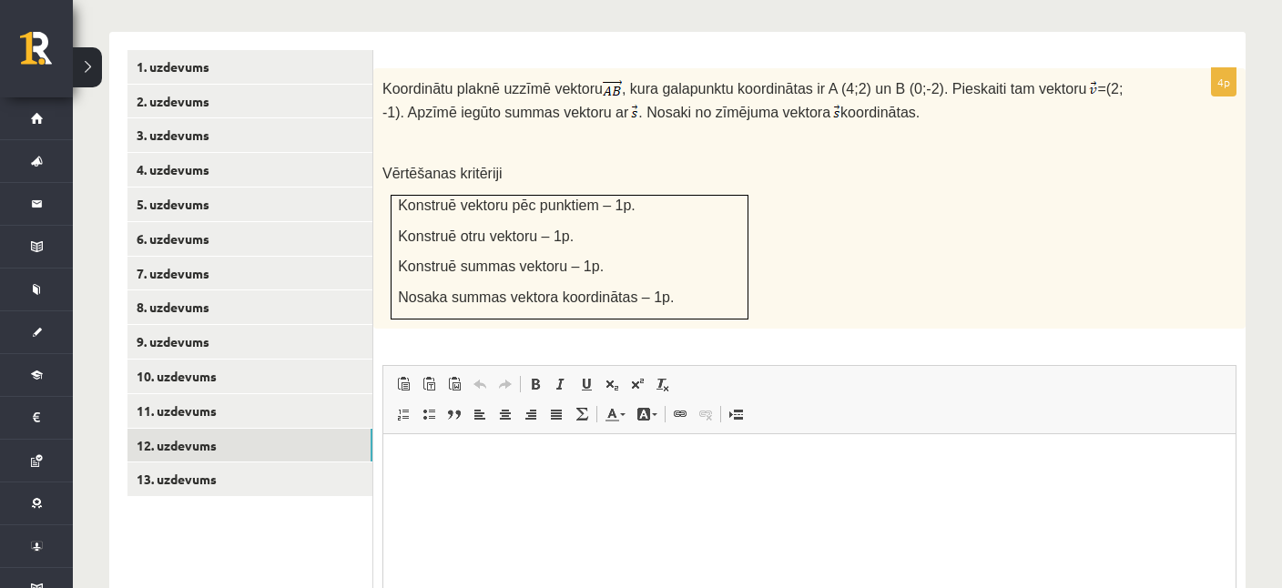
click at [238, 503] on ul "1. uzdevums 2. uzdevums 3. uzdevums 4. uzdevums 5. uzdevums 6. uzdevums 7. uzde…" at bounding box center [250, 397] width 246 height 694
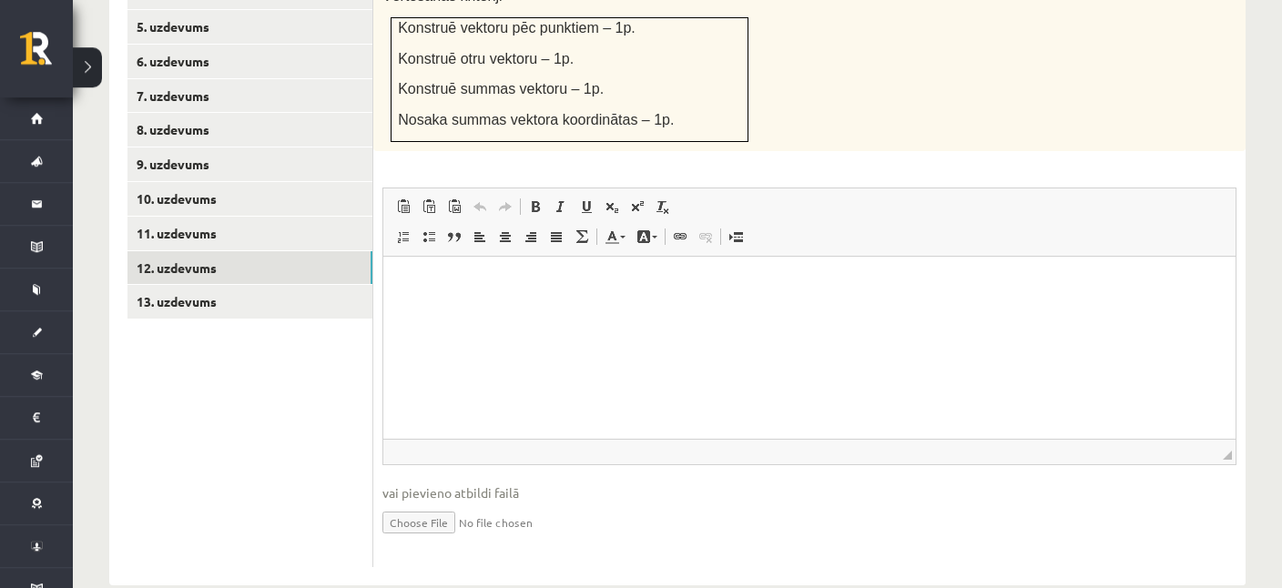
scroll to position [942, 0]
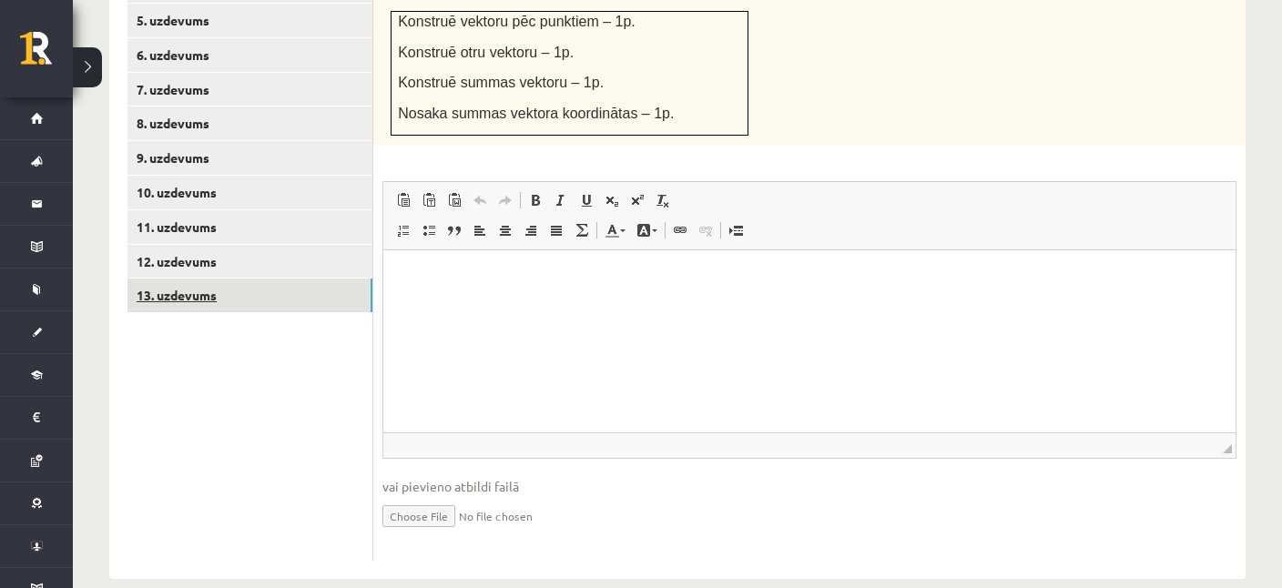
click at [188, 279] on link "13. uzdevums" at bounding box center [249, 296] width 245 height 34
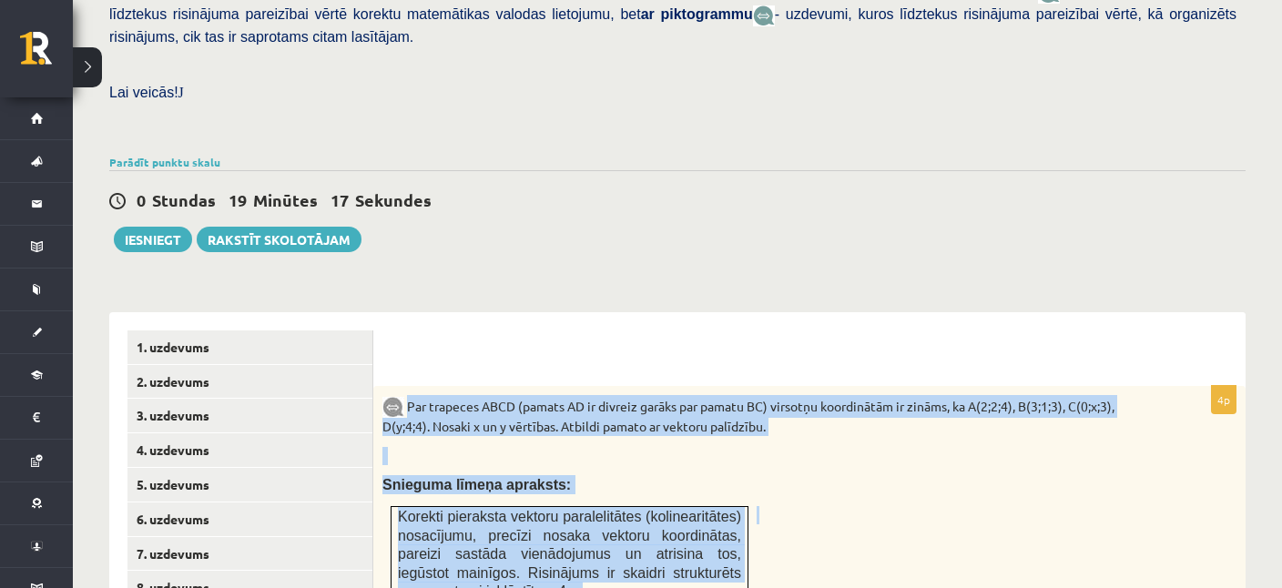
scroll to position [665, 0]
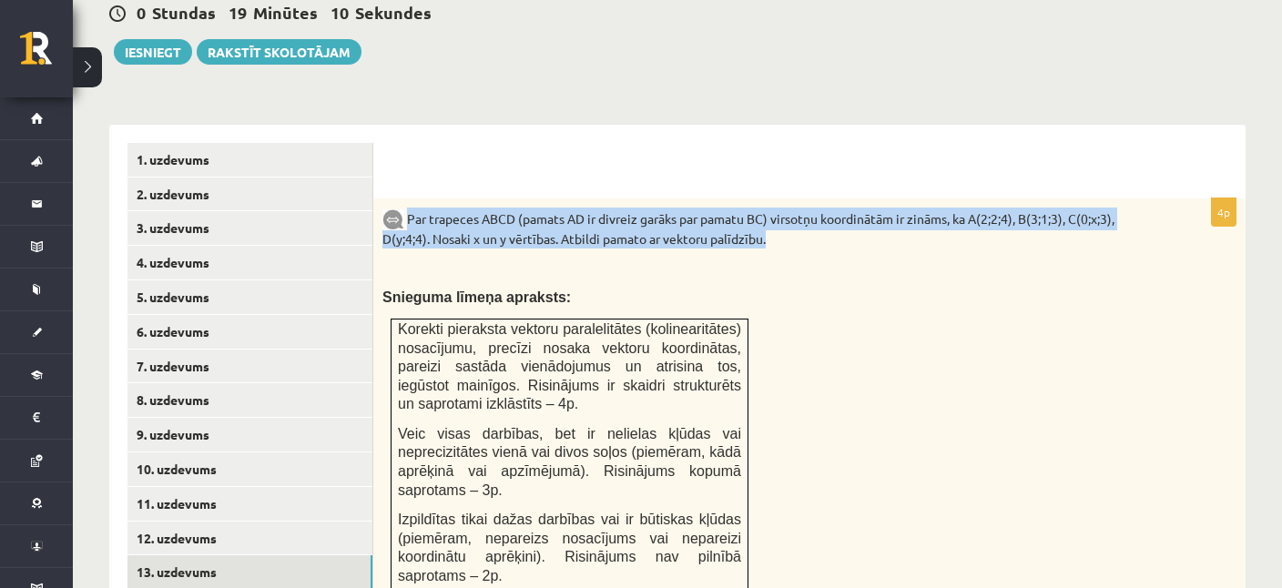
drag, startPoint x: 409, startPoint y: 308, endPoint x: 790, endPoint y: 214, distance: 392.7
click at [790, 214] on p "Par trapeces ABCD (pamats AD ir divreiz garāks par pamatu BC) virsotņu koordinā…" at bounding box center [763, 228] width 763 height 41
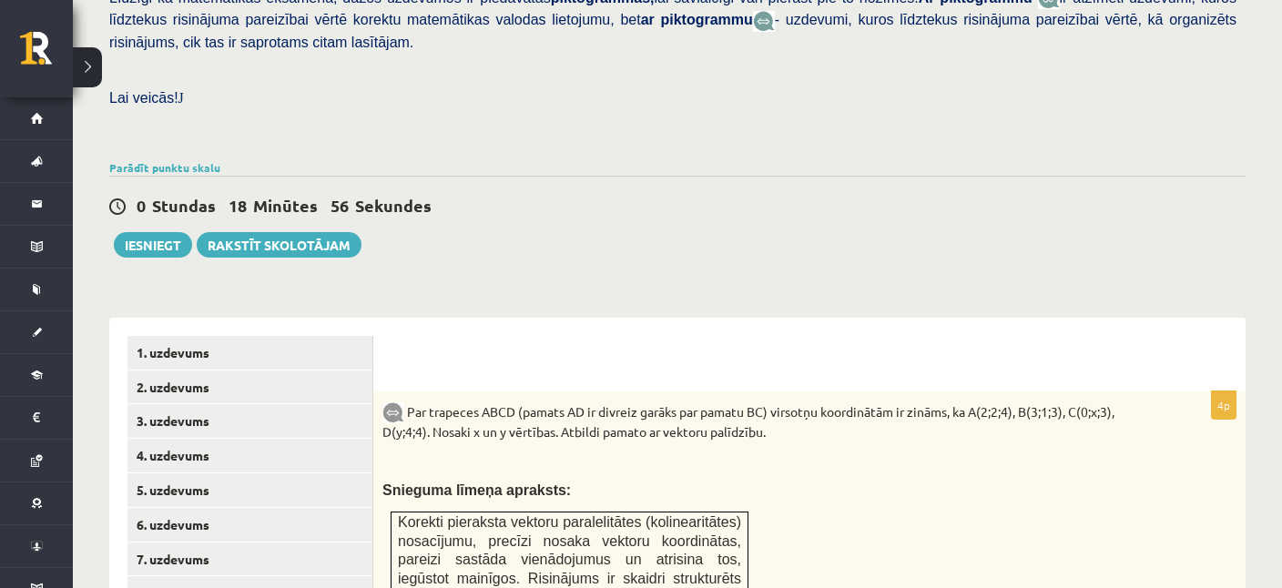
click at [512, 241] on div "Matemātika 1. ieskaite 10.b2 klase , [PERSON_NAME] (10.b2 klase) [PERSON_NAME] …" at bounding box center [677, 470] width 1209 height 1745
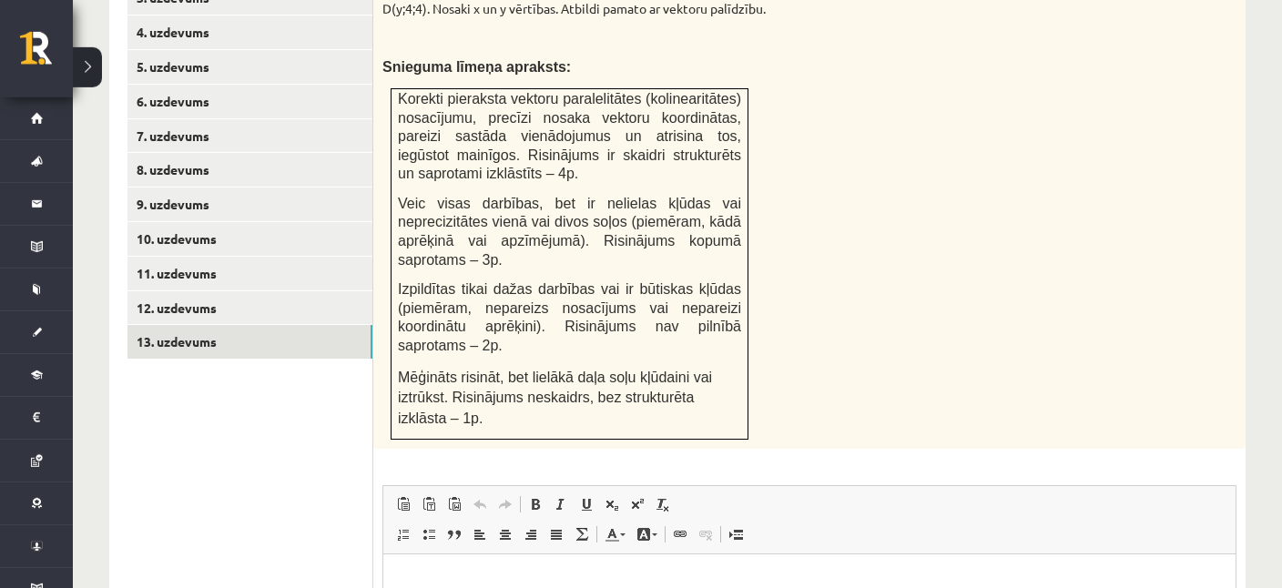
scroll to position [953, 0]
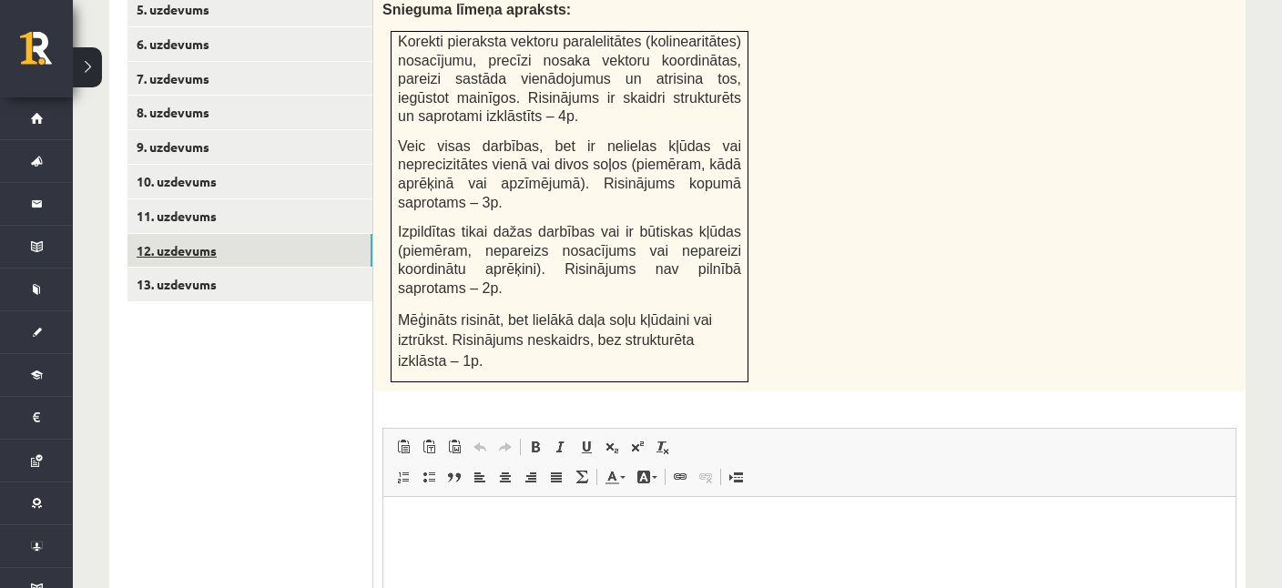
click at [210, 234] on link "12. uzdevums" at bounding box center [249, 251] width 245 height 34
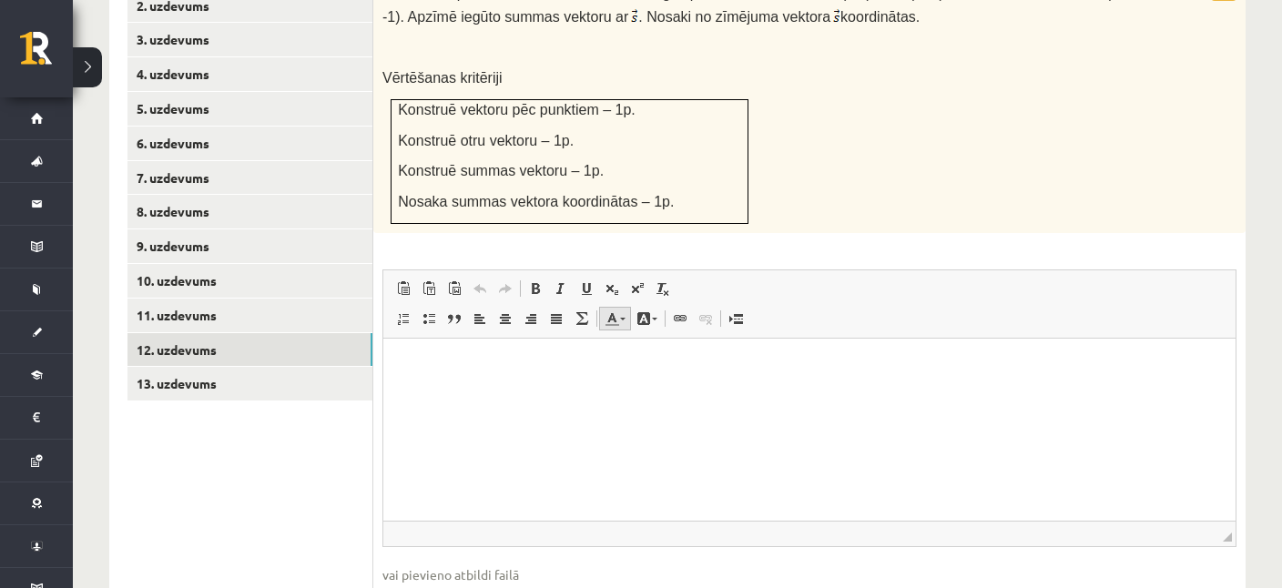
scroll to position [942, 0]
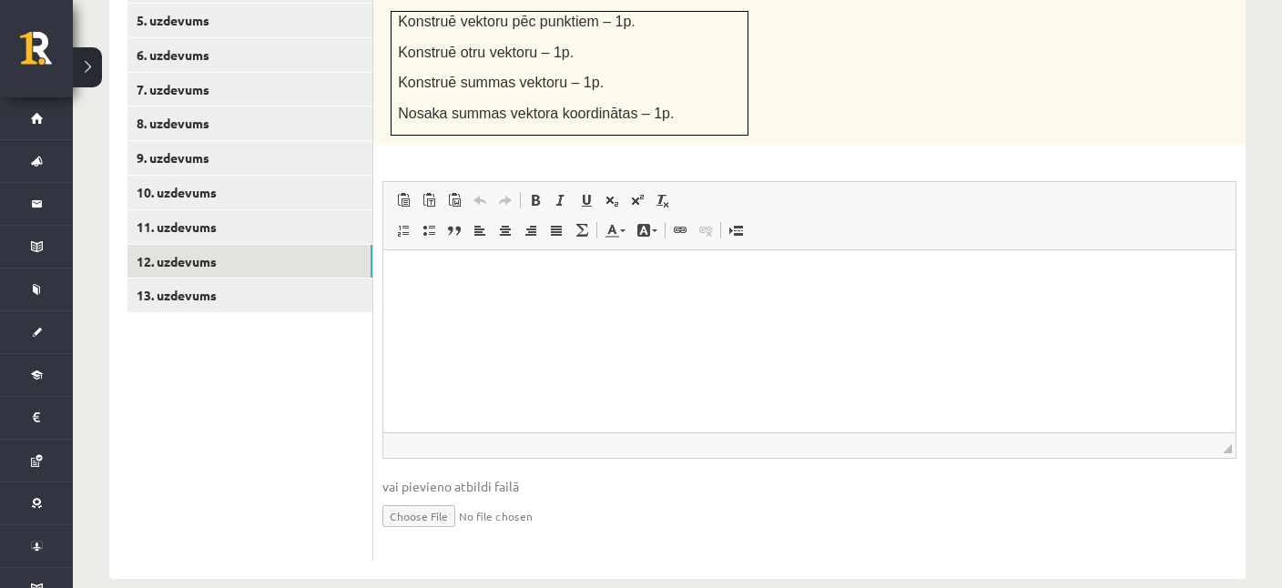
click at [410, 496] on input "file" at bounding box center [809, 514] width 854 height 37
type input "**********"
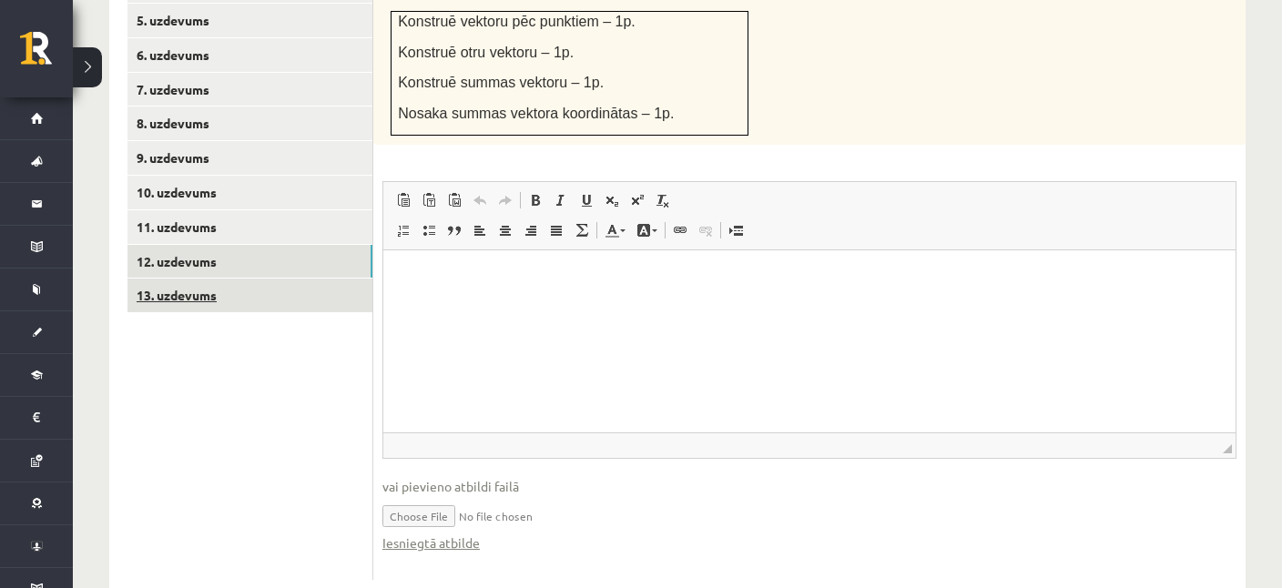
click at [200, 279] on link "13. uzdevums" at bounding box center [249, 296] width 245 height 34
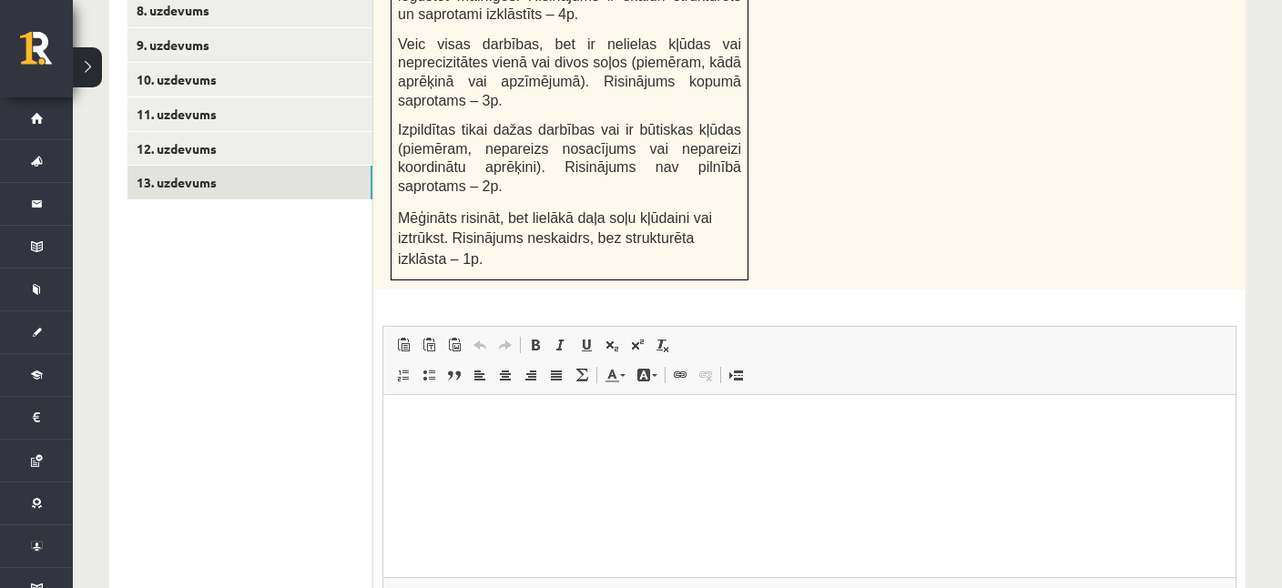
scroll to position [1134, 0]
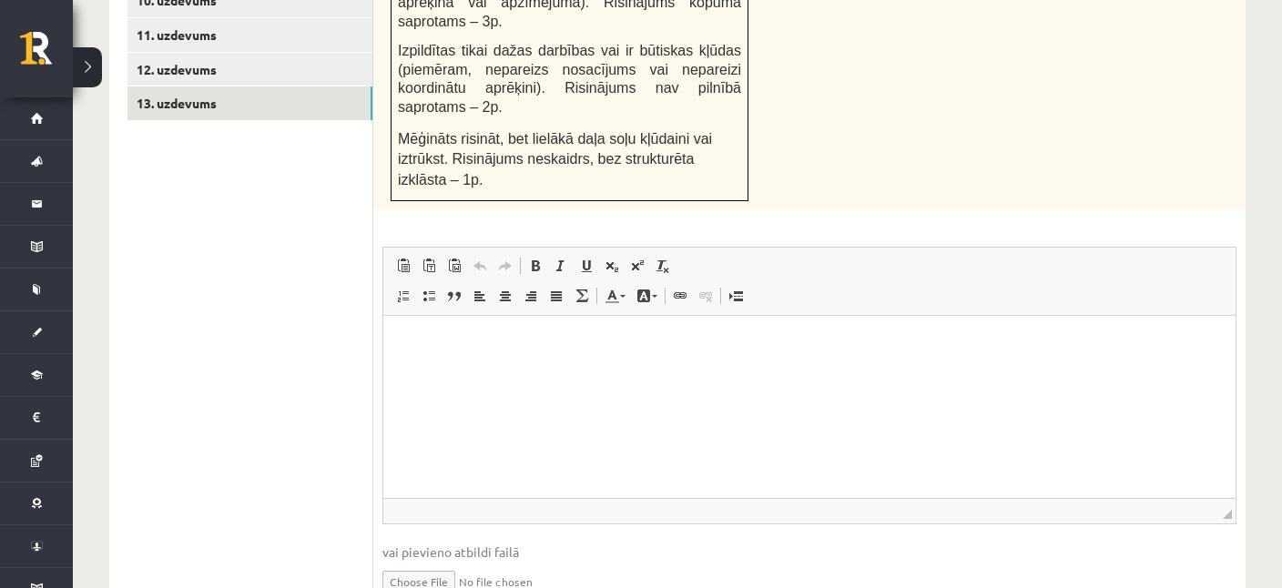
click at [512, 387] on html at bounding box center [809, 407] width 852 height 182
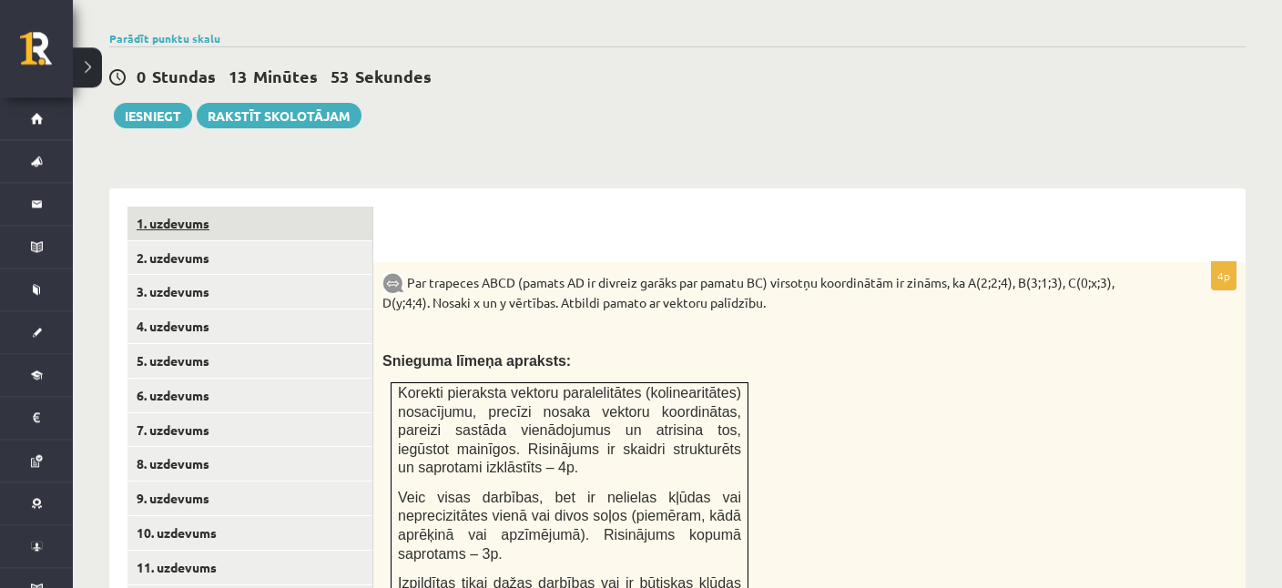
scroll to position [681, 0]
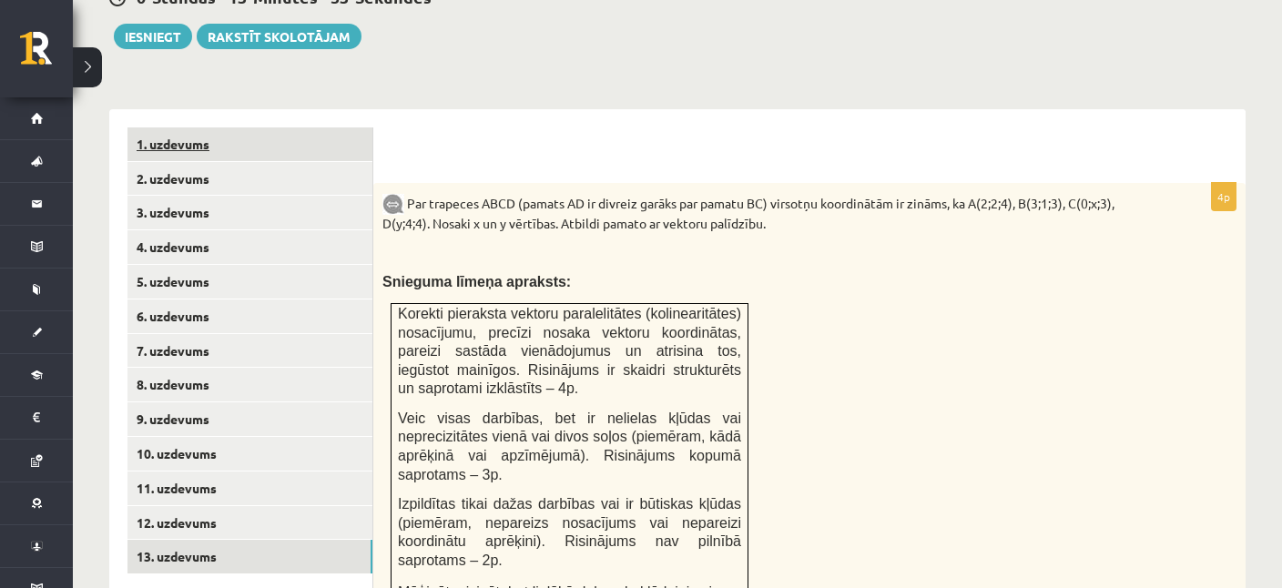
click at [161, 127] on link "1. uzdevums" at bounding box center [249, 144] width 245 height 34
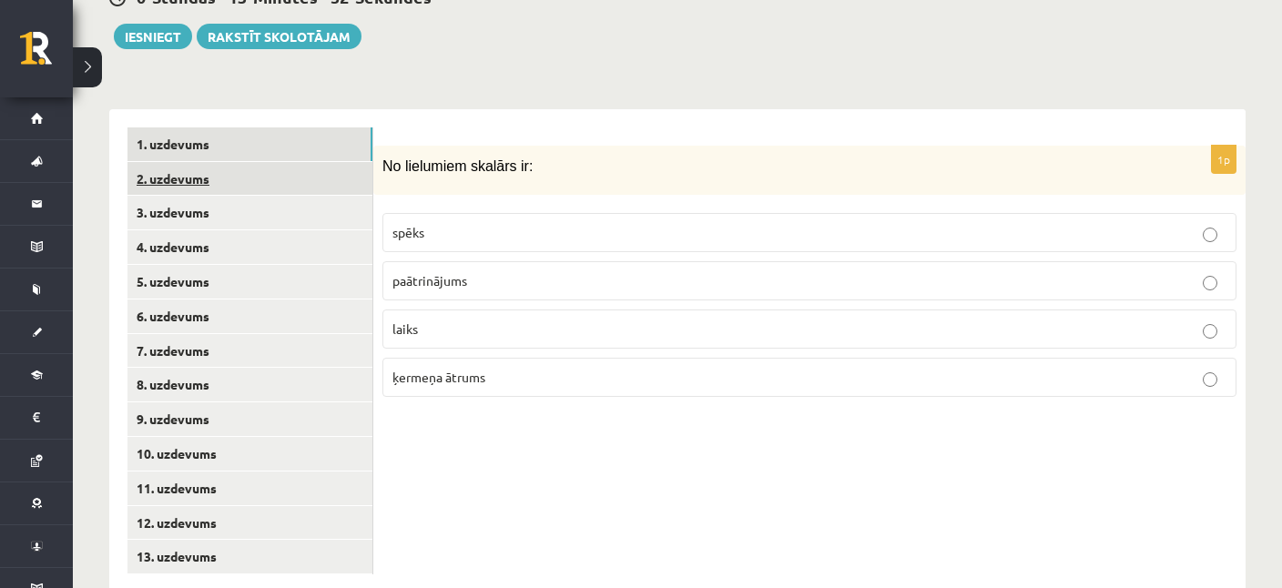
click at [182, 162] on link "2. uzdevums" at bounding box center [249, 179] width 245 height 34
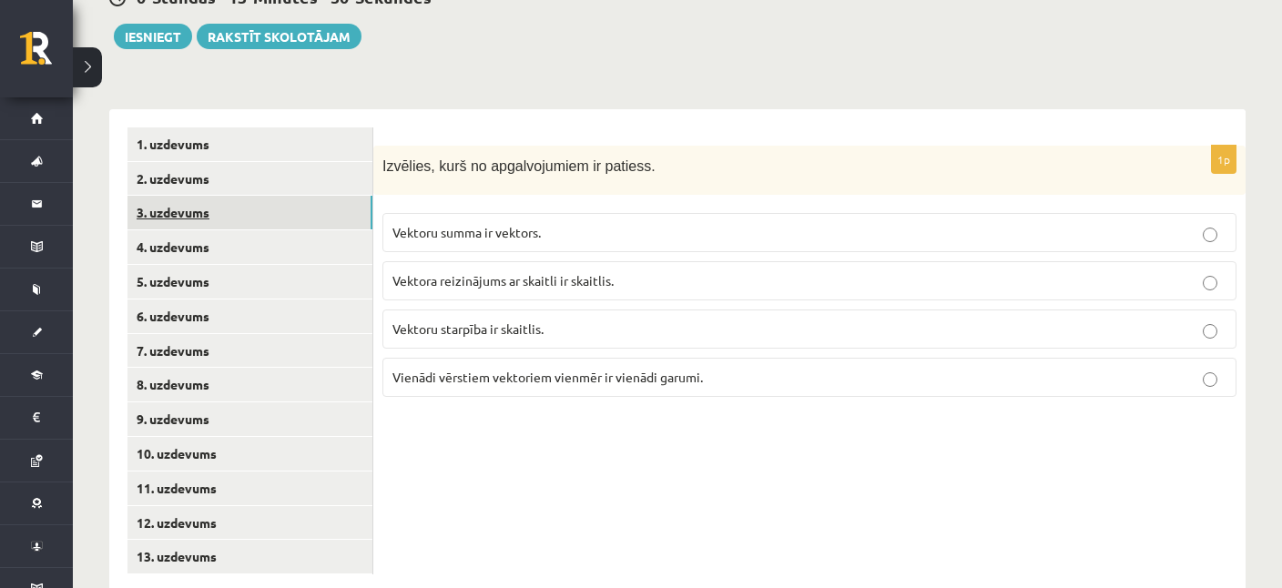
click at [194, 196] on link "3. uzdevums" at bounding box center [249, 213] width 245 height 34
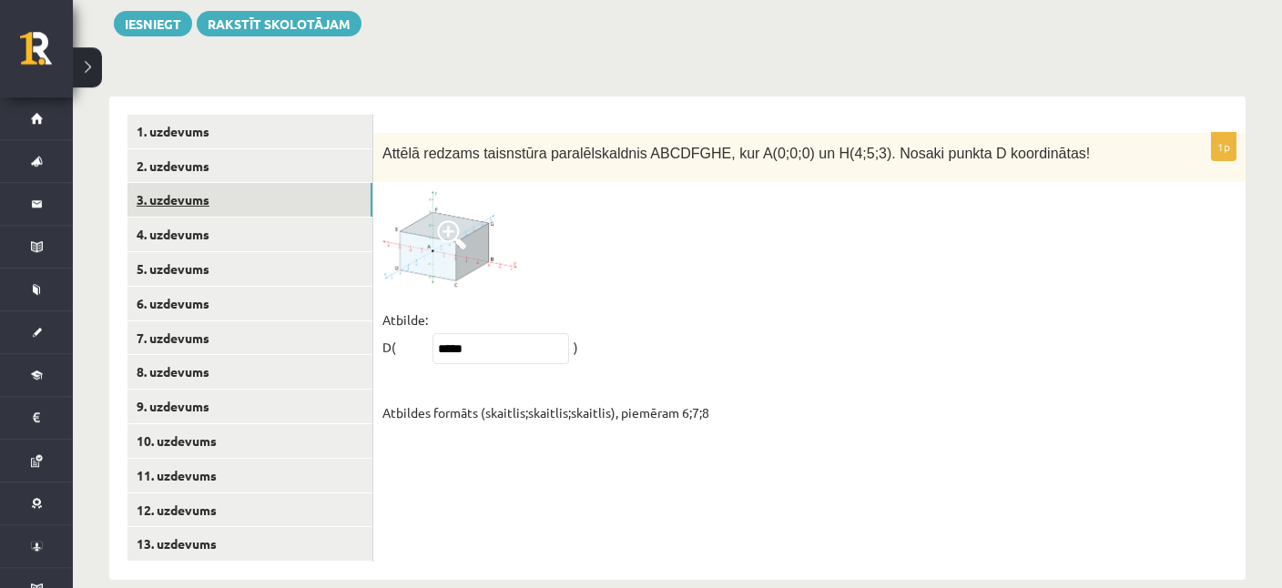
scroll to position [702, 0]
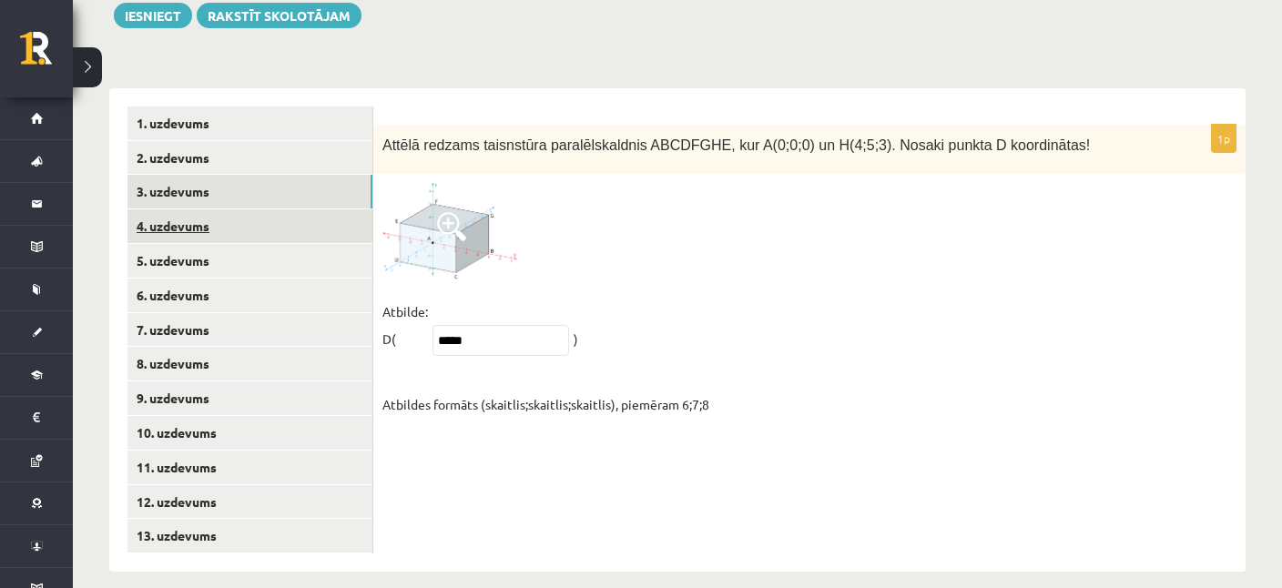
click at [187, 209] on link "4. uzdevums" at bounding box center [249, 226] width 245 height 34
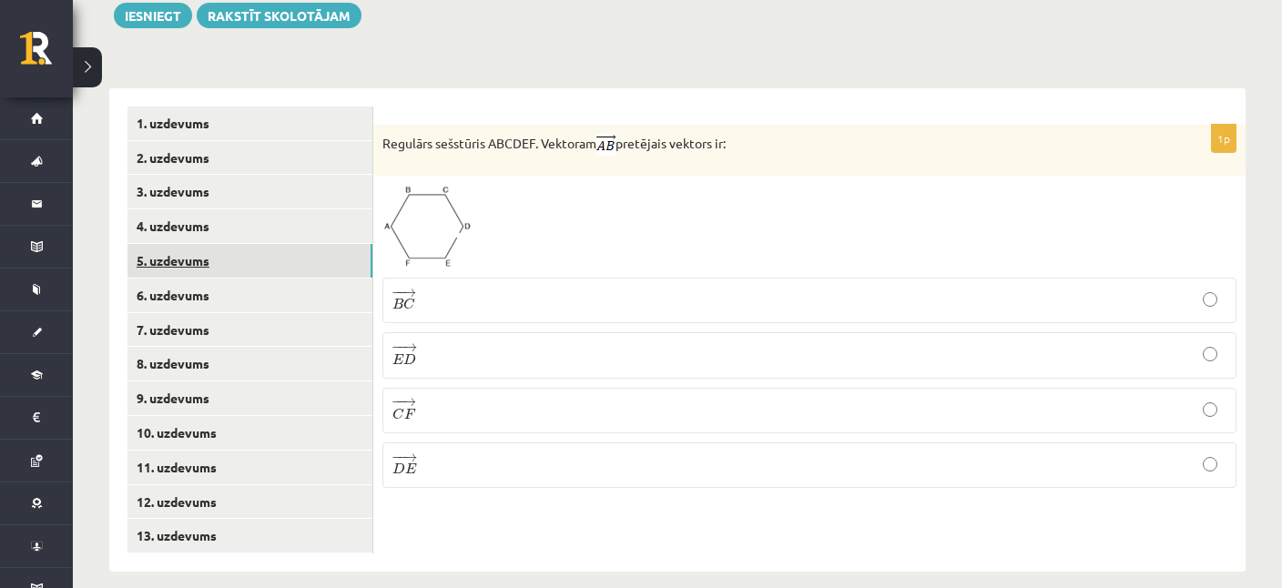
click at [174, 249] on link "5. uzdevums" at bounding box center [249, 261] width 245 height 34
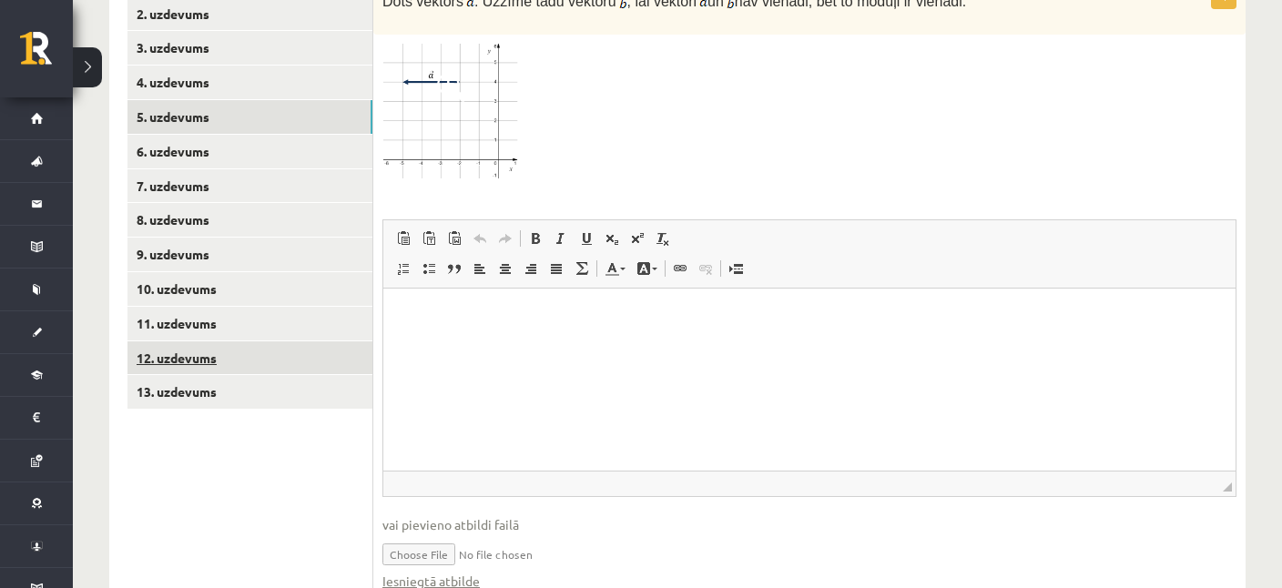
scroll to position [808, 0]
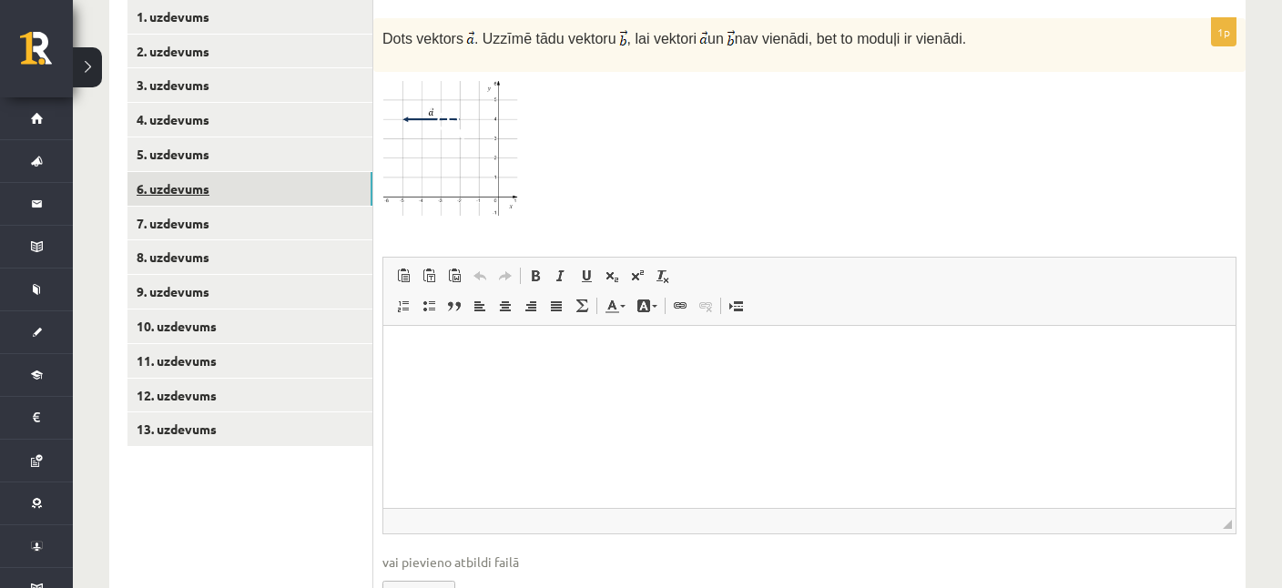
click at [169, 177] on link "6. uzdevums" at bounding box center [249, 189] width 245 height 34
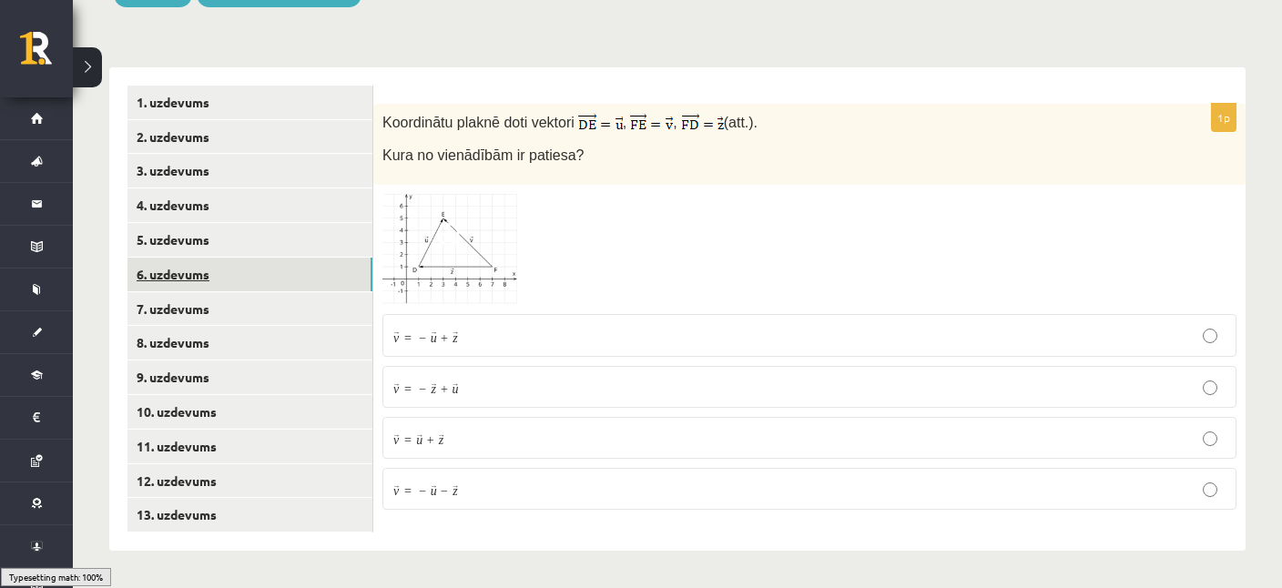
scroll to position [702, 0]
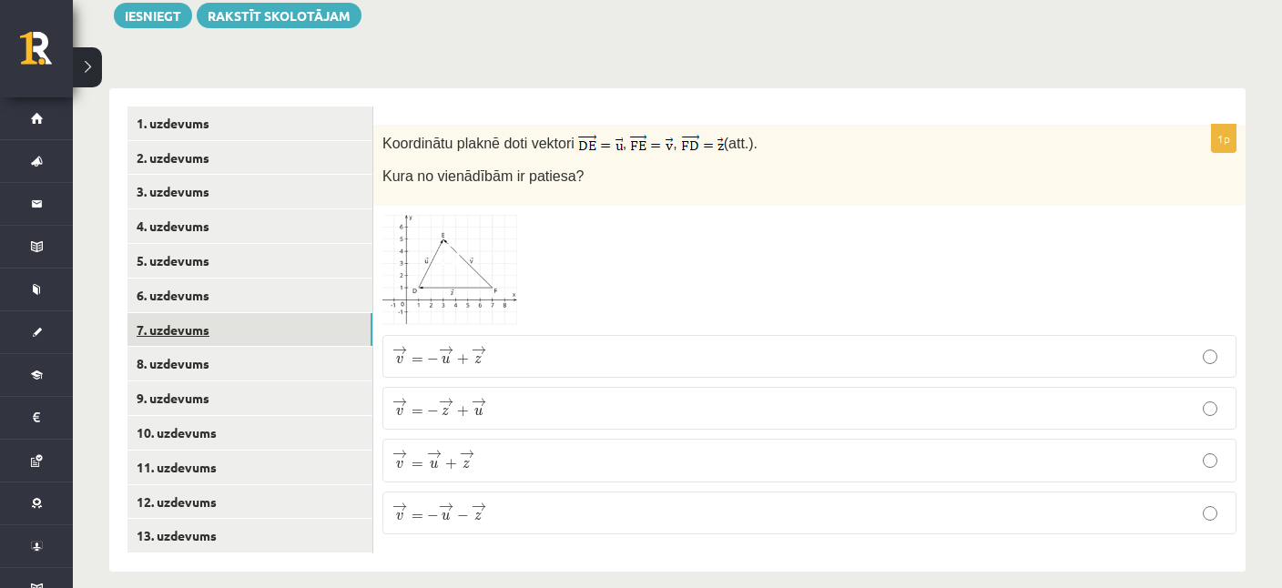
click at [163, 313] on link "7. uzdevums" at bounding box center [249, 330] width 245 height 34
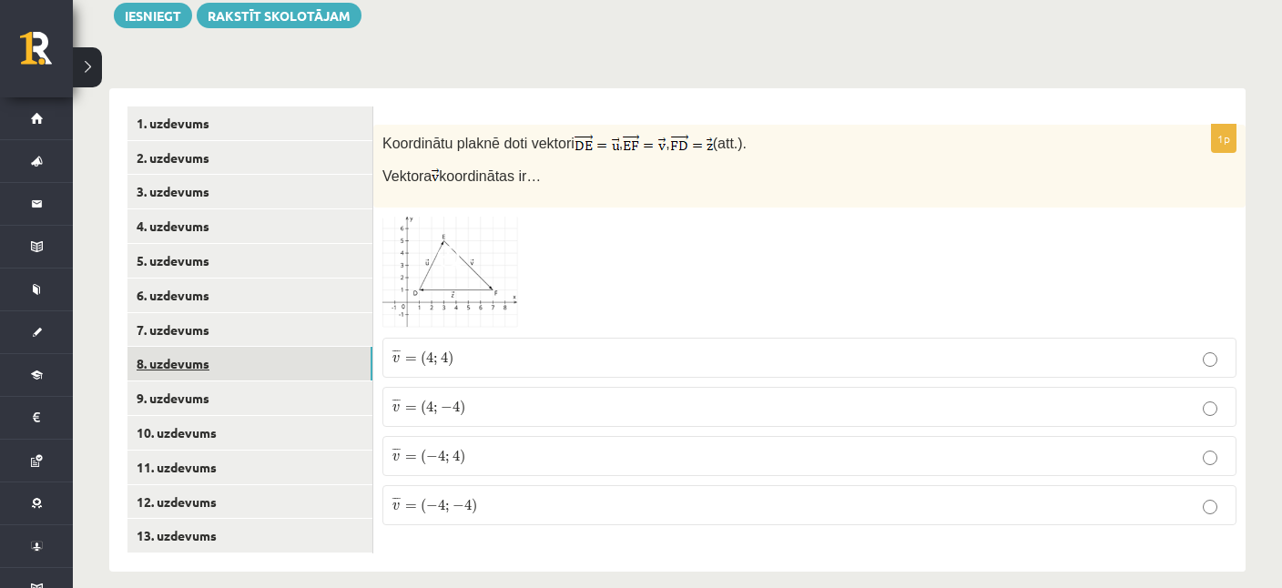
click at [144, 347] on link "8. uzdevums" at bounding box center [249, 364] width 245 height 34
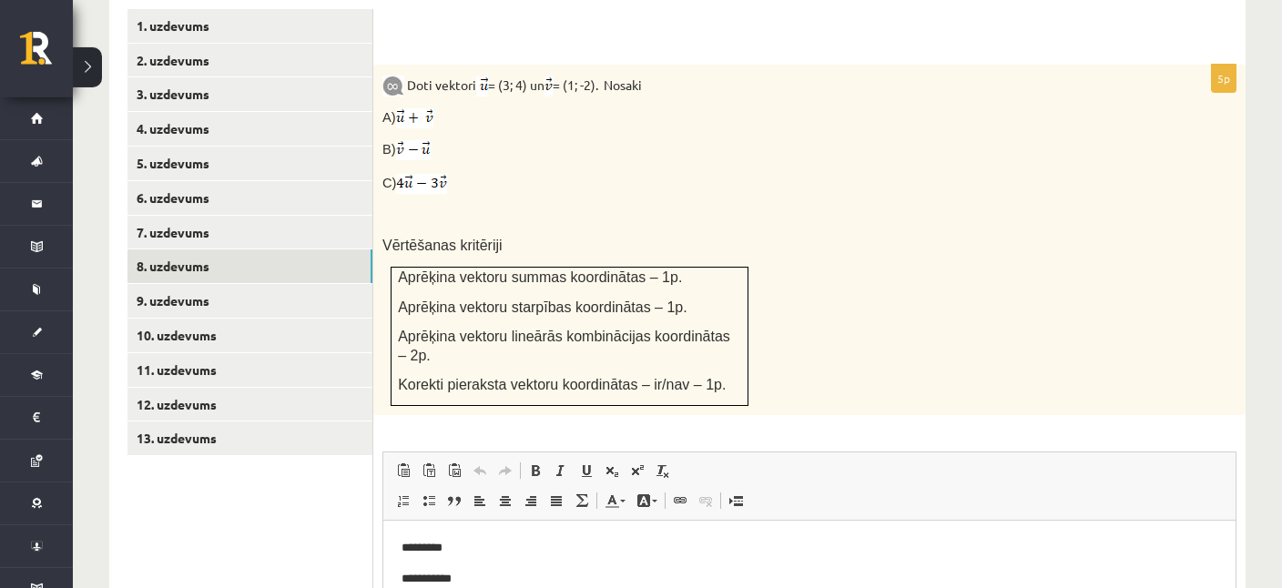
scroll to position [772, 0]
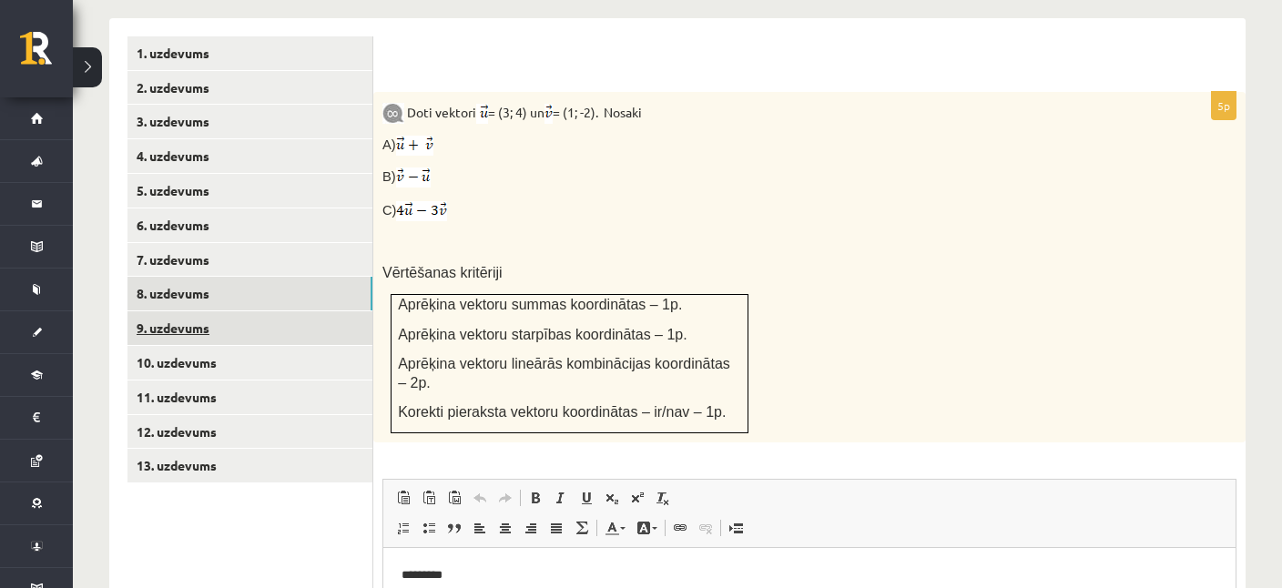
click at [158, 311] on link "9. uzdevums" at bounding box center [249, 328] width 245 height 34
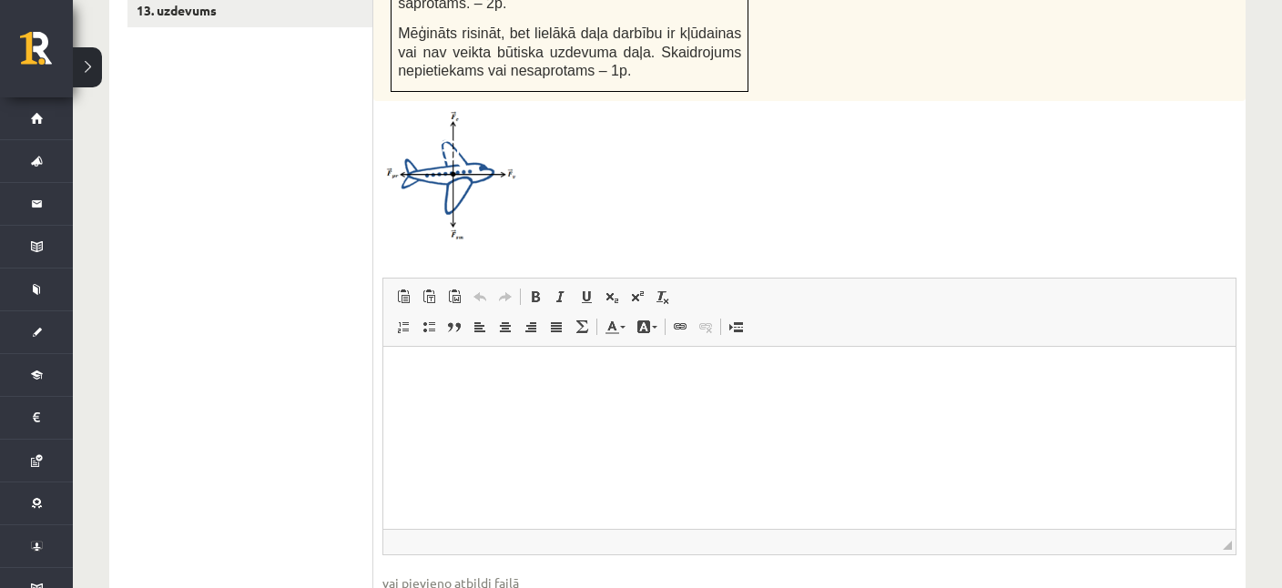
scroll to position [938, 0]
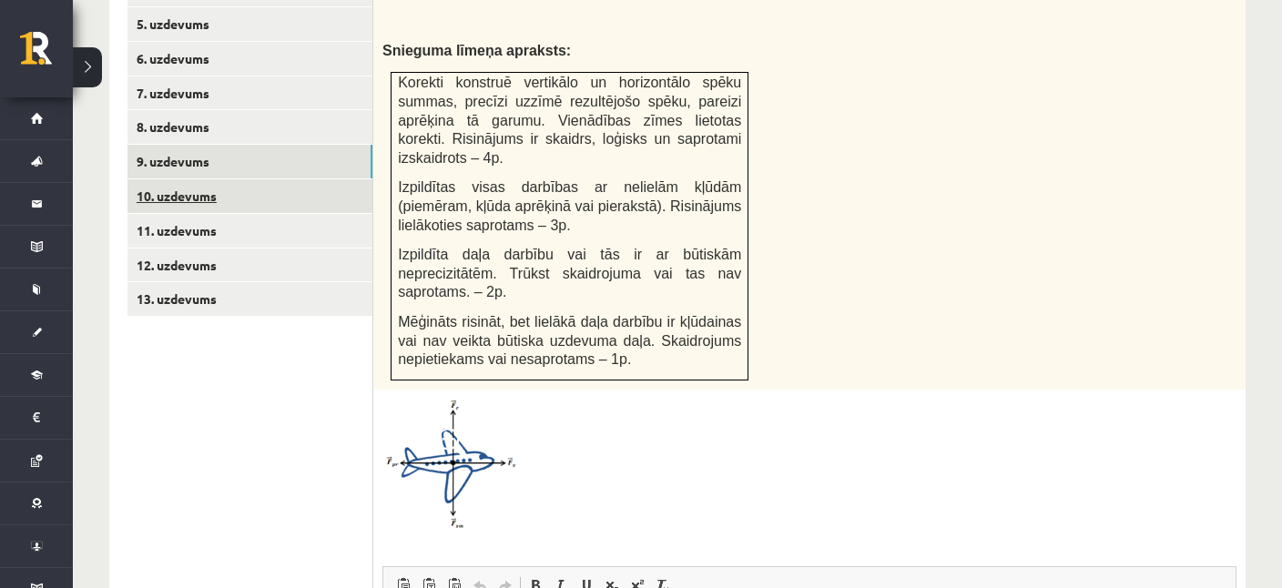
click at [187, 179] on link "10. uzdevums" at bounding box center [249, 196] width 245 height 34
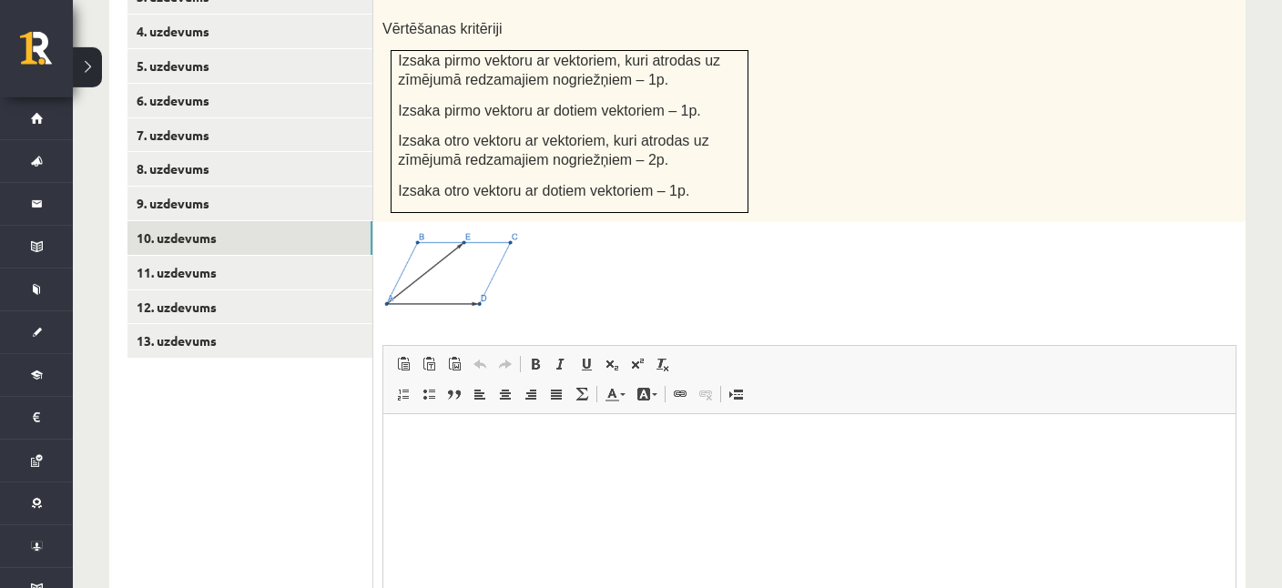
scroll to position [870, 0]
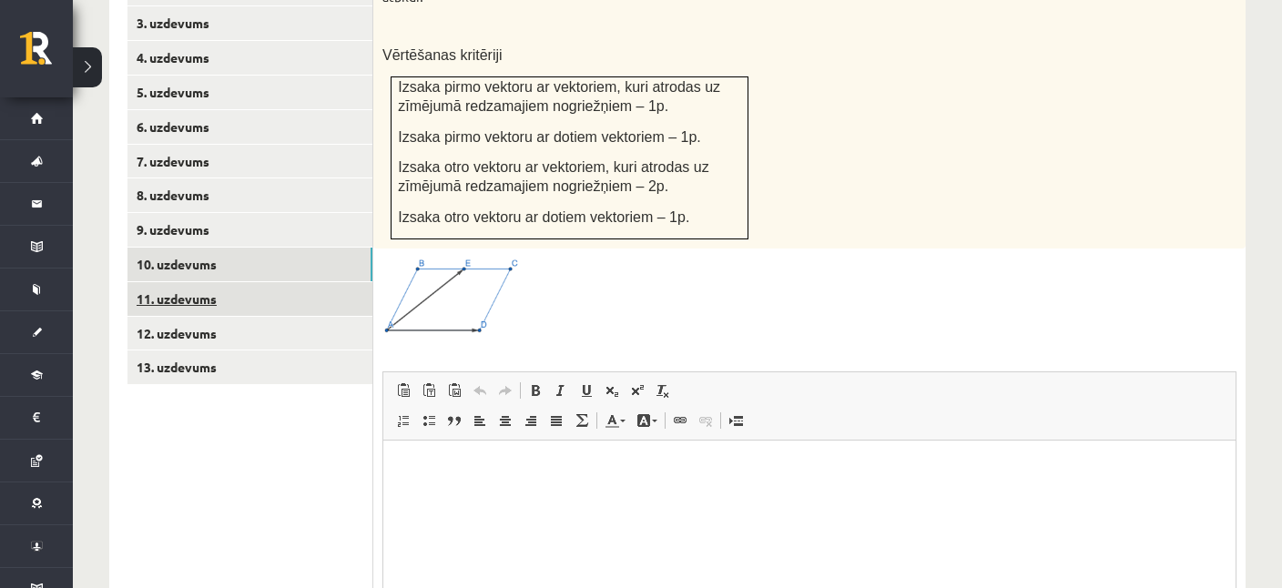
click at [198, 282] on link "11. uzdevums" at bounding box center [249, 299] width 245 height 34
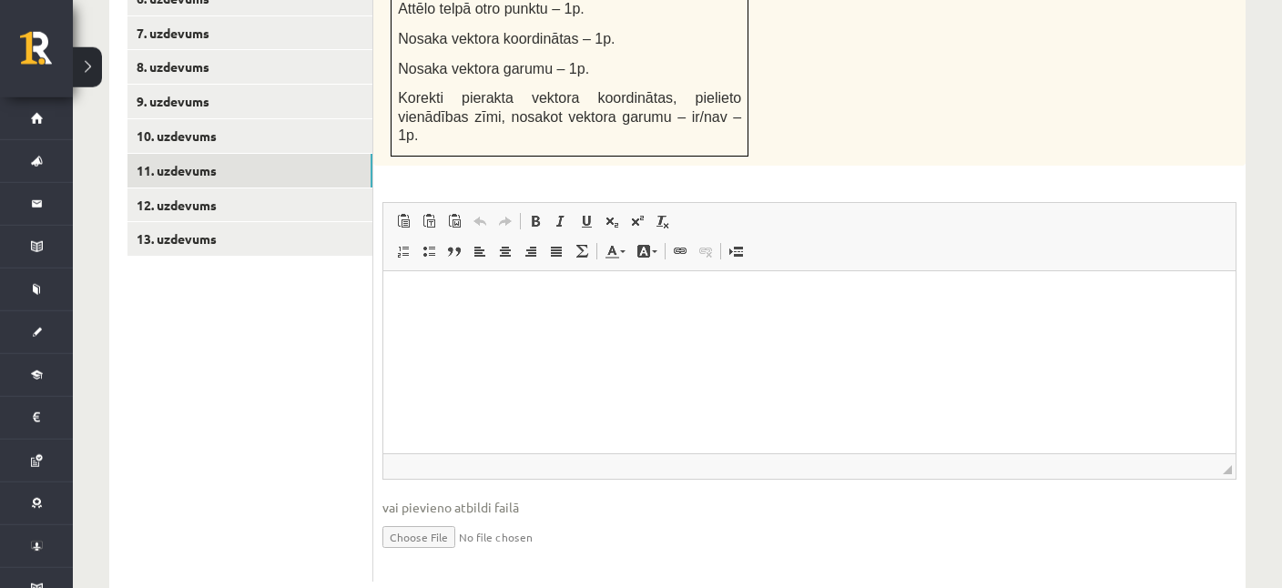
scroll to position [1001, 0]
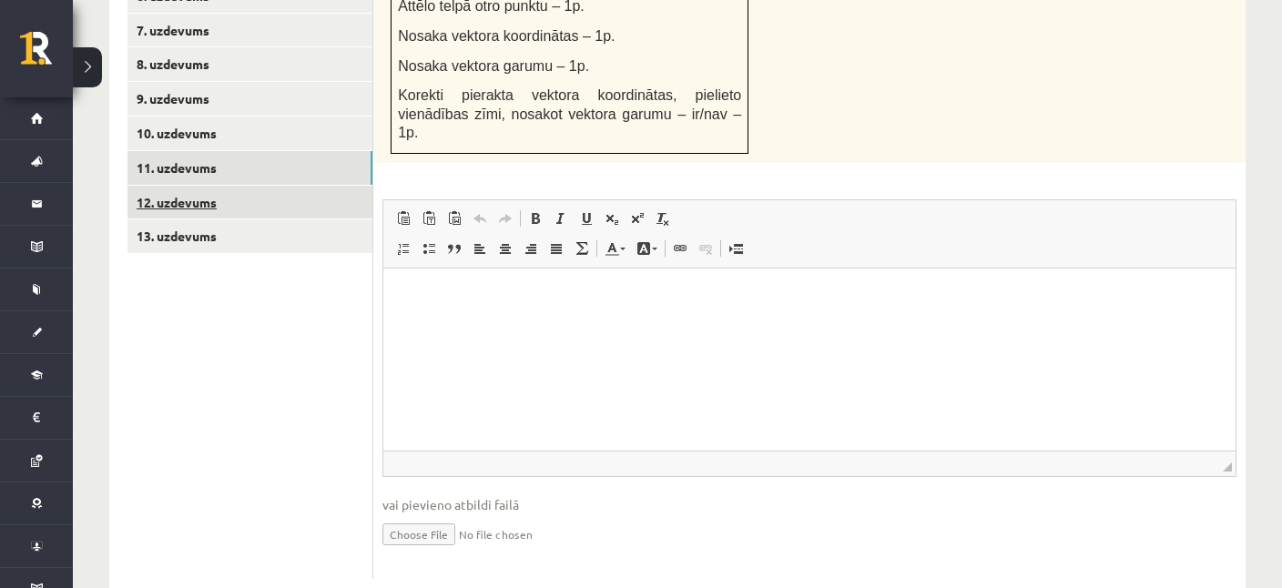
click at [162, 186] on link "12. uzdevums" at bounding box center [249, 203] width 245 height 34
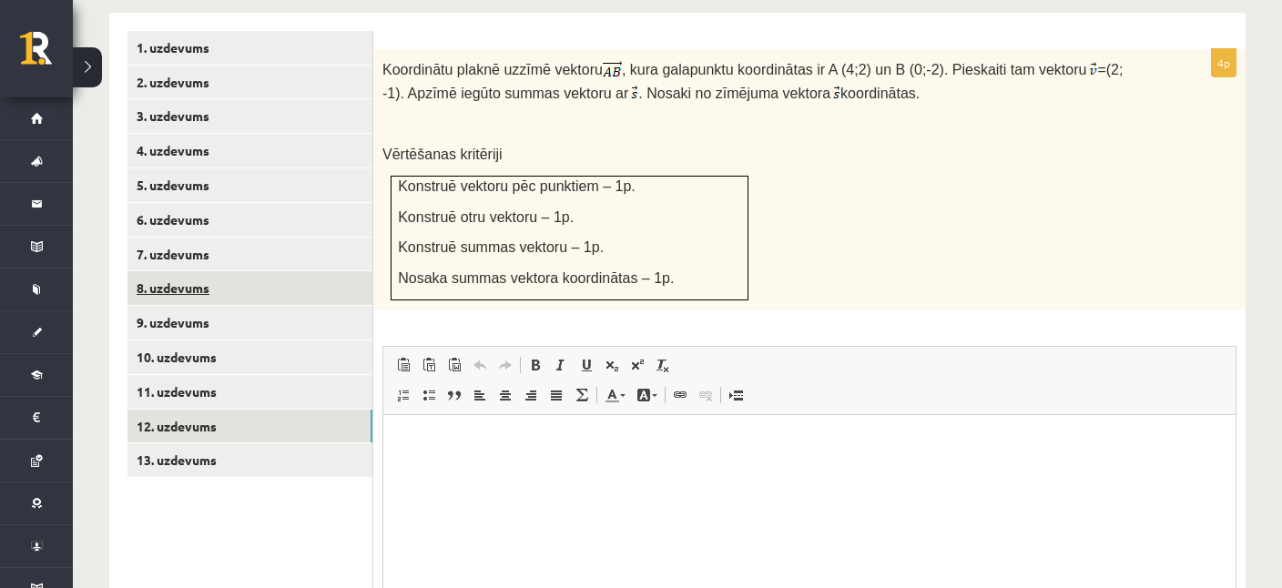
scroll to position [961, 0]
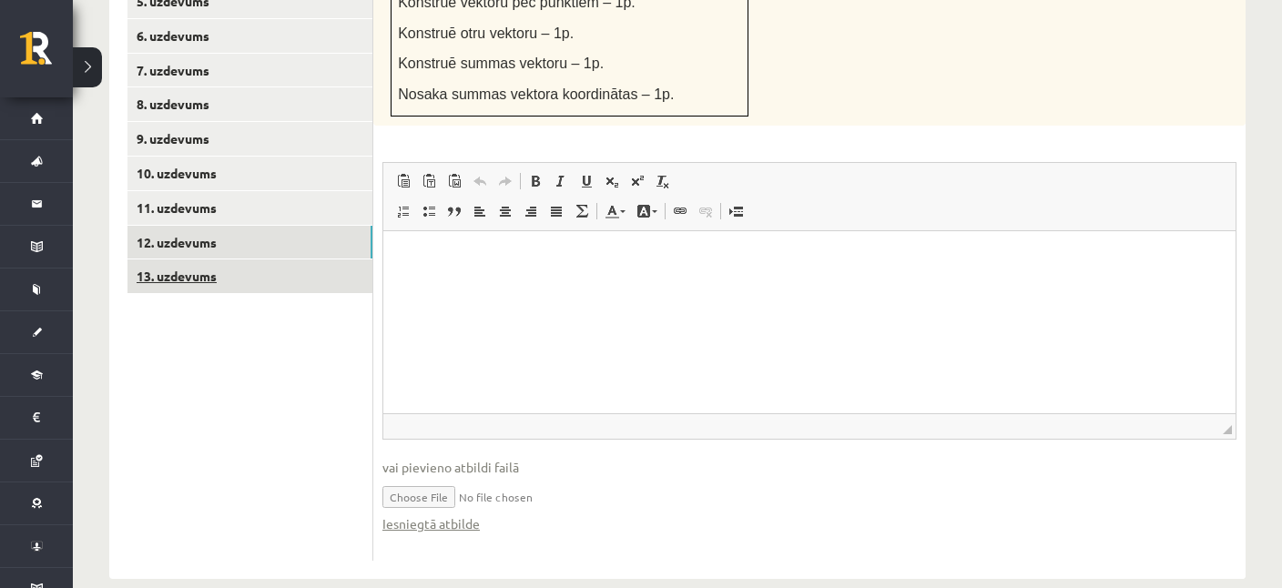
click at [165, 259] on link "13. uzdevums" at bounding box center [249, 276] width 245 height 34
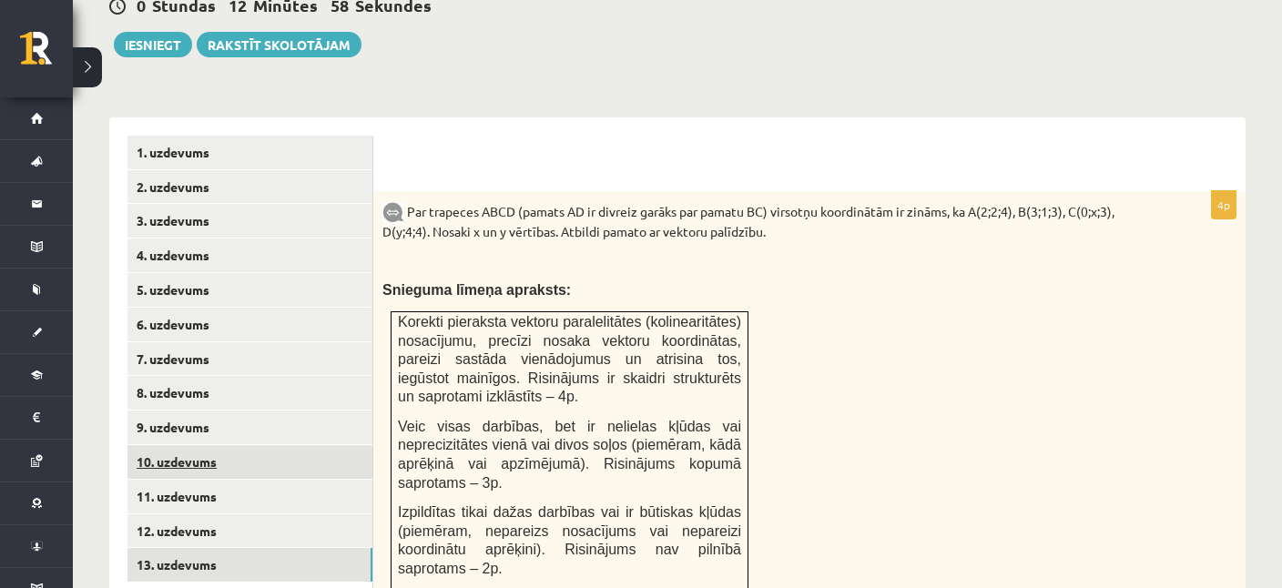
scroll to position [0, 0]
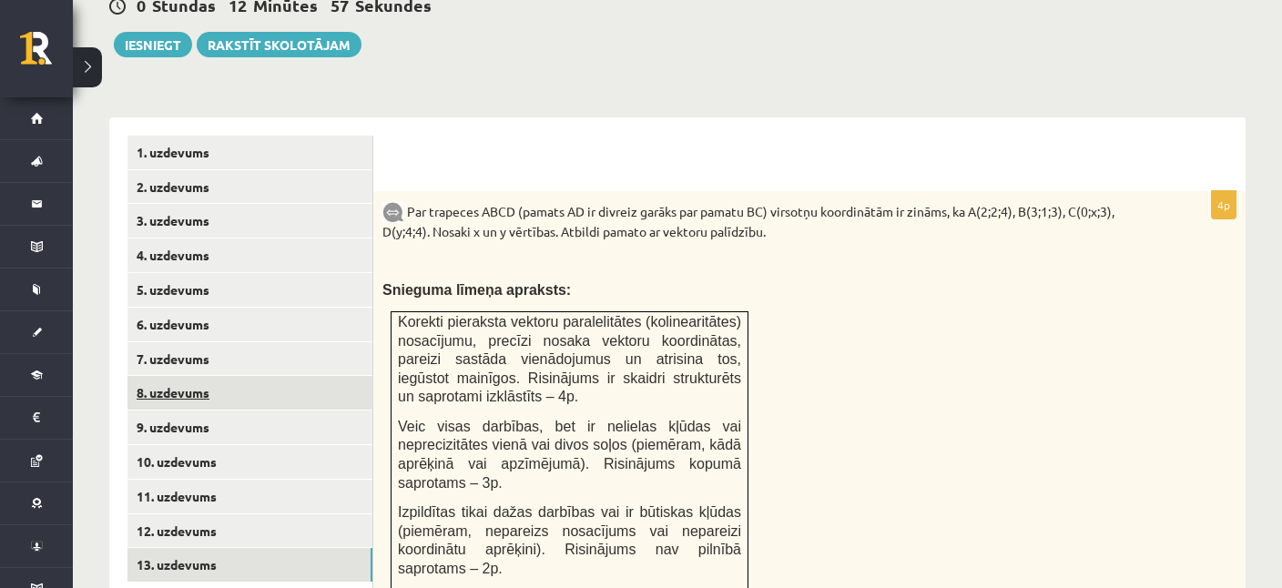
click at [174, 376] on link "8. uzdevums" at bounding box center [249, 393] width 245 height 34
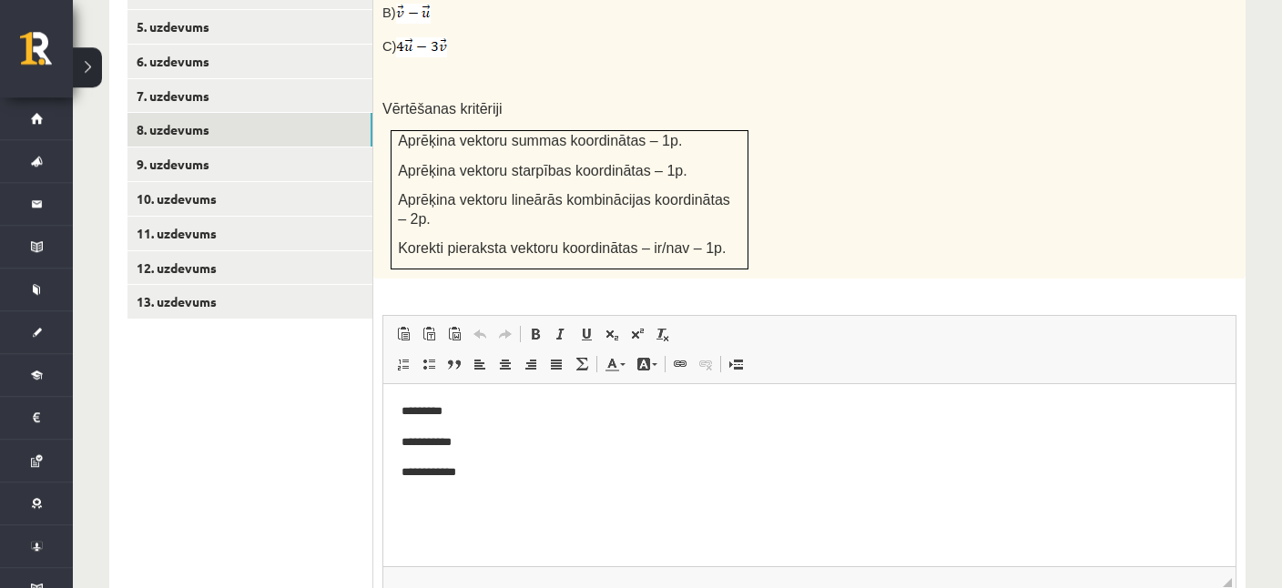
scroll to position [964, 0]
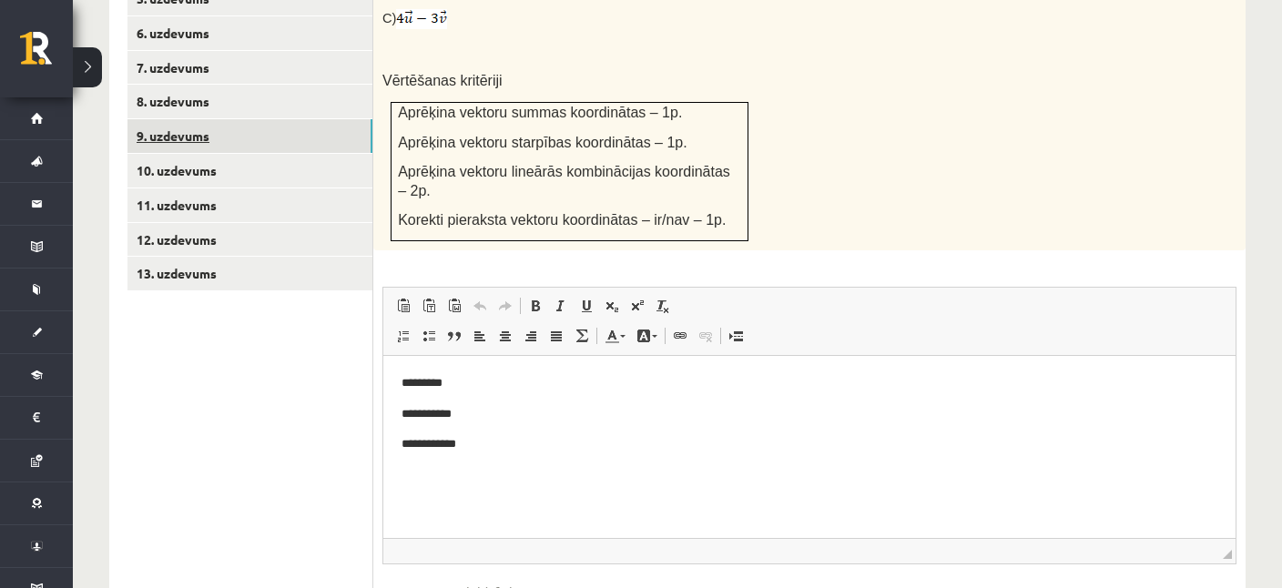
click at [193, 119] on link "9. uzdevums" at bounding box center [249, 136] width 245 height 34
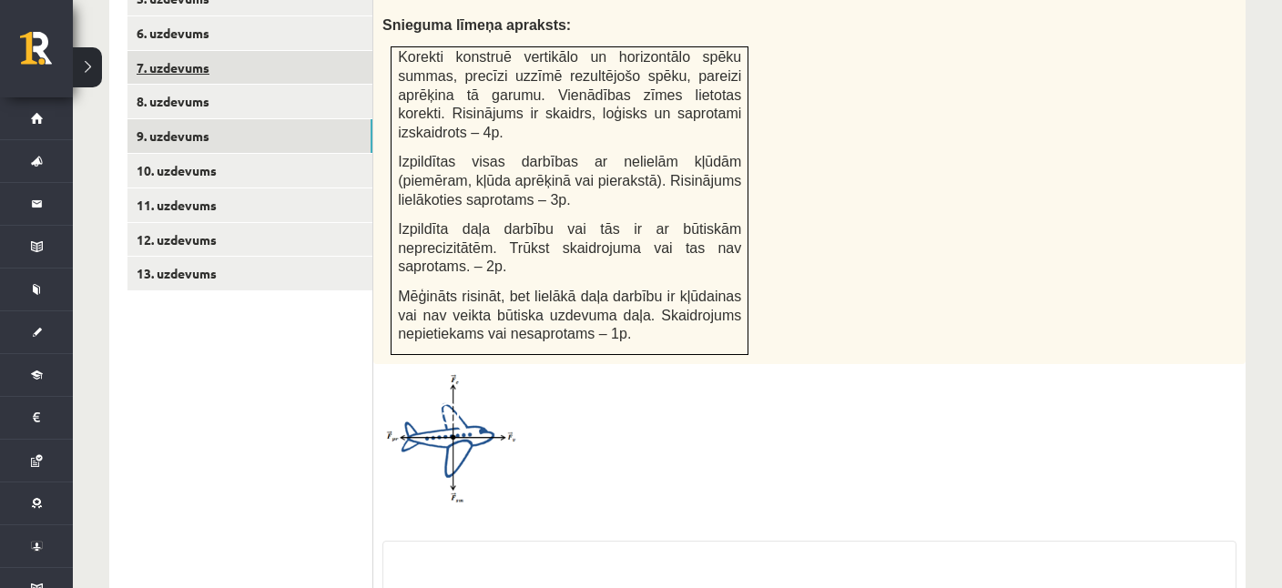
click at [180, 54] on link "7. uzdevums" at bounding box center [249, 68] width 245 height 34
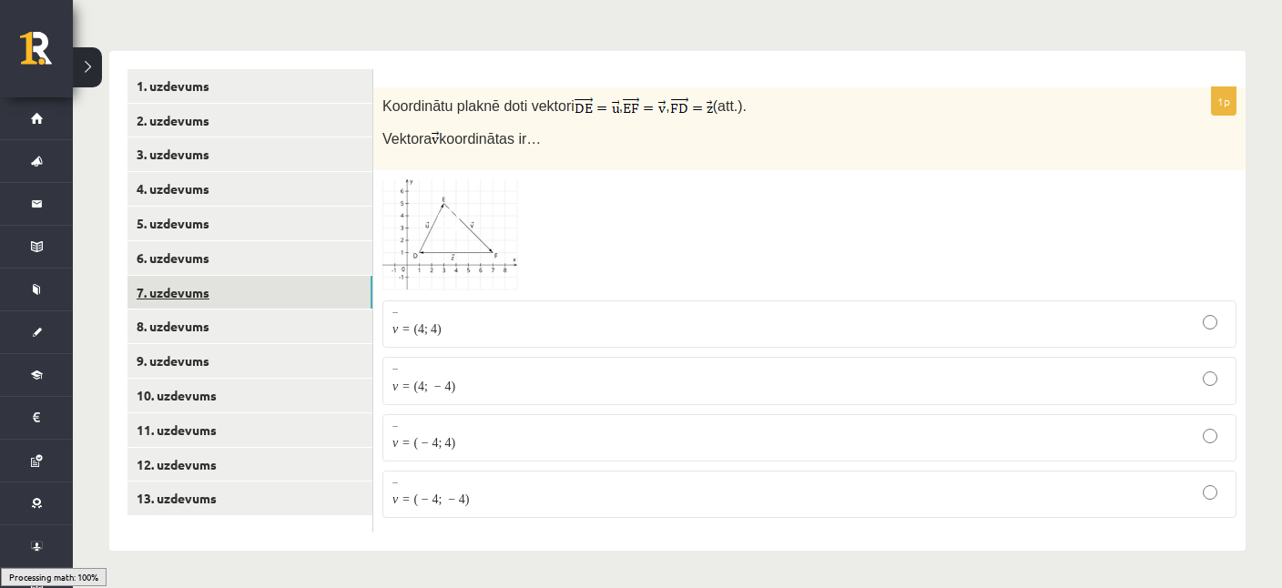
scroll to position [702, 0]
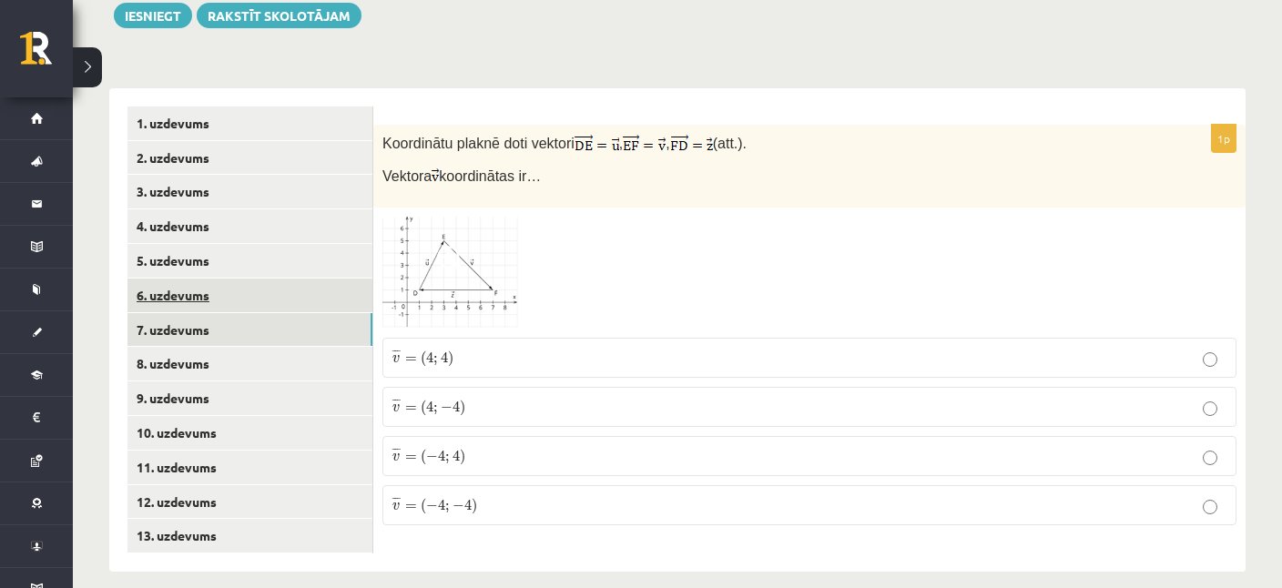
click at [181, 279] on link "6. uzdevums" at bounding box center [249, 296] width 245 height 34
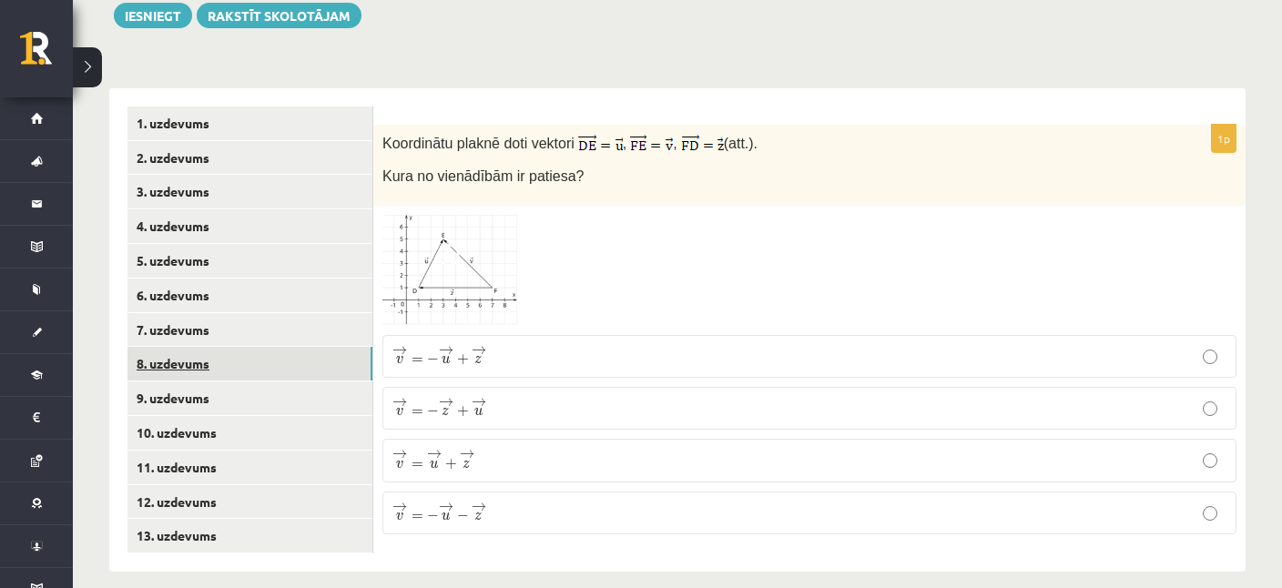
click at [167, 347] on link "8. uzdevums" at bounding box center [249, 364] width 245 height 34
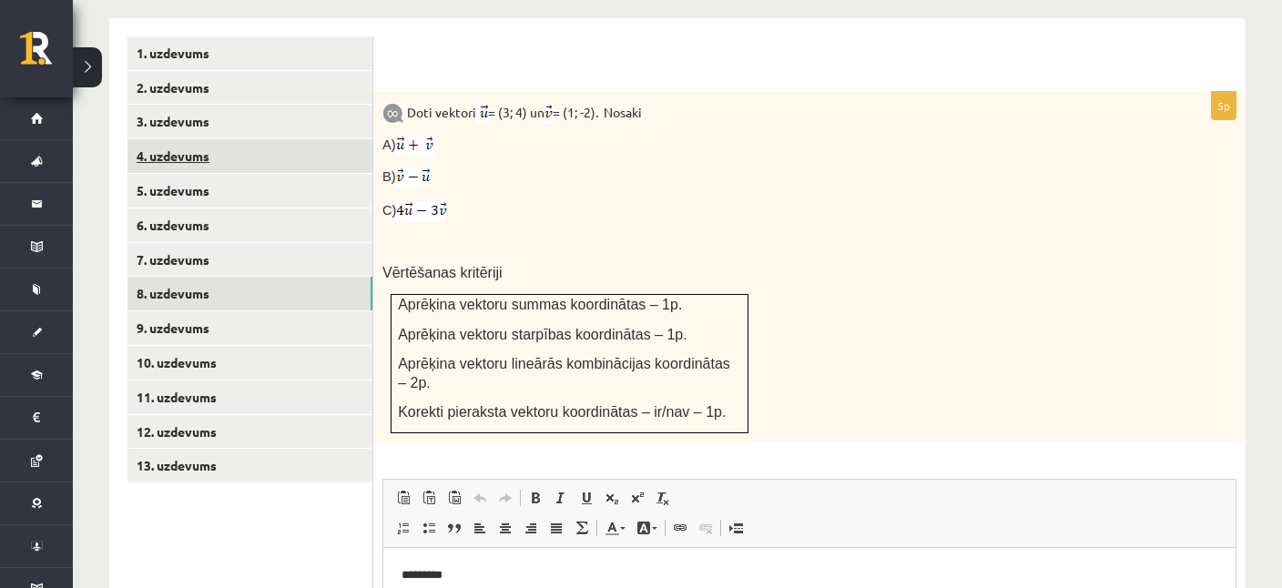
scroll to position [0, 0]
click at [166, 139] on link "4. uzdevums" at bounding box center [249, 156] width 245 height 34
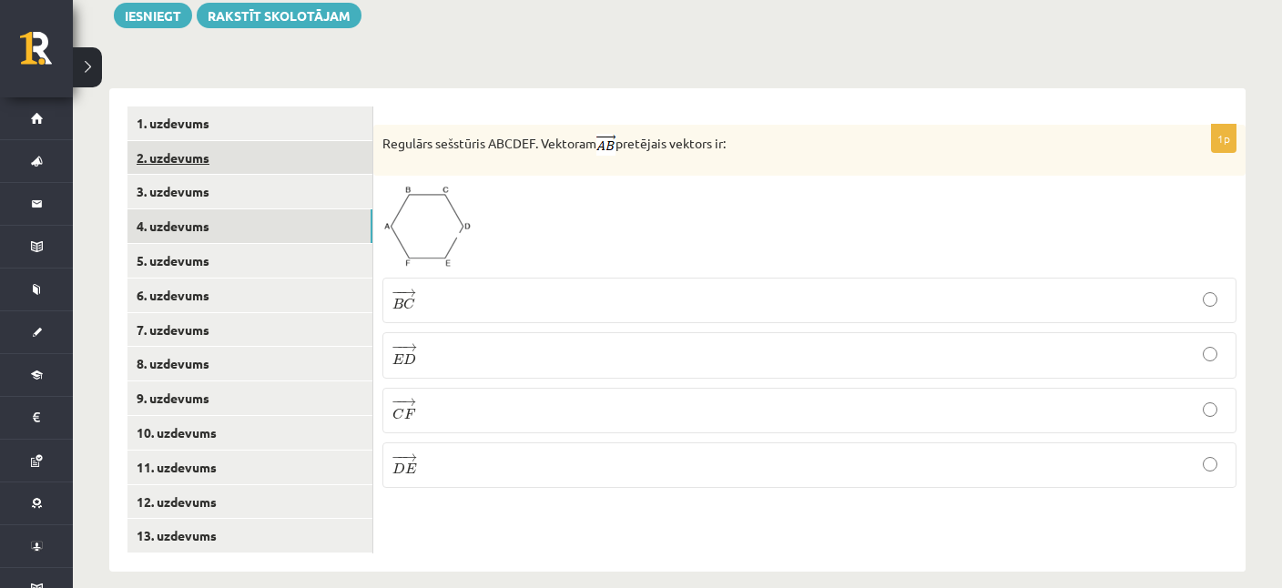
click at [179, 147] on link "2. uzdevums" at bounding box center [249, 158] width 245 height 34
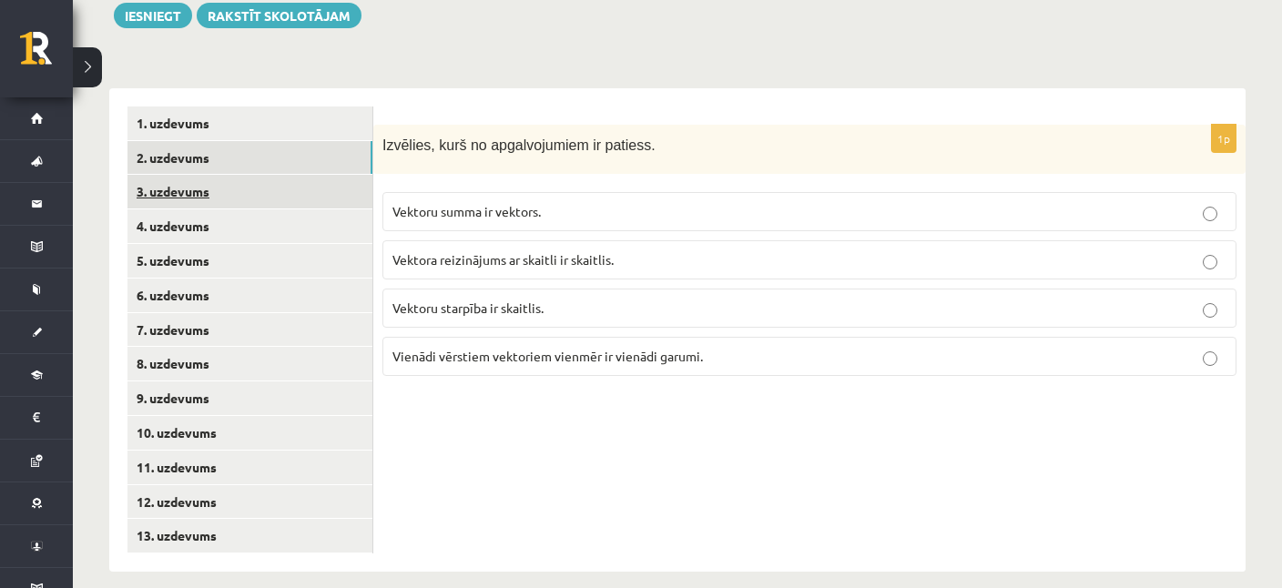
click at [175, 175] on link "3. uzdevums" at bounding box center [249, 192] width 245 height 34
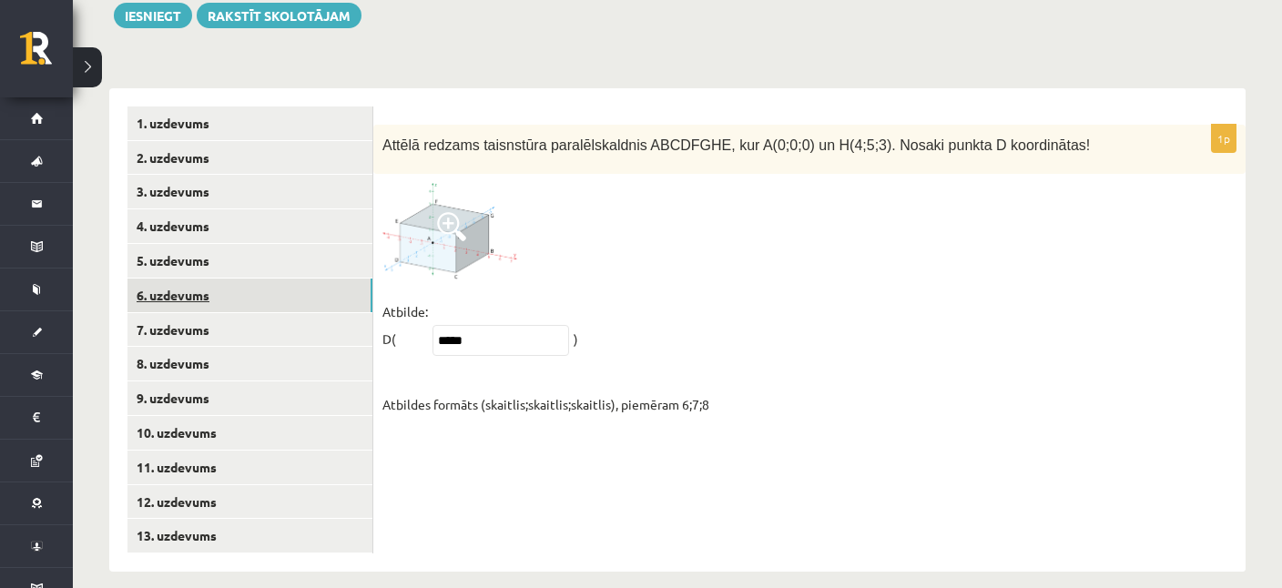
click at [170, 279] on link "6. uzdevums" at bounding box center [249, 296] width 245 height 34
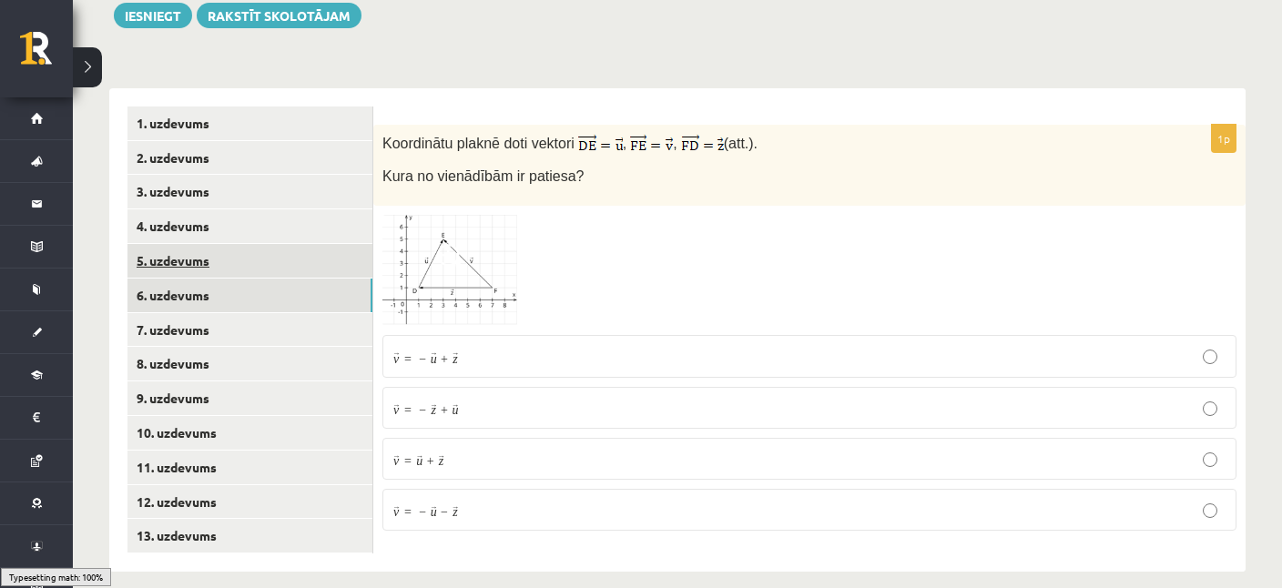
click at [174, 244] on link "5. uzdevums" at bounding box center [249, 261] width 245 height 34
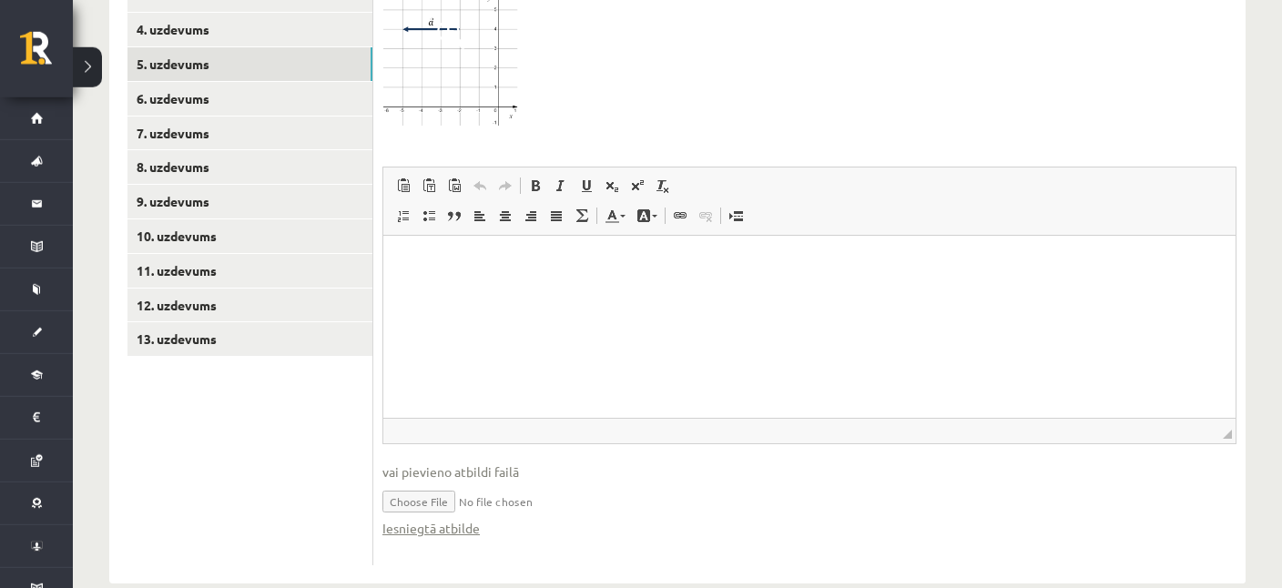
scroll to position [904, 0]
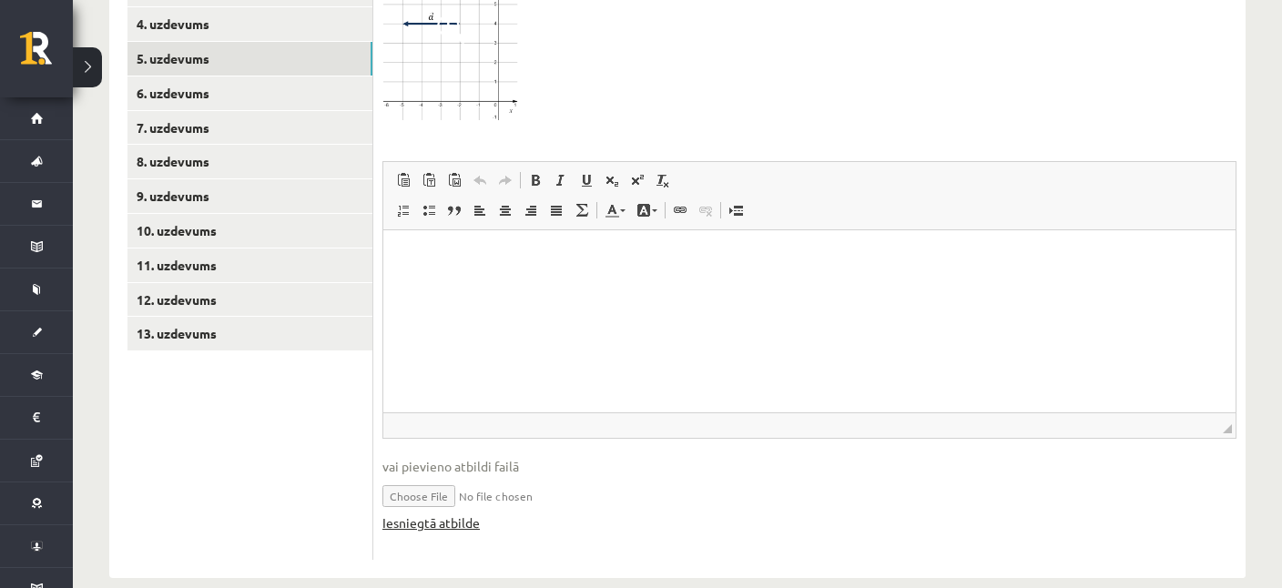
click at [454, 513] on link "Iesniegtā atbilde" at bounding box center [430, 522] width 97 height 19
click at [178, 76] on link "6. uzdevums" at bounding box center [249, 93] width 245 height 34
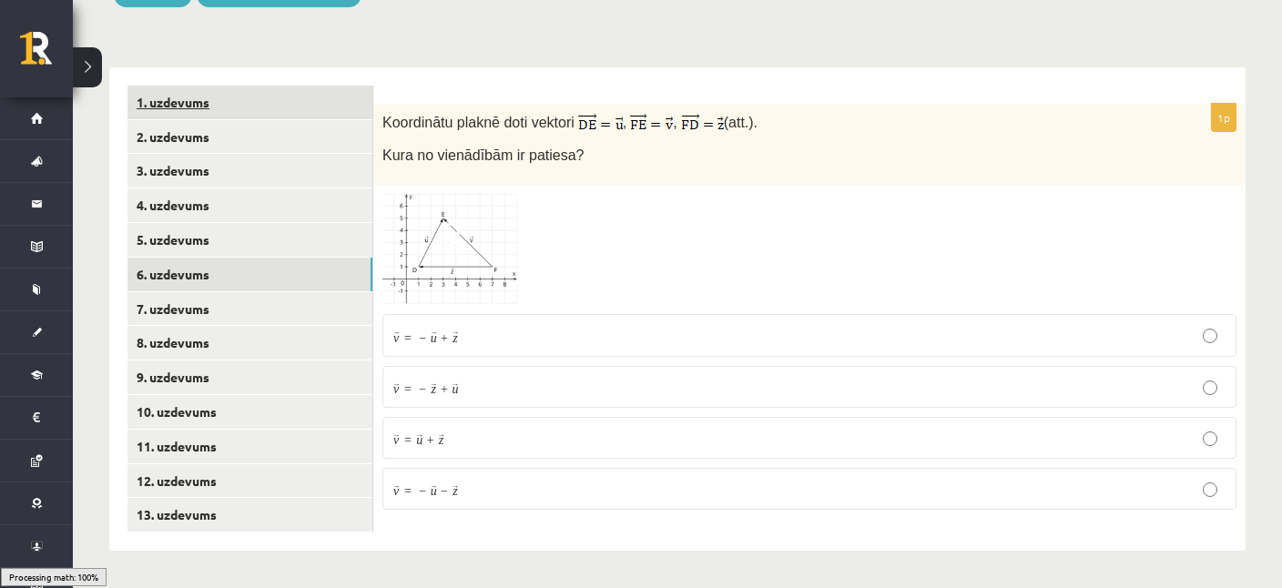
scroll to position [702, 0]
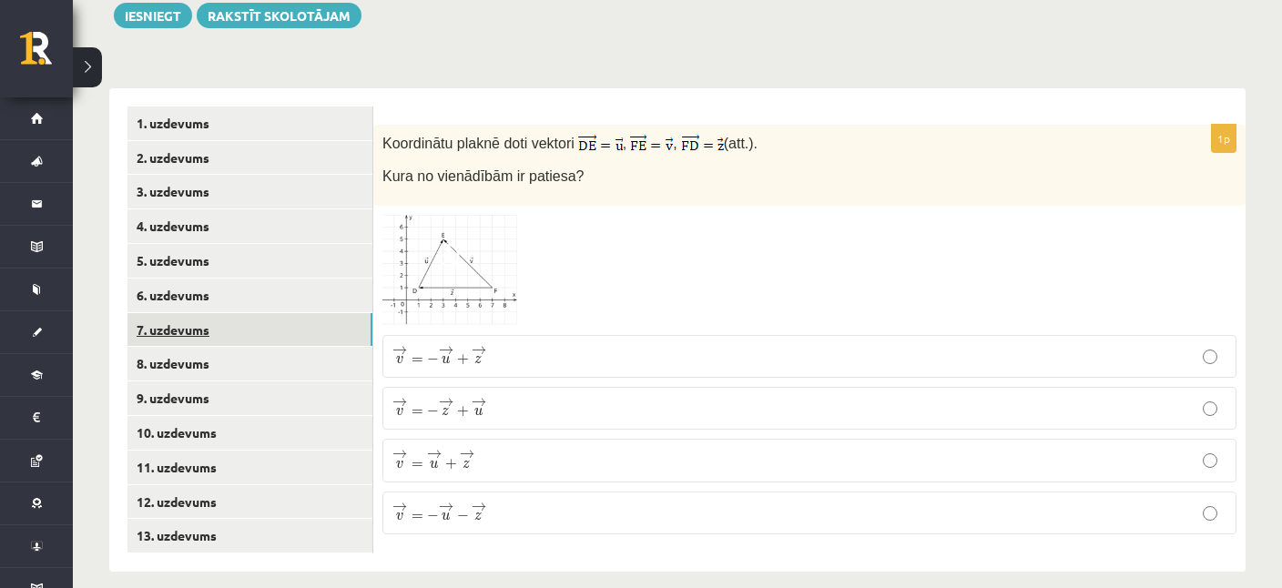
click at [174, 313] on link "7. uzdevums" at bounding box center [249, 330] width 245 height 34
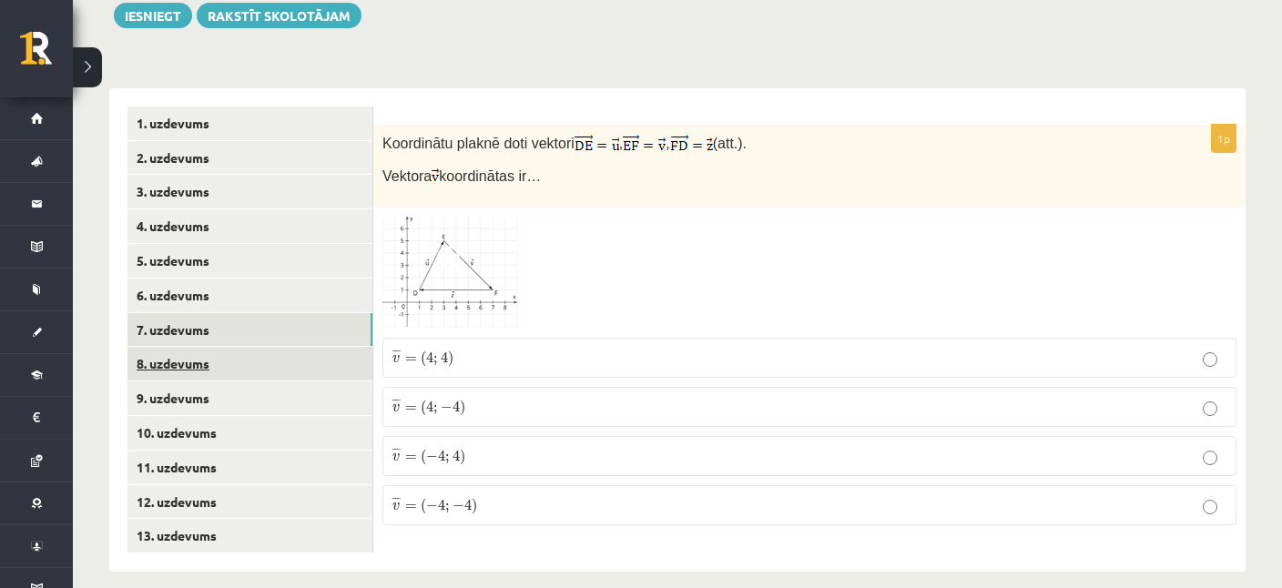
click at [184, 351] on link "8. uzdevums" at bounding box center [249, 364] width 245 height 34
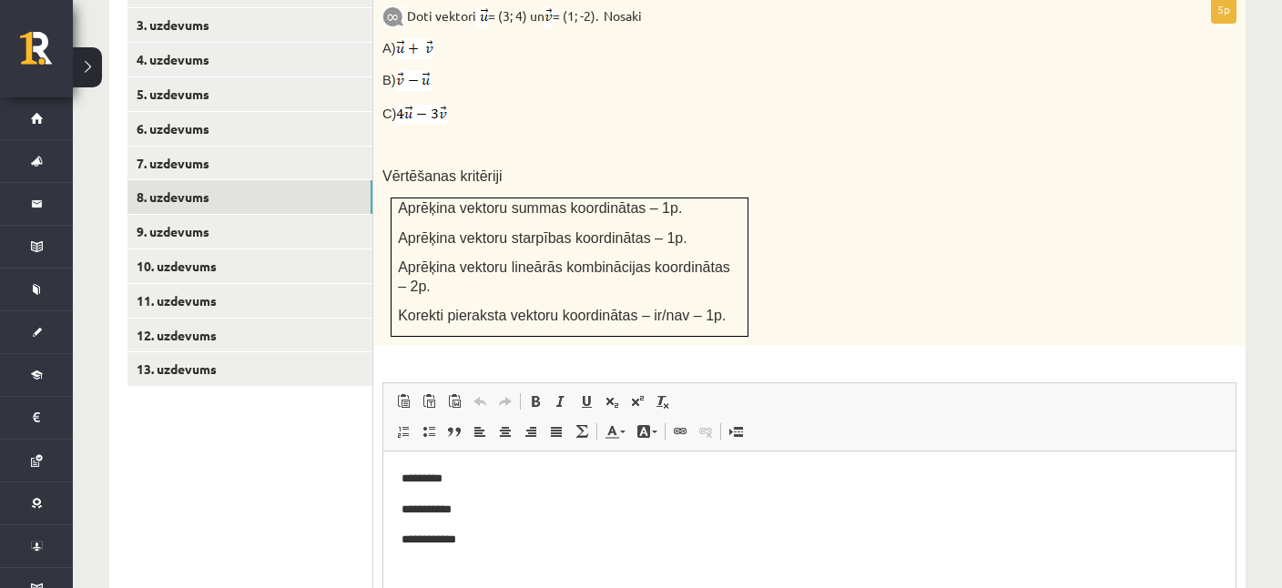
scroll to position [0, 0]
click at [195, 215] on link "9. uzdevums" at bounding box center [249, 232] width 245 height 34
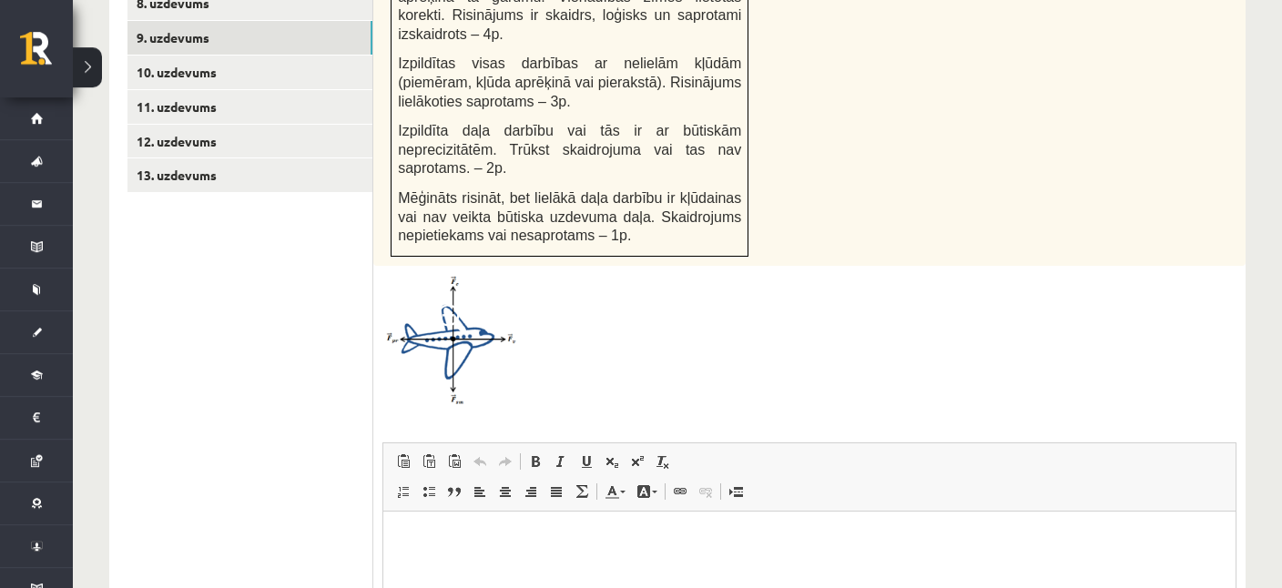
scroll to position [1323, 0]
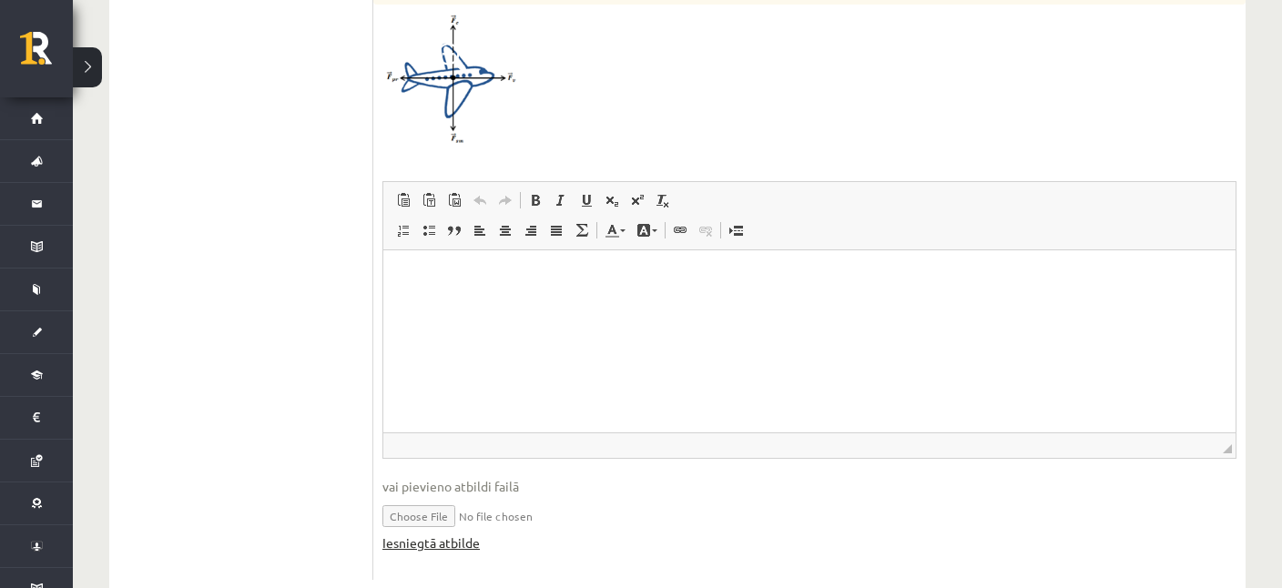
click at [433, 533] on link "Iesniegtā atbilde" at bounding box center [430, 542] width 97 height 19
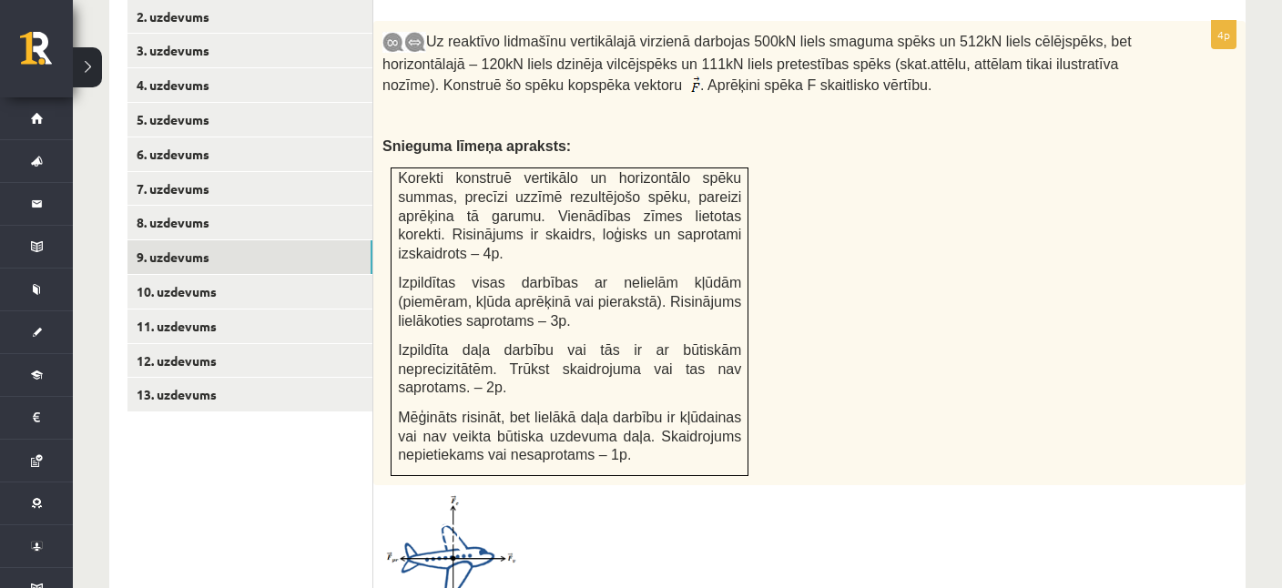
scroll to position [746, 0]
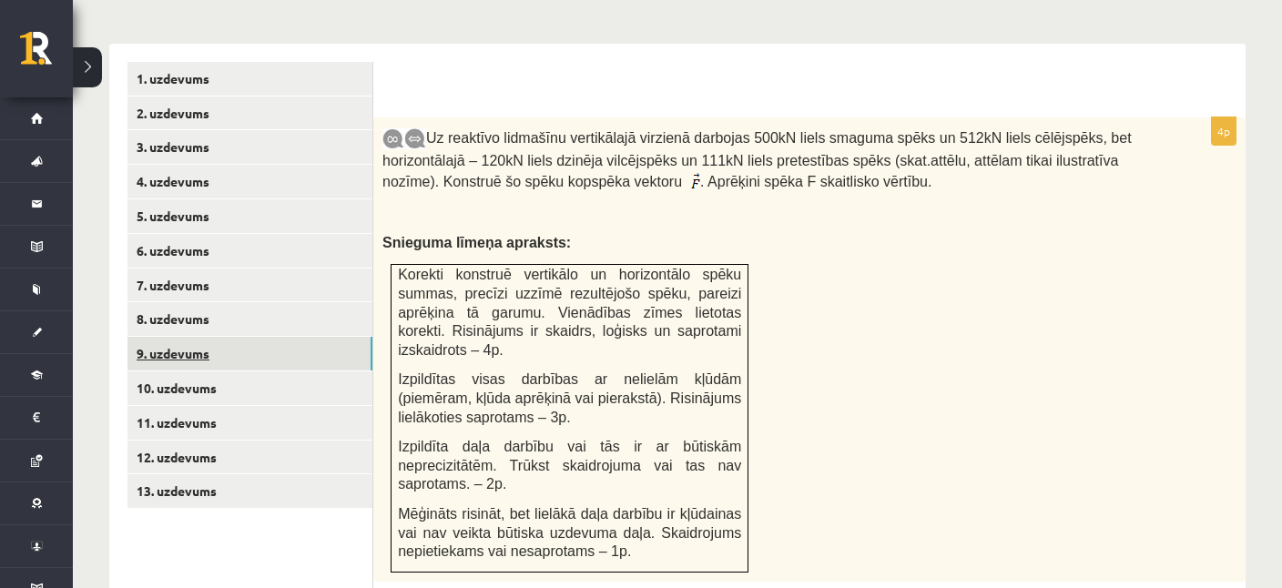
click at [173, 350] on link "9. uzdevums" at bounding box center [249, 354] width 245 height 34
click at [177, 371] on link "10. uzdevums" at bounding box center [249, 388] width 245 height 34
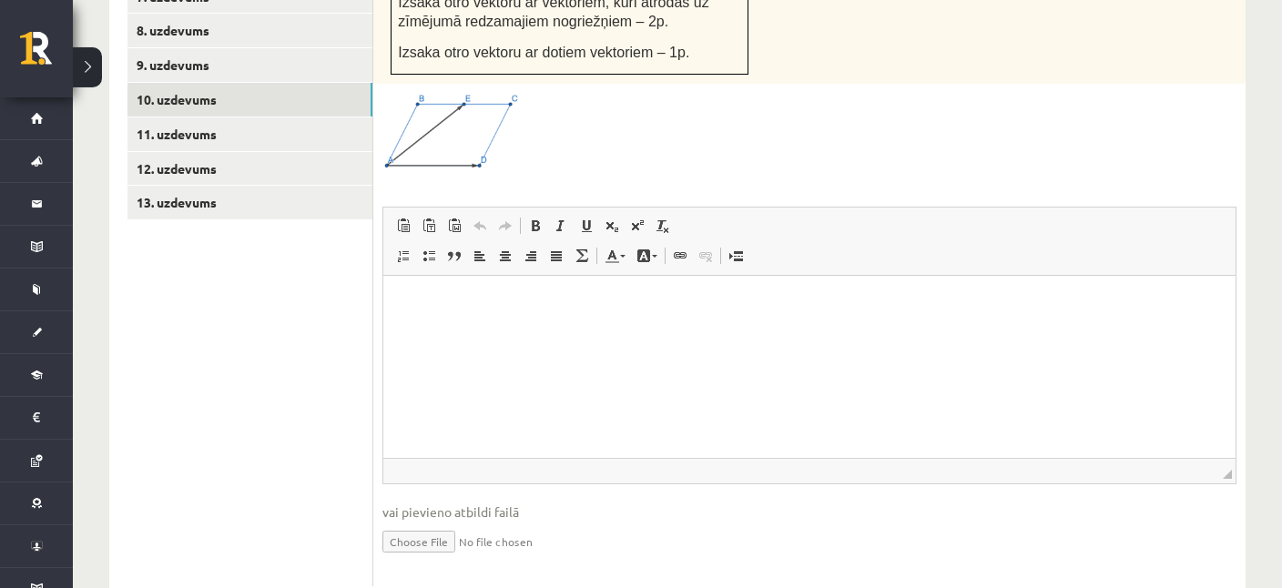
scroll to position [1062, 0]
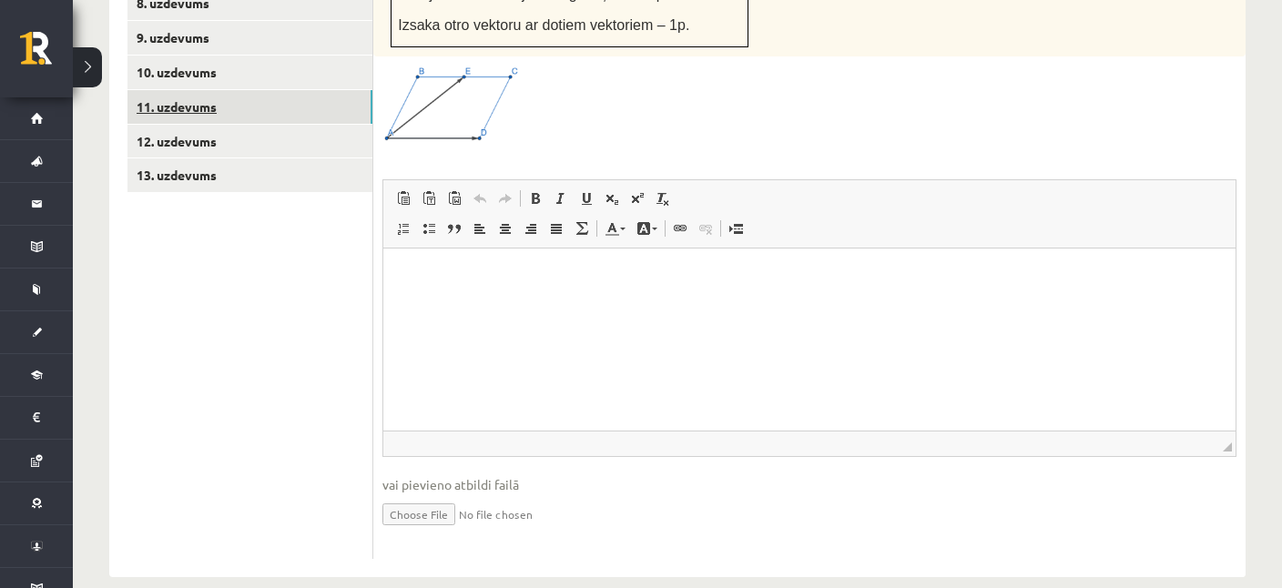
click at [184, 90] on link "11. uzdevums" at bounding box center [249, 107] width 245 height 34
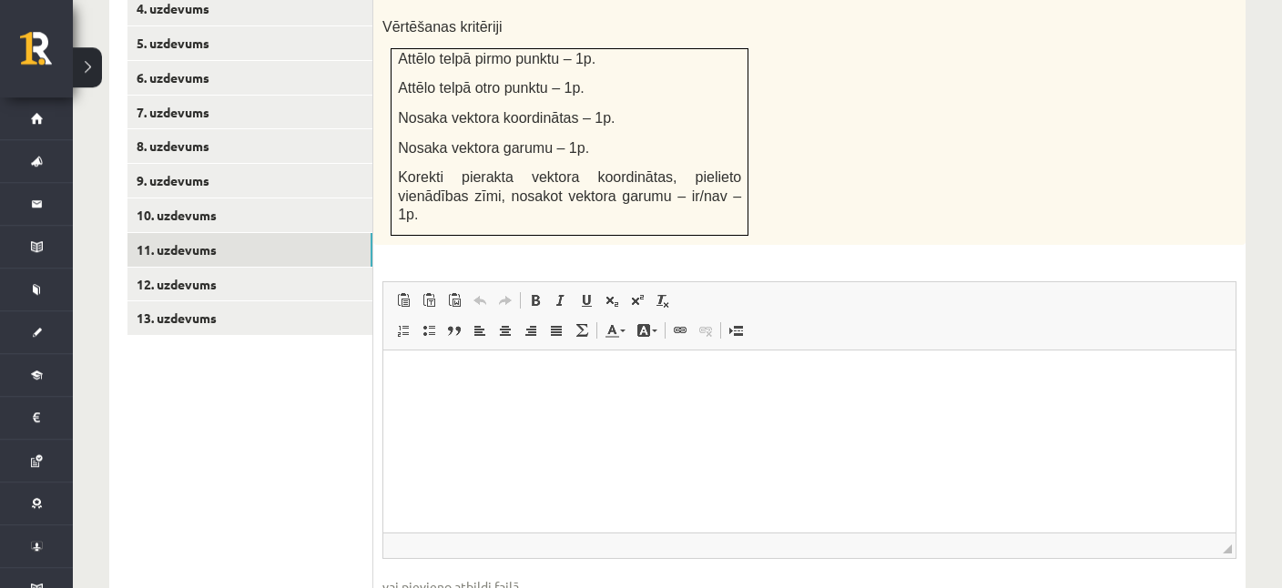
scroll to position [809, 0]
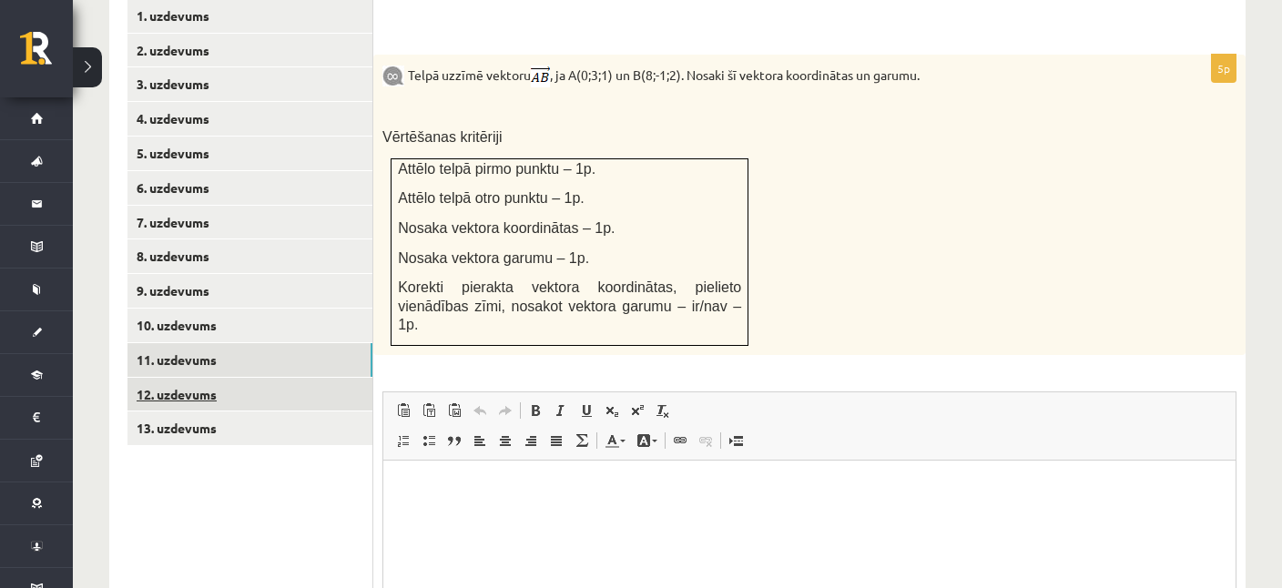
click at [174, 379] on link "12. uzdevums" at bounding box center [249, 395] width 245 height 34
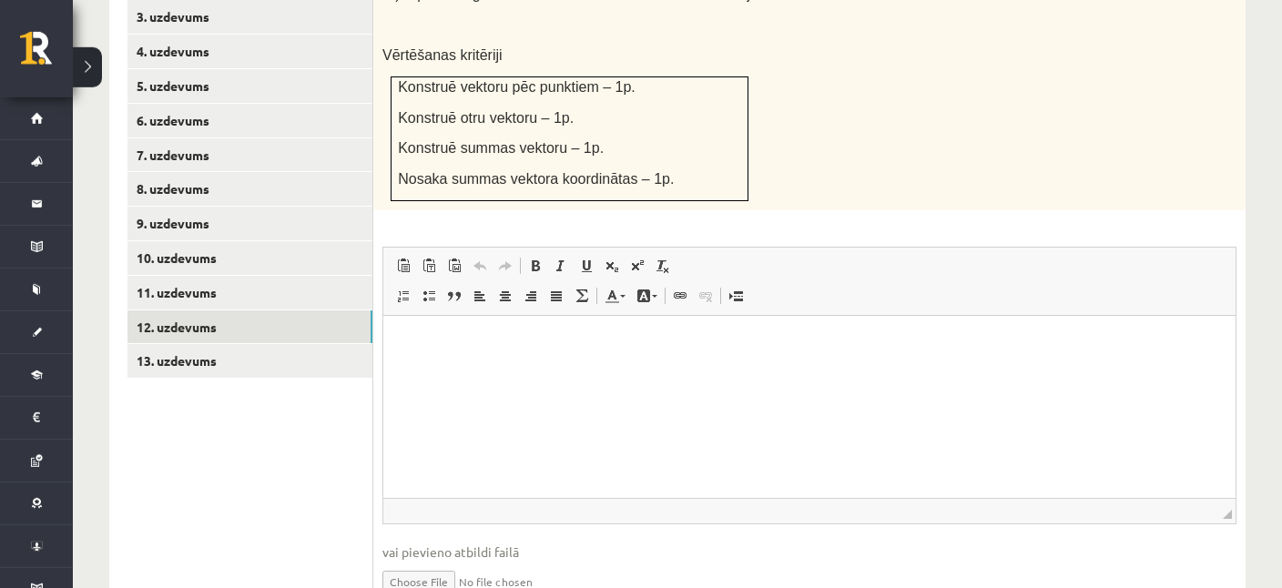
scroll to position [961, 0]
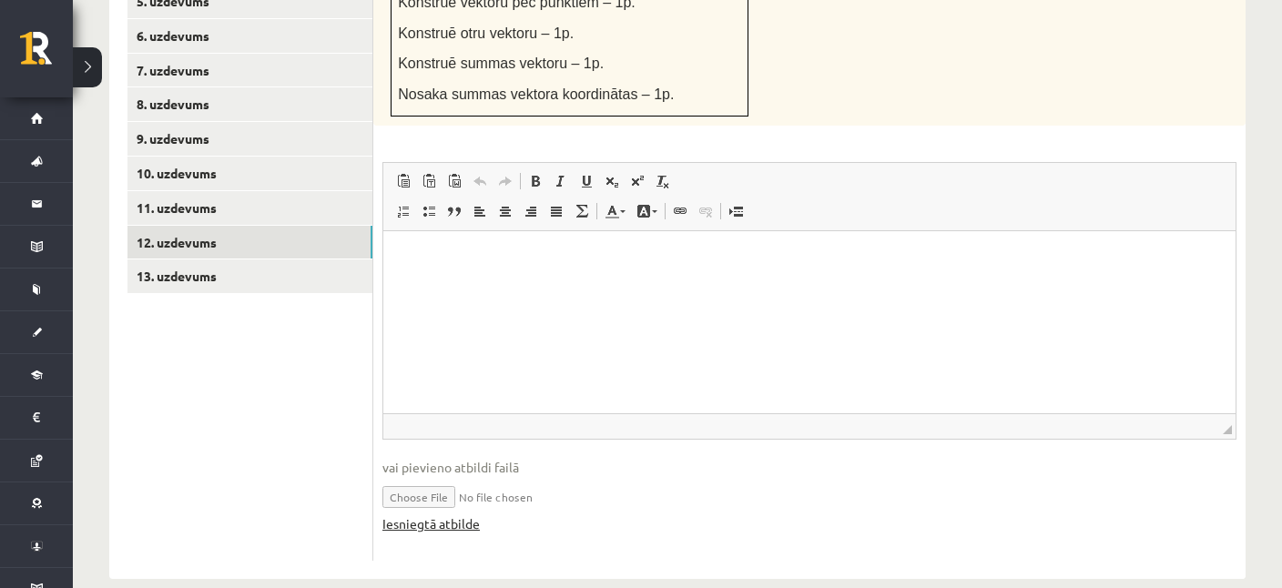
click at [451, 514] on link "Iesniegtā atbilde" at bounding box center [430, 523] width 97 height 19
click at [177, 259] on link "13. uzdevums" at bounding box center [249, 276] width 245 height 34
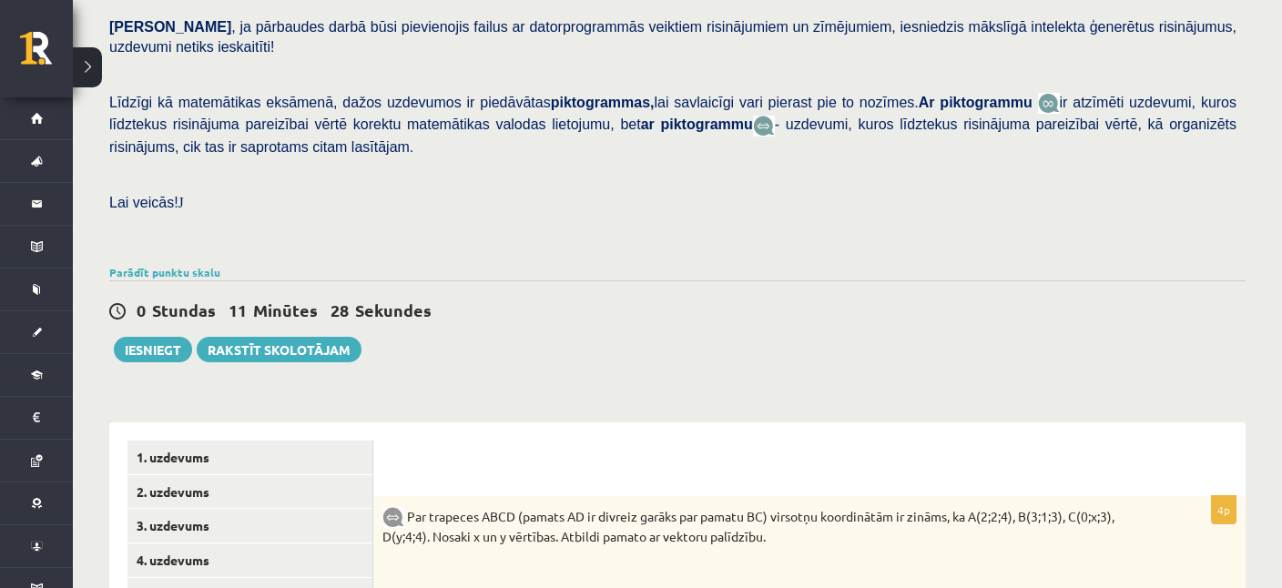
scroll to position [400, 0]
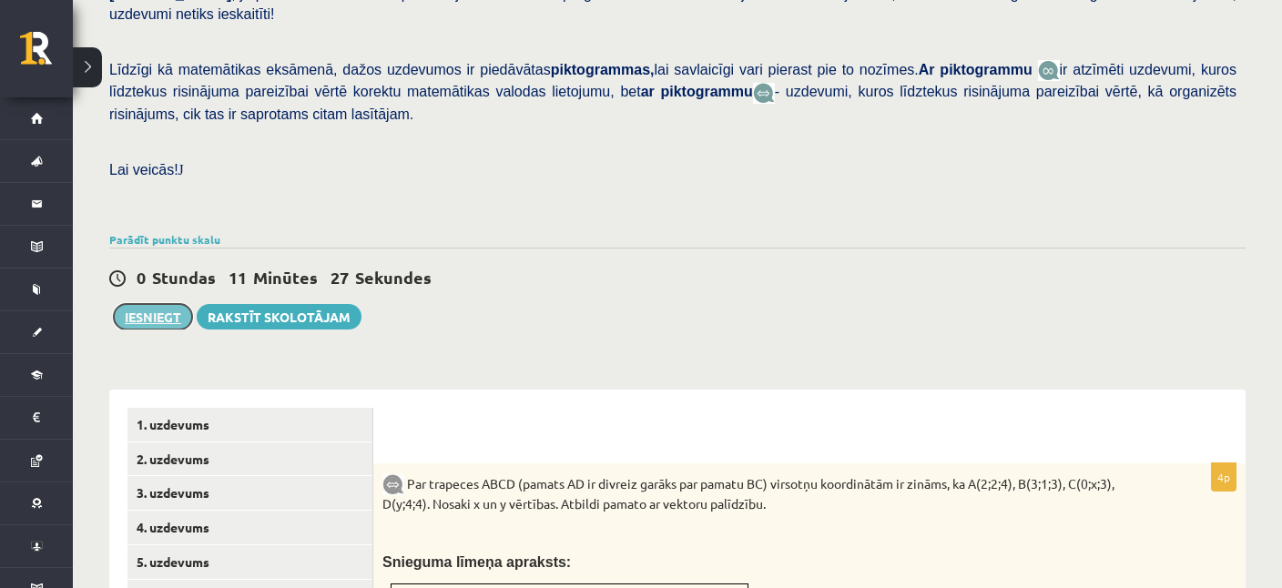
click at [145, 304] on button "Iesniegt" at bounding box center [153, 316] width 78 height 25
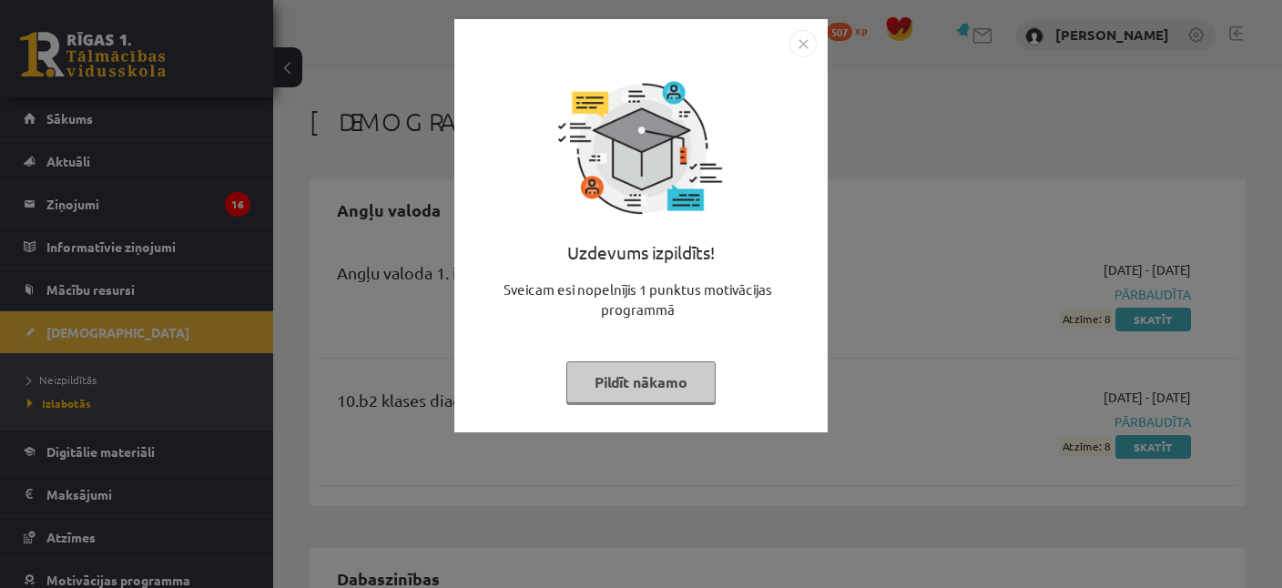
click at [807, 46] on img "Close" at bounding box center [802, 43] width 27 height 27
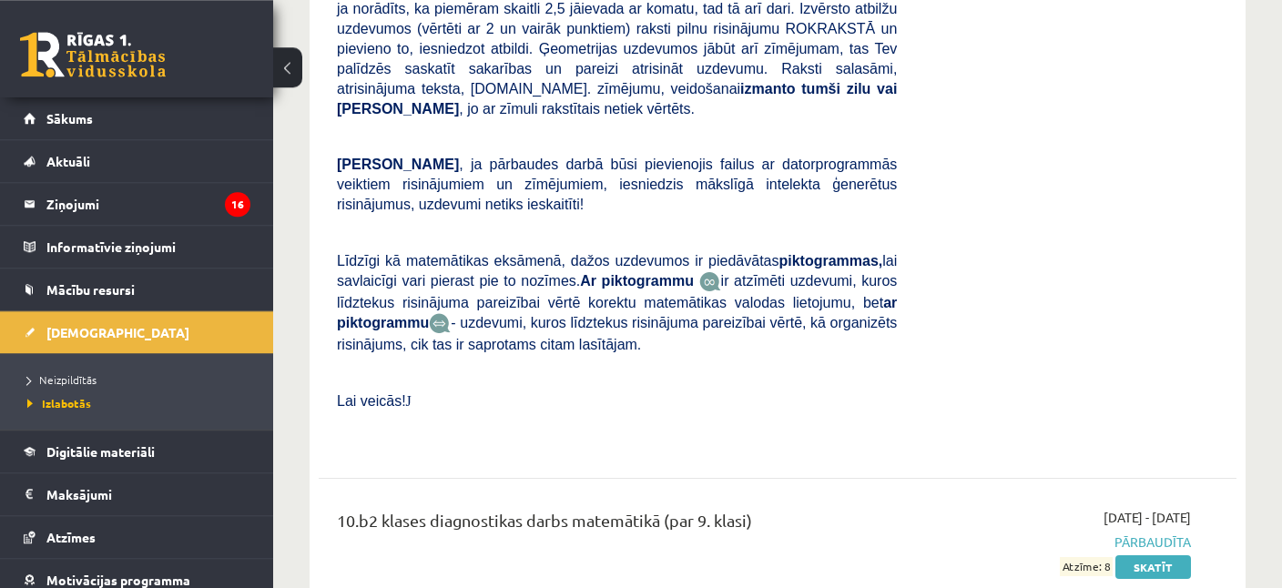
scroll to position [2723, 0]
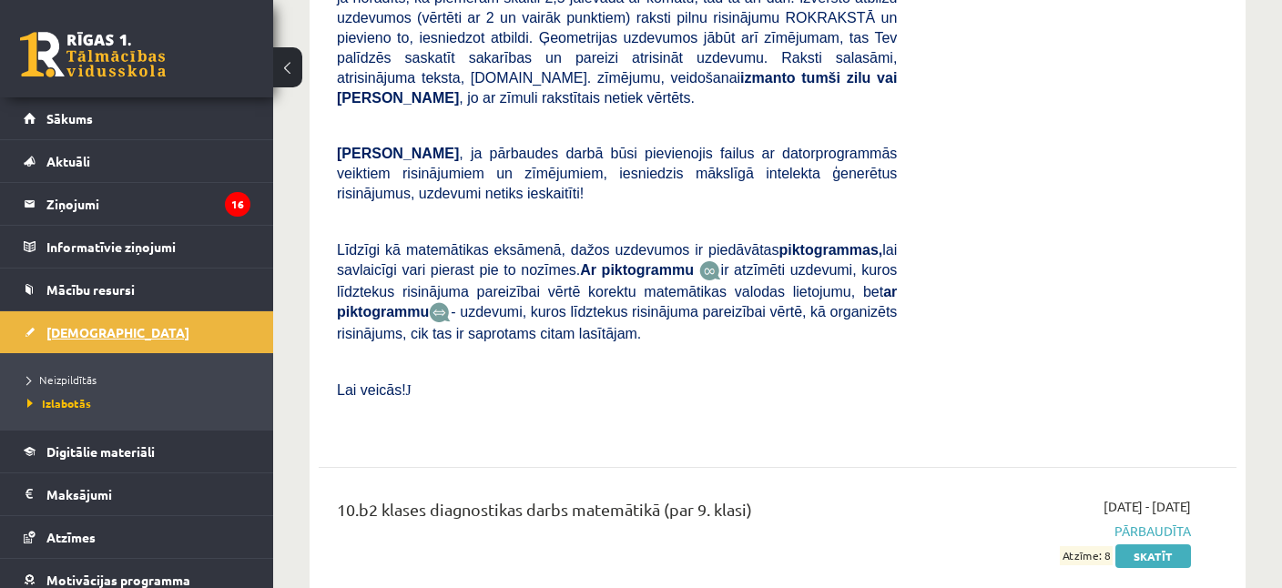
click at [74, 341] on link "[DEMOGRAPHIC_DATA]" at bounding box center [137, 332] width 227 height 42
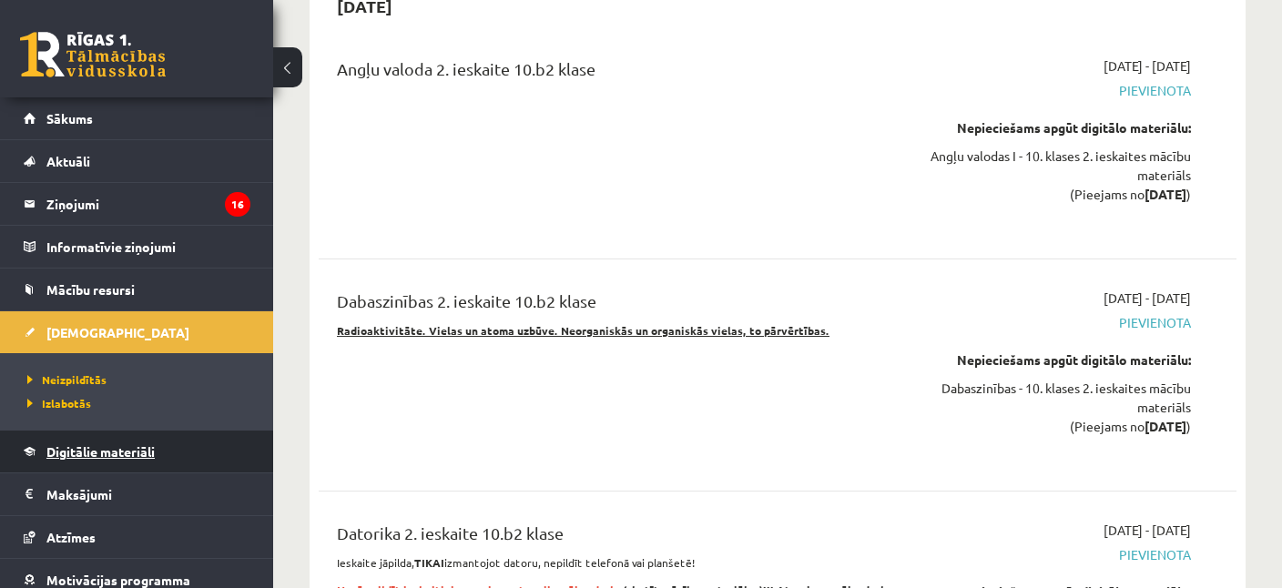
click at [91, 464] on link "Digitālie materiāli" at bounding box center [137, 452] width 227 height 42
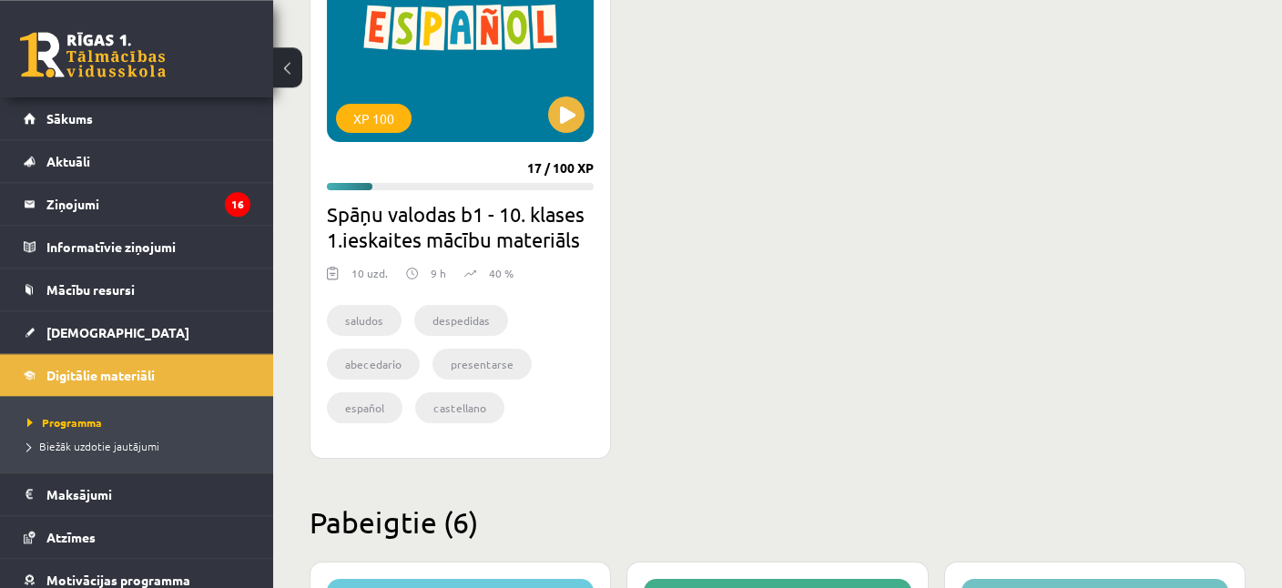
scroll to position [641, 0]
